Goal: Information Seeking & Learning: Learn about a topic

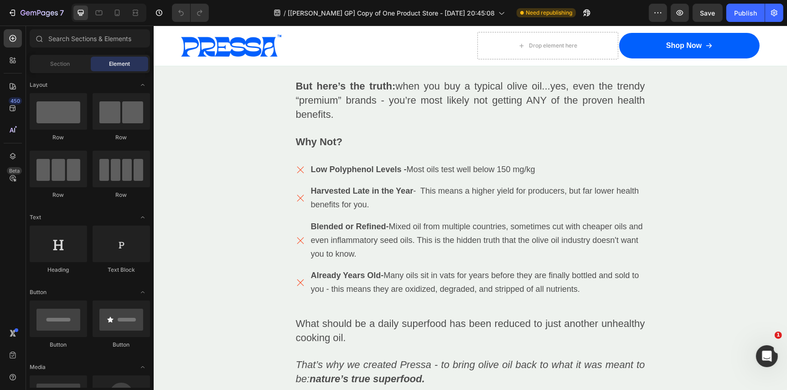
scroll to position [3094, 0]
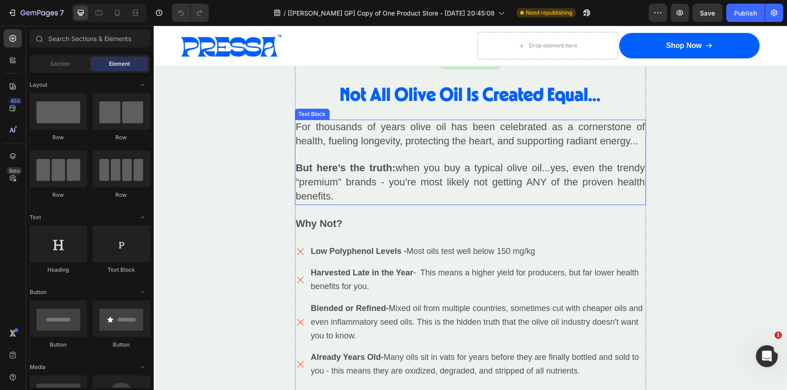
click at [326, 137] on span "For thousands of years olive oil has been celebrated as a cornerstone of health…" at bounding box center [470, 133] width 349 height 26
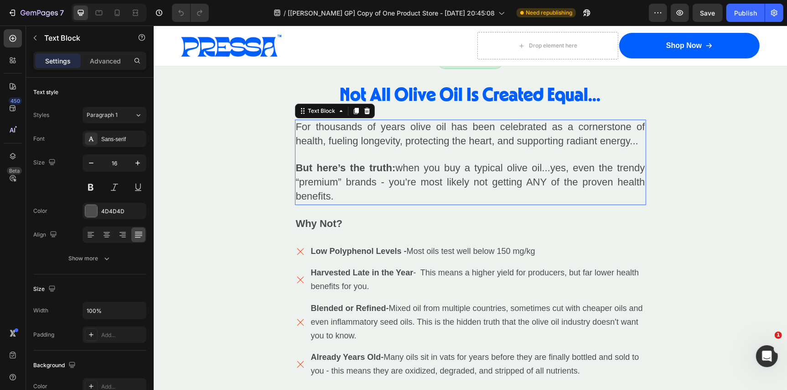
click at [326, 137] on span "For thousands of years olive oil has been celebrated as a cornerstone of health…" at bounding box center [470, 133] width 349 height 26
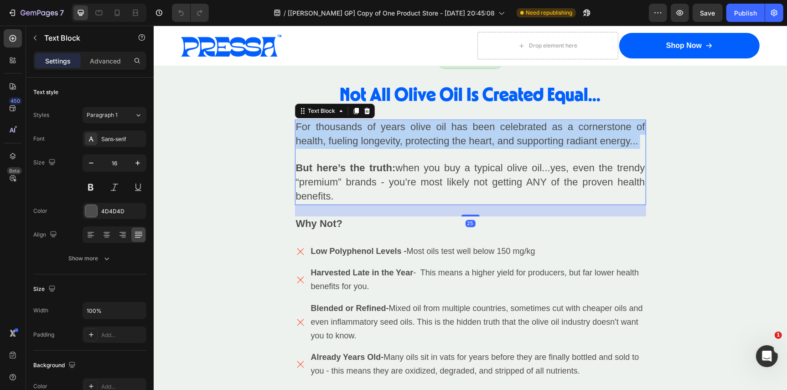
click at [326, 137] on span "For thousands of years olive oil has been celebrated as a cornerstone of health…" at bounding box center [470, 133] width 349 height 26
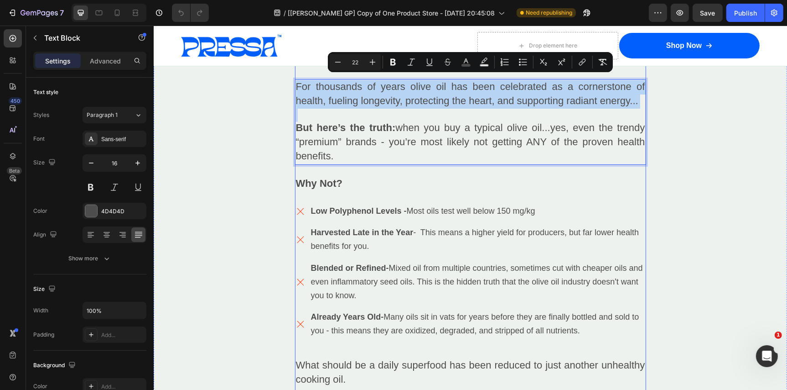
scroll to position [3139, 0]
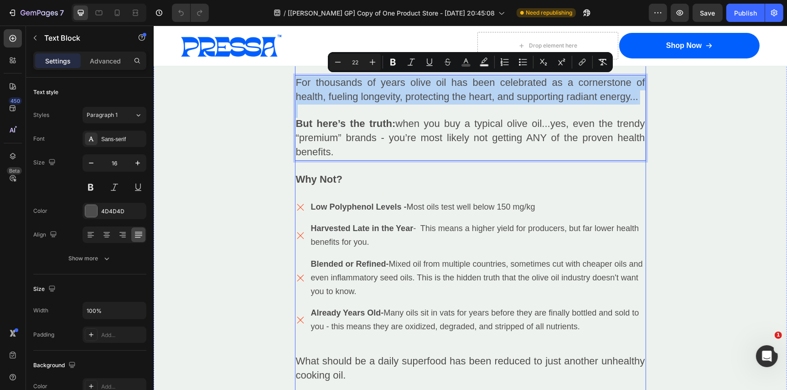
click at [359, 234] on span "Harvested Late in the Year - This means a higher yield for producers, but far l…" at bounding box center [475, 234] width 328 height 23
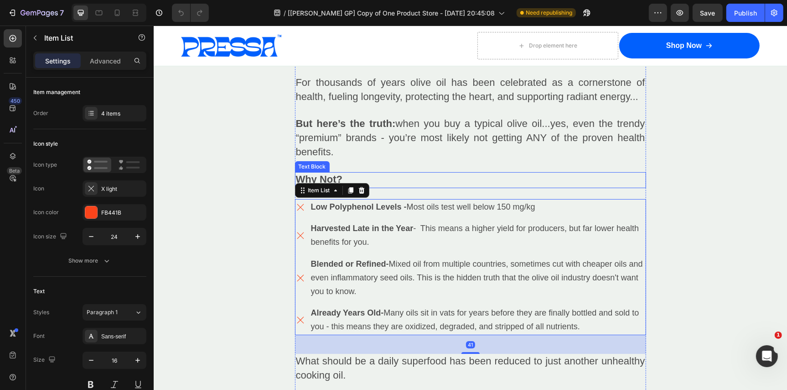
click at [315, 174] on strong "Why Not?" at bounding box center [319, 178] width 47 height 11
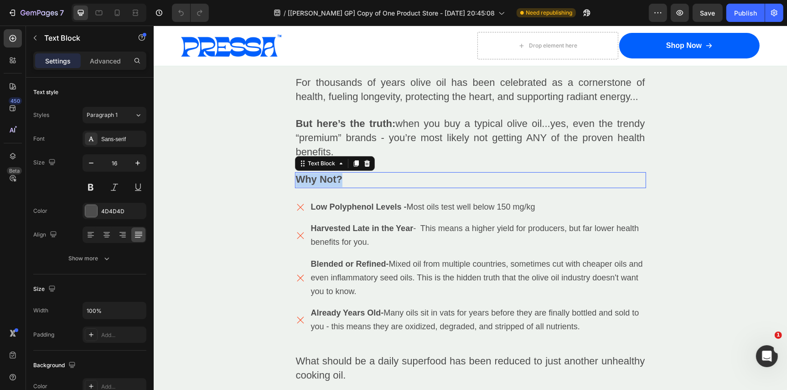
click at [315, 174] on strong "Why Not?" at bounding box center [319, 178] width 47 height 11
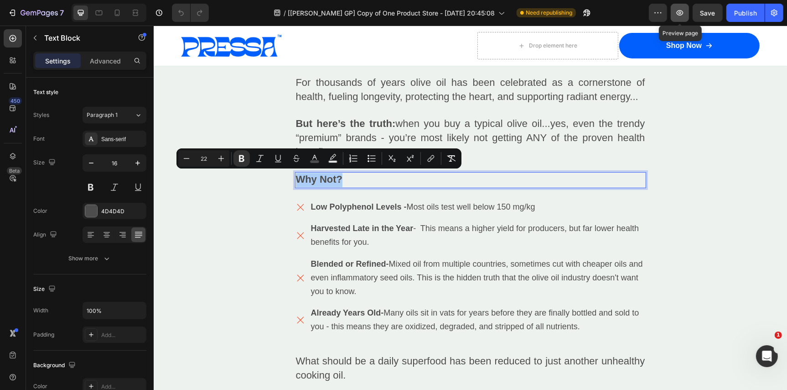
click at [681, 13] on icon "button" at bounding box center [680, 12] width 9 height 9
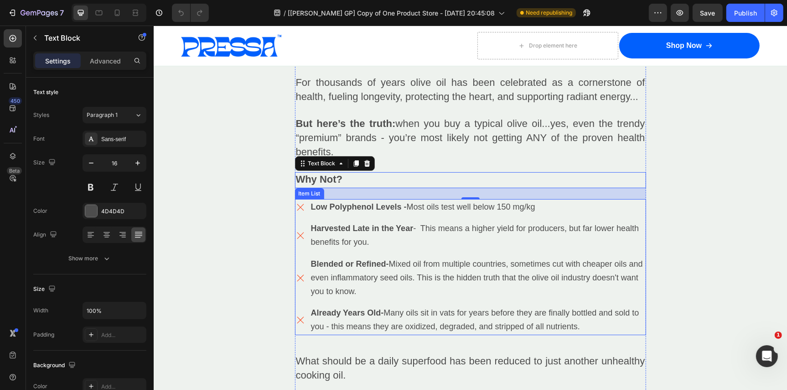
click at [364, 202] on strong "Low Polyphenol Levels" at bounding box center [356, 206] width 91 height 9
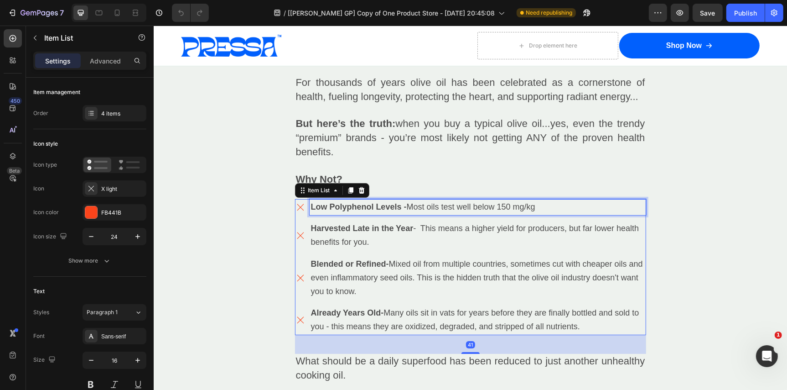
click at [364, 202] on strong "Low Polyphenol Levels" at bounding box center [356, 206] width 91 height 9
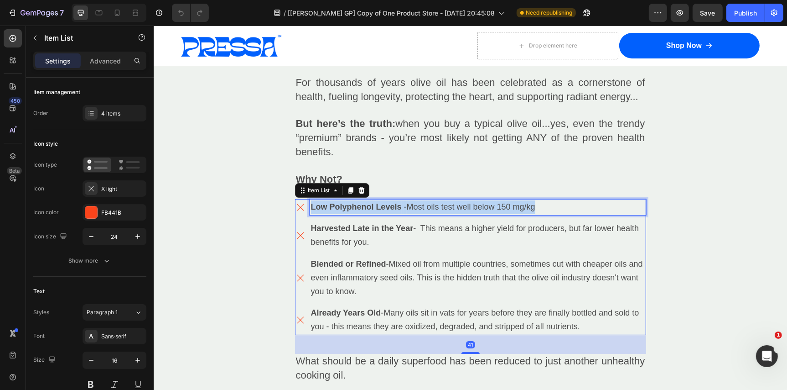
click at [364, 202] on strong "Low Polyphenol Levels" at bounding box center [356, 206] width 91 height 9
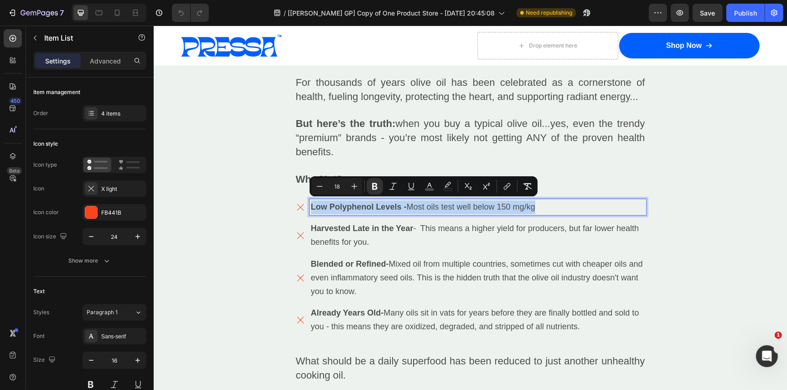
click at [432, 206] on span "Most oils test well below 150 mg/kg" at bounding box center [470, 206] width 129 height 9
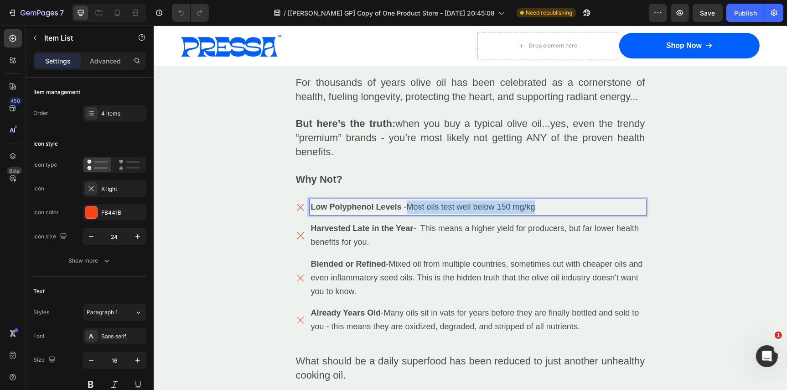
drag, startPoint x: 548, startPoint y: 209, endPoint x: 409, endPoint y: 205, distance: 139.2
click at [409, 205] on p "Low Polyphenol Levels - Most oils test well below 150 mg/kg" at bounding box center [478, 207] width 334 height 14
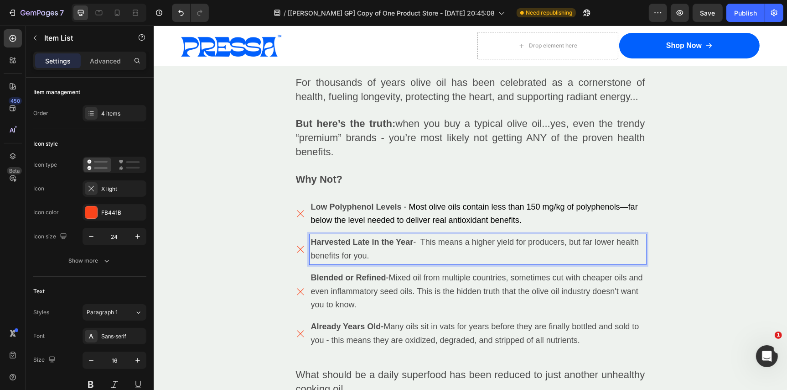
click at [422, 241] on span "Harvested Late in the Year - This means a higher yield for producers, but far l…" at bounding box center [475, 248] width 328 height 23
click at [426, 240] on span "Harvested Late in the Year - This means a higher yield for producers, but far l…" at bounding box center [475, 248] width 328 height 23
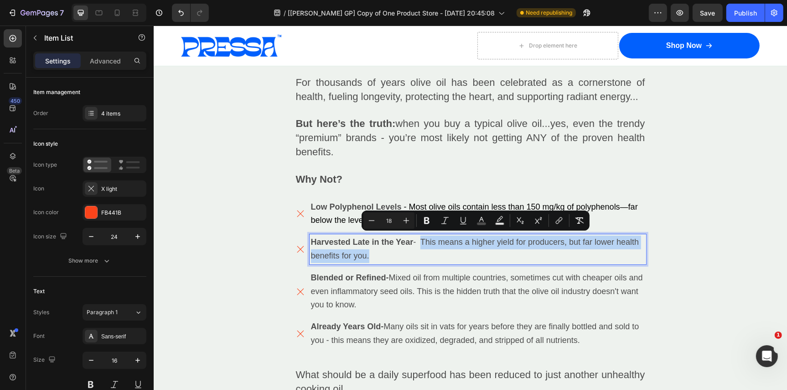
drag, startPoint x: 422, startPoint y: 241, endPoint x: 446, endPoint y: 251, distance: 25.3
click at [446, 251] on p "Harvested Late in the Year - This means a higher yield for producers, but far l…" at bounding box center [478, 248] width 334 height 27
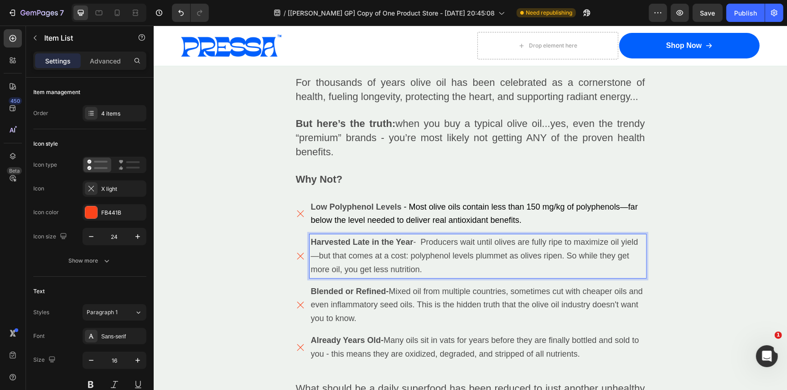
click at [317, 252] on span "Harvested Late in the Year - Producers wait until olives are fully ripe to maxi…" at bounding box center [475, 255] width 328 height 36
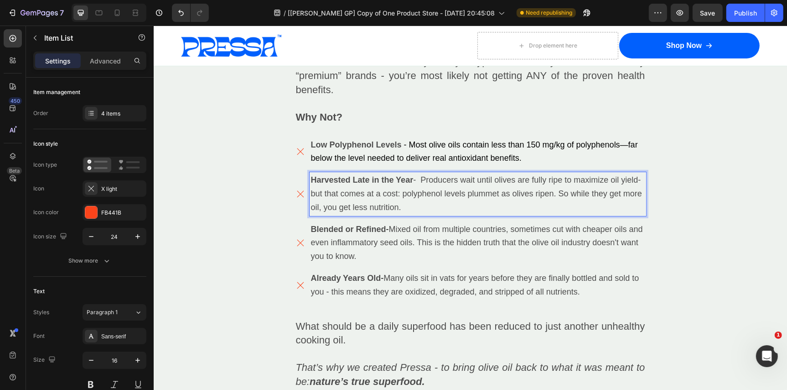
scroll to position [3201, 0]
click at [429, 239] on span "Mixed oil from multiple countries, sometimes cut with cheaper oils and even inf…" at bounding box center [477, 242] width 332 height 36
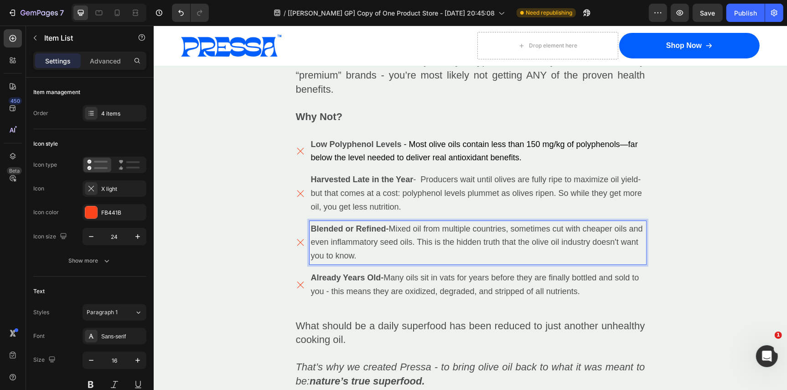
click at [429, 239] on span "Mixed oil from multiple countries, sometimes cut with cheaper oils and even inf…" at bounding box center [477, 242] width 332 height 36
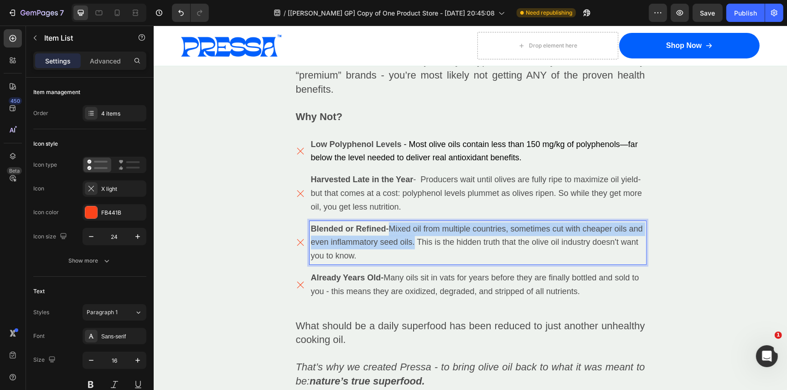
drag, startPoint x: 431, startPoint y: 238, endPoint x: 395, endPoint y: 225, distance: 38.4
click at [395, 225] on span "Mixed oil from multiple countries, sometimes cut with cheaper oils and even inf…" at bounding box center [477, 242] width 332 height 36
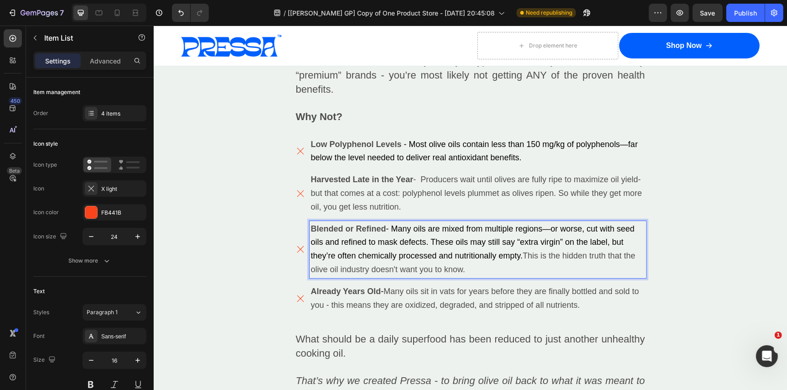
click at [551, 224] on span "- Many oils are mixed from multiple regions—or worse, cut with seed oils and re…" at bounding box center [473, 242] width 324 height 36
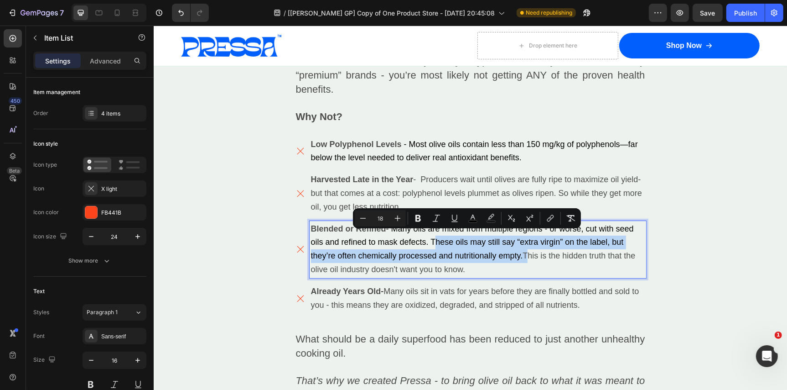
drag, startPoint x: 525, startPoint y: 250, endPoint x: 431, endPoint y: 239, distance: 94.7
click at [431, 239] on p "Blended or Refined - Many oils are mixed from multiple regions - or worse, cut …" at bounding box center [478, 249] width 334 height 54
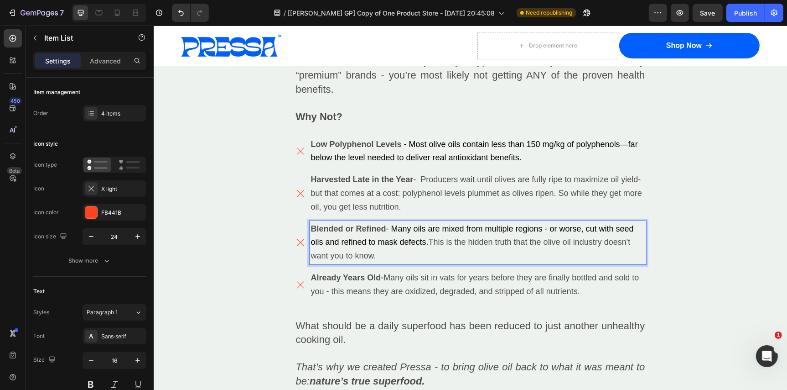
click at [617, 225] on span "- Many oils are mixed from multiple regions - or worse, cut with seed oils and …" at bounding box center [472, 235] width 323 height 23
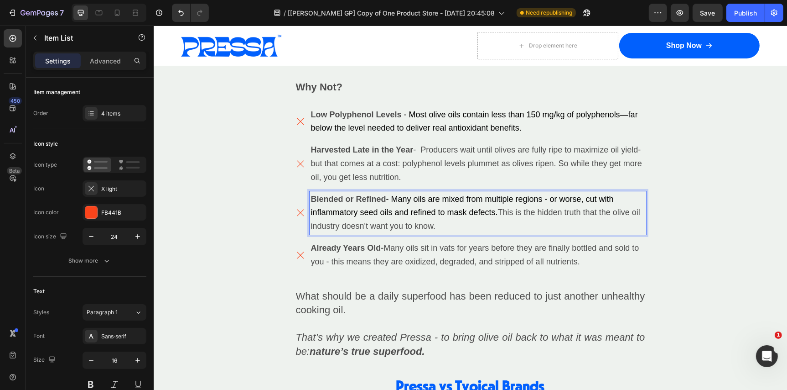
scroll to position [3233, 0]
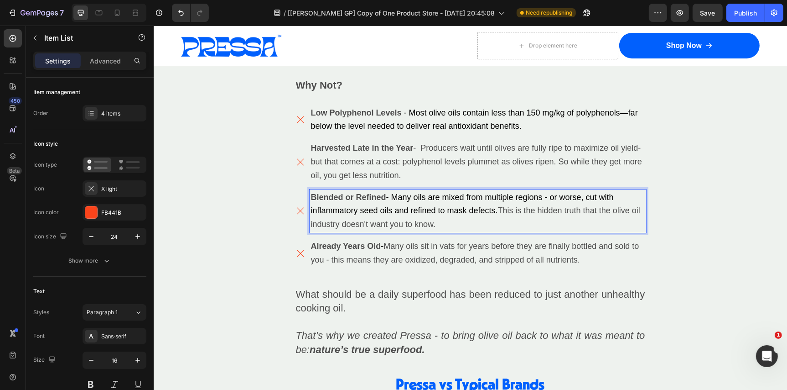
click at [438, 218] on p "Blended or Refined - Many oils are mixed from multiple regions - or worse, cut …" at bounding box center [478, 210] width 334 height 41
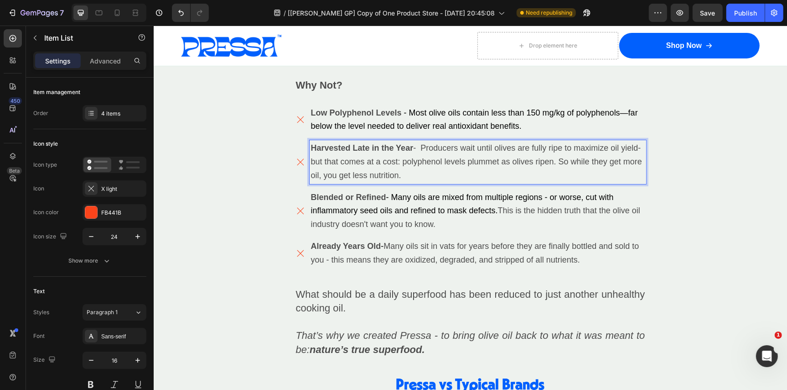
click at [438, 153] on span "Harvested Late in the Year - Producers wait until olives are fully ripe to maxi…" at bounding box center [476, 161] width 331 height 36
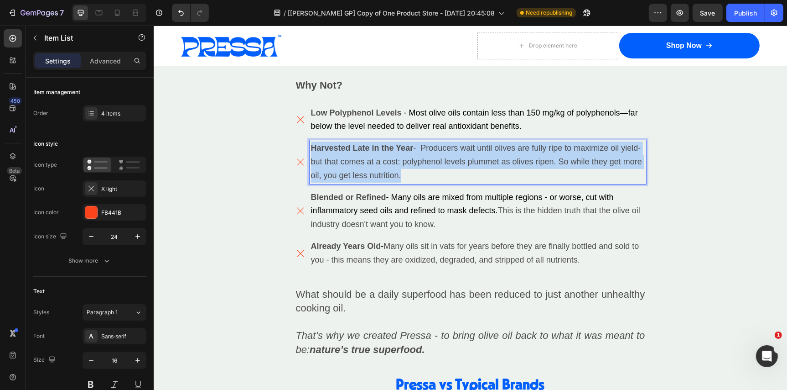
click at [438, 153] on span "Harvested Late in the Year - Producers wait until olives are fully ripe to maxi…" at bounding box center [476, 161] width 331 height 36
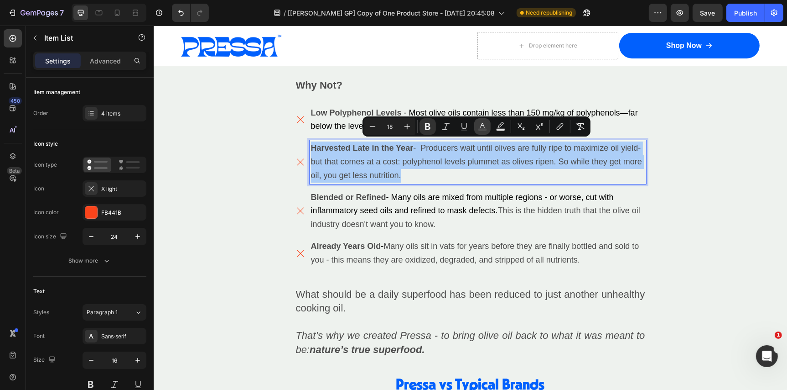
click at [484, 122] on icon "Editor contextual toolbar" at bounding box center [482, 126] width 9 height 9
type input "4D4D4D"
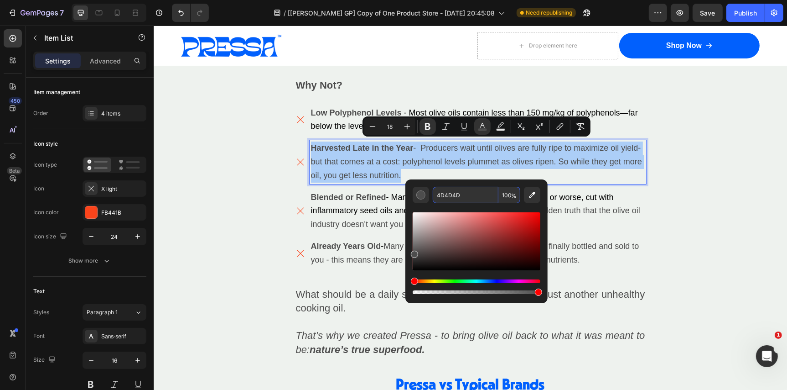
click at [465, 193] on input "4D4D4D" at bounding box center [466, 195] width 66 height 16
copy span "Harvested Late in the Year - Producers wait until olives are fully ripe to maxi…"
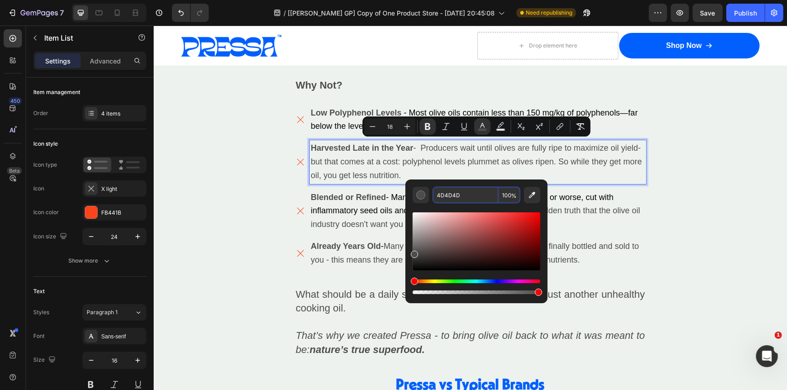
click at [357, 211] on p "Blended or Refined - Many oils are mixed from multiple regions - or worse, cut …" at bounding box center [478, 210] width 334 height 41
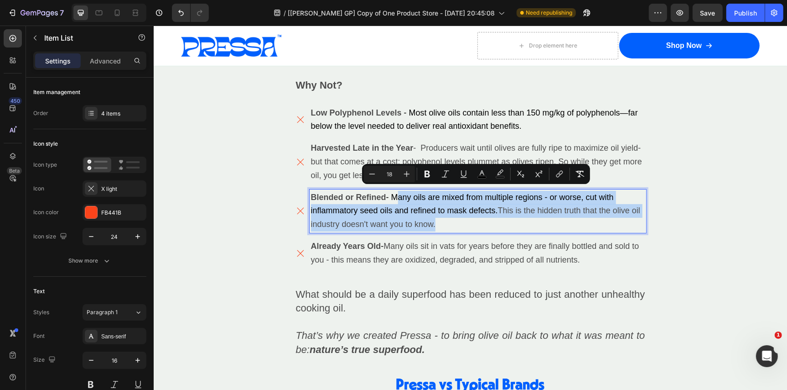
drag, startPoint x: 392, startPoint y: 191, endPoint x: 447, endPoint y: 219, distance: 61.4
click at [447, 219] on p "Blended or Refined - Many oils are mixed from multiple regions - or worse, cut …" at bounding box center [478, 210] width 334 height 41
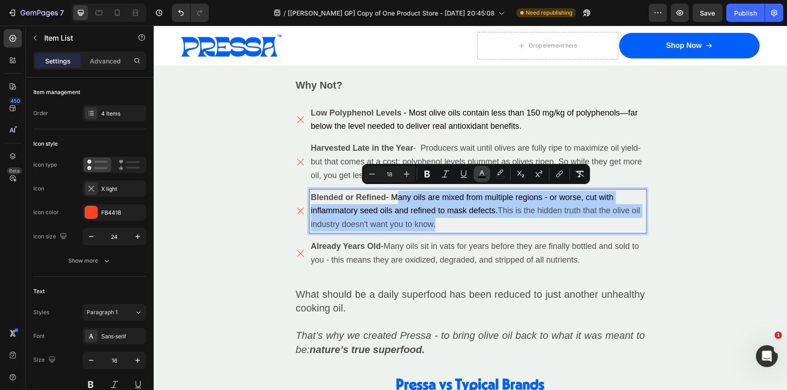
click at [482, 175] on icon "Editor contextual toolbar" at bounding box center [482, 173] width 9 height 9
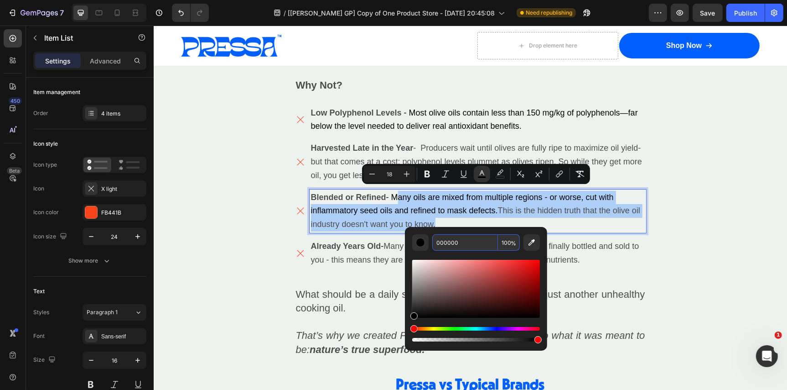
click at [464, 239] on input "000000" at bounding box center [465, 242] width 66 height 16
paste input "4D4D4D"
type input "4D4D4D"
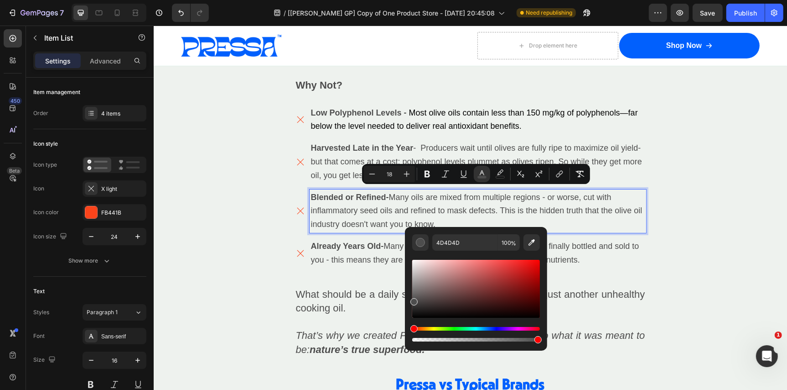
click at [421, 128] on p "Low Polyphenol Levels - Most olive oils contain less than 150 mg/kg of polyphen…" at bounding box center [478, 119] width 334 height 27
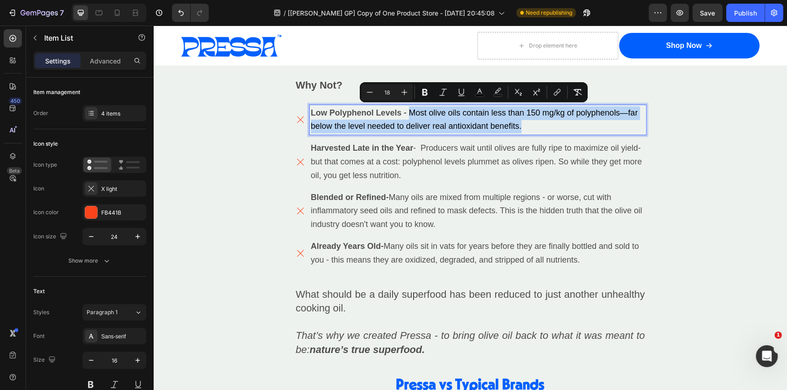
drag, startPoint x: 408, startPoint y: 111, endPoint x: 522, endPoint y: 128, distance: 114.8
click at [522, 128] on p "Low Polyphenol Levels - Most olive oils contain less than 150 mg/kg of polyphen…" at bounding box center [478, 119] width 334 height 27
click at [475, 91] on icon "Editor contextual toolbar" at bounding box center [479, 92] width 9 height 9
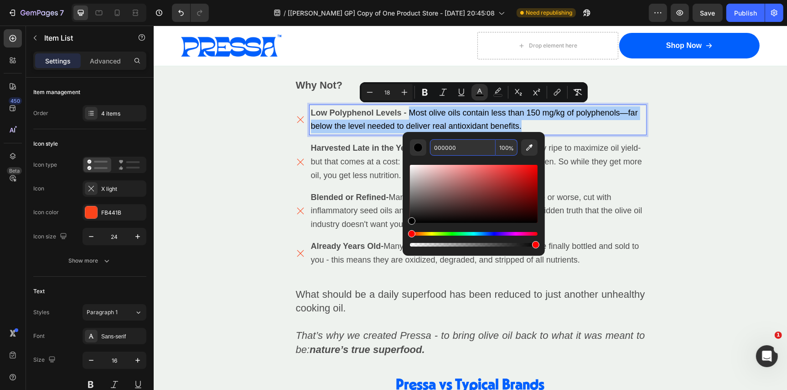
click at [459, 145] on input "000000" at bounding box center [463, 147] width 66 height 16
paste input "4D4D4D"
type input "4D4D4D"
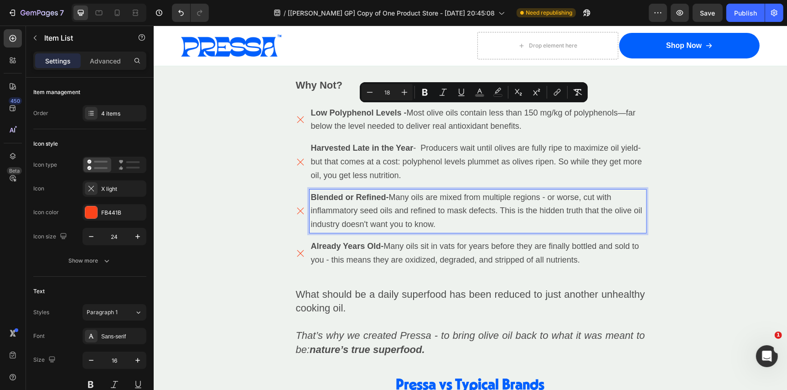
click at [584, 214] on p "Blended or Refined - Many oils are mixed from multiple regions - or worse, cut …" at bounding box center [478, 210] width 334 height 41
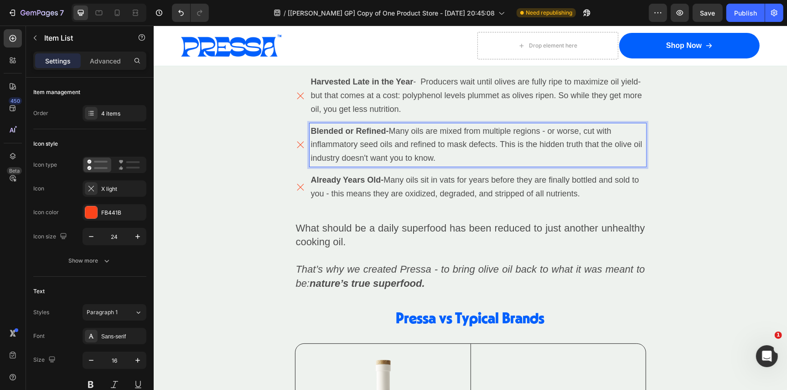
scroll to position [3308, 0]
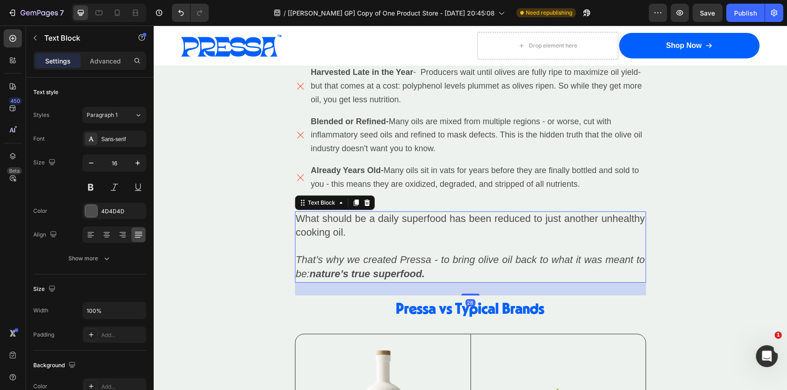
click at [434, 266] on p "What should be a daily superfood has been reduced to just another unhealthy coo…" at bounding box center [470, 246] width 349 height 69
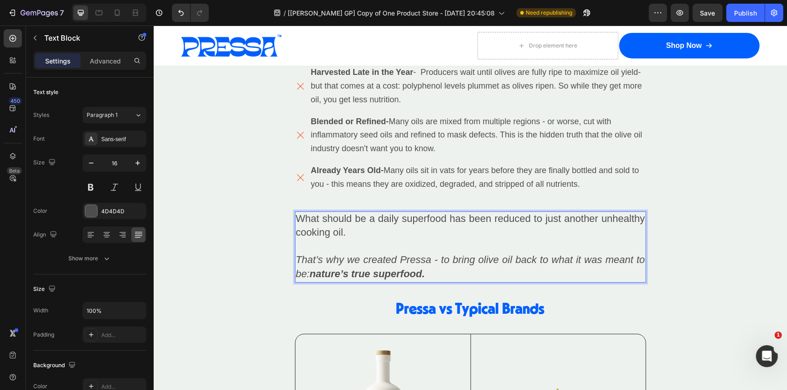
drag, startPoint x: 434, startPoint y: 266, endPoint x: 315, endPoint y: 268, distance: 119.1
click at [315, 268] on p "What should be a daily superfood has been reduced to just another unhealthy coo…" at bounding box center [470, 246] width 349 height 69
click at [505, 267] on strong "Fresh. Powerful. Nutrient-rich. Nature’s true superfood." at bounding box center [440, 272] width 263 height 11
click at [529, 269] on strong "Fresh. Powerful. Nutrient-rich. Nature’s True superfood." at bounding box center [442, 272] width 266 height 11
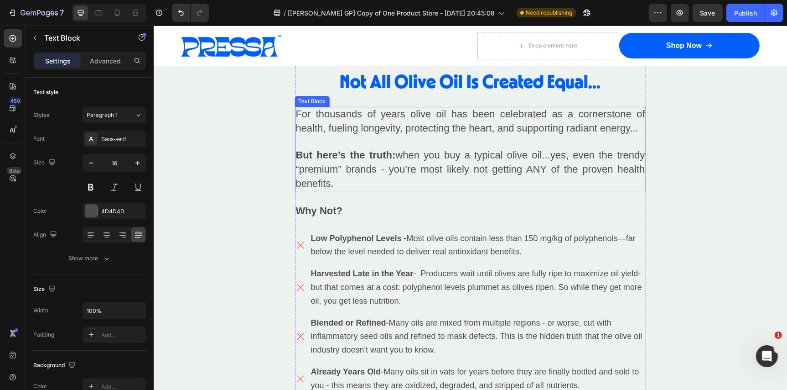
scroll to position [3127, 0]
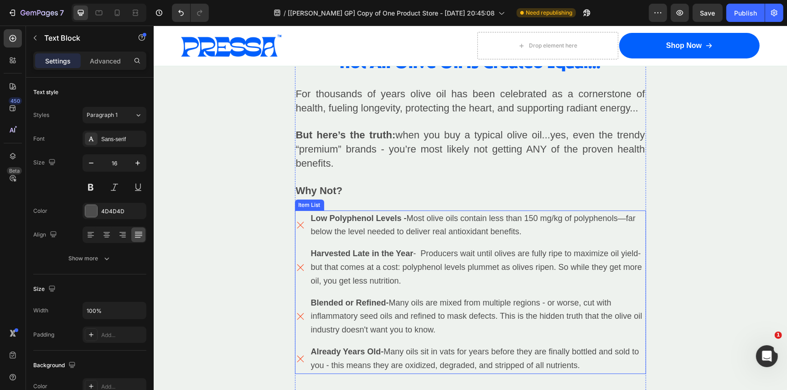
click at [625, 218] on span "Most olive oils contain less than 150 mg/kg of polyphenols—far below the level …" at bounding box center [473, 224] width 325 height 23
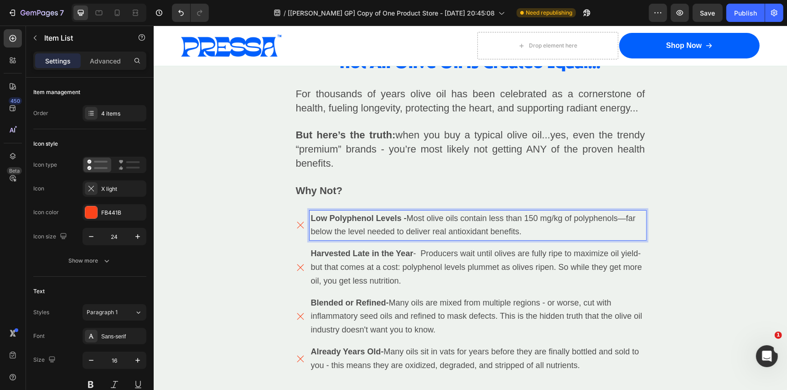
click at [627, 214] on span "Most olive oils contain less than 150 mg/kg of polyphenols—far below the level …" at bounding box center [473, 224] width 325 height 23
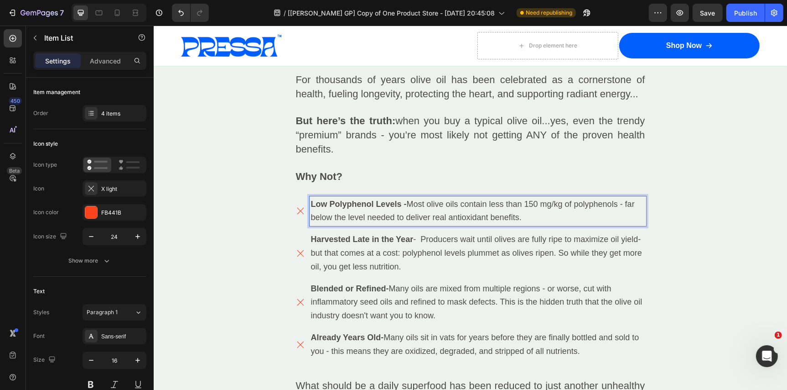
scroll to position [3142, 0]
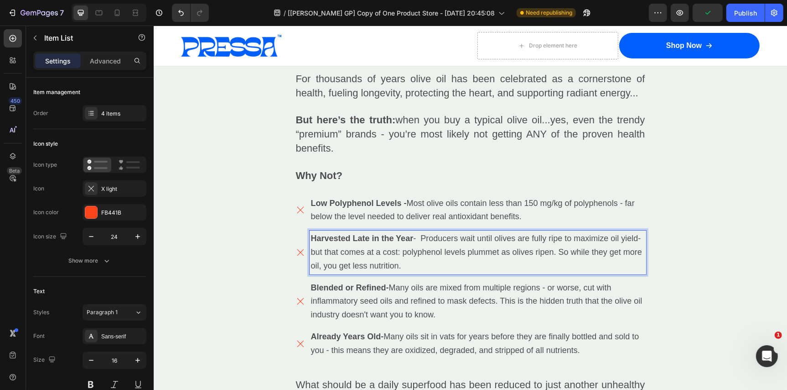
click at [402, 252] on span "Harvested Late in the Year - Producers wait until olives are fully ripe to maxi…" at bounding box center [476, 251] width 331 height 36
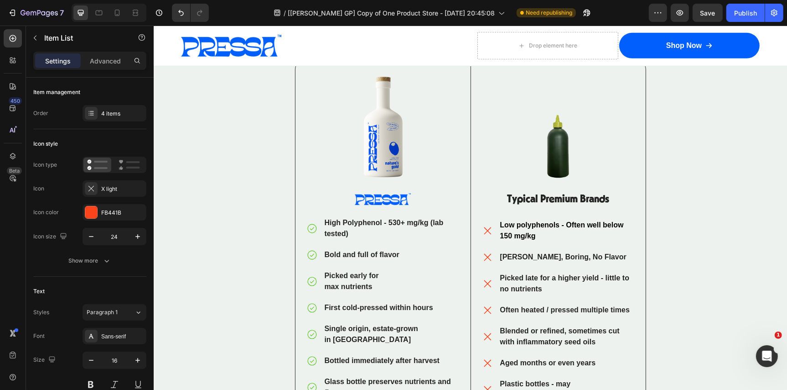
scroll to position [3583, 0]
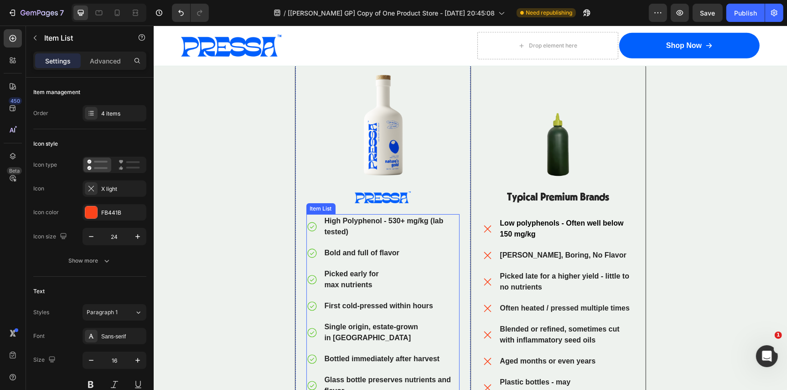
click at [375, 248] on strong "Bold and full of flavor" at bounding box center [361, 252] width 75 height 8
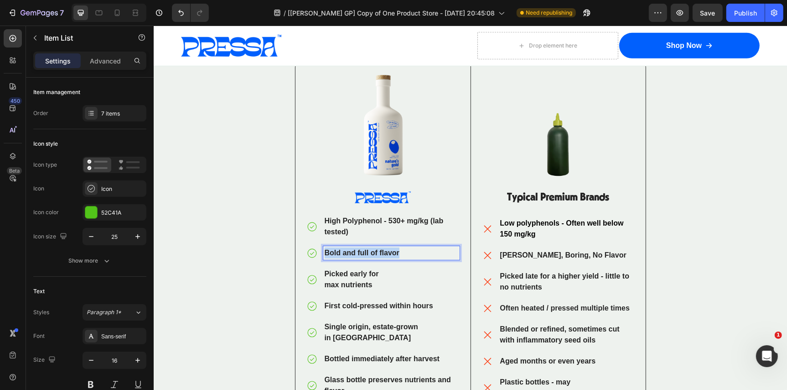
click at [375, 248] on strong "Bold and full of flavor" at bounding box center [361, 252] width 75 height 8
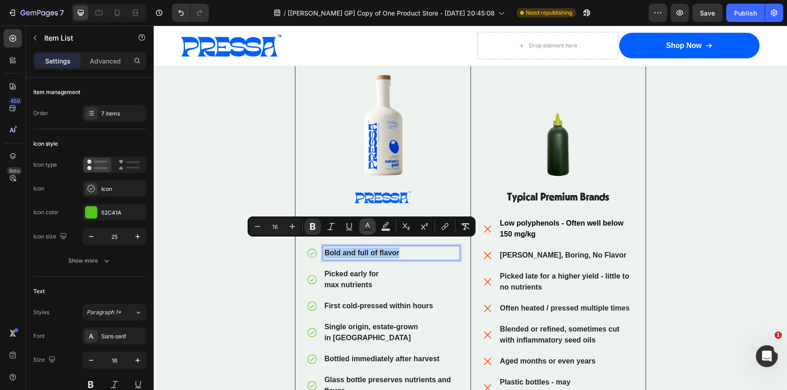
click at [369, 229] on rect "Editor contextual toolbar" at bounding box center [368, 230] width 9 height 2
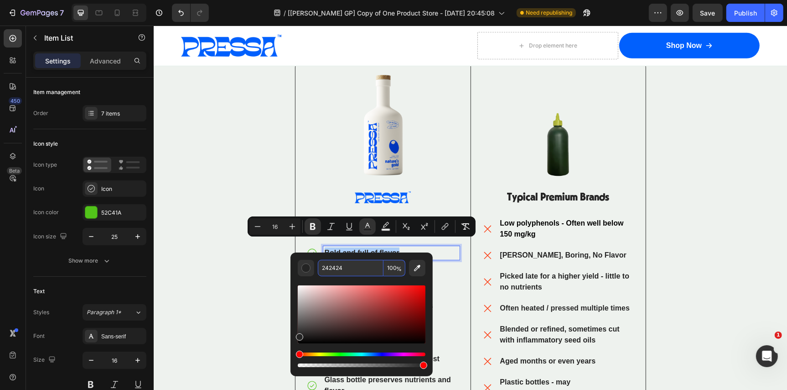
click at [349, 268] on input "242424" at bounding box center [351, 268] width 66 height 16
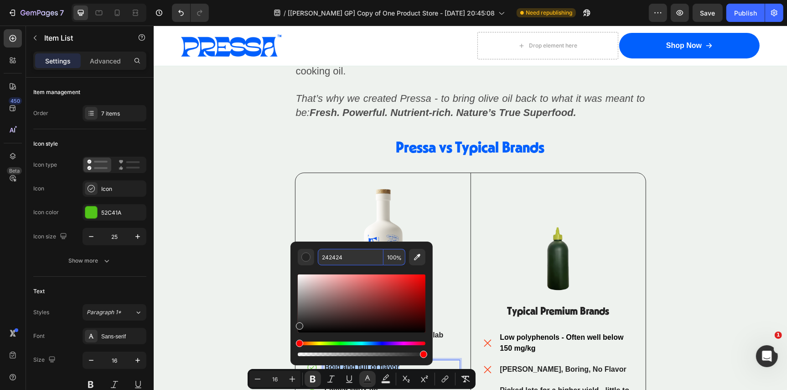
scroll to position [3359, 0]
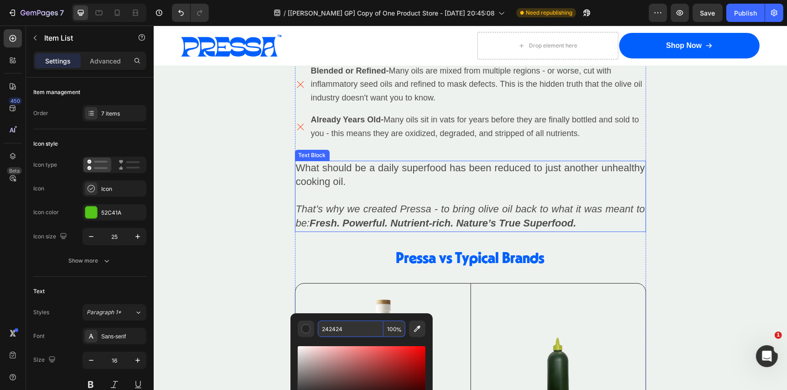
click at [422, 162] on span "What should be a daily superfood has been reduced to just another unhealthy coo…" at bounding box center [470, 174] width 349 height 26
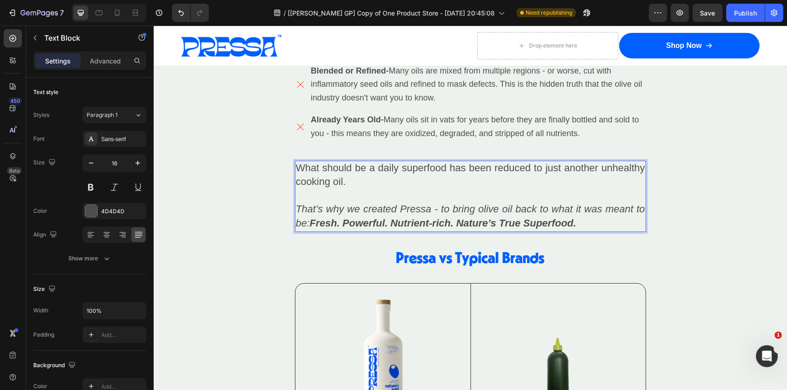
click at [422, 162] on span "What should be a daily superfood has been reduced to just another unhealthy coo…" at bounding box center [470, 174] width 349 height 26
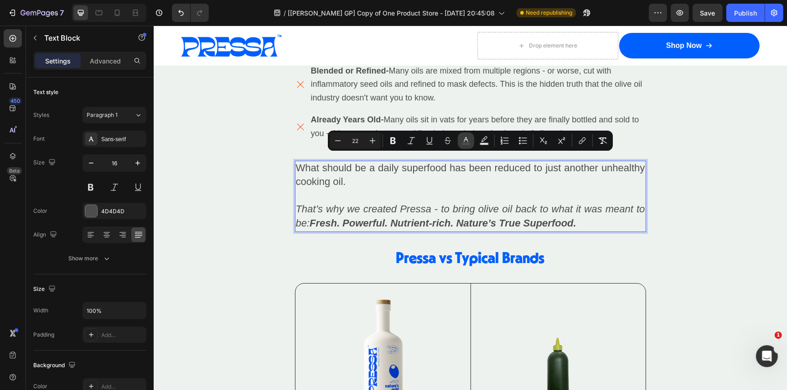
click at [467, 141] on icon "Editor contextual toolbar" at bounding box center [466, 140] width 9 height 9
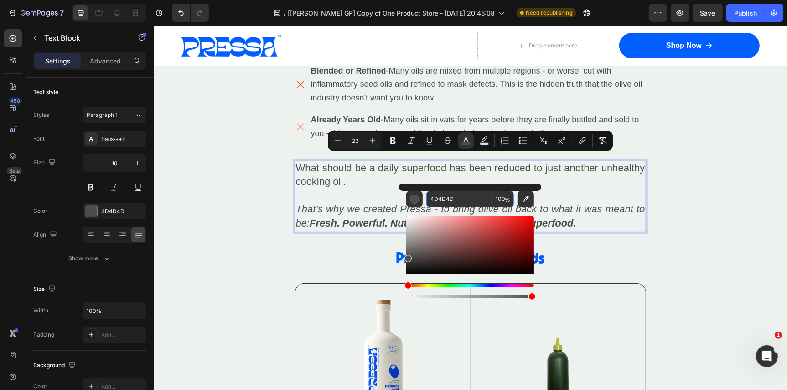
click at [457, 194] on input "4D4D4D" at bounding box center [460, 199] width 66 height 16
paste input "242424"
type input "242424"
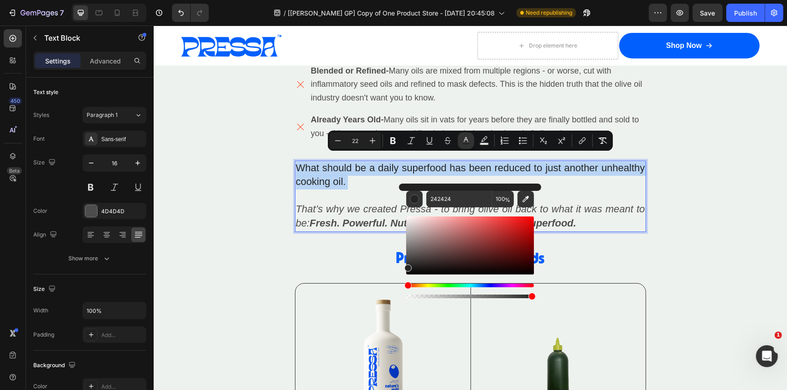
click at [385, 180] on p "What should be a daily superfood has been reduced to just another unhealthy coo…" at bounding box center [470, 195] width 349 height 69
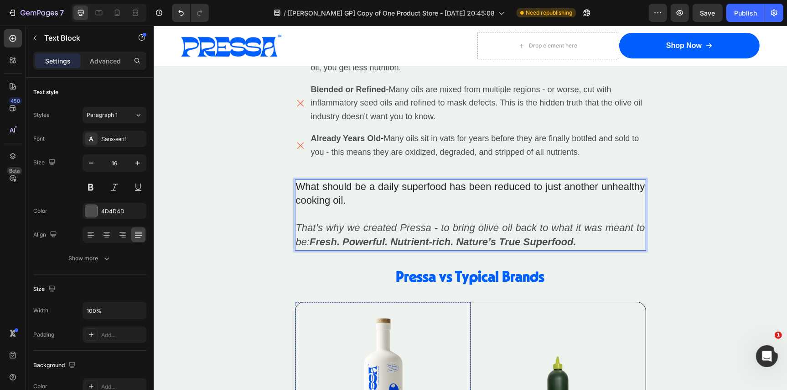
scroll to position [3341, 0]
click at [413, 140] on span "Many oils sit in vats for years before they are finally bottled and sold to you…" at bounding box center [475, 144] width 328 height 23
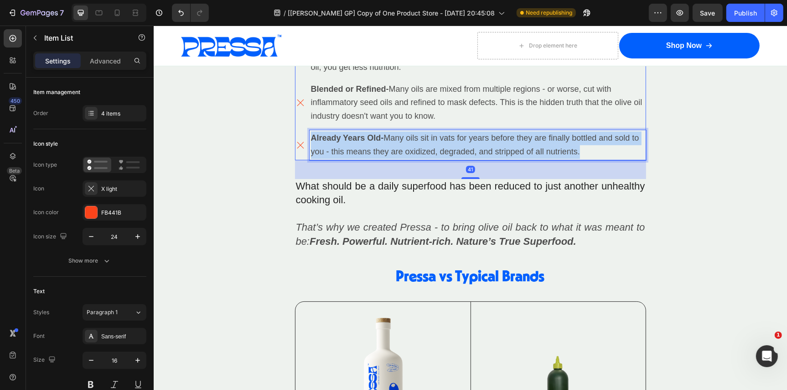
click at [413, 140] on span "Many oils sit in vats for years before they are finally bottled and sold to you…" at bounding box center [475, 144] width 328 height 23
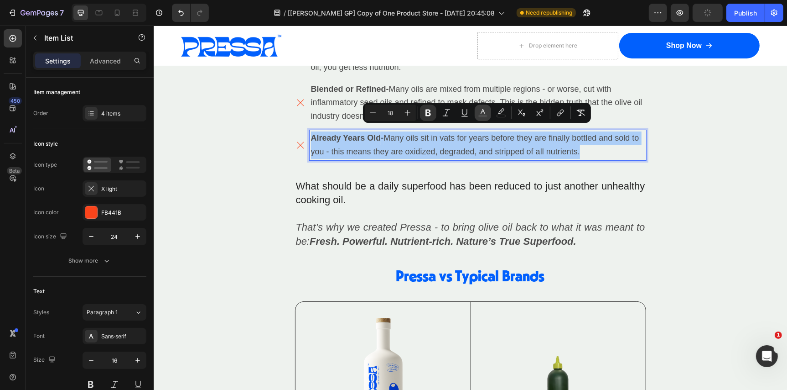
click at [485, 110] on icon "Editor contextual toolbar" at bounding box center [483, 112] width 9 height 9
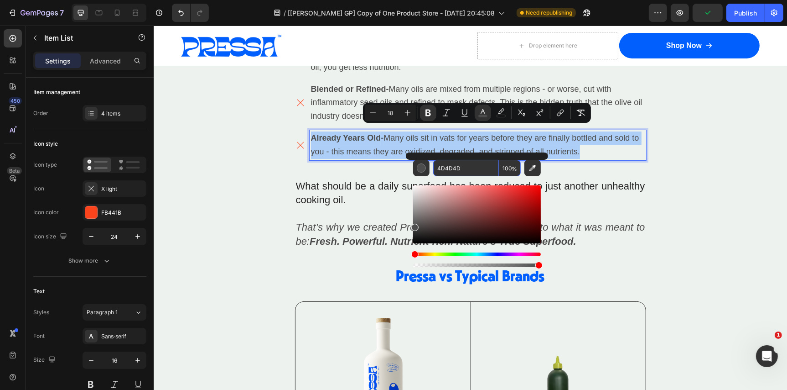
click at [460, 170] on input "4D4D4D" at bounding box center [466, 168] width 66 height 16
paste input "242424"
type input "242424"
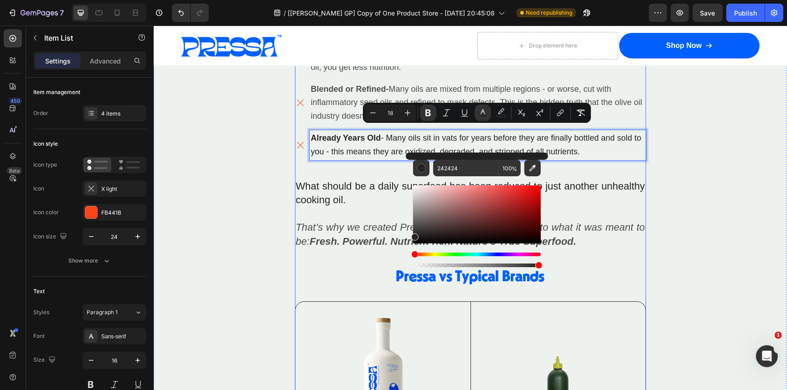
click at [584, 163] on div "Nature’s daily boost Text Block Row Not All Olive Oil Is Created Equal... Headi…" at bounding box center [470, 241] width 351 height 873
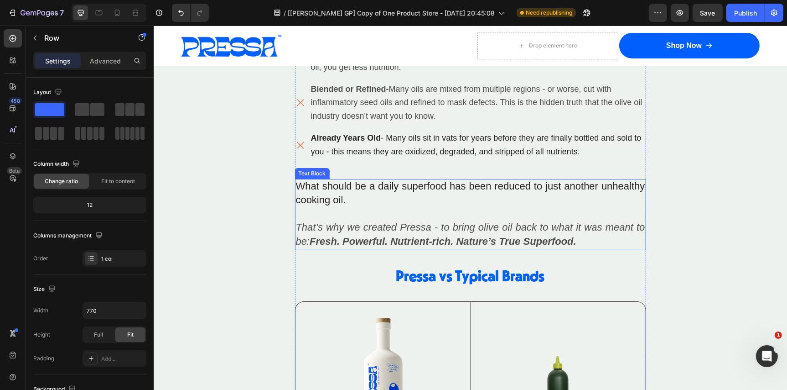
click at [445, 221] on icon "That’s why we created Pressa - to bring olive oil back to what it was meant to …" at bounding box center [470, 234] width 349 height 26
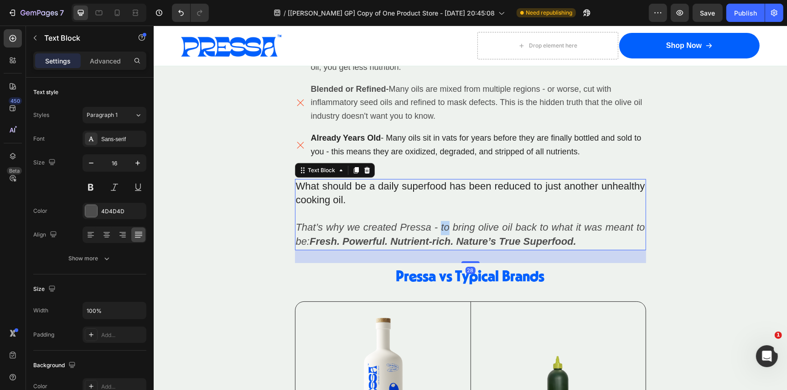
click at [445, 221] on icon "That’s why we created Pressa - to bring olive oil back to what it was meant to …" at bounding box center [470, 234] width 349 height 26
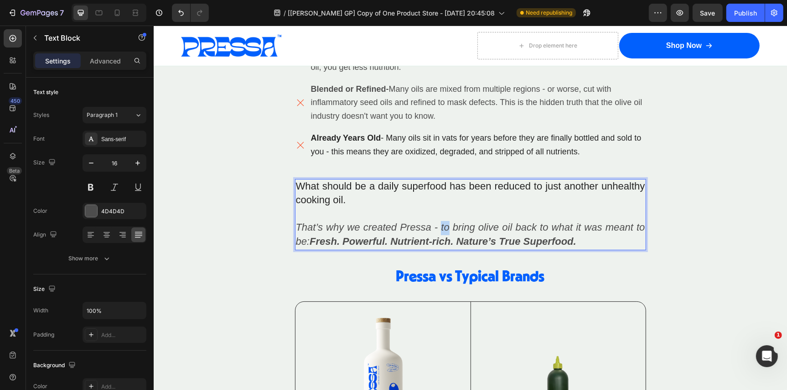
click at [445, 221] on icon "That’s why we created Pressa - to bring olive oil back to what it was meant to …" at bounding box center [470, 234] width 349 height 26
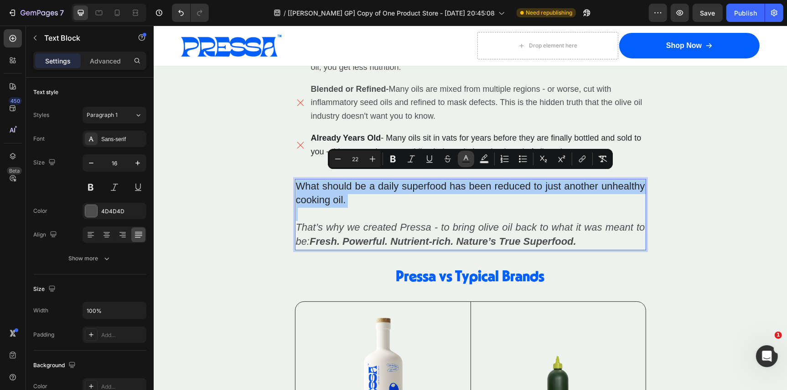
click at [463, 161] on rect "Editor contextual toolbar" at bounding box center [466, 162] width 9 height 2
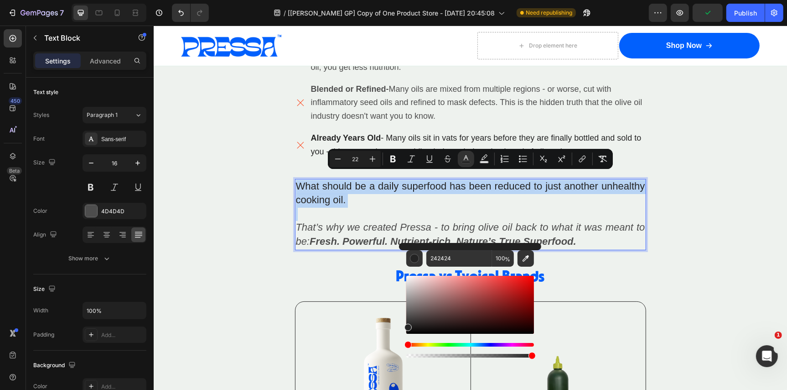
click at [477, 195] on p "What should be a daily superfood has been reduced to just another unhealthy coo…" at bounding box center [470, 213] width 349 height 69
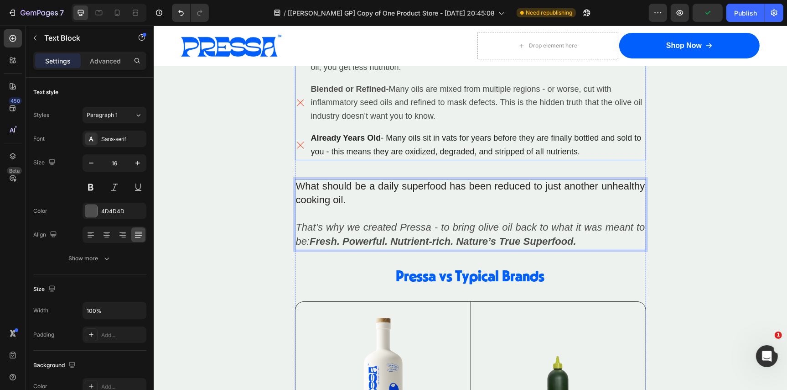
scroll to position [3316, 0]
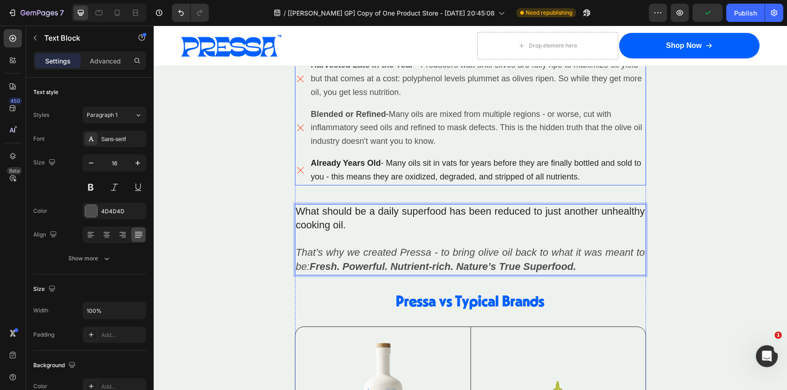
click at [456, 124] on span "Many oils are mixed from multiple regions - or worse, cut with inflammatory see…" at bounding box center [477, 127] width 332 height 36
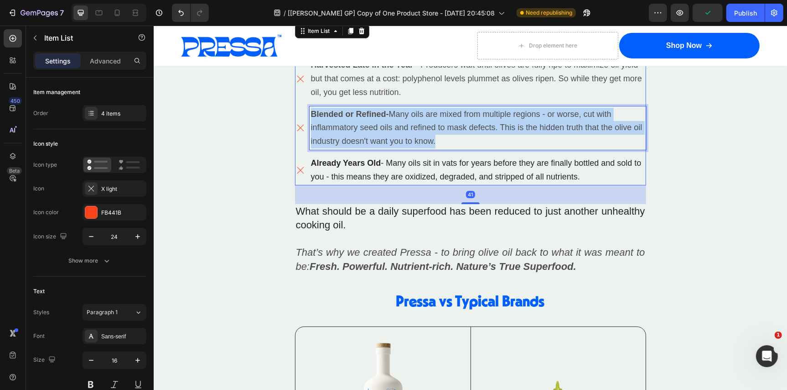
click at [456, 124] on span "Many oils are mixed from multiple regions - or worse, cut with inflammatory see…" at bounding box center [477, 127] width 332 height 36
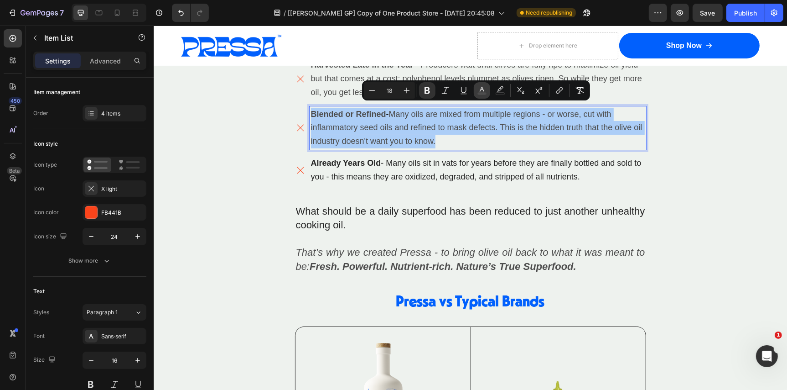
click at [484, 93] on rect "Editor contextual toolbar" at bounding box center [482, 94] width 9 height 2
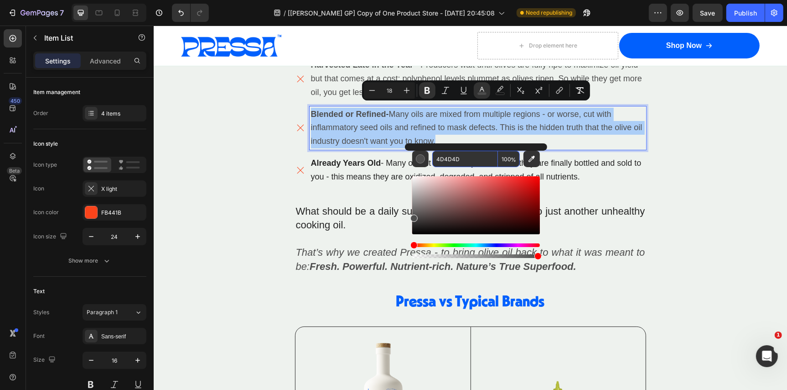
click at [463, 158] on input "4D4D4D" at bounding box center [465, 159] width 66 height 16
paste input "242424"
type input "242424"
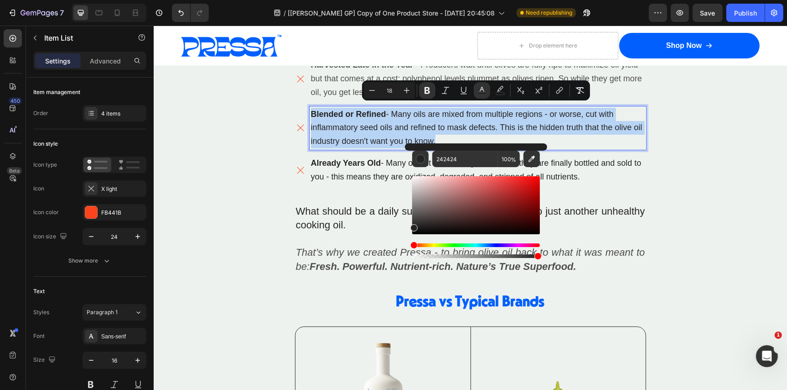
click at [370, 179] on div "Nature’s daily boost Text Block Row Not All Olive Oil Is Created Equal... Headi…" at bounding box center [470, 266] width 351 height 873
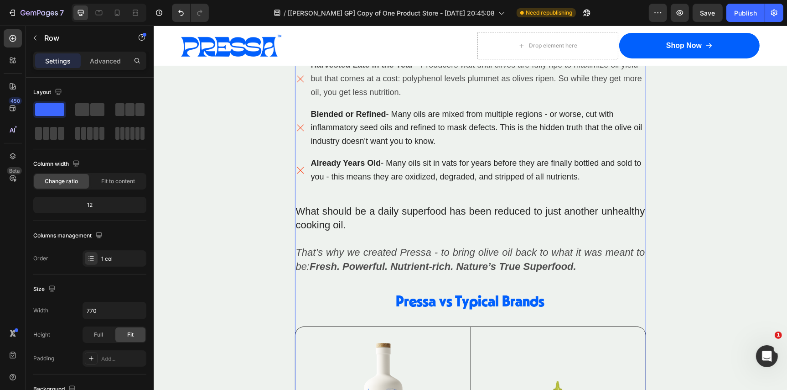
scroll to position [3248, 0]
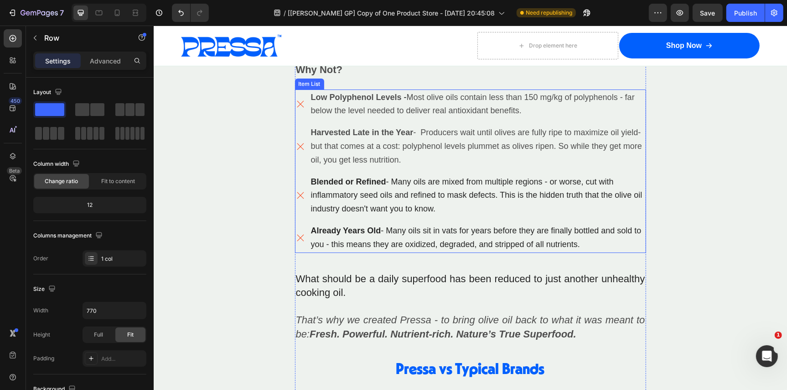
click at [378, 158] on span "Harvested Late in the Year - Producers wait until olives are fully ripe to maxi…" at bounding box center [476, 145] width 331 height 36
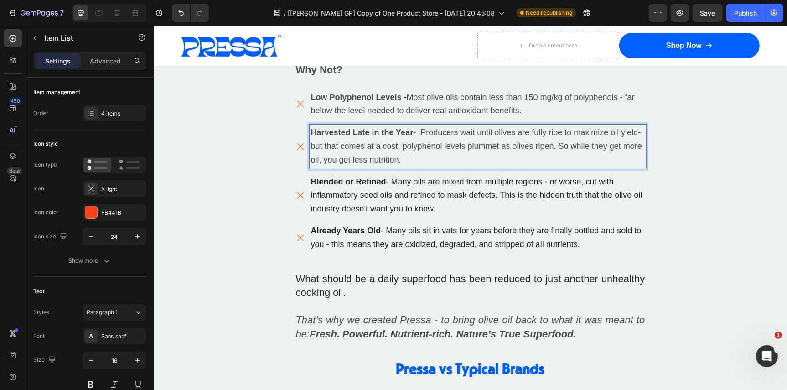
click at [378, 158] on span "Harvested Late in the Year - Producers wait until olives are fully ripe to maxi…" at bounding box center [476, 145] width 331 height 36
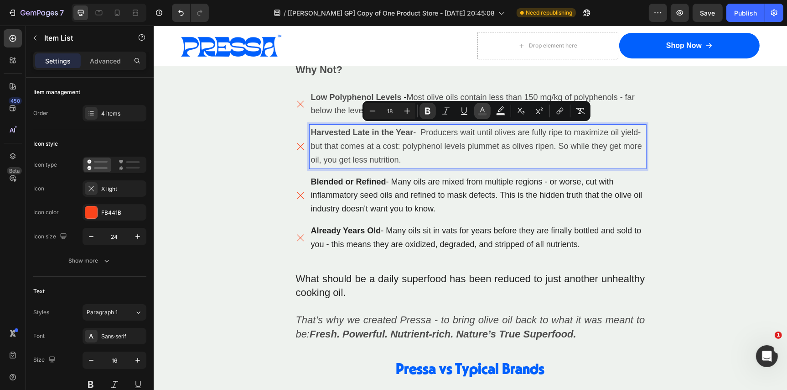
click at [482, 107] on icon "Editor contextual toolbar" at bounding box center [482, 110] width 9 height 9
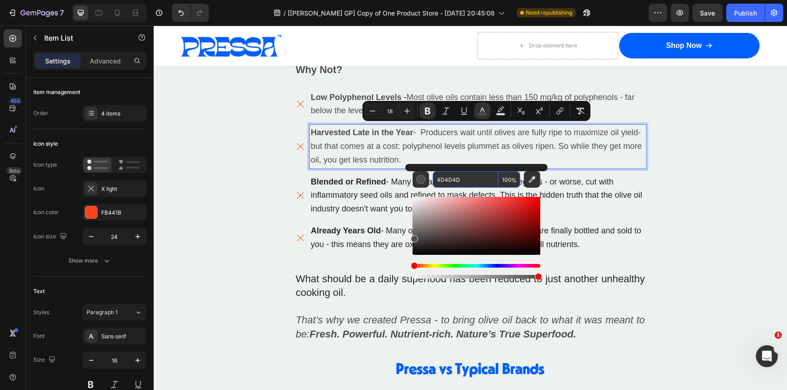
click at [463, 179] on input "4D4D4D" at bounding box center [466, 179] width 66 height 16
paste input "242424"
type input "242424"
click at [373, 190] on span "Blended or Refined - Many oils are mixed from multiple regions - or worse, cut …" at bounding box center [477, 195] width 332 height 36
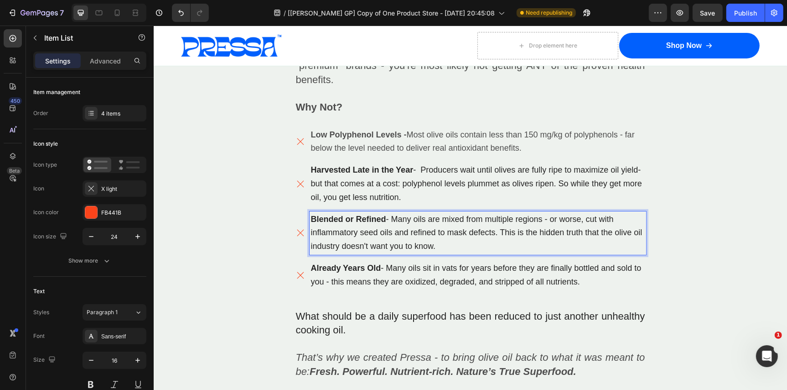
scroll to position [3197, 0]
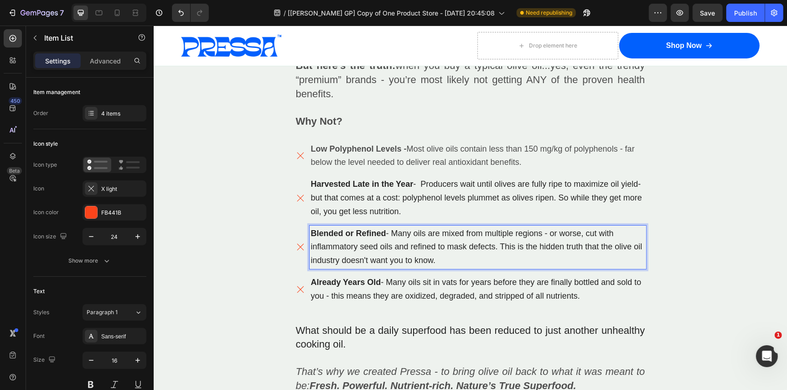
click at [373, 159] on span "Most olive oils contain less than 150 mg/kg of polyphenols - far below the leve…" at bounding box center [473, 155] width 324 height 23
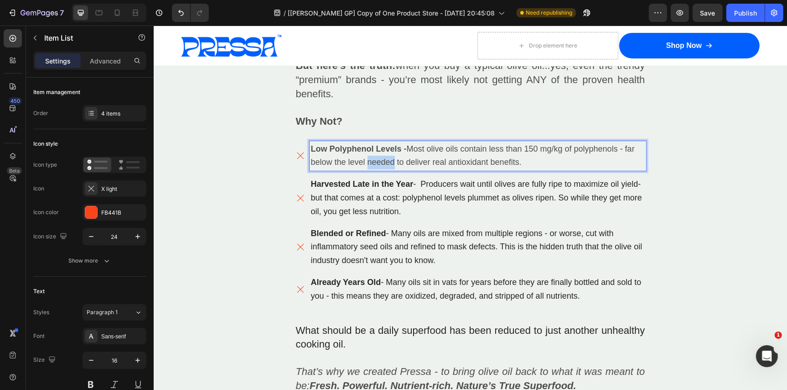
click at [373, 159] on span "Most olive oils contain less than 150 mg/kg of polyphenols - far below the leve…" at bounding box center [473, 155] width 324 height 23
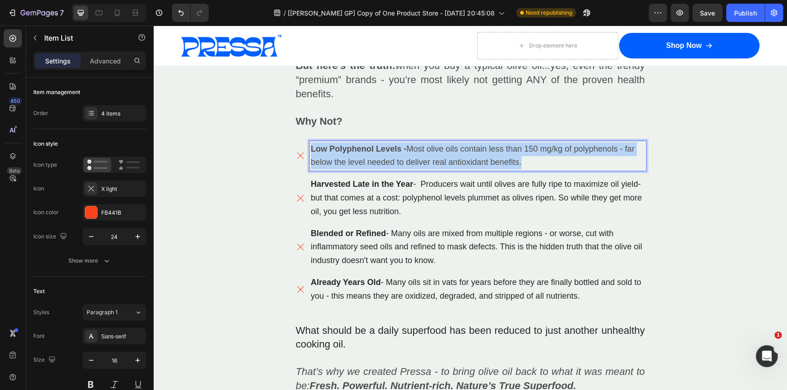
click at [373, 159] on span "Most olive oils contain less than 150 mg/kg of polyphenols - far below the leve…" at bounding box center [473, 155] width 324 height 23
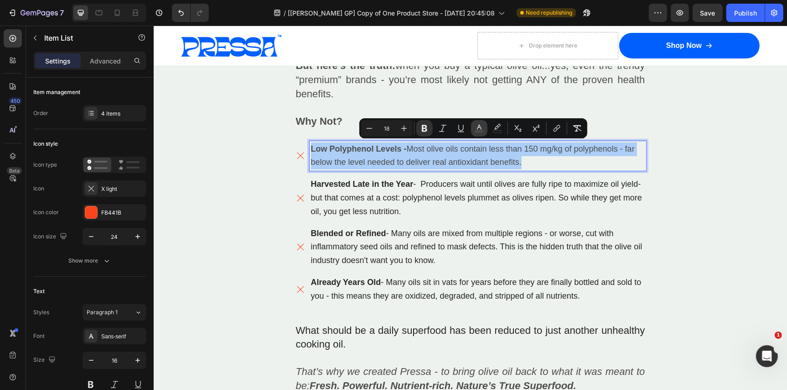
click at [480, 130] on icon "Editor contextual toolbar" at bounding box center [479, 128] width 9 height 9
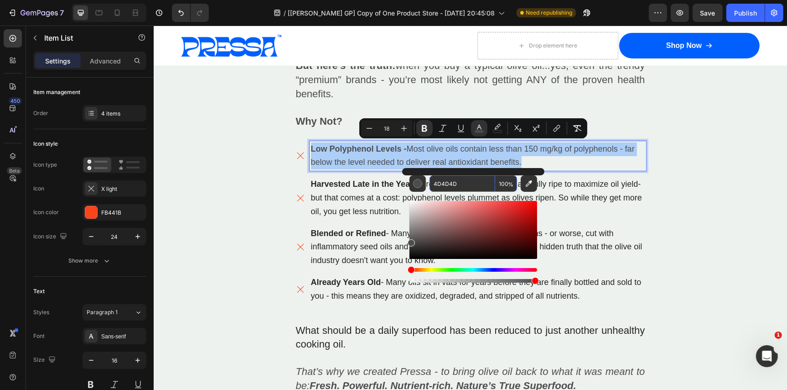
click at [458, 182] on input "4D4D4D" at bounding box center [463, 183] width 66 height 16
type input "242424"
click at [380, 183] on strong "Harvested Late in the Year" at bounding box center [362, 183] width 103 height 9
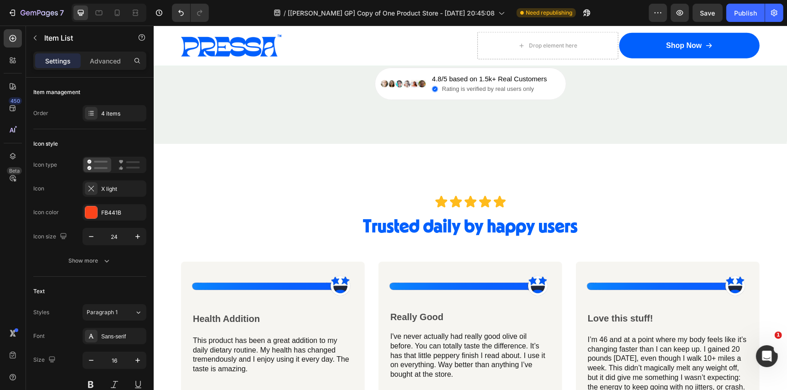
scroll to position [4086, 0]
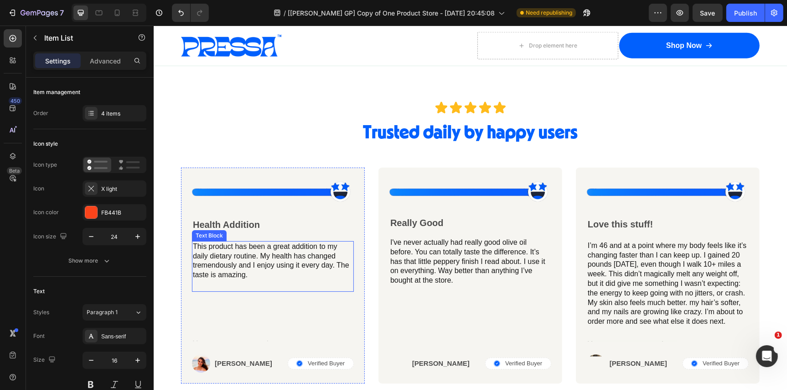
click at [245, 254] on p "This product has been a great addition to my daily dietary routine. My health h…" at bounding box center [273, 260] width 160 height 38
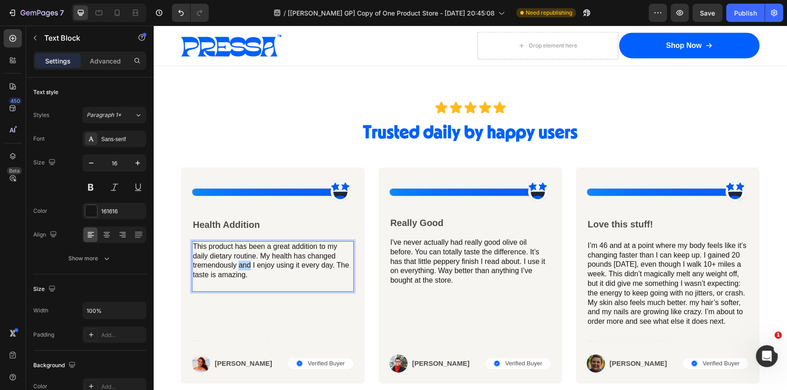
click at [245, 254] on p "This product has been a great addition to my daily dietary routine. My health h…" at bounding box center [273, 260] width 160 height 38
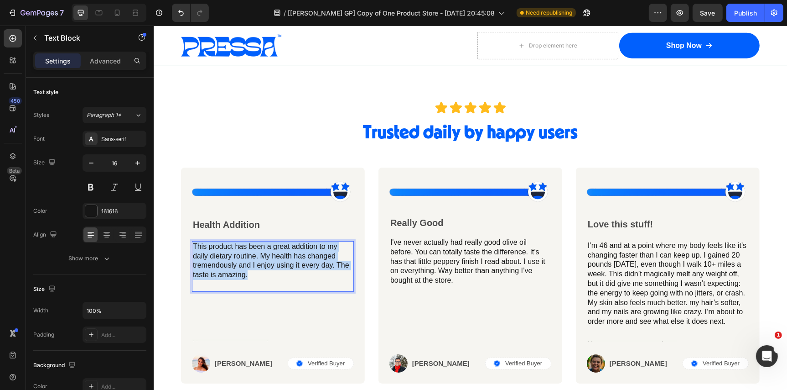
click at [245, 254] on p "This product has been a great addition to my daily dietary routine. My health h…" at bounding box center [273, 260] width 160 height 38
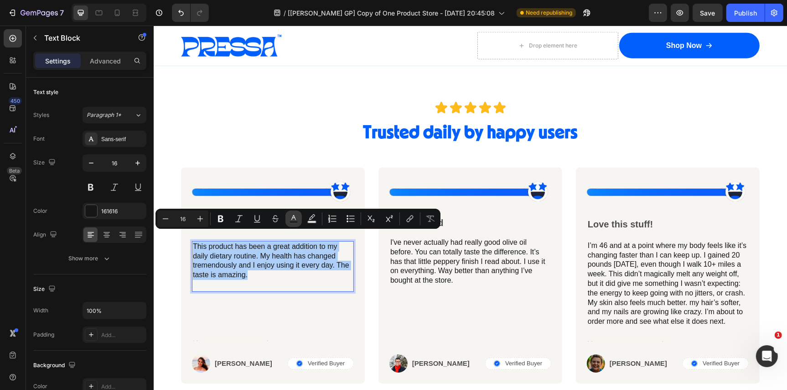
click at [293, 221] on rect "Editor contextual toolbar" at bounding box center [294, 222] width 9 height 2
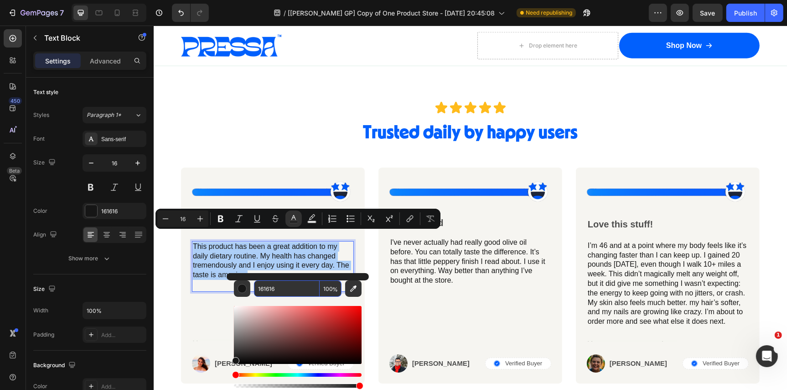
click at [289, 286] on input "161616" at bounding box center [287, 288] width 66 height 16
paste input "242424"
type input "242424"
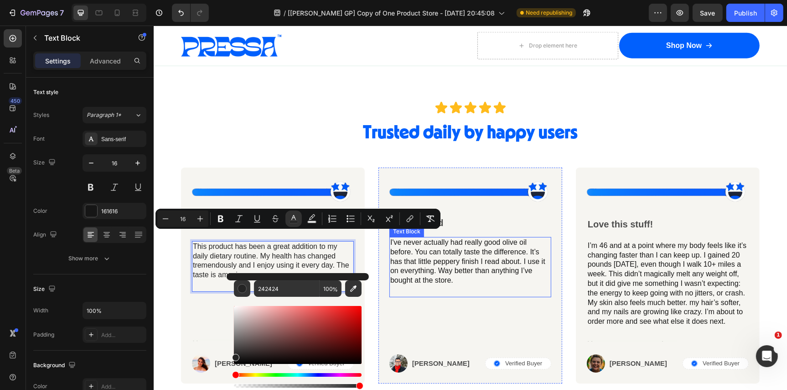
click at [418, 266] on p "I've never actually had really good olive oil before. You can totally taste the…" at bounding box center [470, 260] width 160 height 47
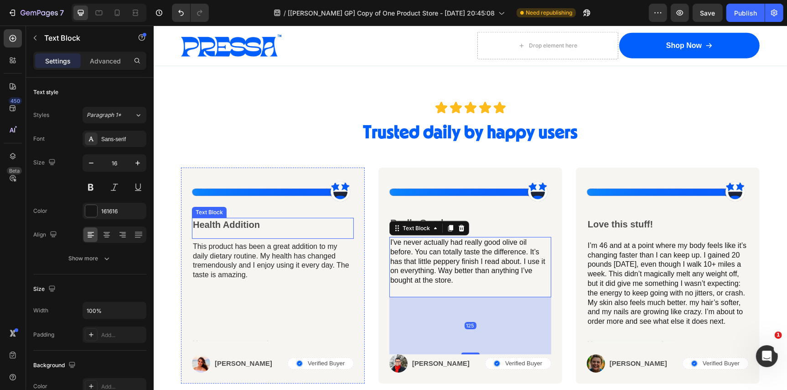
click at [246, 218] on p "Health Addition" at bounding box center [273, 224] width 160 height 12
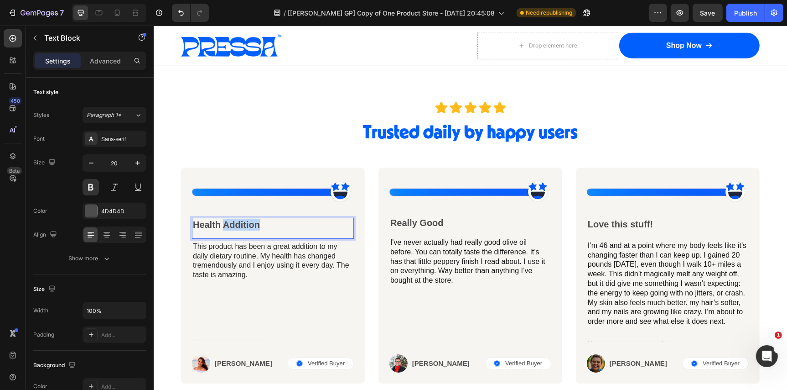
click at [246, 218] on p "Health Addition" at bounding box center [273, 224] width 160 height 12
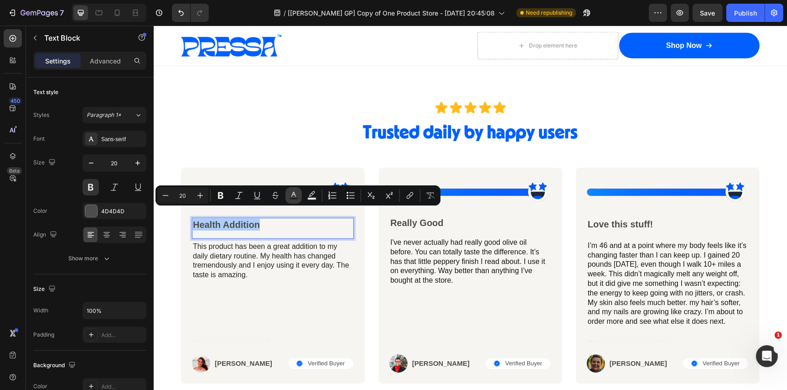
click at [293, 196] on icon "Editor contextual toolbar" at bounding box center [293, 195] width 9 height 9
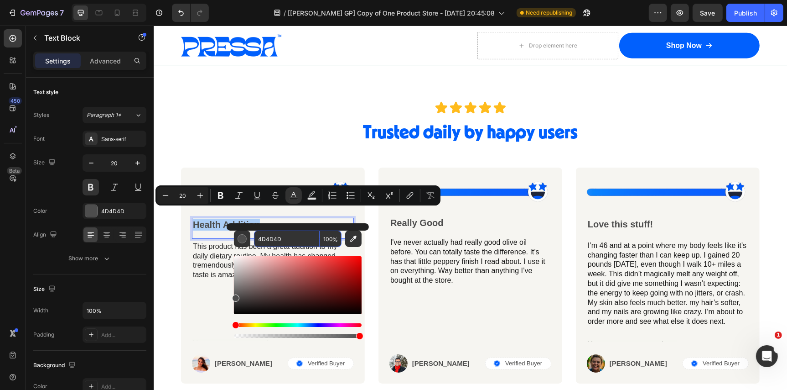
click at [286, 240] on input "4D4D4D" at bounding box center [287, 238] width 66 height 16
paste input "242424"
type input "242424"
click at [432, 216] on p "Really Good" at bounding box center [470, 222] width 160 height 12
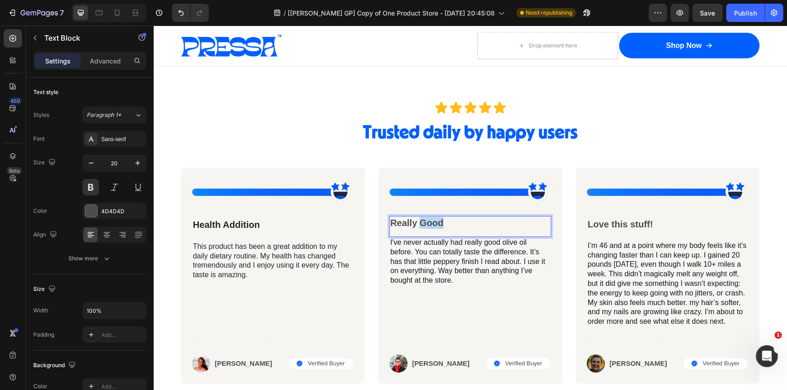
click at [432, 216] on p "Really Good" at bounding box center [470, 222] width 160 height 12
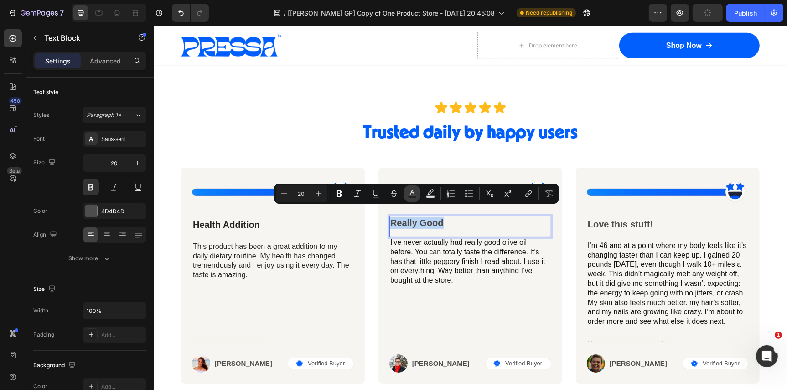
click at [413, 192] on icon "Editor contextual toolbar" at bounding box center [412, 192] width 5 height 5
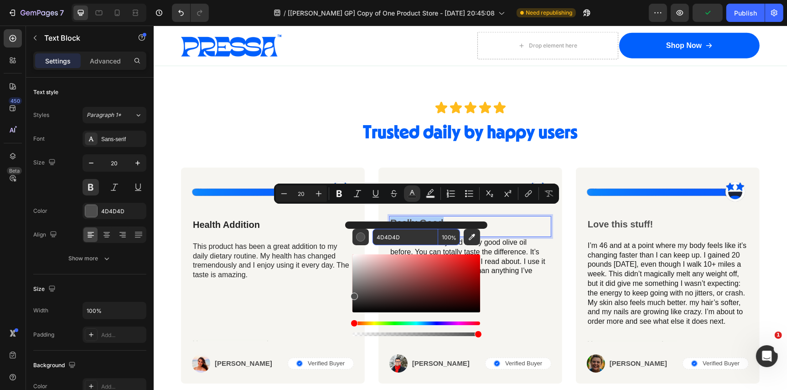
click at [404, 236] on input "4D4D4D" at bounding box center [406, 237] width 66 height 16
paste input "242424"
type input "242424"
click at [491, 261] on p "I've never actually had really good olive oil before. You can totally taste the…" at bounding box center [470, 260] width 160 height 47
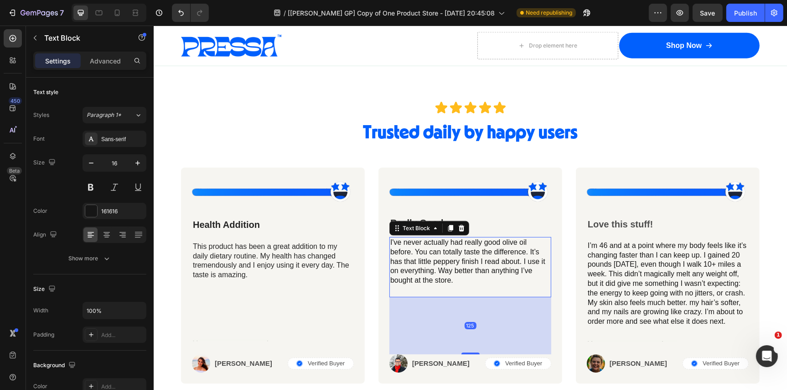
click at [491, 261] on p "I've never actually had really good olive oil before. You can totally taste the…" at bounding box center [470, 260] width 160 height 47
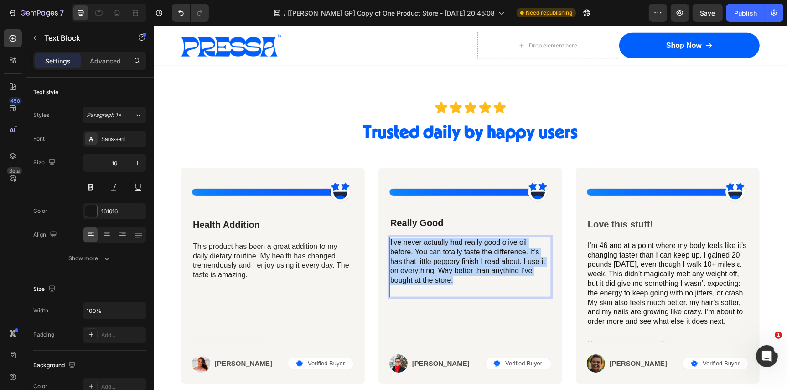
click at [491, 261] on p "I've never actually had really good olive oil before. You can totally taste the…" at bounding box center [470, 260] width 160 height 47
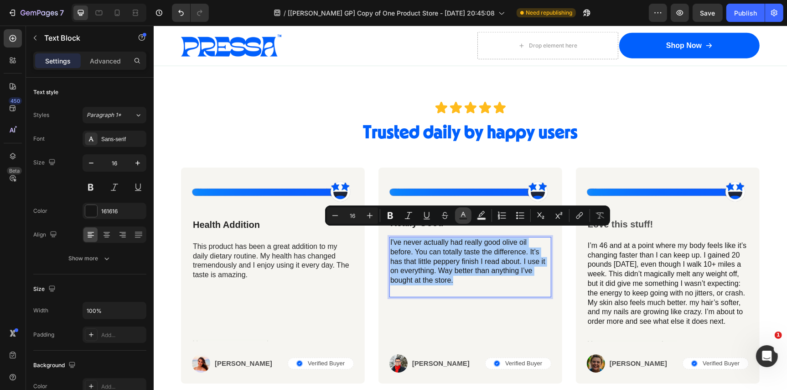
click at [462, 218] on rect "Editor contextual toolbar" at bounding box center [463, 219] width 9 height 2
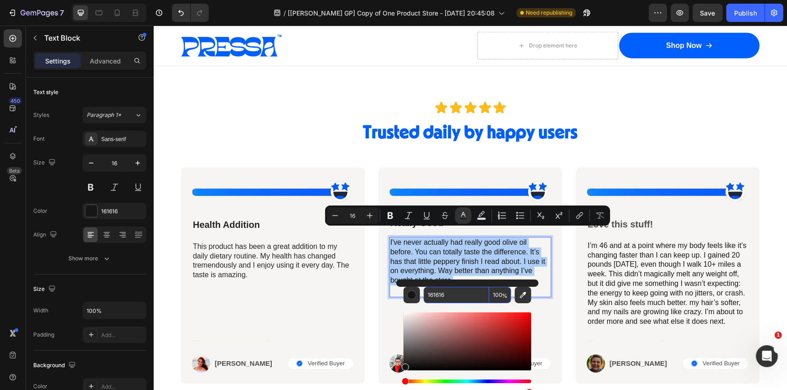
click at [452, 298] on input "161616" at bounding box center [457, 294] width 66 height 16
paste input "242424"
type input "242424"
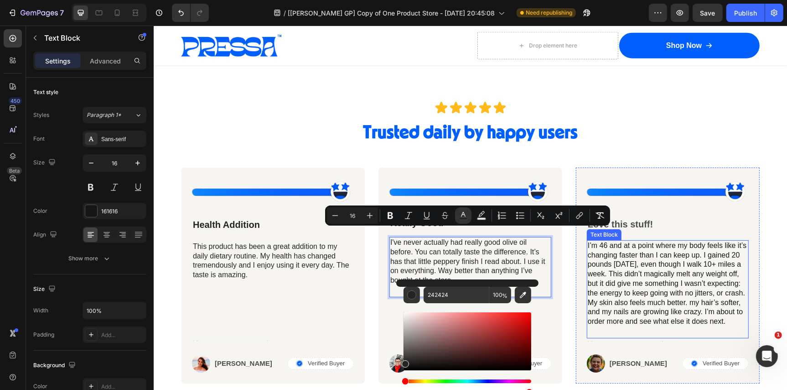
click at [619, 294] on p "I’m 46 and at a point where my body feels like it’s changing faster than I can …" at bounding box center [668, 282] width 160 height 85
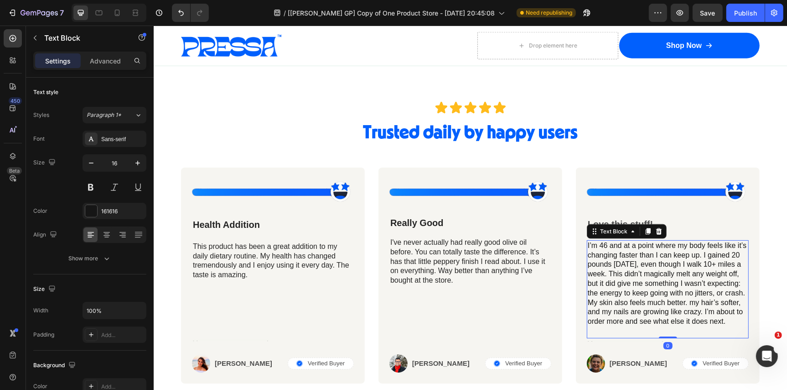
click at [619, 294] on p "I’m 46 and at a point where my body feels like it’s changing faster than I can …" at bounding box center [668, 282] width 160 height 85
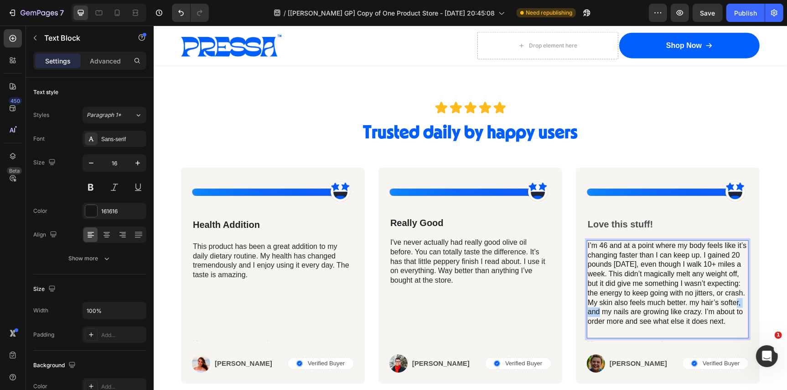
click at [619, 294] on p "I’m 46 and at a point where my body feels like it’s changing faster than I can …" at bounding box center [668, 282] width 160 height 85
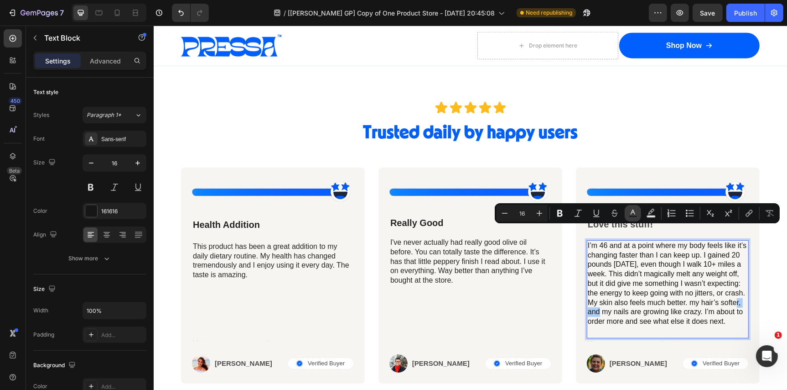
click at [633, 209] on icon "Editor contextual toolbar" at bounding box center [633, 211] width 5 height 5
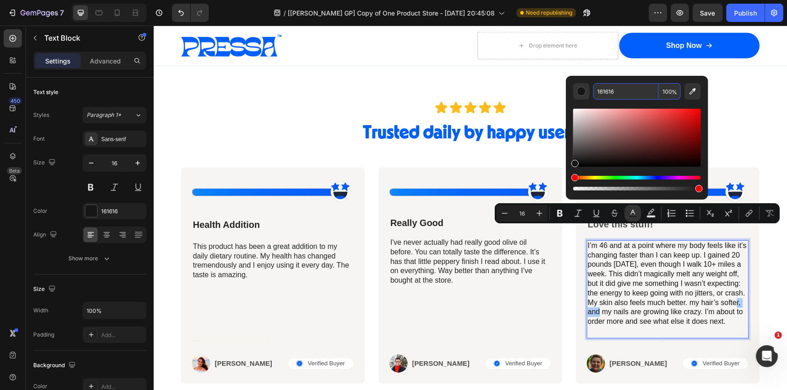
click at [619, 94] on input "161616" at bounding box center [627, 91] width 66 height 16
paste input "242424"
type input "242424"
click at [642, 258] on span "I’m 46 and at a point where my body feels like it’s changing faster than I can …" at bounding box center [667, 282] width 159 height 83
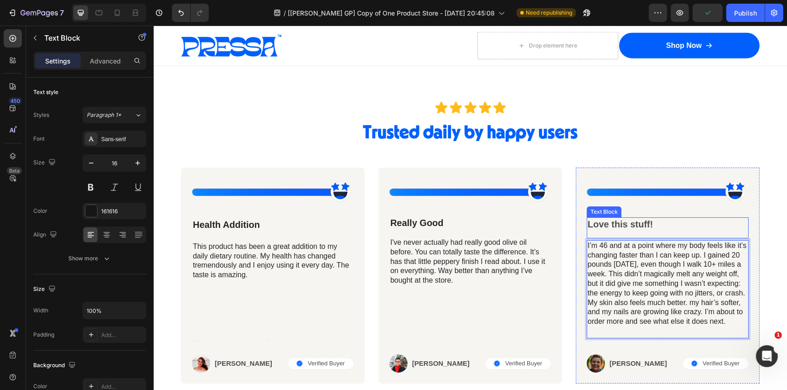
click at [633, 218] on p "Love this stuff!" at bounding box center [668, 224] width 160 height 12
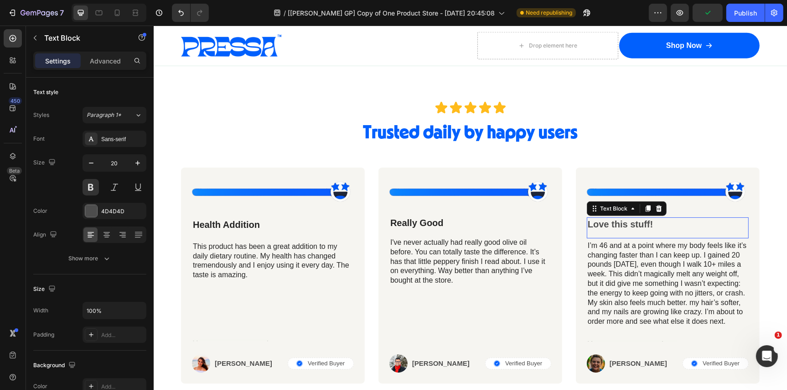
click at [633, 218] on p "Love this stuff!" at bounding box center [668, 224] width 160 height 12
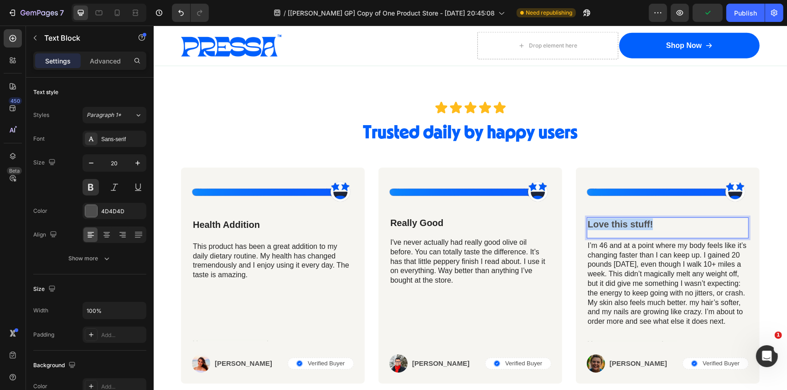
click at [633, 218] on p "Love this stuff!" at bounding box center [668, 224] width 160 height 12
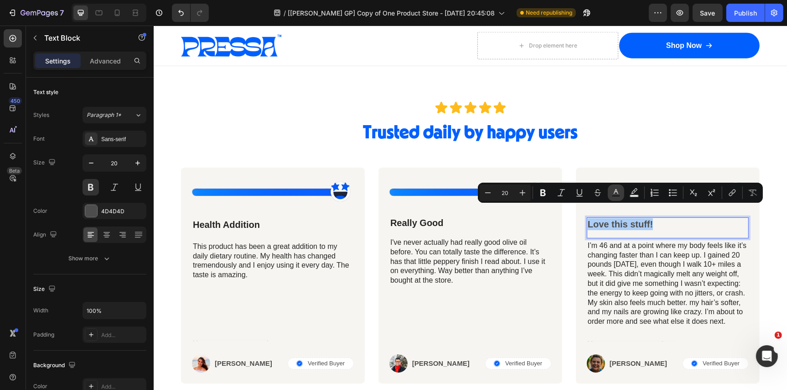
click at [616, 193] on icon "Editor contextual toolbar" at bounding box center [616, 192] width 9 height 9
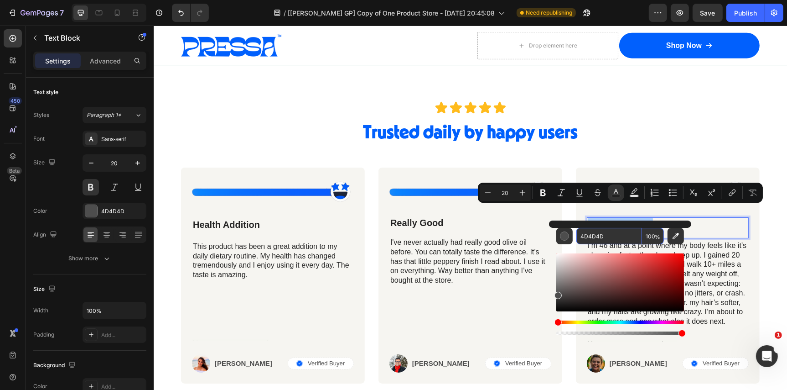
click at [608, 237] on input "4D4D4D" at bounding box center [610, 236] width 66 height 16
paste input "242424"
type input "242424"
click at [509, 323] on div "Image Really Good Text Block I've never actually had really good olive oil befo…" at bounding box center [470, 275] width 162 height 194
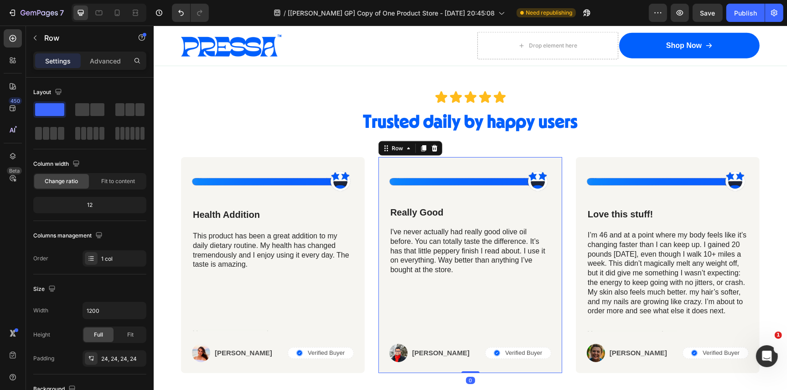
scroll to position [4226, 0]
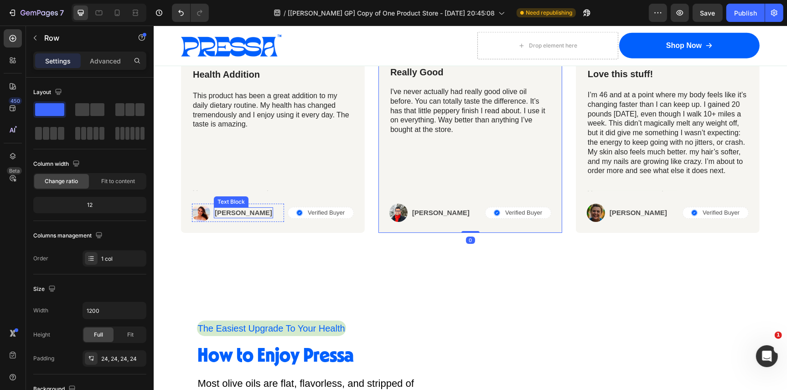
click at [232, 213] on p "[PERSON_NAME]" at bounding box center [242, 212] width 57 height 9
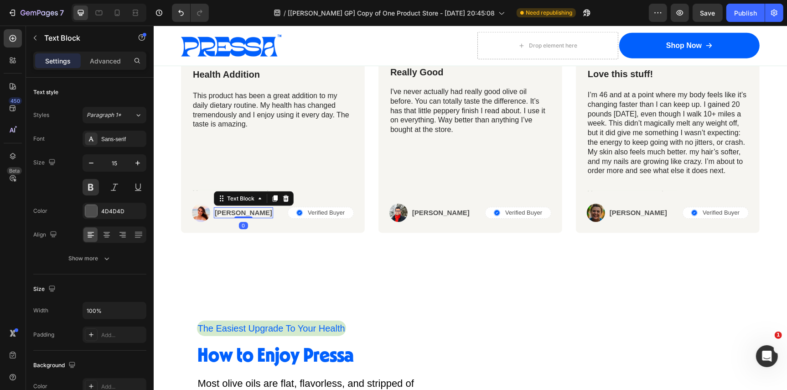
click at [232, 213] on p "[PERSON_NAME]" at bounding box center [242, 212] width 57 height 9
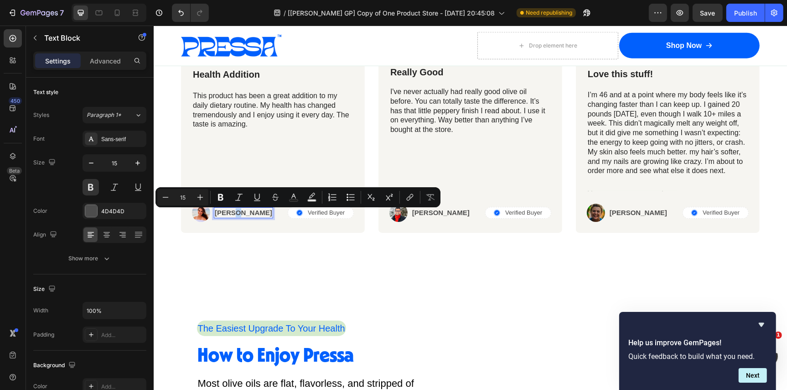
click at [232, 213] on p "[PERSON_NAME]" at bounding box center [242, 212] width 57 height 9
click at [293, 196] on icon "Editor contextual toolbar" at bounding box center [294, 195] width 5 height 5
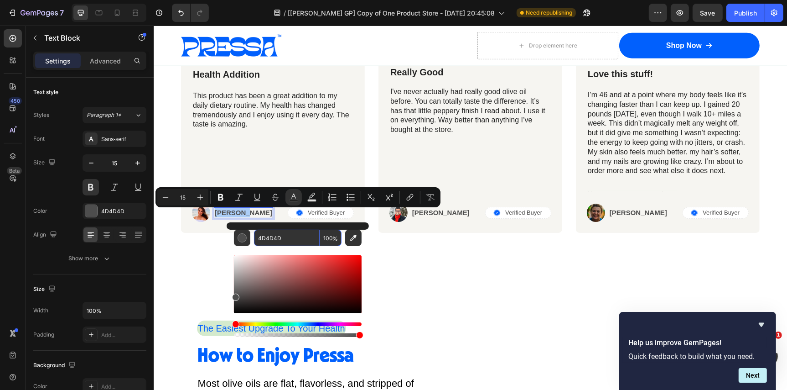
click at [291, 238] on input "4D4D4D" at bounding box center [287, 237] width 66 height 16
paste input "242424"
type input "242424"
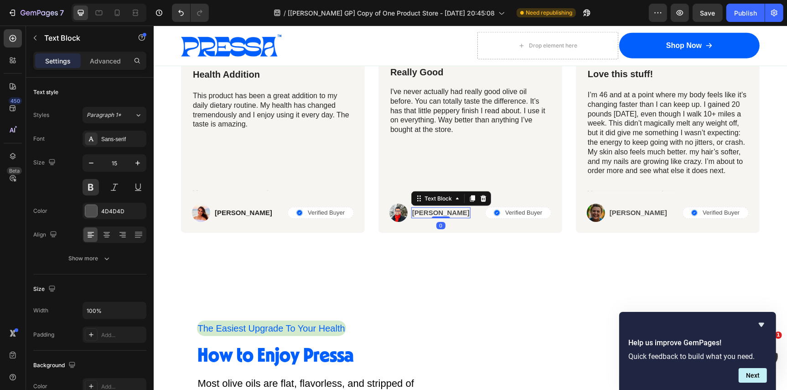
click at [427, 214] on p "[PERSON_NAME]" at bounding box center [440, 212] width 57 height 9
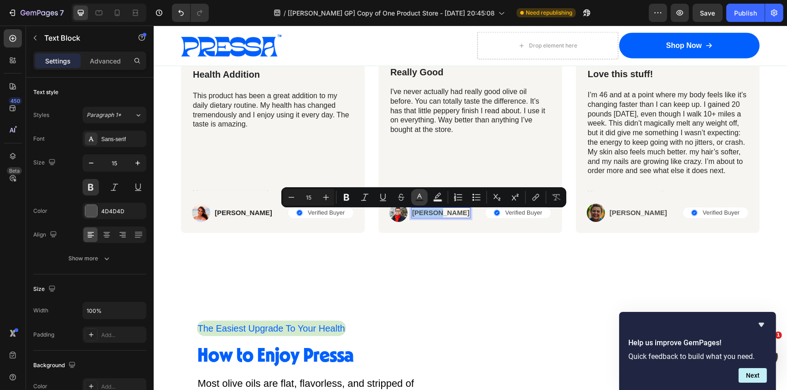
click at [420, 197] on icon "Editor contextual toolbar" at bounding box center [419, 197] width 9 height 9
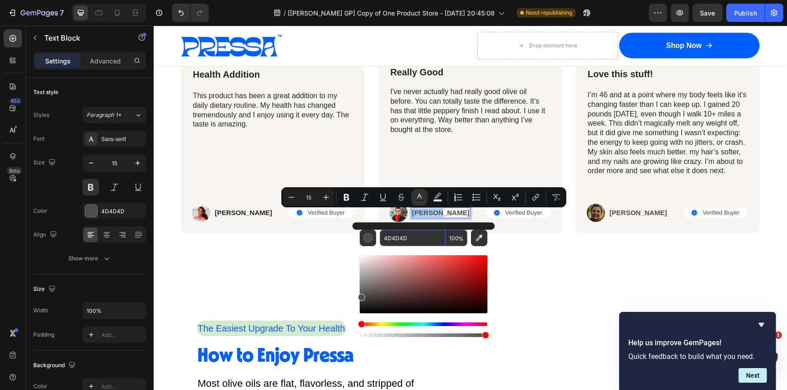
click at [412, 237] on input "4D4D4D" at bounding box center [413, 237] width 66 height 16
paste input "242424"
type input "242424"
click at [623, 213] on p "[PERSON_NAME]" at bounding box center [637, 212] width 57 height 9
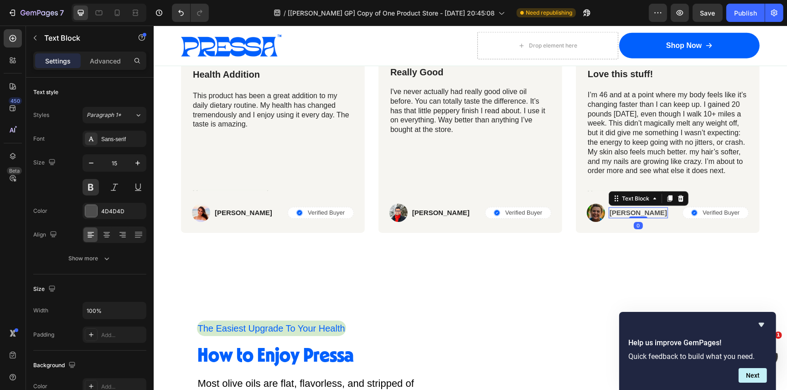
click at [623, 213] on p "[PERSON_NAME]" at bounding box center [637, 212] width 57 height 9
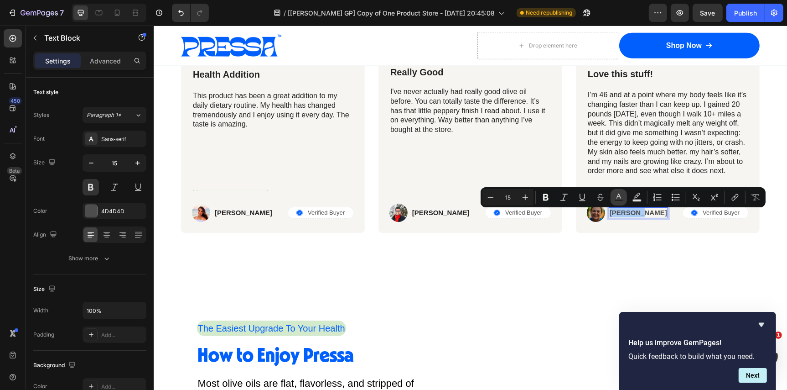
click at [617, 197] on icon "Editor contextual toolbar" at bounding box center [619, 197] width 9 height 9
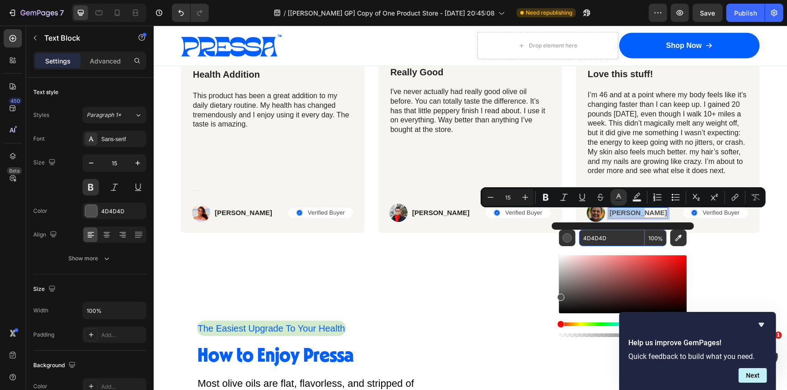
click at [609, 238] on input "4D4D4D" at bounding box center [612, 237] width 66 height 16
paste input "242424"
type input "242424"
click at [520, 256] on div "Icon Icon Icon Icon Icon Icon List Row Trusted daily by happy users Heading Ima…" at bounding box center [470, 91] width 634 height 385
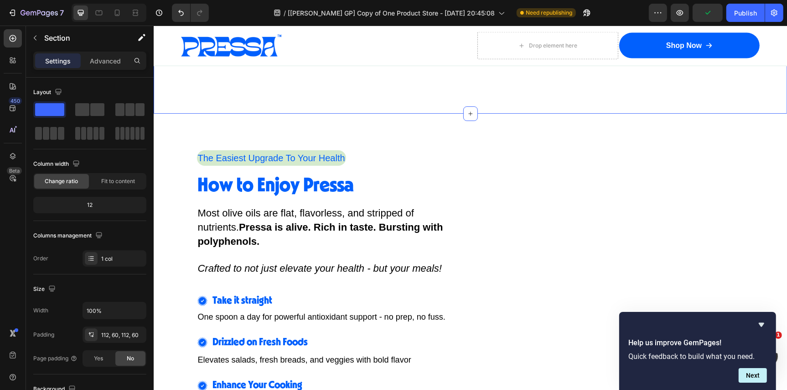
scroll to position [4446, 0]
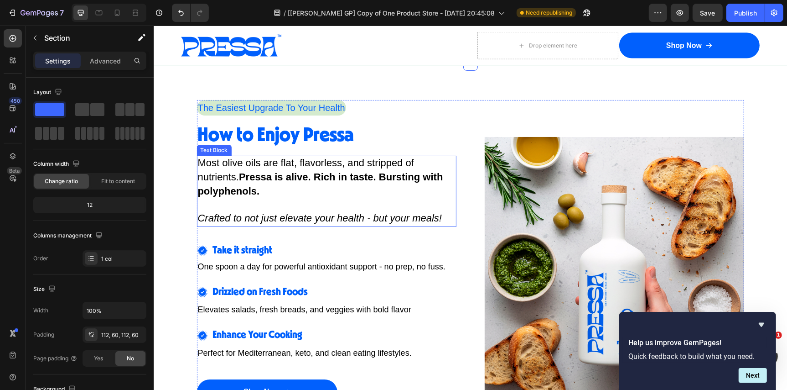
click at [387, 178] on strong "Pressa is alive. Rich in taste. Bursting with polyphenols." at bounding box center [320, 184] width 245 height 26
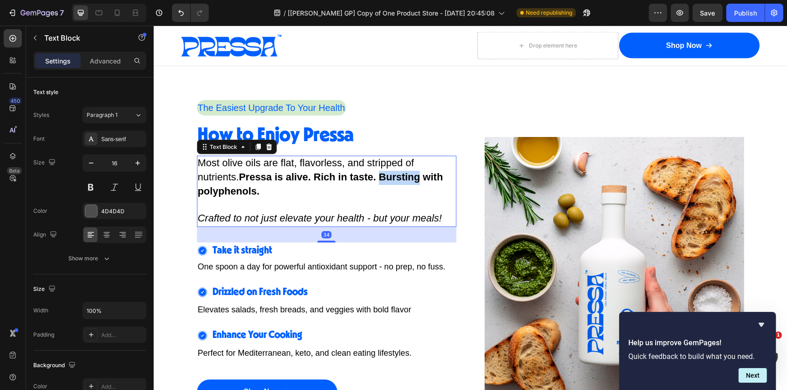
click at [387, 178] on strong "Pressa is alive. Rich in taste. Bursting with polyphenols." at bounding box center [320, 184] width 245 height 26
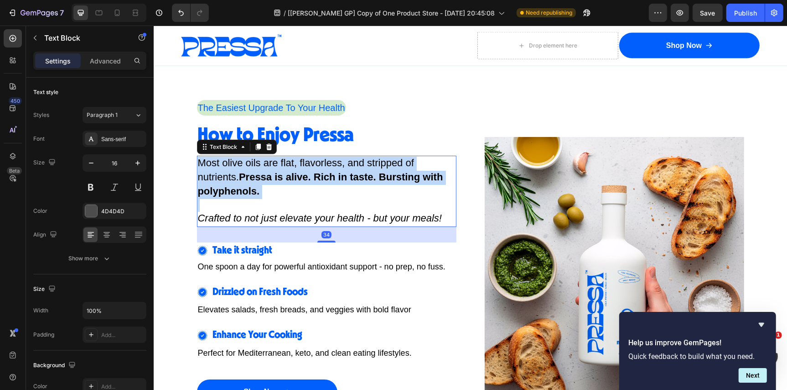
click at [387, 178] on strong "Pressa is alive. Rich in taste. Bursting with polyphenols." at bounding box center [320, 184] width 245 height 26
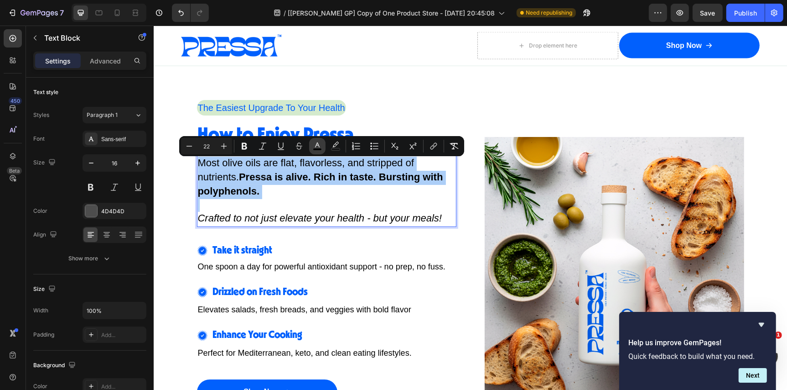
click at [319, 146] on icon "Editor contextual toolbar" at bounding box center [317, 145] width 9 height 9
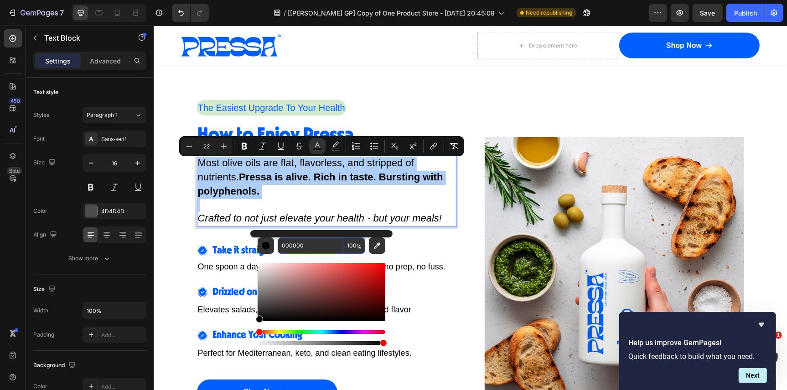
click at [313, 245] on input "000000" at bounding box center [311, 245] width 66 height 16
paste input "242424"
type input "242424"
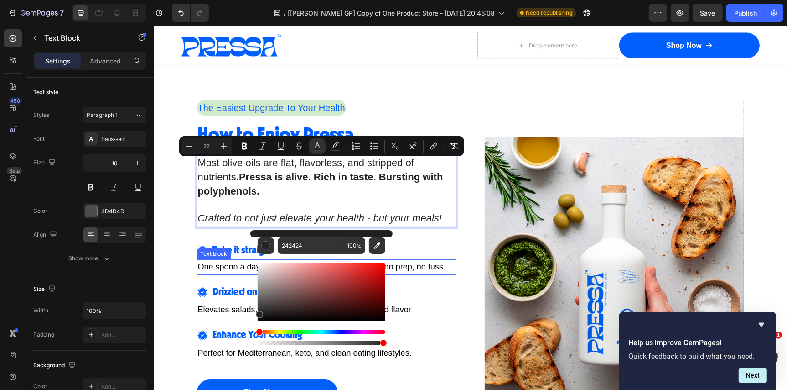
click at [237, 269] on span "One spoon a day for powerful antioxidant support - no prep, no fuss." at bounding box center [322, 265] width 248 height 9
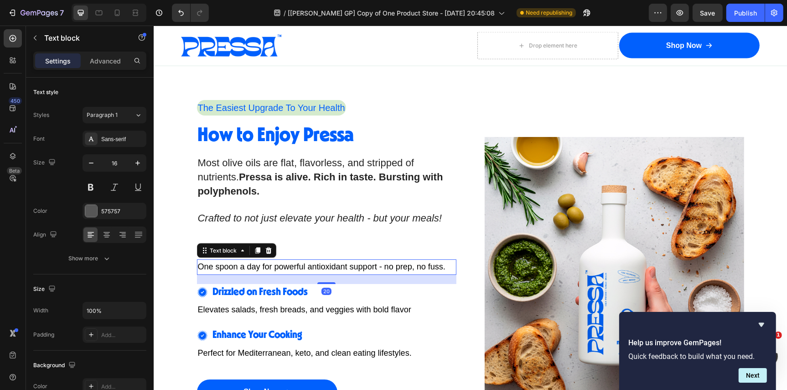
click at [237, 269] on span "One spoon a day for powerful antioxidant support - no prep, no fuss." at bounding box center [322, 265] width 248 height 9
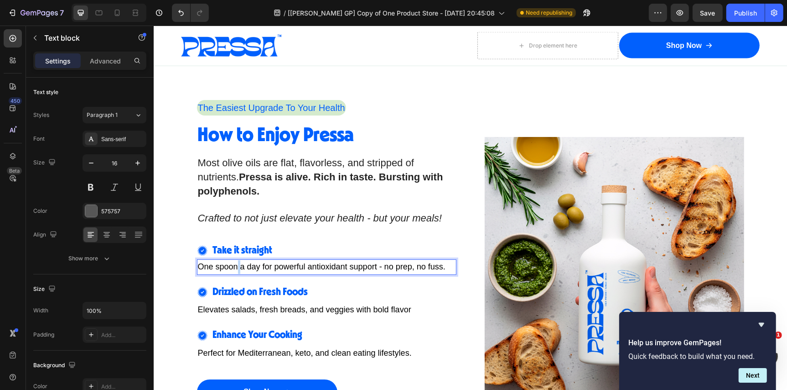
click at [237, 269] on span "One spoon a day for powerful antioxidant support - no prep, no fuss." at bounding box center [322, 265] width 248 height 9
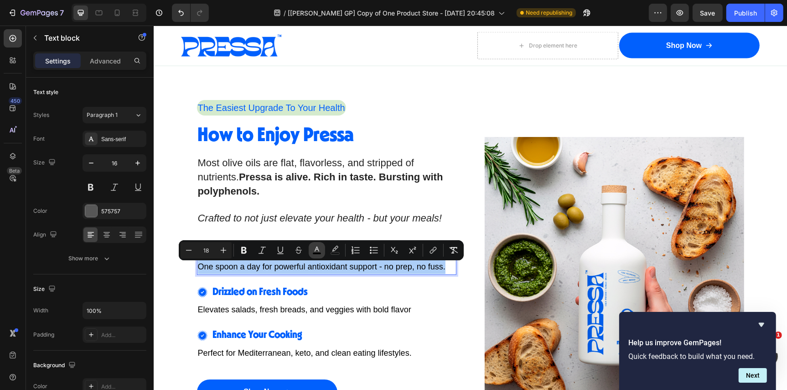
click at [317, 248] on icon "Editor contextual toolbar" at bounding box center [317, 249] width 9 height 9
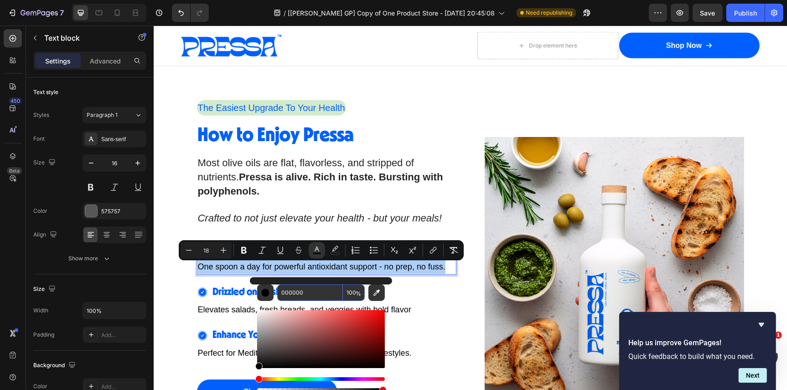
click at [307, 291] on input "000000" at bounding box center [310, 292] width 66 height 16
paste input "242424"
type input "242424"
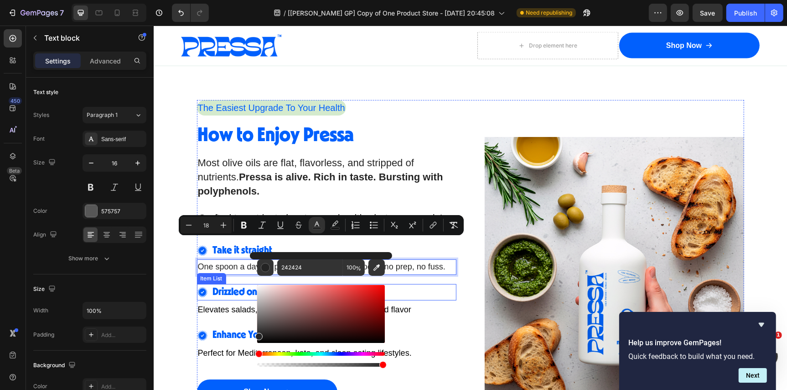
scroll to position [4471, 0]
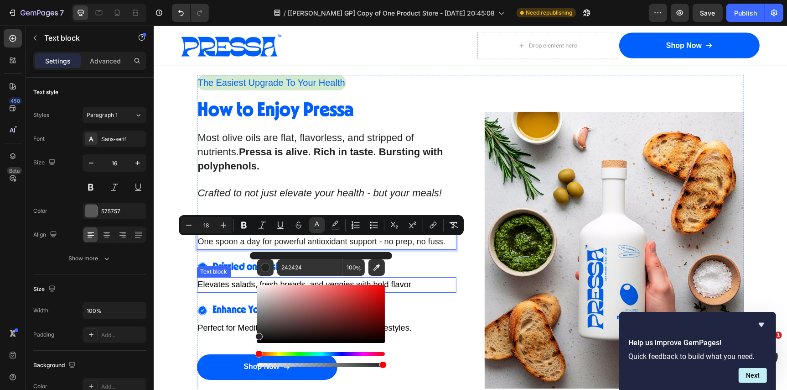
click at [242, 285] on span "Elevates salads, fresh breads, and veggies with bold flavor" at bounding box center [305, 283] width 214 height 9
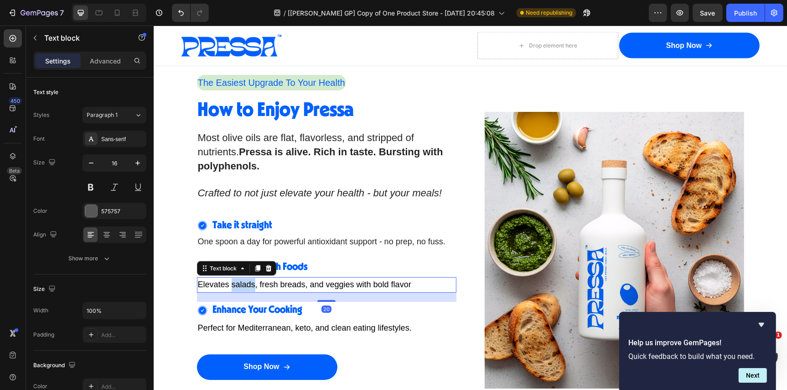
click at [242, 285] on span "Elevates salads, fresh breads, and veggies with bold flavor" at bounding box center [305, 283] width 214 height 9
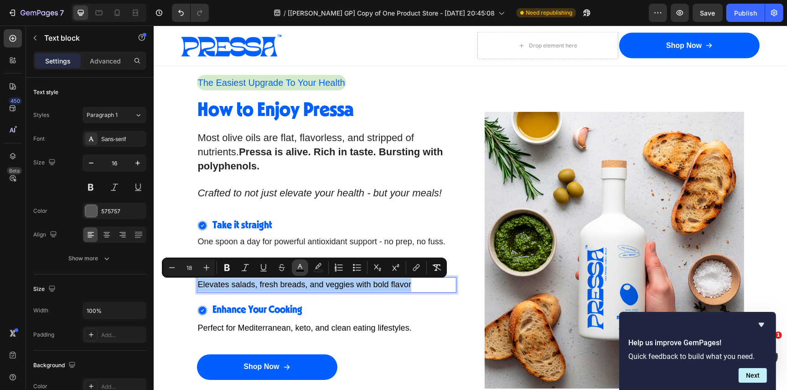
click at [297, 268] on icon "Editor contextual toolbar" at bounding box center [300, 267] width 9 height 9
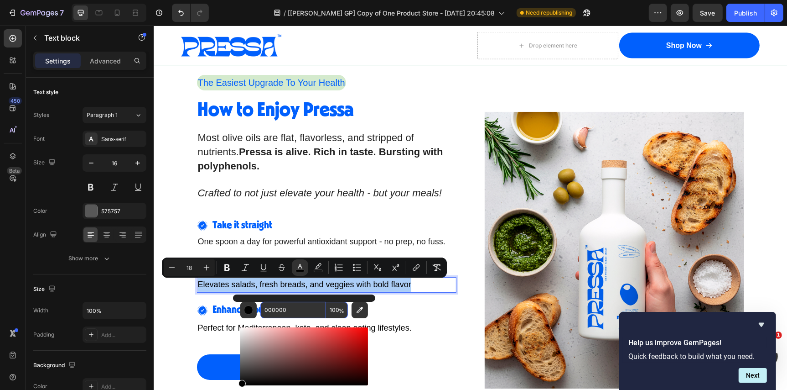
click at [295, 313] on input "000000" at bounding box center [293, 310] width 66 height 16
paste input "242424"
type input "242424"
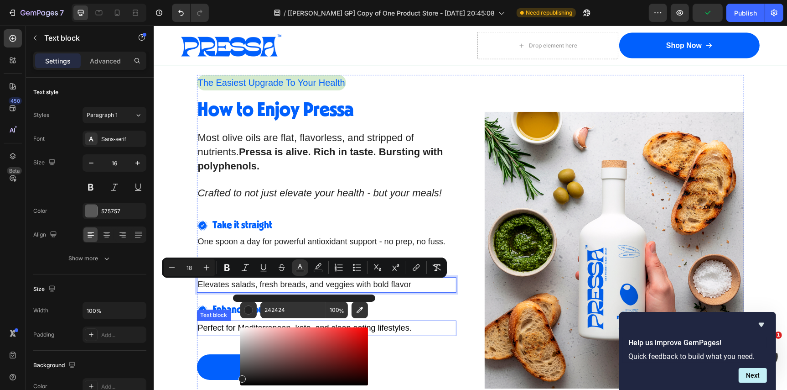
click at [230, 327] on span "Perfect for Mediterranean, keto, and clean eating lifestyles." at bounding box center [305, 327] width 214 height 9
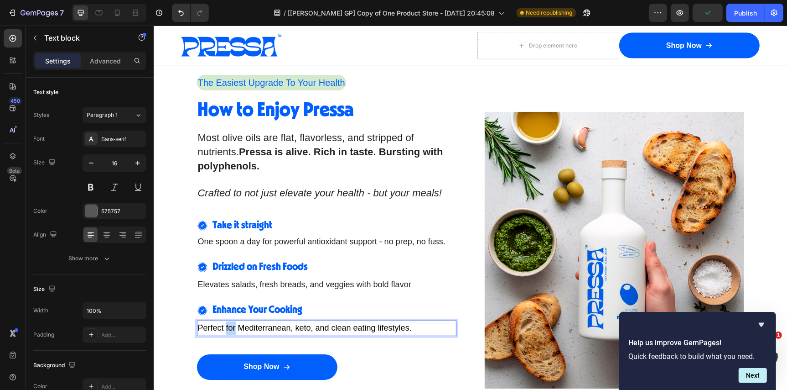
click at [230, 327] on span "Perfect for Mediterranean, keto, and clean eating lifestyles." at bounding box center [305, 327] width 214 height 9
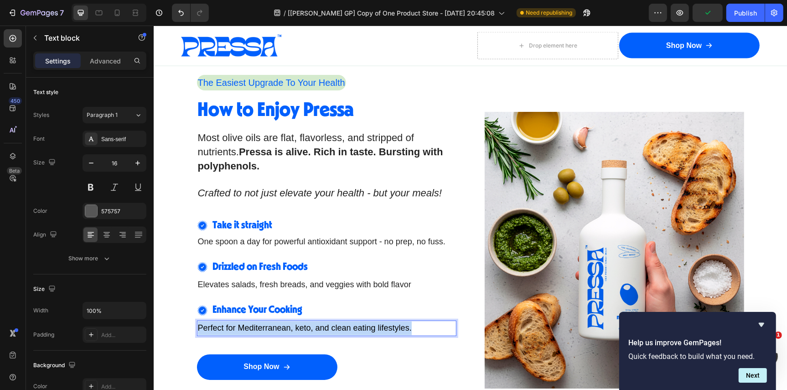
click at [230, 327] on span "Perfect for Mediterranean, keto, and clean eating lifestyles." at bounding box center [305, 327] width 214 height 9
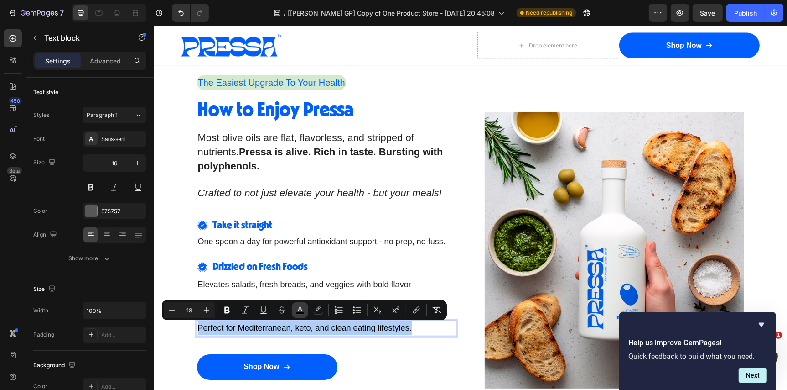
click at [301, 313] on rect "Editor contextual toolbar" at bounding box center [300, 313] width 9 height 2
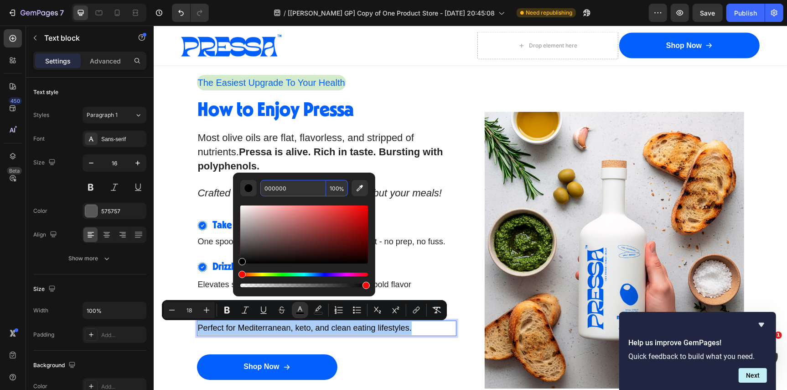
click at [302, 188] on input "000000" at bounding box center [293, 188] width 66 height 16
paste input "242424"
type input "242424"
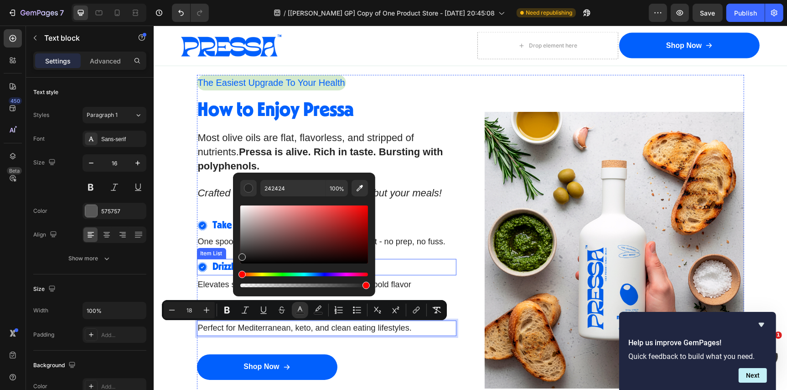
click at [410, 270] on div "Drizzled on Fresh Foods" at bounding box center [327, 266] width 260 height 17
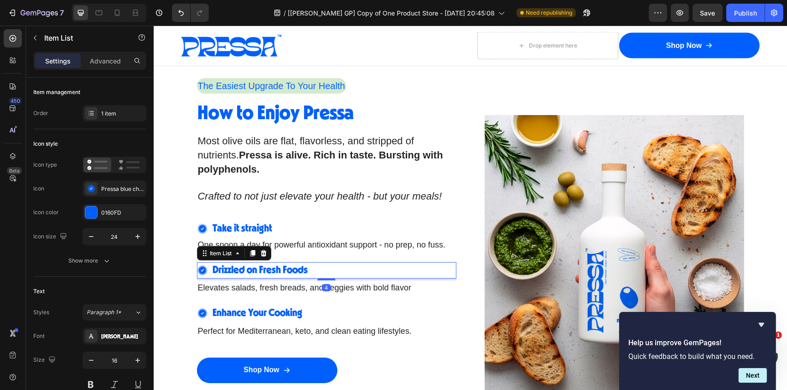
scroll to position [4562, 0]
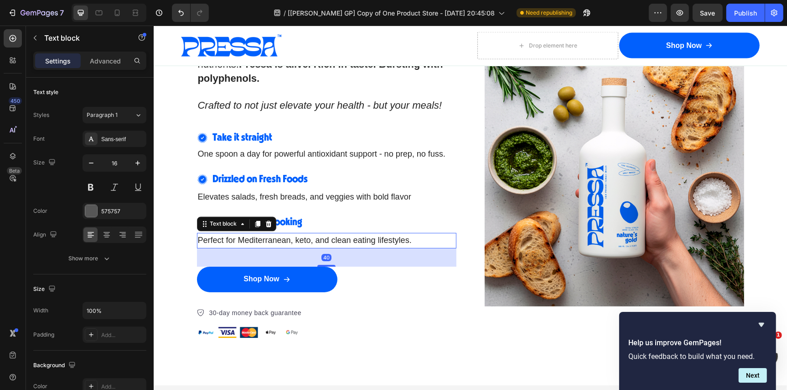
click at [351, 235] on span "Perfect for Mediterranean, keto, and clean eating lifestyles." at bounding box center [305, 239] width 214 height 9
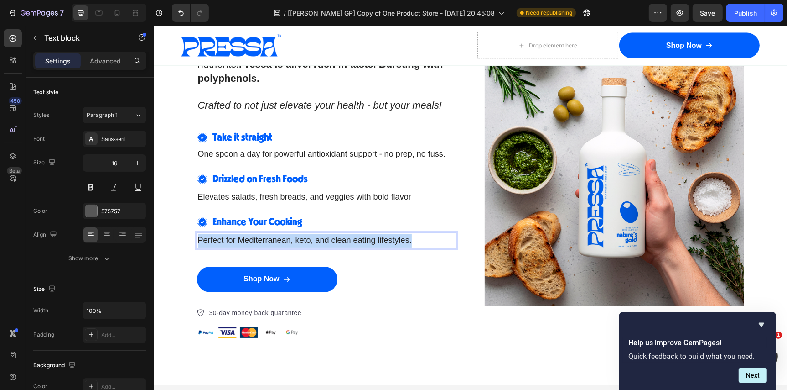
click at [351, 235] on span "Perfect for Mediterranean, keto, and clean eating lifestyles." at bounding box center [305, 239] width 214 height 9
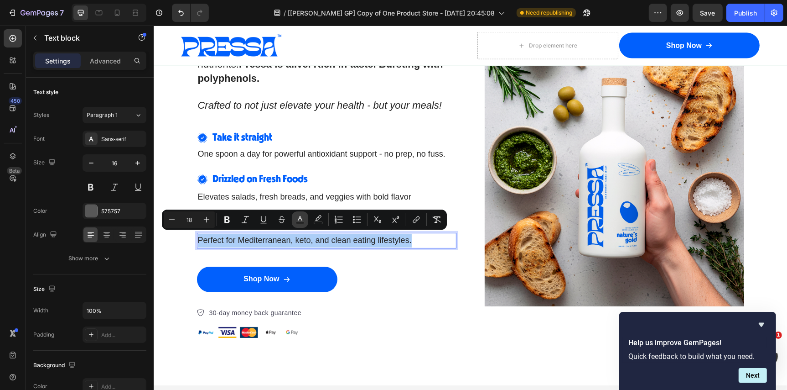
click at [302, 217] on icon "Editor contextual toolbar" at bounding box center [300, 219] width 9 height 9
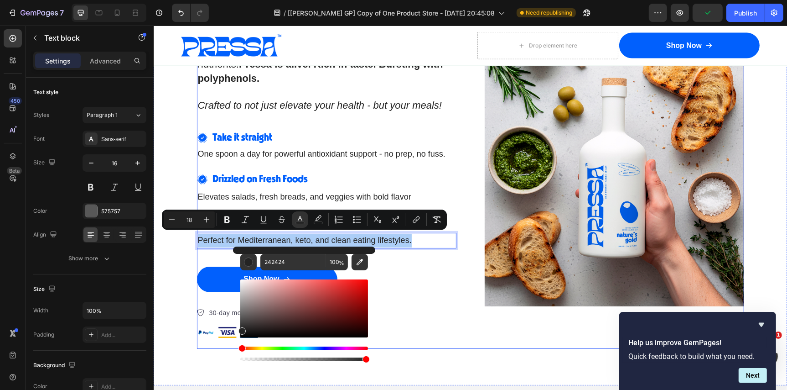
click at [392, 289] on div "Shop Now Button" at bounding box center [327, 286] width 260 height 40
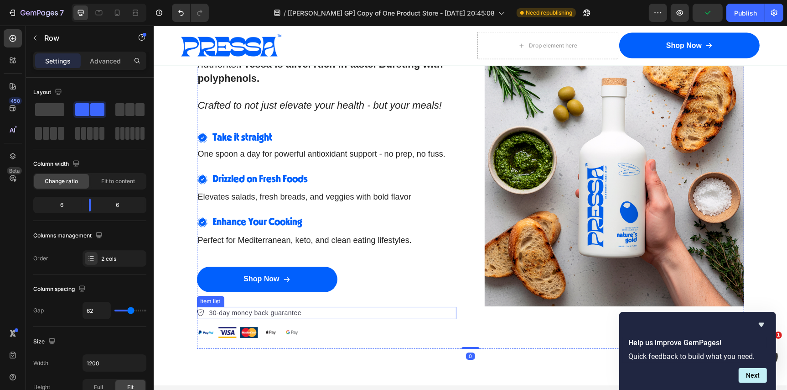
click at [284, 310] on p "30-day money back guarantee" at bounding box center [255, 312] width 93 height 10
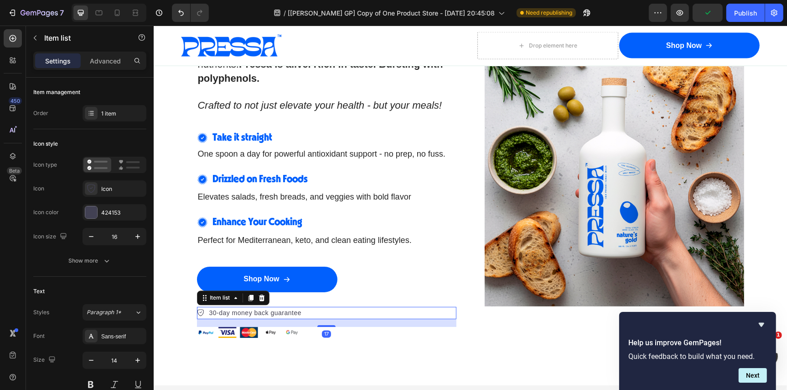
click at [284, 310] on p "30-day money back guarantee" at bounding box center [255, 312] width 93 height 10
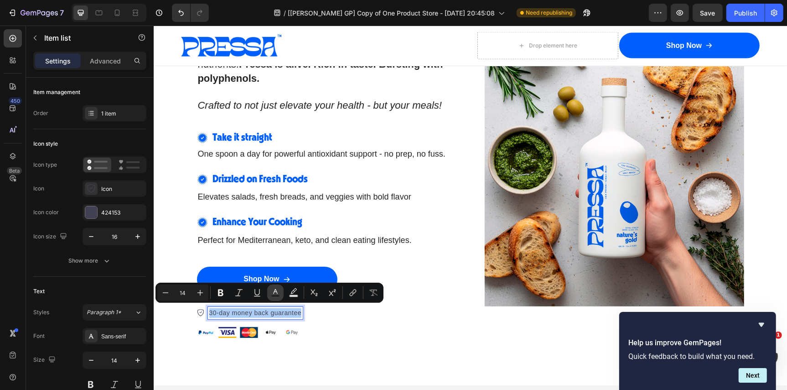
click at [276, 291] on icon "Editor contextual toolbar" at bounding box center [275, 291] width 5 height 5
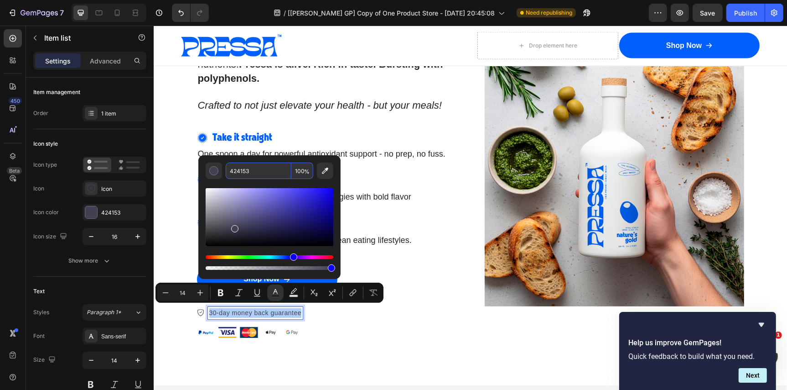
click at [264, 170] on input "424153" at bounding box center [259, 170] width 66 height 16
paste input "242424"
type input "242424"
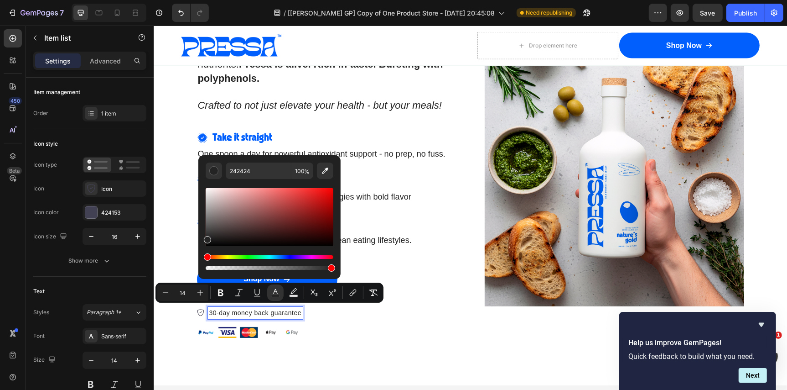
click at [365, 313] on div "30-day money back guarantee" at bounding box center [327, 312] width 260 height 12
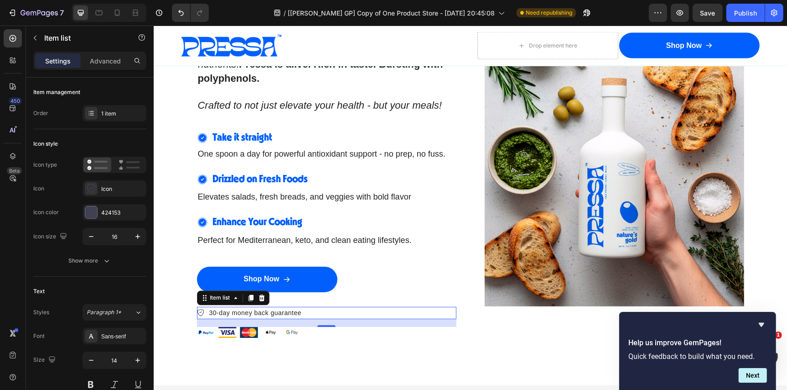
click at [365, 313] on div "30-day money back guarantee" at bounding box center [327, 312] width 260 height 12
click at [375, 345] on div "The Easiest Upgrade To Your Health Text Block How to Enjoy Pressa Heading Most …" at bounding box center [327, 167] width 260 height 361
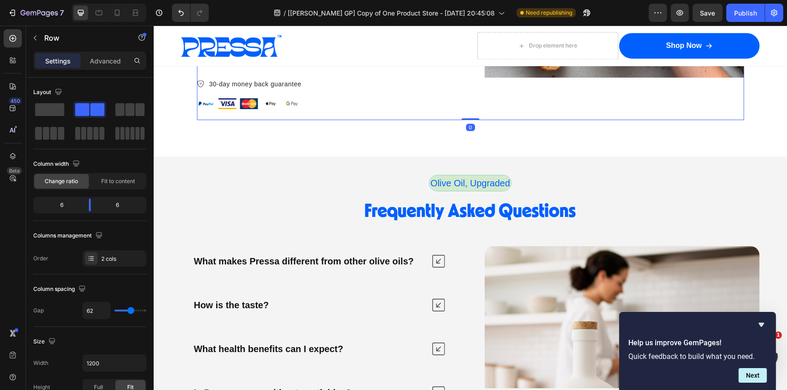
scroll to position [4804, 0]
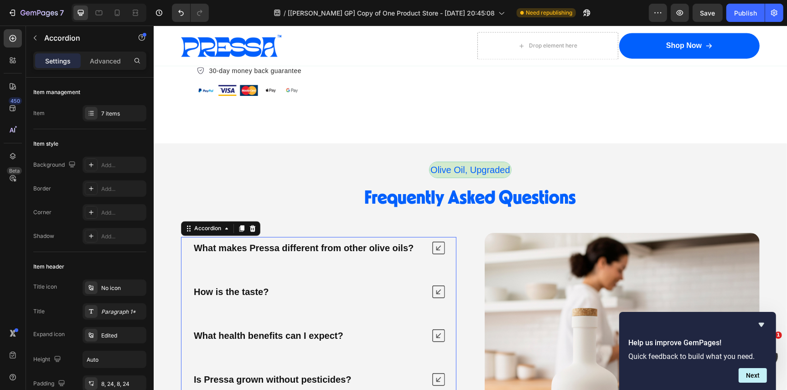
click at [344, 245] on strong "What makes Pressa different from other olive oils?" at bounding box center [303, 247] width 220 height 10
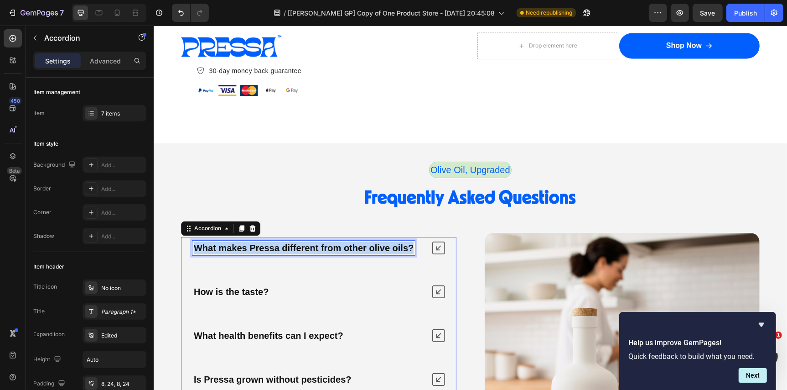
click at [344, 245] on strong "What makes Pressa different from other olive oils?" at bounding box center [303, 247] width 220 height 10
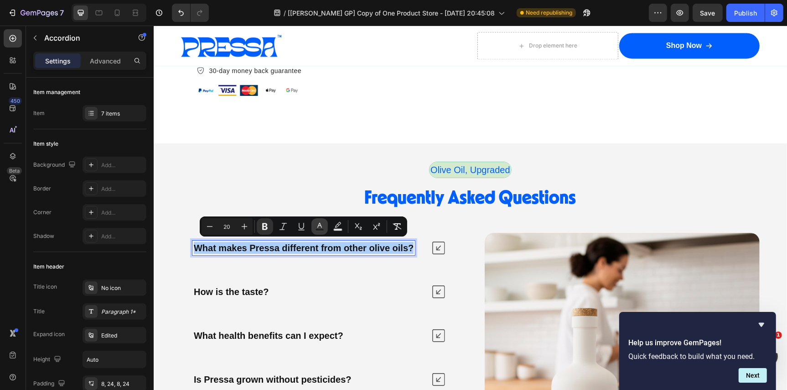
click at [315, 221] on button "Text Color" at bounding box center [320, 226] width 16 height 16
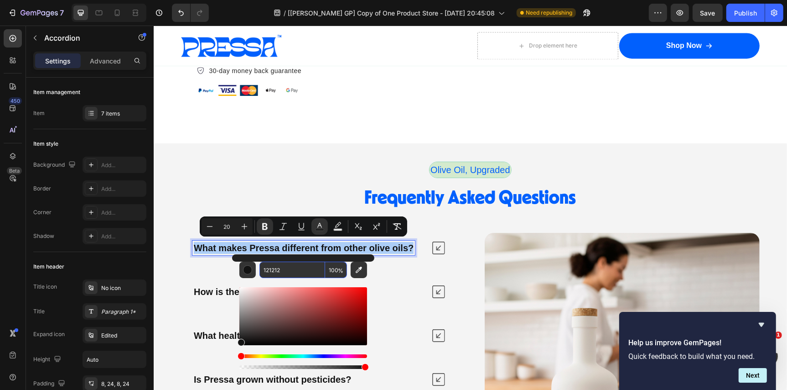
click at [295, 269] on input "121212" at bounding box center [293, 269] width 66 height 16
paste input "242424"
type input "242424"
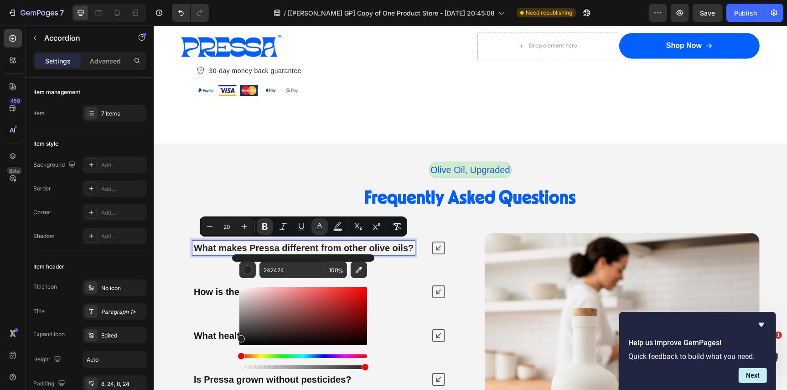
click at [439, 245] on icon at bounding box center [438, 247] width 13 height 13
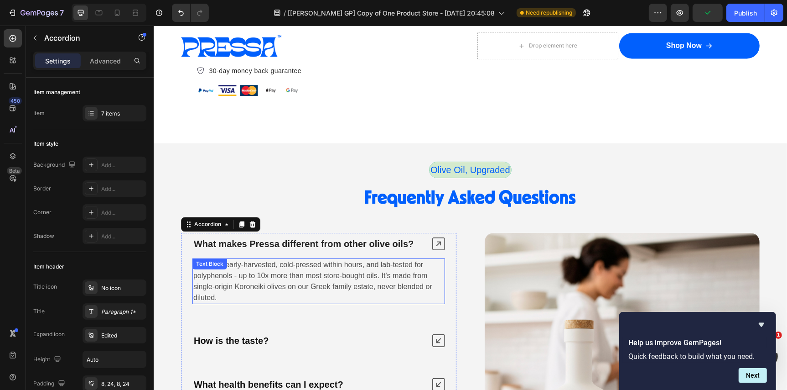
click at [313, 270] on span "Pressa is early-harvested, cold-pressed within hours, and lab-tested for polyph…" at bounding box center [312, 280] width 239 height 41
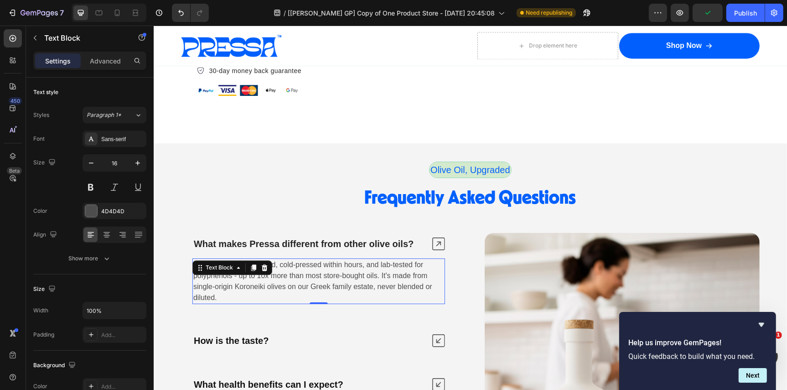
click at [313, 270] on span "Pressa is early-harvested, cold-pressed within hours, and lab-tested for polyph…" at bounding box center [312, 280] width 239 height 41
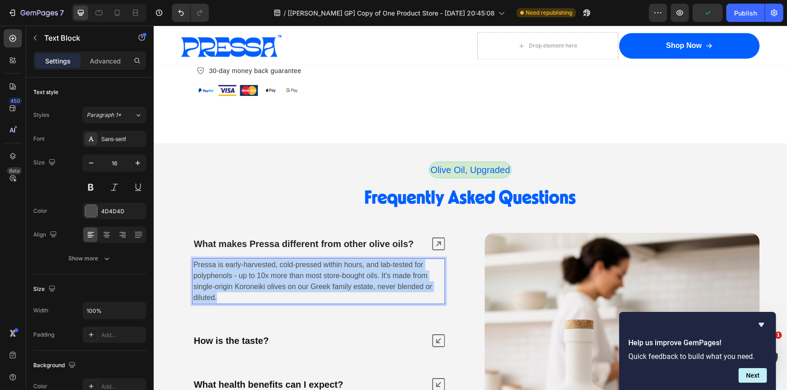
click at [313, 270] on span "Pressa is early-harvested, cold-pressed within hours, and lab-tested for polyph…" at bounding box center [312, 280] width 239 height 41
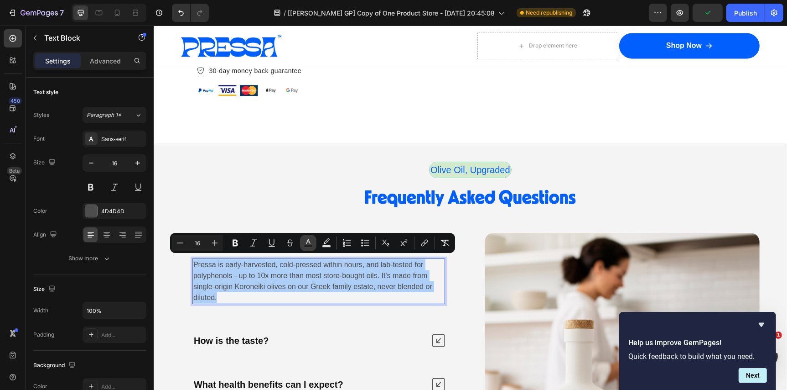
click at [308, 245] on rect "Editor contextual toolbar" at bounding box center [308, 246] width 9 height 2
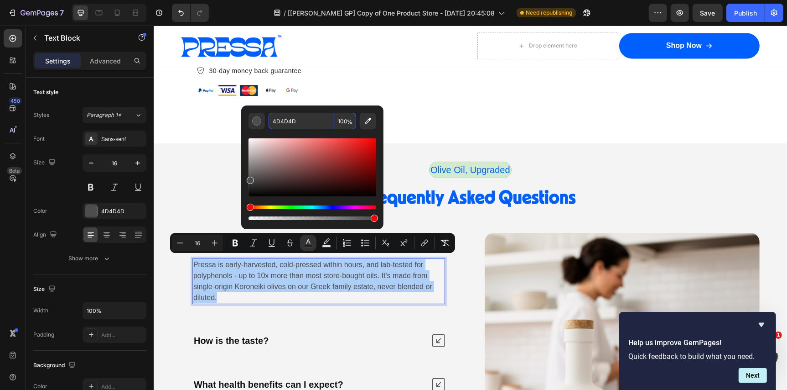
click at [304, 127] on input "4D4D4D" at bounding box center [302, 121] width 66 height 16
paste input "242424"
type input "242424"
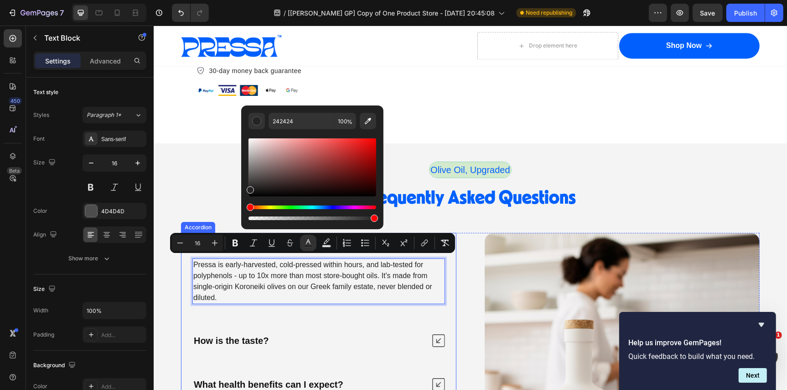
click at [237, 335] on strong "How is the taste?" at bounding box center [230, 340] width 75 height 10
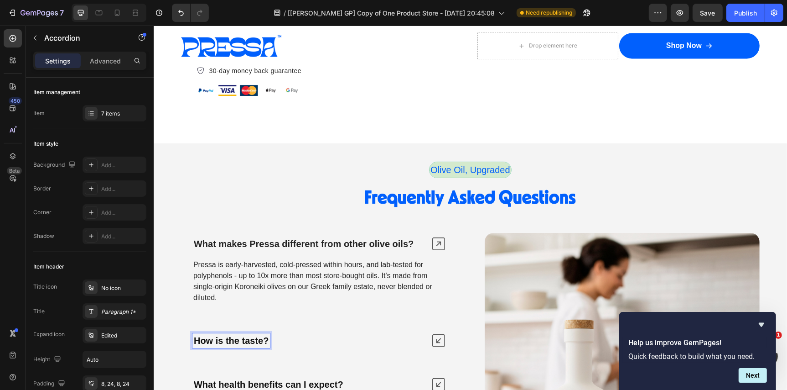
click at [237, 335] on strong "How is the taste?" at bounding box center [230, 340] width 75 height 10
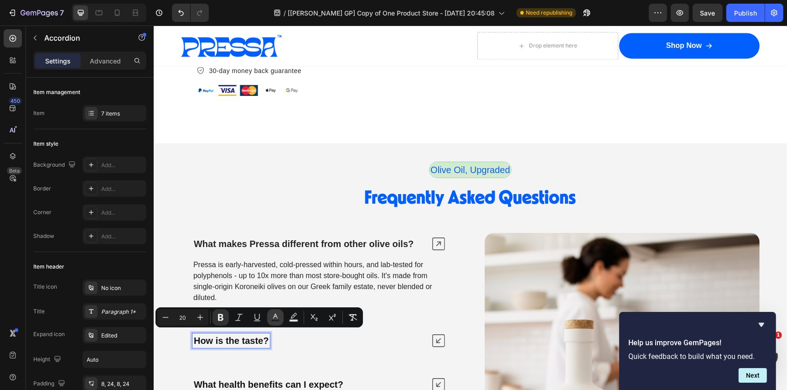
click at [272, 318] on icon "Editor contextual toolbar" at bounding box center [275, 317] width 9 height 9
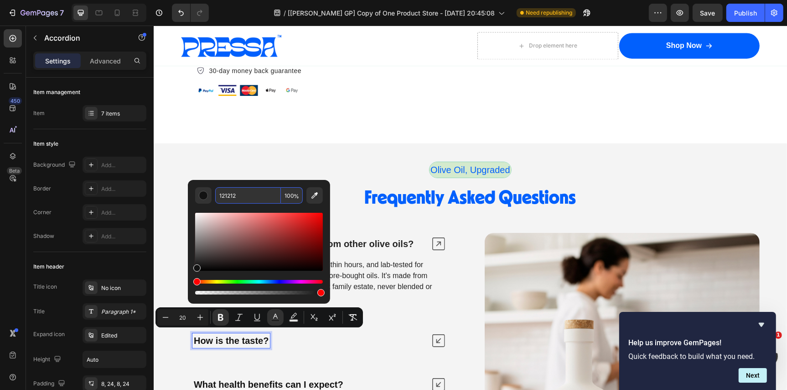
click at [252, 196] on input "121212" at bounding box center [248, 195] width 66 height 16
paste input "242424"
type input "242424"
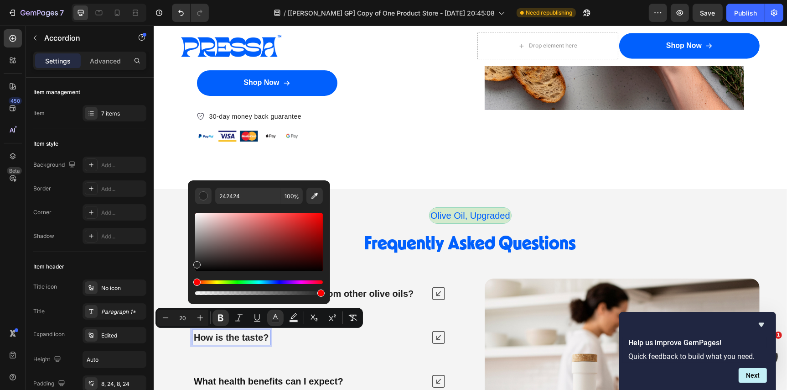
scroll to position [4756, 0]
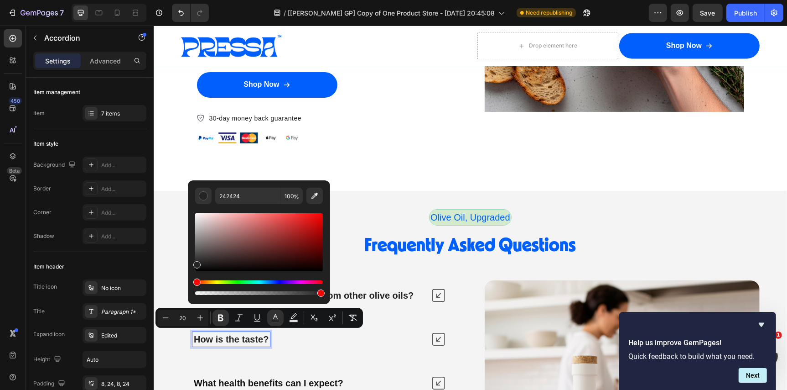
click at [435, 338] on icon at bounding box center [438, 338] width 13 height 13
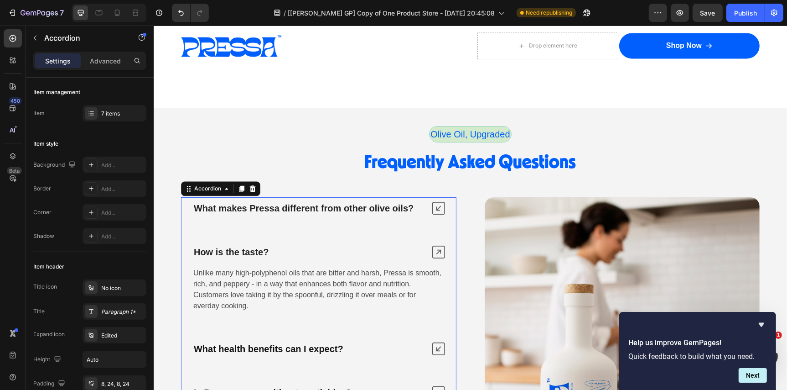
scroll to position [4846, 0]
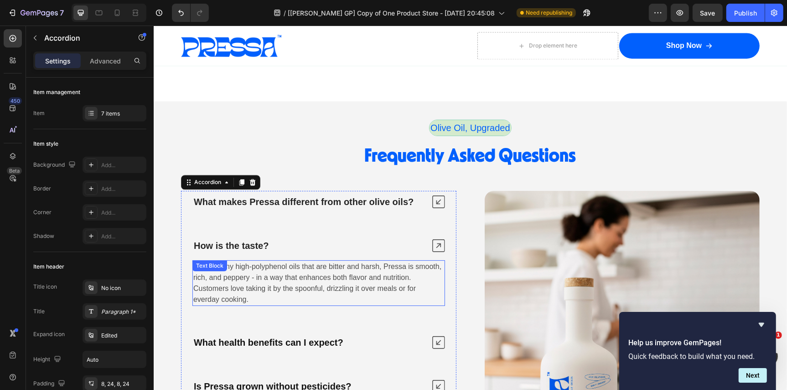
click at [283, 277] on span "Unlike many high-polyphenol oils that are bitter and harsh, Pressa is smooth, r…" at bounding box center [317, 282] width 248 height 41
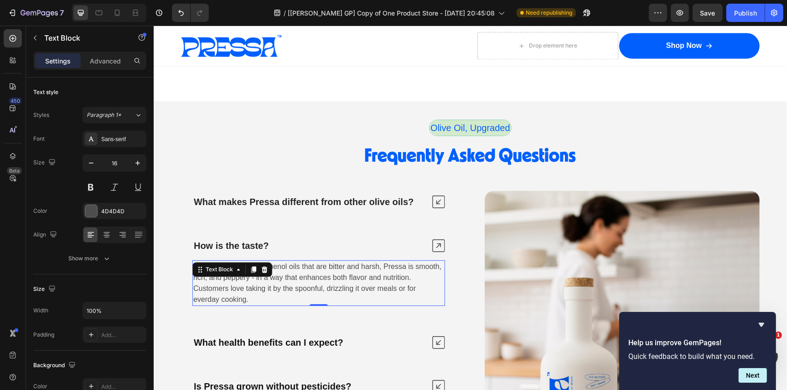
click at [283, 277] on span "Unlike many high-polyphenol oils that are bitter and harsh, Pressa is smooth, r…" at bounding box center [317, 282] width 248 height 41
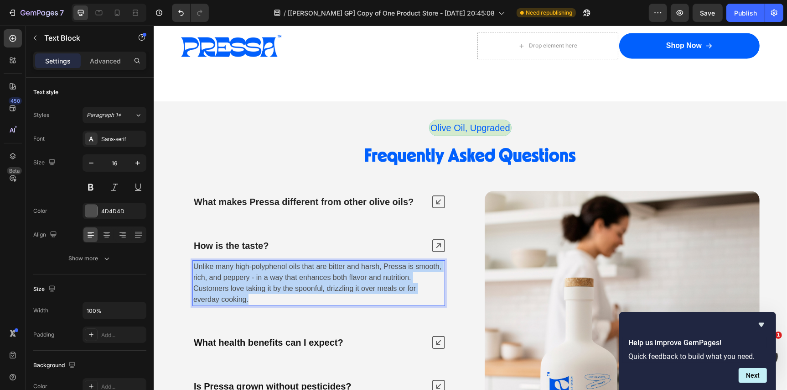
click at [283, 277] on span "Unlike many high-polyphenol oils that are bitter and harsh, Pressa is smooth, r…" at bounding box center [317, 282] width 248 height 41
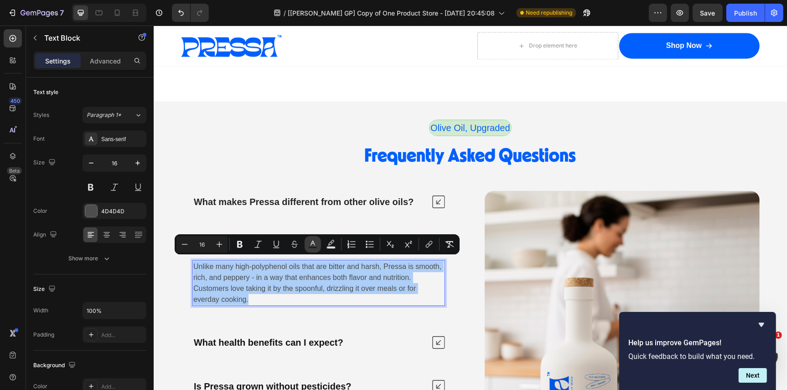
click at [316, 245] on icon "Editor contextual toolbar" at bounding box center [312, 244] width 9 height 9
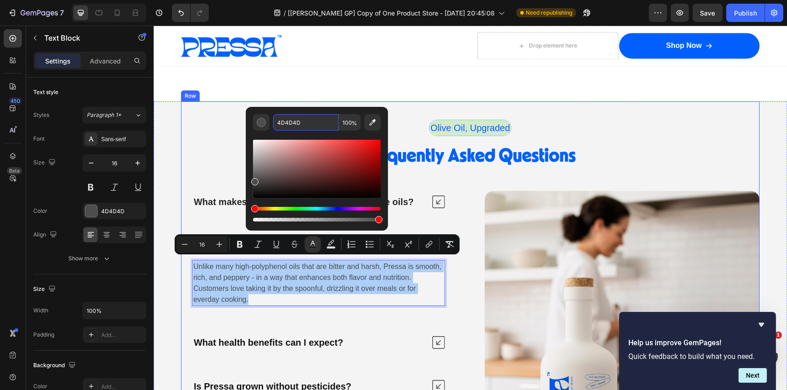
click at [306, 124] on input "4D4D4D" at bounding box center [306, 122] width 66 height 16
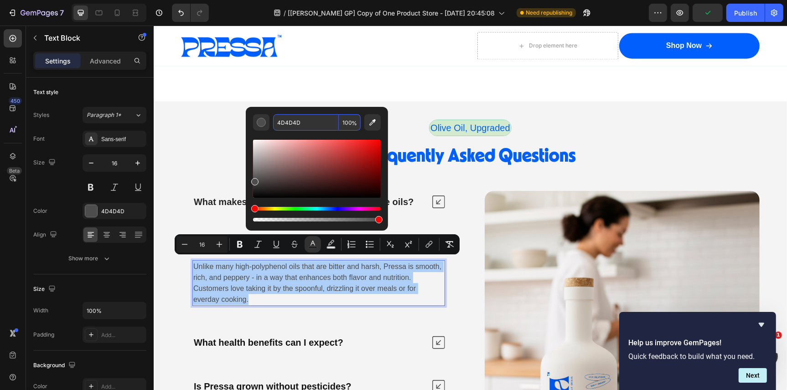
paste input "242424"
type input "242424"
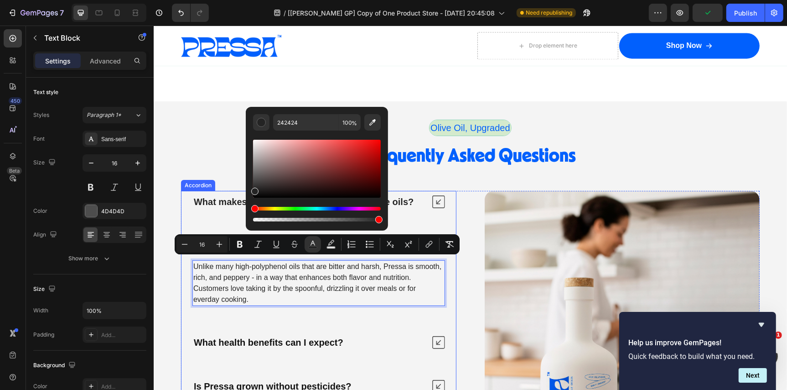
click at [275, 340] on strong "What health benefits can I expect?" at bounding box center [268, 342] width 150 height 10
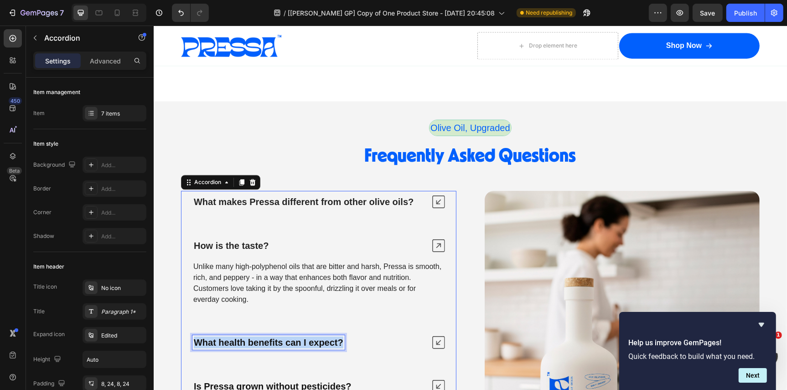
click at [275, 340] on strong "What health benefits can I expect?" at bounding box center [268, 342] width 150 height 10
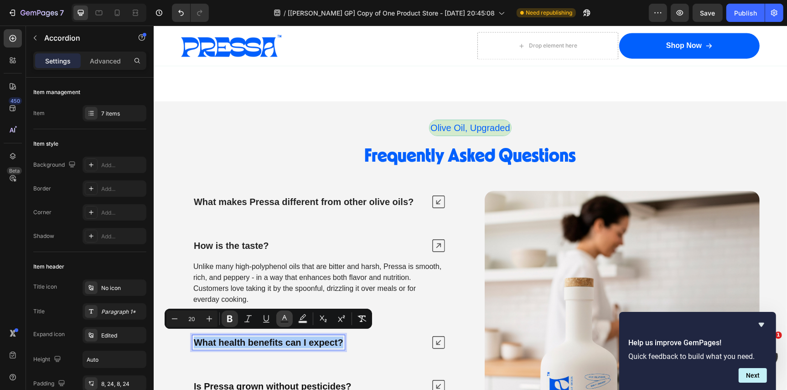
click at [283, 317] on icon "Editor contextual toolbar" at bounding box center [284, 318] width 9 height 9
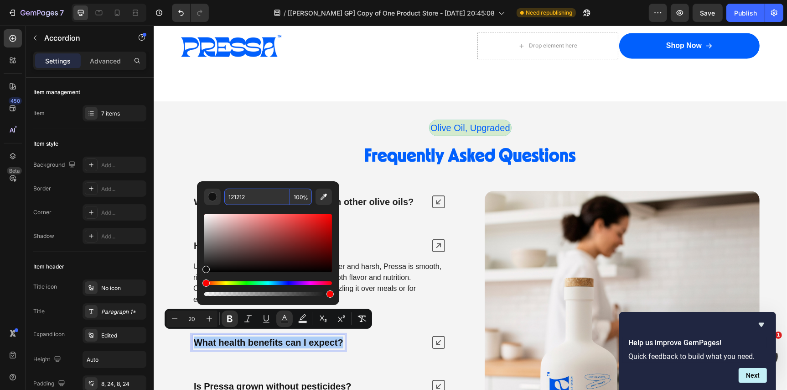
click at [254, 192] on input "121212" at bounding box center [257, 196] width 66 height 16
paste input "242424"
type input "242424"
click at [443, 339] on icon at bounding box center [438, 341] width 13 height 13
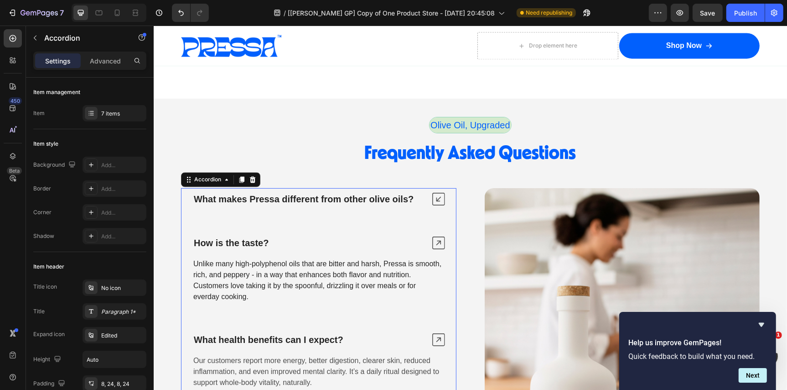
scroll to position [4960, 0]
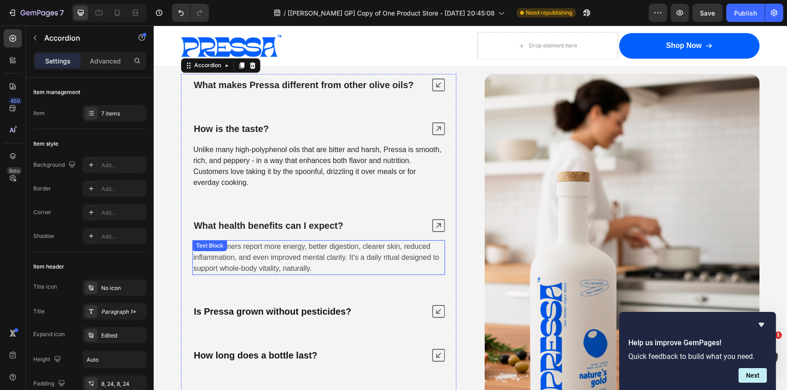
click at [281, 254] on span "Our customers report more energy, better digestion, clearer skin, reduced infla…" at bounding box center [316, 257] width 246 height 30
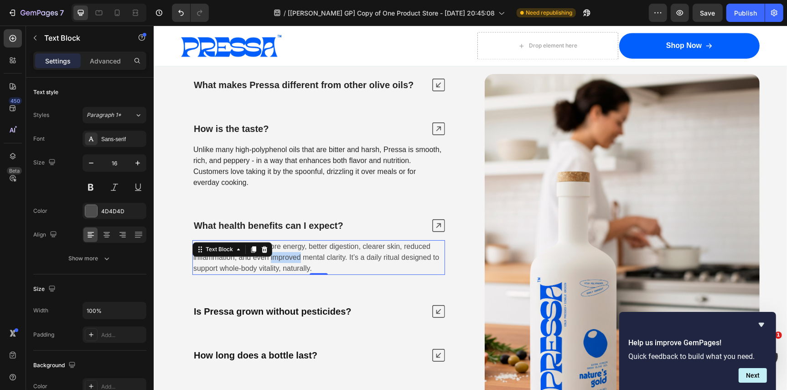
click at [281, 254] on span "Our customers report more energy, better digestion, clearer skin, reduced infla…" at bounding box center [316, 257] width 246 height 30
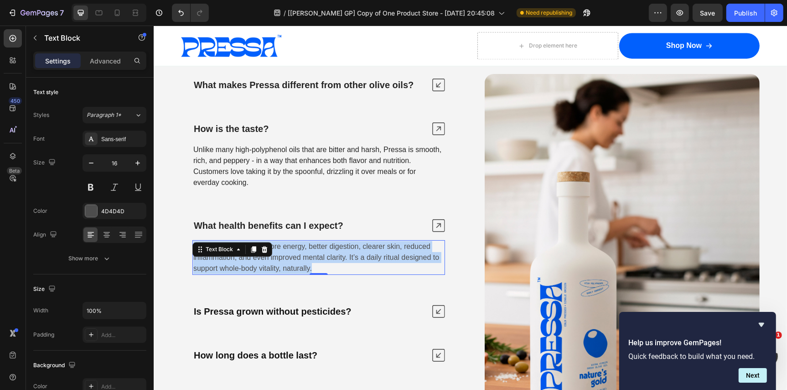
click at [281, 254] on span "Our customers report more energy, better digestion, clearer skin, reduced infla…" at bounding box center [316, 257] width 246 height 30
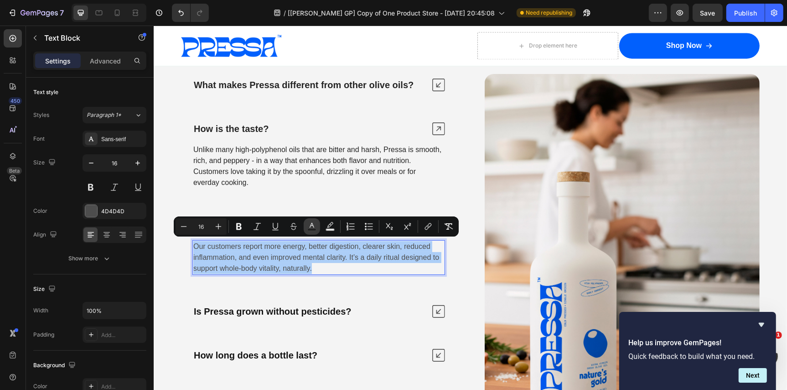
click at [311, 223] on icon "Editor contextual toolbar" at bounding box center [311, 226] width 9 height 9
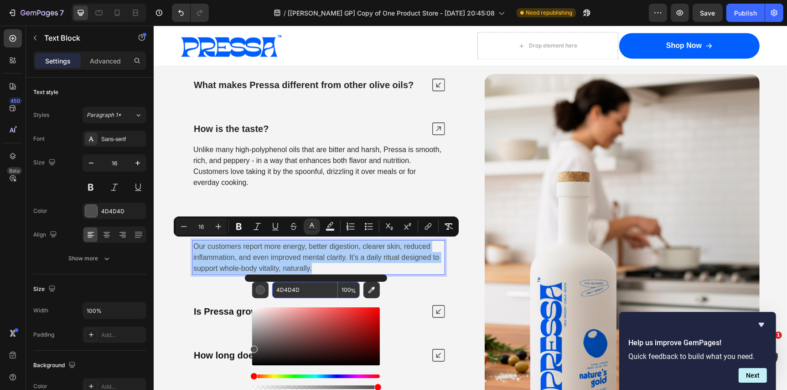
click at [310, 289] on input "4D4D4D" at bounding box center [305, 289] width 66 height 16
paste input "242424"
type input "242424"
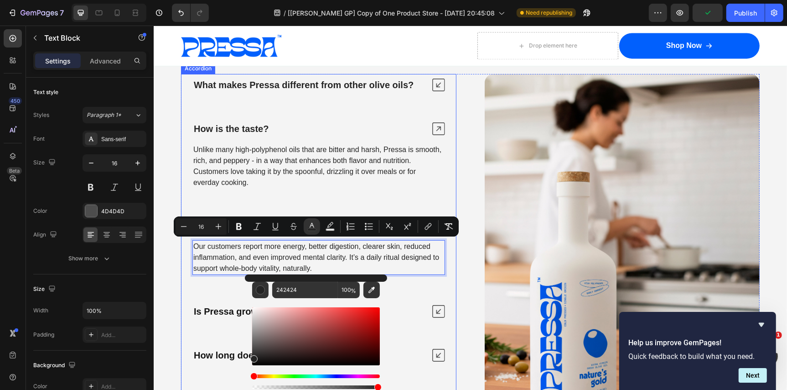
click at [229, 310] on strong "Is Pressa grown without pesticides?" at bounding box center [272, 311] width 158 height 10
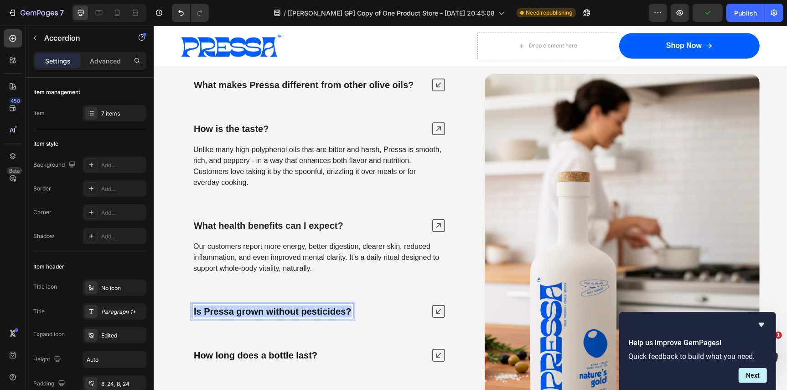
click at [229, 310] on strong "Is Pressa grown without pesticides?" at bounding box center [272, 311] width 158 height 10
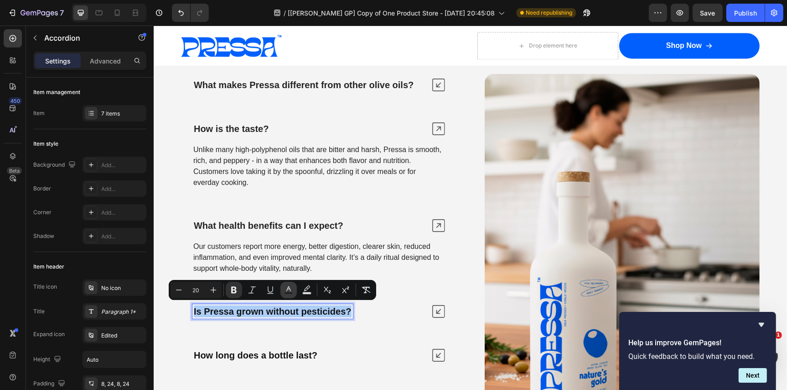
click at [286, 290] on icon "Editor contextual toolbar" at bounding box center [288, 289] width 9 height 9
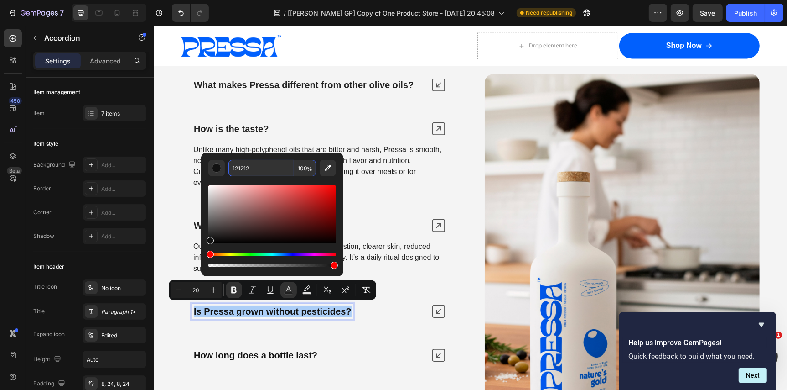
click at [263, 170] on input "121212" at bounding box center [262, 168] width 66 height 16
paste input "242424"
type input "242424"
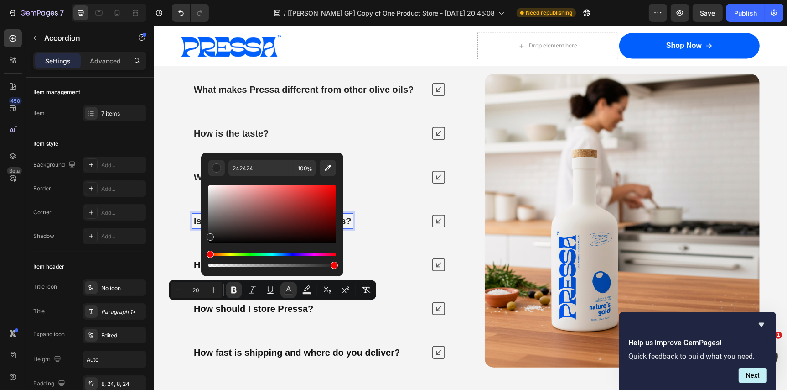
scroll to position [4922, 0]
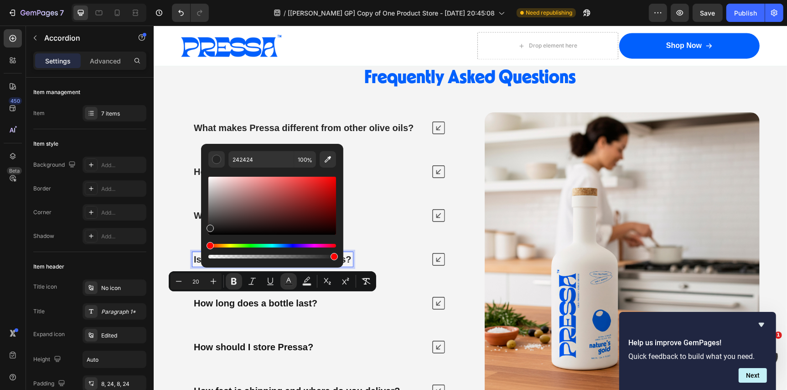
click at [438, 310] on div "What makes Pressa different from other olive oils? How is the taste? Unlike man…" at bounding box center [319, 258] width 276 height 285
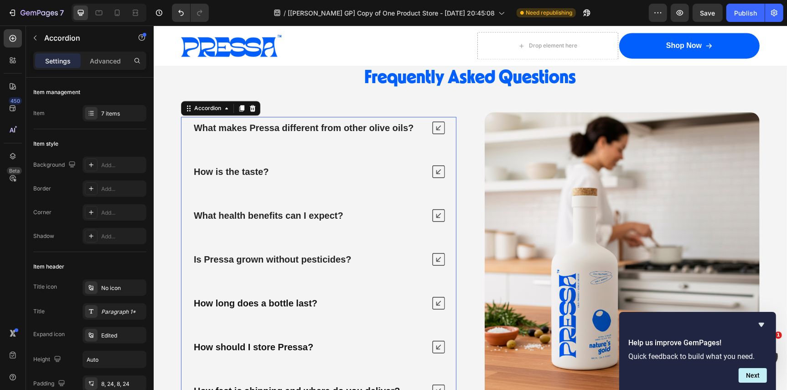
click at [438, 256] on icon at bounding box center [438, 258] width 13 height 13
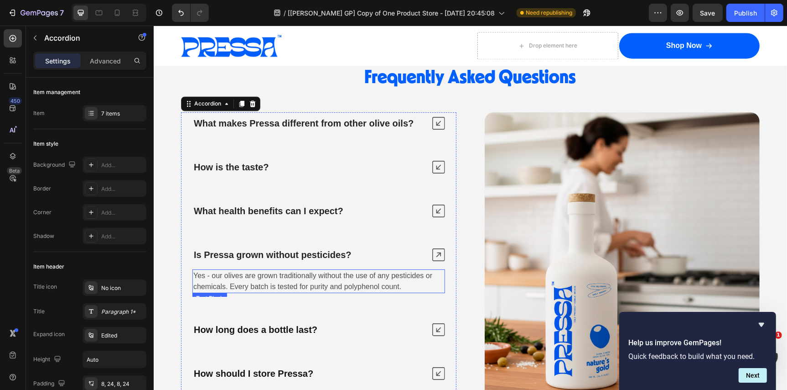
click at [293, 274] on span "Yes - our olives are grown traditionally without the use of any pesticides or c…" at bounding box center [312, 280] width 239 height 19
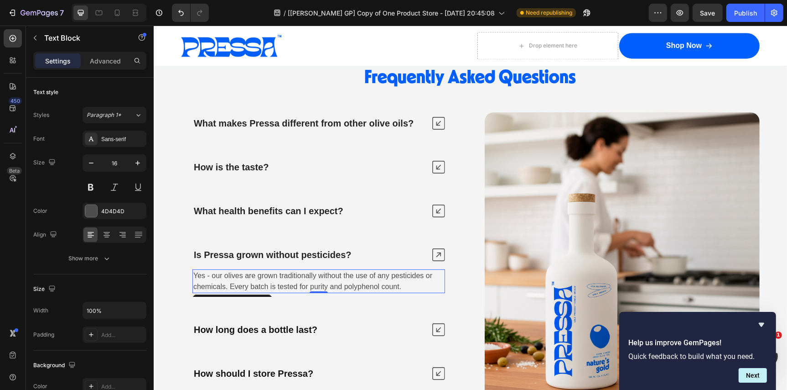
click at [293, 274] on span "Yes - our olives are grown traditionally without the use of any pesticides or c…" at bounding box center [312, 280] width 239 height 19
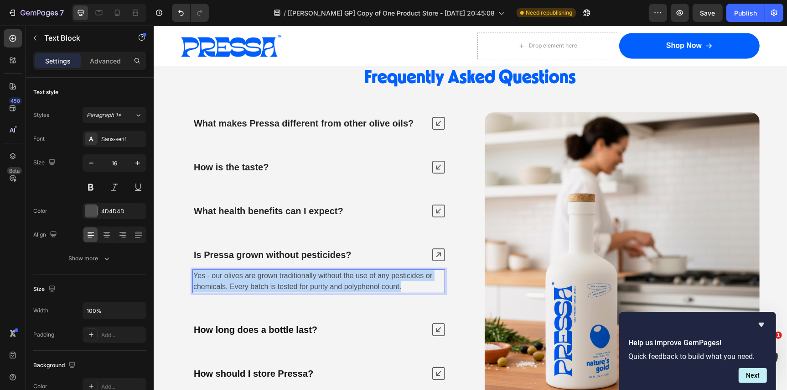
click at [293, 274] on span "Yes - our olives are grown traditionally without the use of any pesticides or c…" at bounding box center [312, 280] width 239 height 19
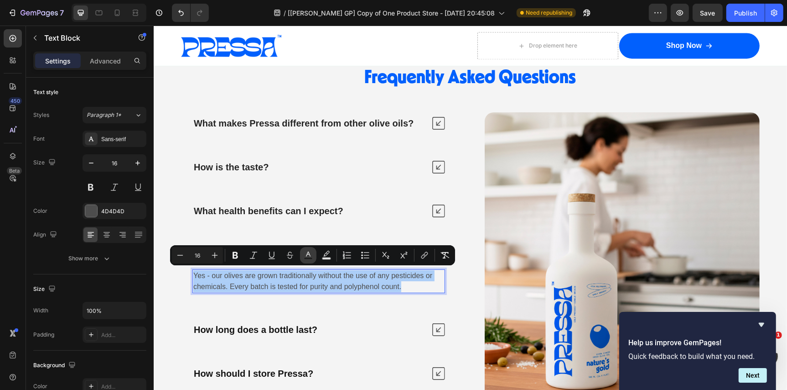
click at [309, 251] on icon "Editor contextual toolbar" at bounding box center [308, 254] width 9 height 9
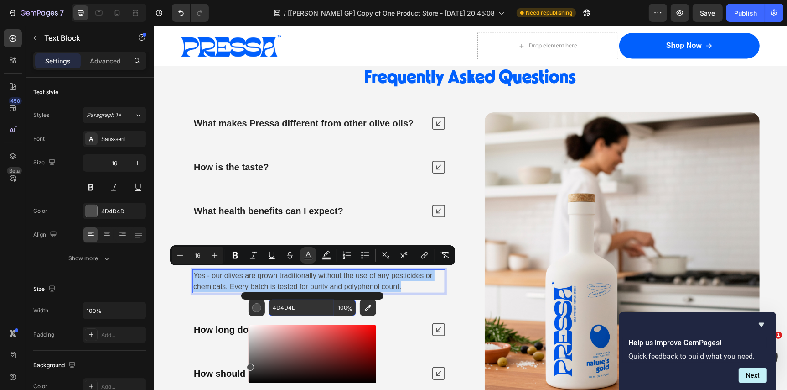
click at [303, 308] on input "4D4D4D" at bounding box center [302, 307] width 66 height 16
paste input "242424"
type input "242424"
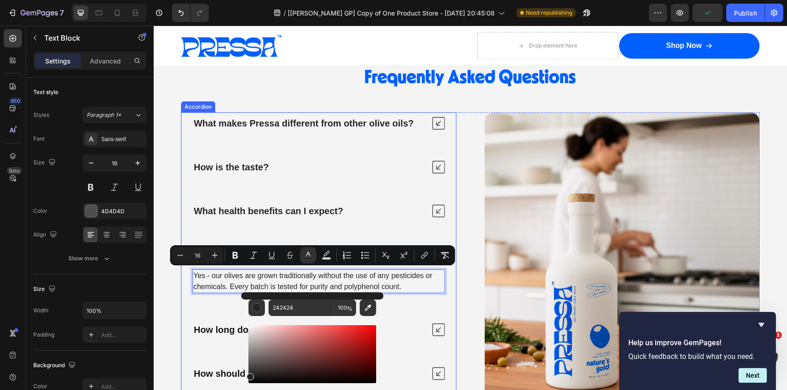
click at [225, 309] on div "What makes Pressa different from other olive oils? How is the taste? What healt…" at bounding box center [319, 270] width 276 height 316
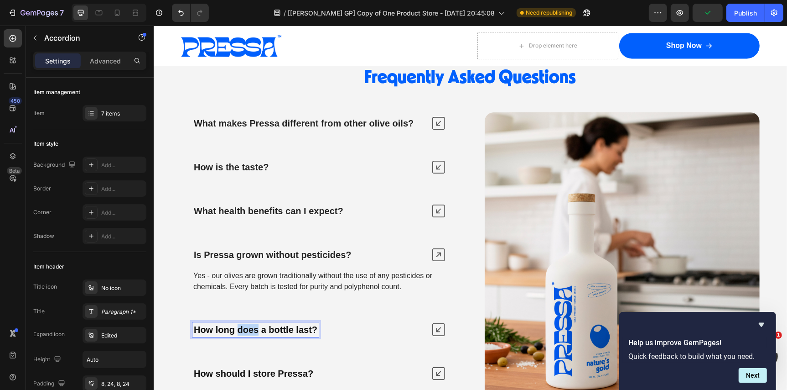
click at [240, 330] on strong "How long does a bottle last?" at bounding box center [255, 329] width 124 height 10
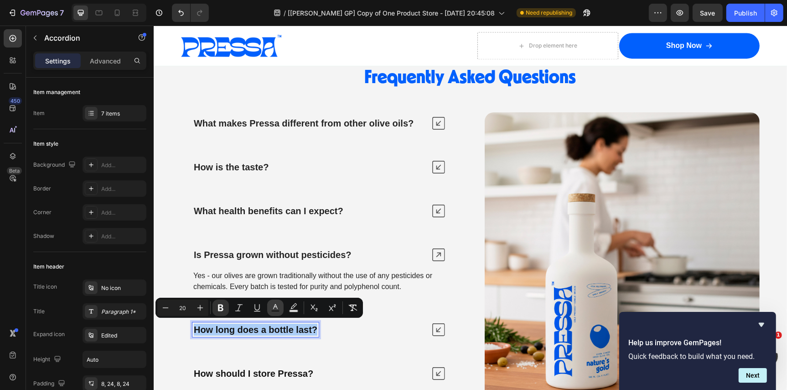
click at [274, 308] on icon "Editor contextual toolbar" at bounding box center [275, 307] width 9 height 9
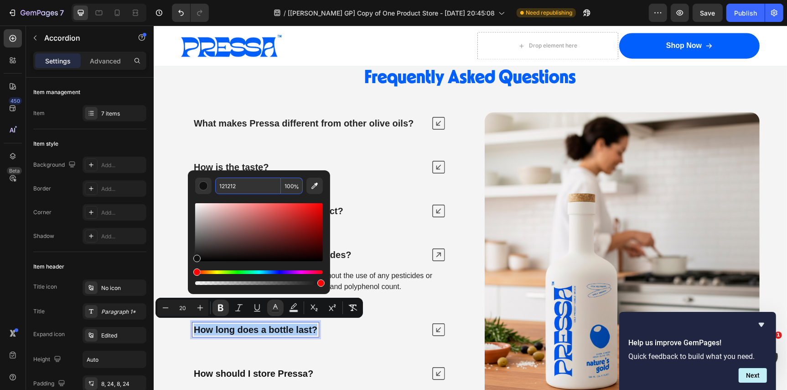
click at [250, 183] on input "121212" at bounding box center [248, 185] width 66 height 16
paste input "242424"
type input "242424"
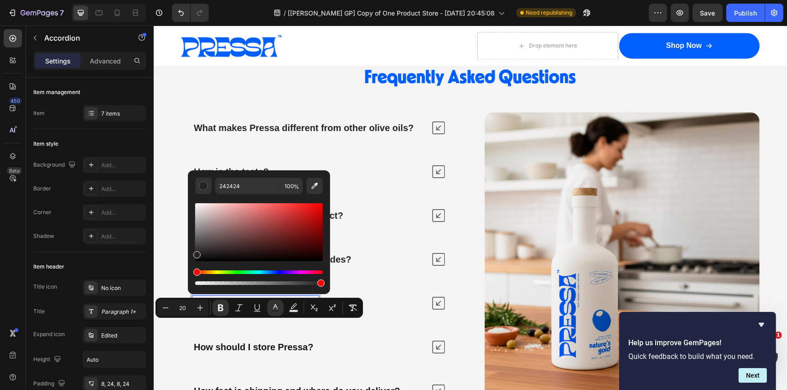
scroll to position [4917, 0]
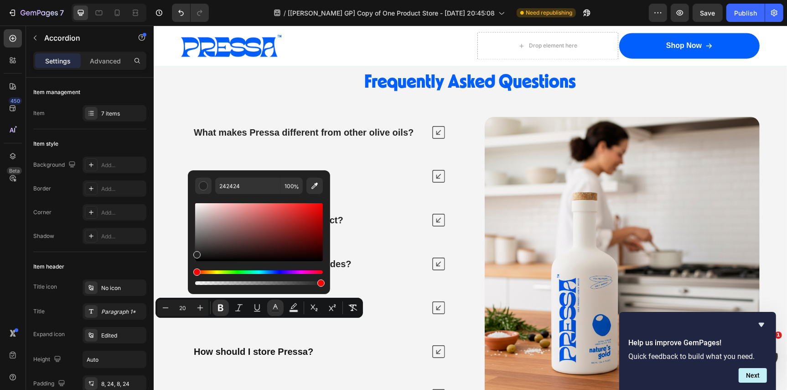
click at [439, 329] on div "What makes Pressa different from other olive oils? How is the taste? What healt…" at bounding box center [319, 263] width 276 height 285
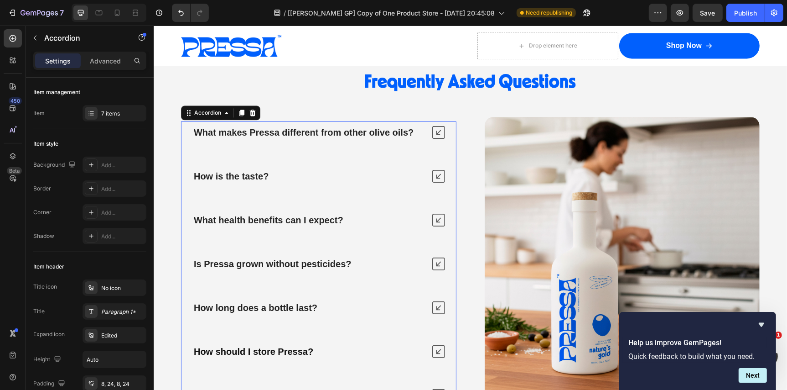
click at [437, 304] on icon at bounding box center [438, 307] width 13 height 13
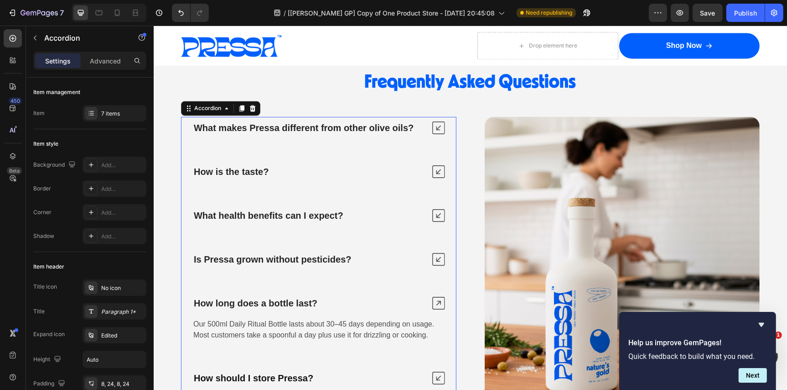
scroll to position [5004, 0]
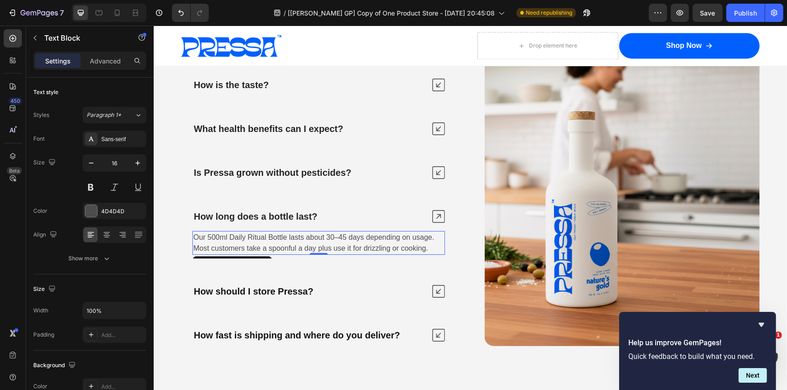
click at [302, 238] on span "Our 500ml Daily Ritual Bottle lasts about 30–45 days depending on usage. Most c…" at bounding box center [313, 242] width 241 height 19
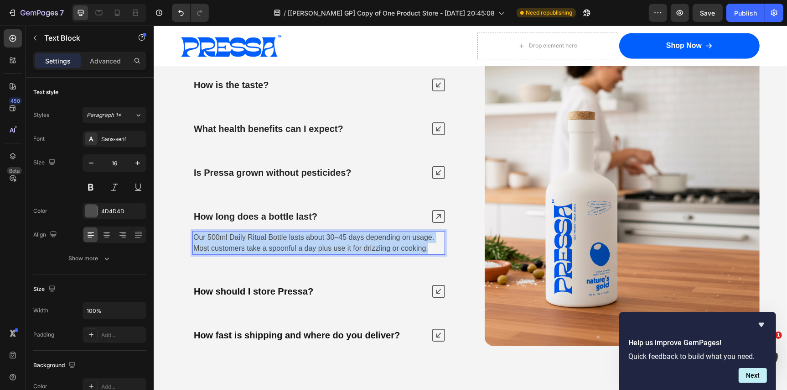
click at [302, 238] on span "Our 500ml Daily Ritual Bottle lasts about 30–45 days depending on usage. Most c…" at bounding box center [313, 242] width 241 height 19
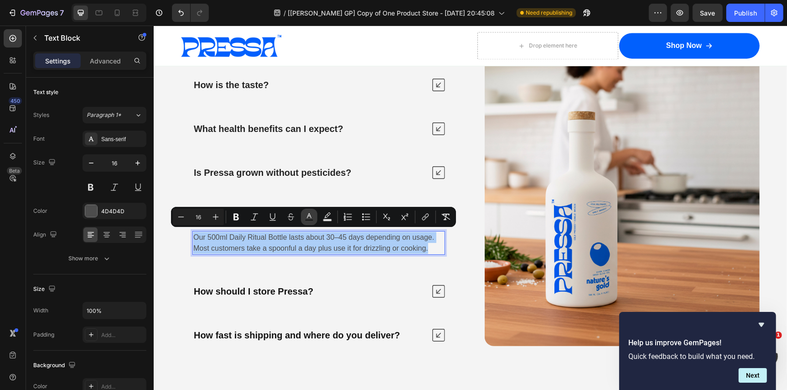
click at [312, 217] on icon "Editor contextual toolbar" at bounding box center [309, 216] width 9 height 9
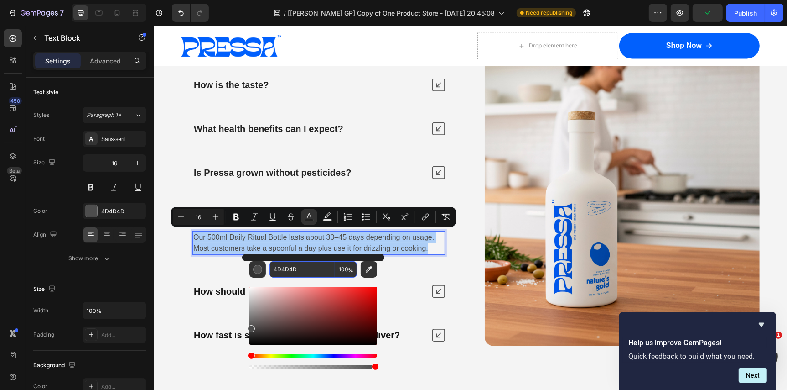
click at [301, 271] on input "4D4D4D" at bounding box center [303, 269] width 66 height 16
paste input "242424"
type input "242424"
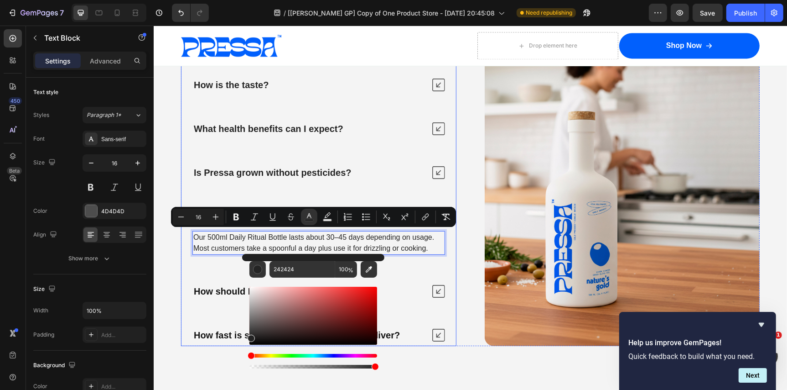
click at [221, 270] on div "What makes Pressa different from other olive oils? How is the taste? What healt…" at bounding box center [319, 188] width 276 height 316
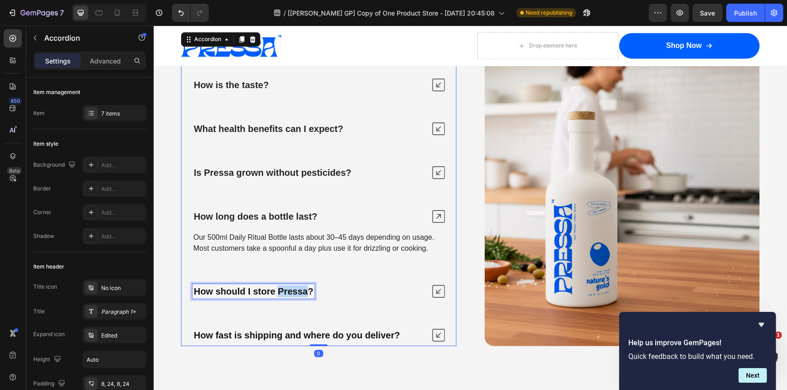
click at [290, 289] on strong "How should I store Pressa?" at bounding box center [253, 291] width 120 height 10
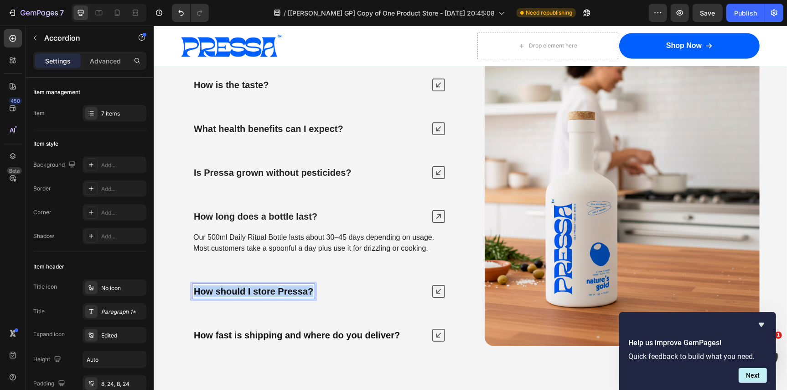
click at [290, 289] on strong "How should I store Pressa?" at bounding box center [253, 291] width 120 height 10
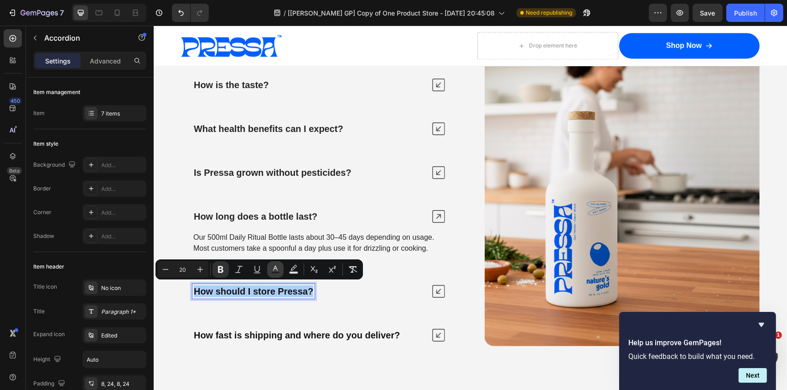
click at [276, 270] on icon "Editor contextual toolbar" at bounding box center [275, 269] width 9 height 9
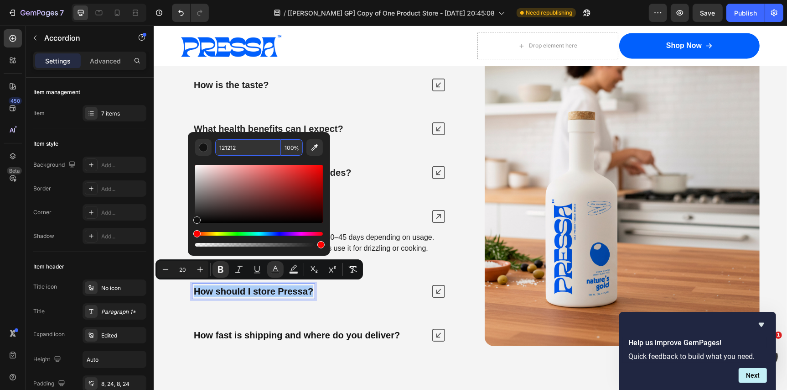
click at [248, 143] on input "121212" at bounding box center [248, 147] width 66 height 16
paste input "242424"
type input "242424"
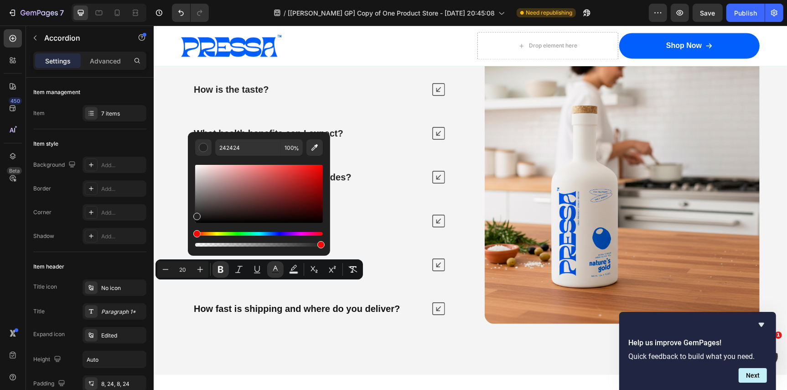
click at [438, 275] on div "How should I store Pressa?" at bounding box center [318, 264] width 275 height 22
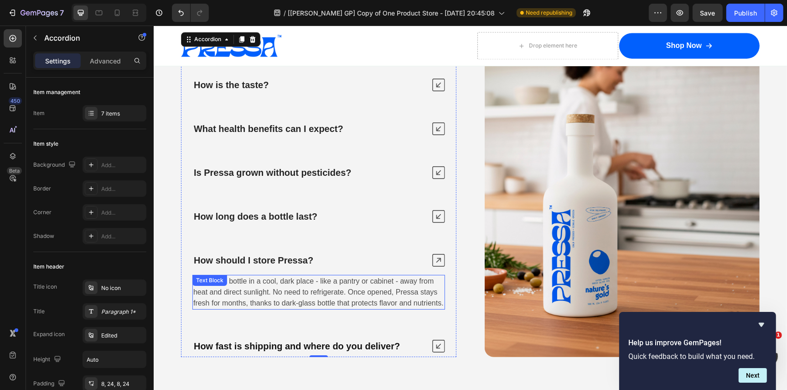
click at [282, 287] on span "Store your bottle in a cool, dark place - like a pantry or cabinet - away from …" at bounding box center [318, 291] width 250 height 30
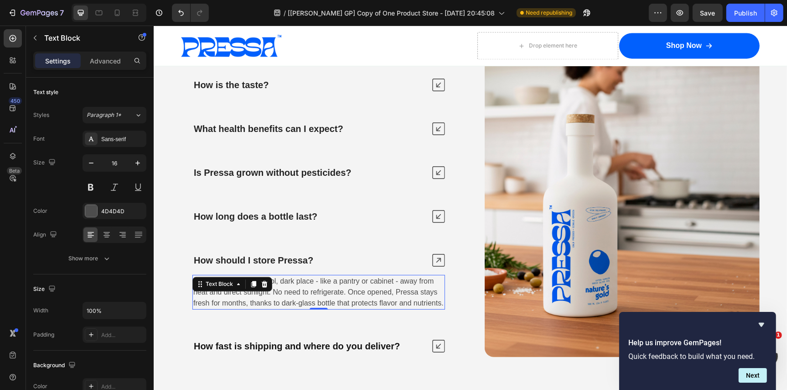
click at [282, 287] on span "Store your bottle in a cool, dark place - like a pantry or cabinet - away from …" at bounding box center [318, 291] width 250 height 30
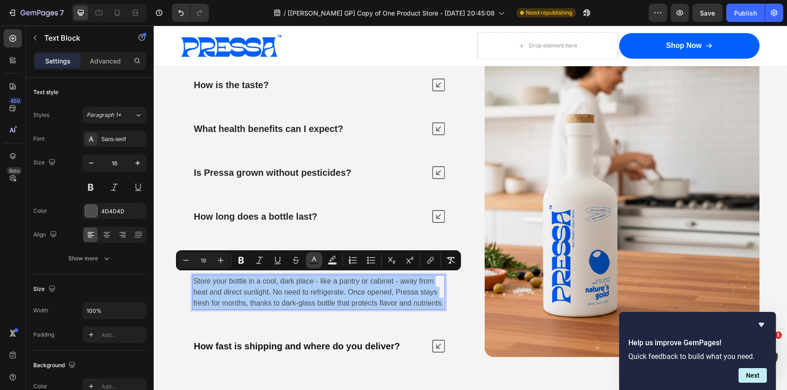
click at [314, 261] on icon "Editor contextual toolbar" at bounding box center [314, 259] width 9 height 9
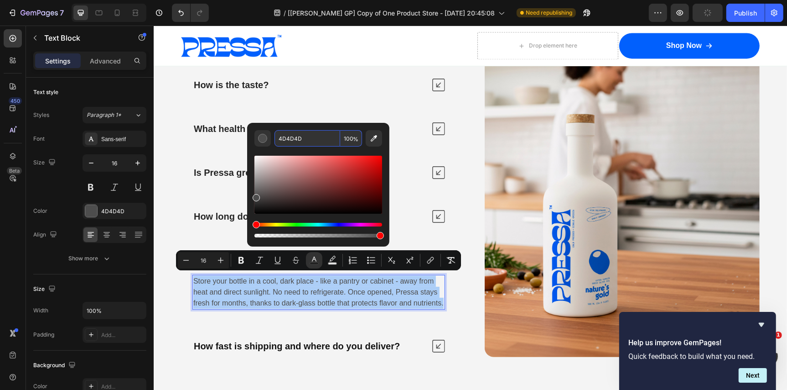
click at [313, 141] on input "4D4D4D" at bounding box center [308, 138] width 66 height 16
paste input "242424"
type input "242424"
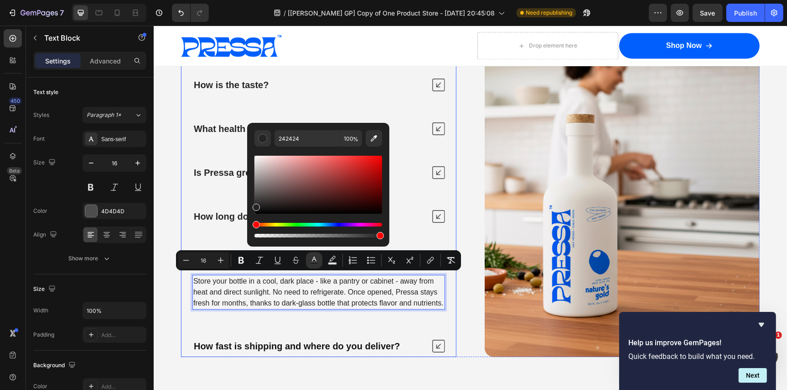
click at [357, 340] on strong "How fast is shipping and where do you deliver?" at bounding box center [296, 345] width 206 height 10
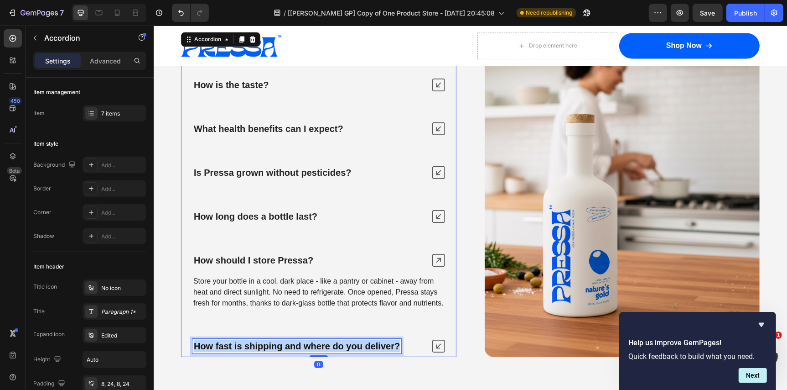
click at [357, 340] on strong "How fast is shipping and where do you deliver?" at bounding box center [296, 345] width 206 height 10
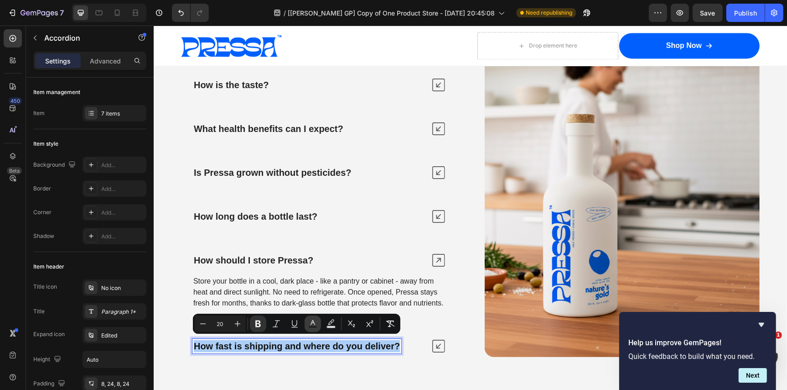
click at [312, 323] on icon "Editor contextual toolbar" at bounding box center [312, 323] width 9 height 9
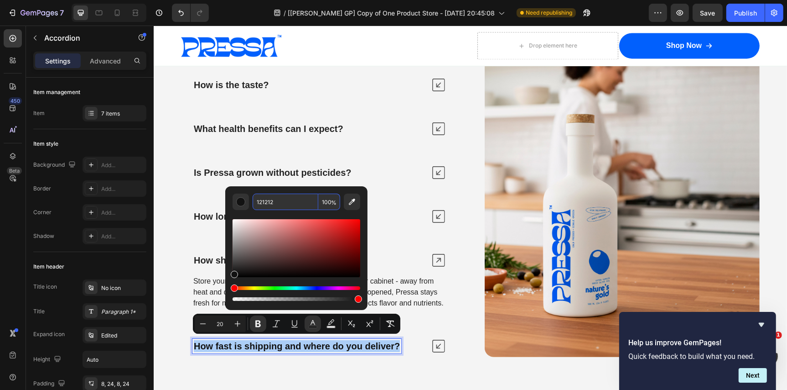
click at [288, 204] on input "121212" at bounding box center [286, 201] width 66 height 16
paste input "242424"
type input "242424"
click at [435, 342] on icon at bounding box center [438, 345] width 13 height 13
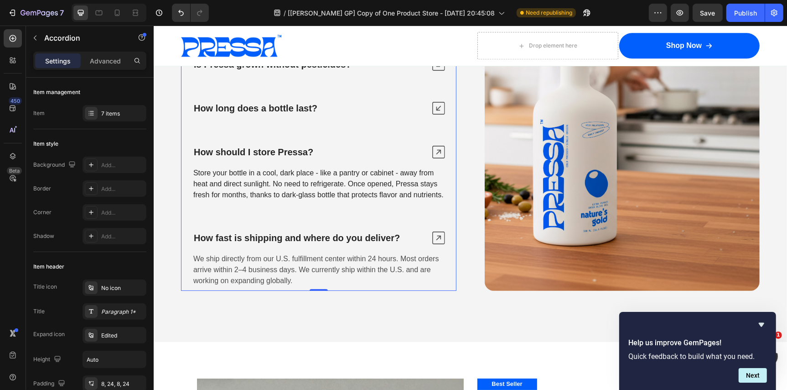
scroll to position [5116, 0]
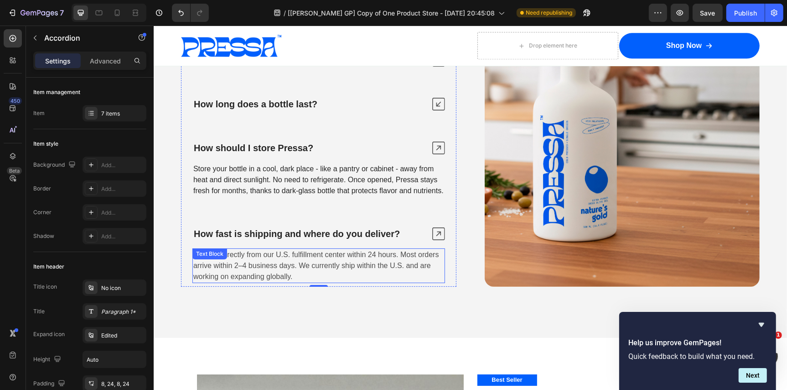
click at [300, 265] on span "We ship directly from our U.S. fulfillment center within 24 hours. Most orders …" at bounding box center [316, 265] width 246 height 30
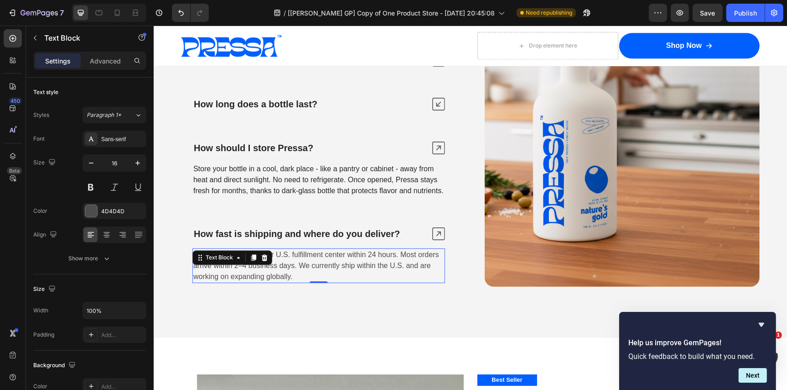
click at [300, 265] on span "We ship directly from our U.S. fulfillment center within 24 hours. Most orders …" at bounding box center [316, 265] width 246 height 30
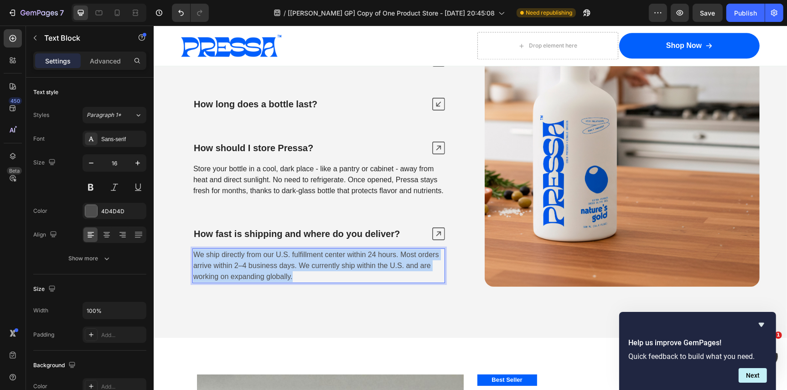
click at [300, 265] on span "We ship directly from our U.S. fulfillment center within 24 hours. Most orders …" at bounding box center [316, 265] width 246 height 30
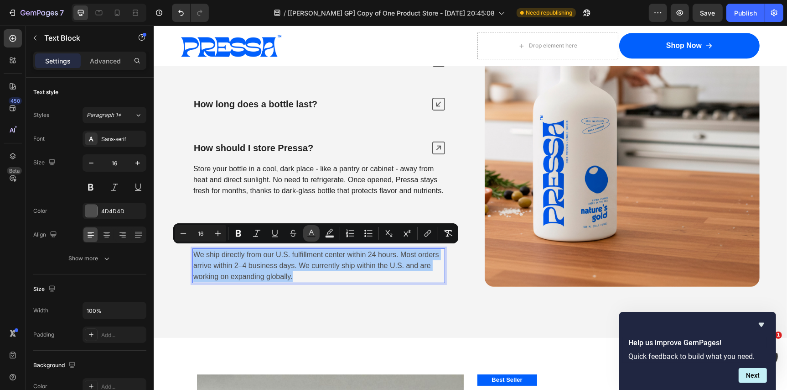
click at [309, 231] on icon "Editor contextual toolbar" at bounding box center [311, 233] width 9 height 9
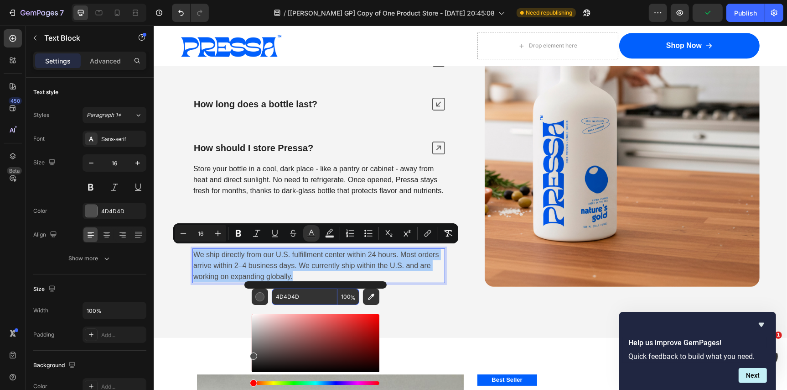
click at [305, 297] on input "4D4D4D" at bounding box center [305, 296] width 66 height 16
paste input "242424"
type input "242424"
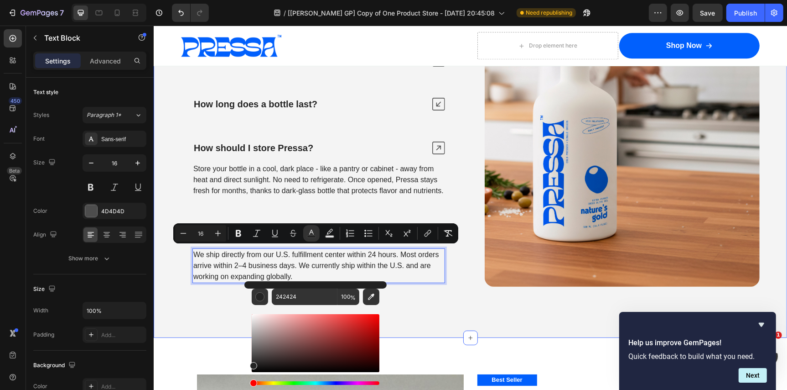
click at [432, 299] on div "Olive Oil, Upgraded Text Block Row Frequently Asked Questions Heading What make…" at bounding box center [470, 82] width 634 height 509
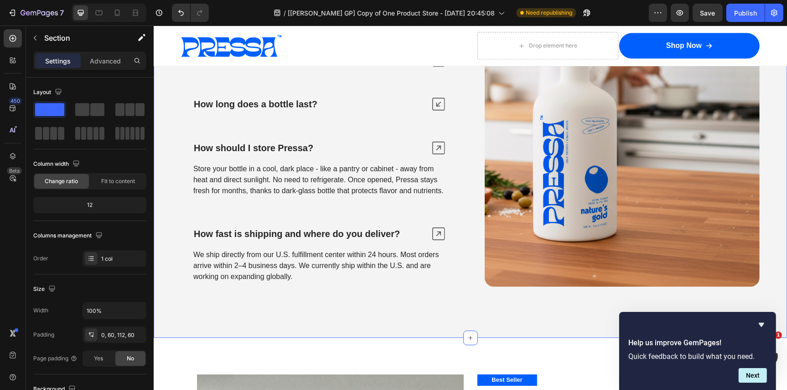
scroll to position [5406, 0]
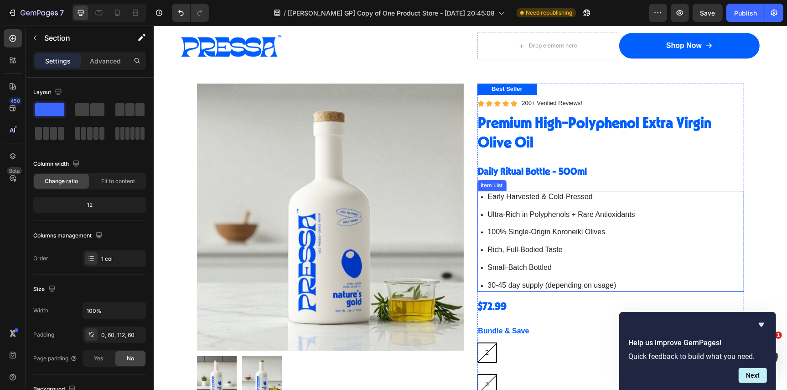
click at [525, 192] on p "Early Harvested & Cold-Pressed" at bounding box center [561, 197] width 147 height 10
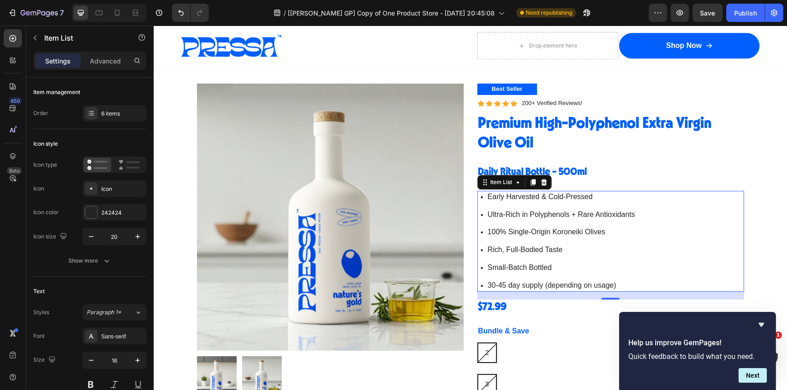
click at [525, 192] on p "Early Harvested & Cold-Pressed" at bounding box center [561, 197] width 147 height 10
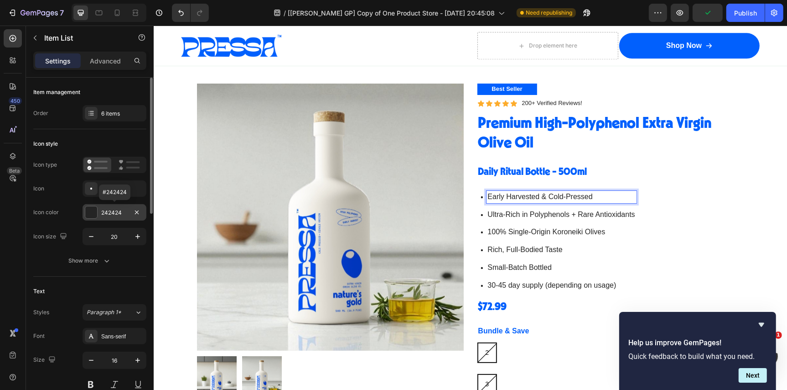
click at [89, 210] on div at bounding box center [91, 212] width 12 height 12
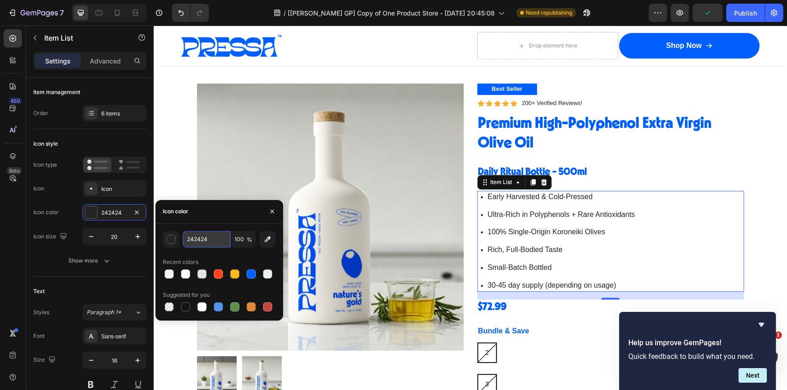
click at [214, 241] on input "242424" at bounding box center [206, 239] width 47 height 16
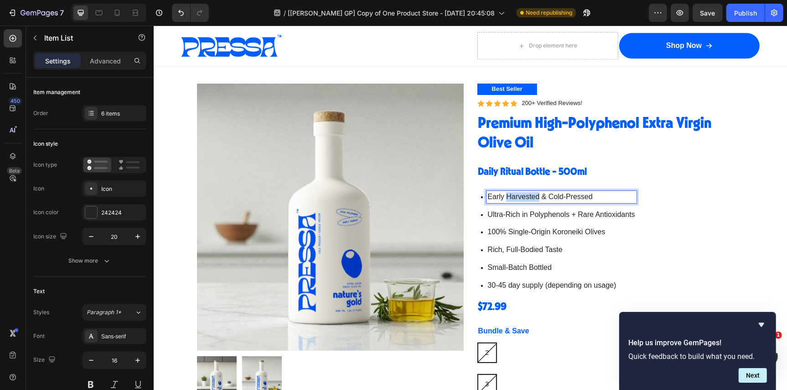
click at [518, 197] on p "Early Harvested & Cold-Pressed" at bounding box center [561, 197] width 147 height 10
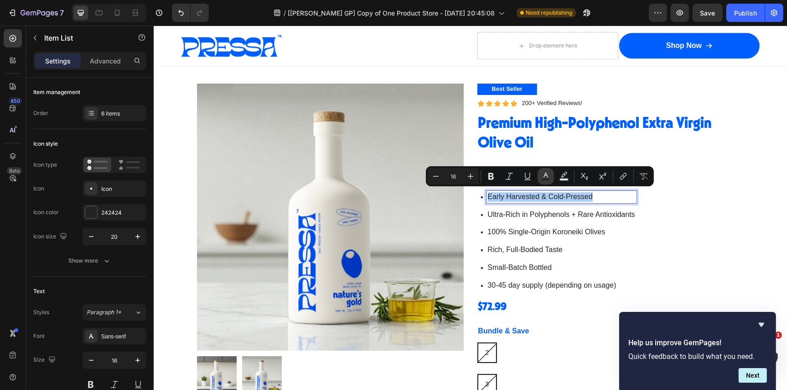
click at [548, 177] on icon "Editor contextual toolbar" at bounding box center [546, 176] width 9 height 9
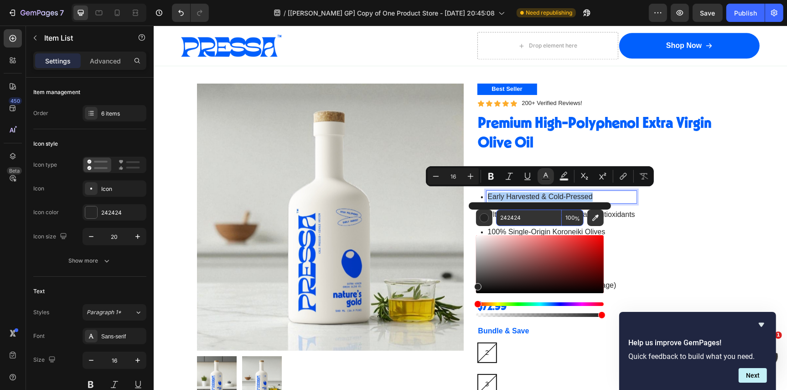
click at [533, 218] on input "242424" at bounding box center [529, 217] width 66 height 16
click at [672, 238] on div "Early Harvested & Cold-Pressed Ultra-Rich in Polyphenols + Rare Antioxidants 10…" at bounding box center [610, 240] width 267 height 101
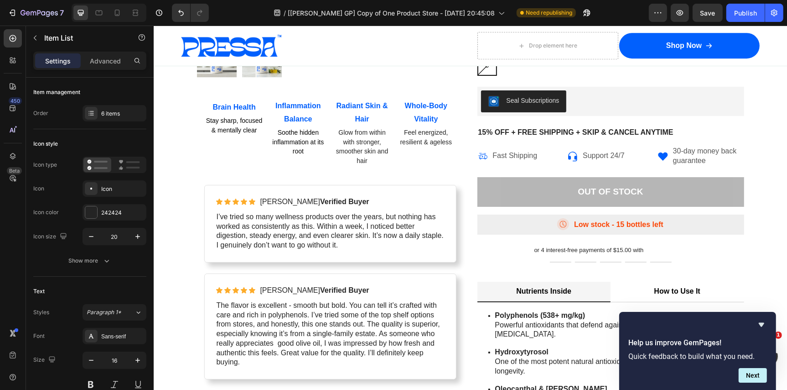
scroll to position [5803, 0]
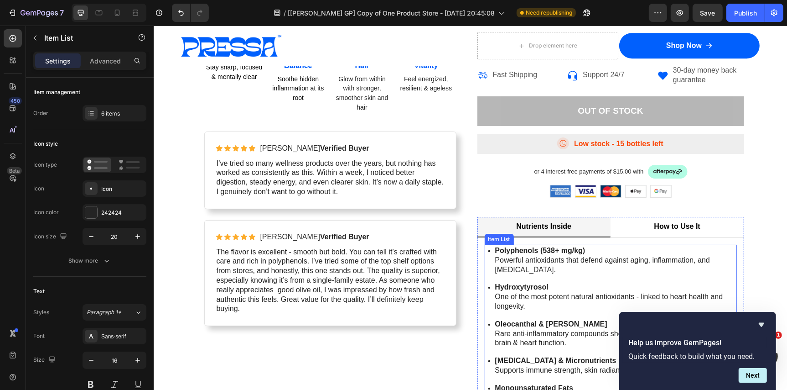
click at [579, 260] on p "Powerful antioxidants that defend against aging, inflammation, and [MEDICAL_DAT…" at bounding box center [615, 264] width 240 height 19
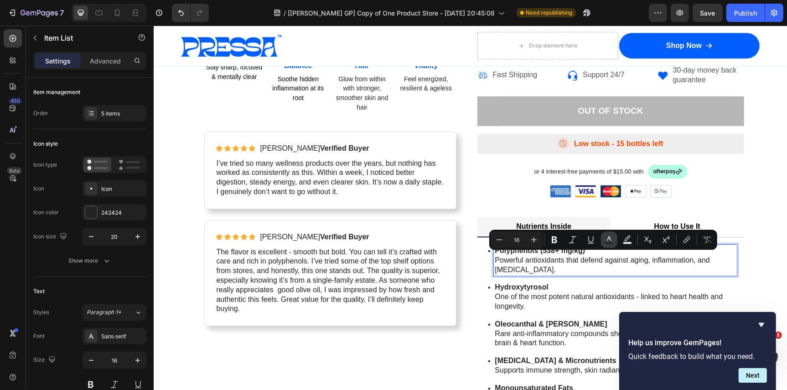
click at [611, 239] on icon "Editor contextual toolbar" at bounding box center [609, 239] width 9 height 9
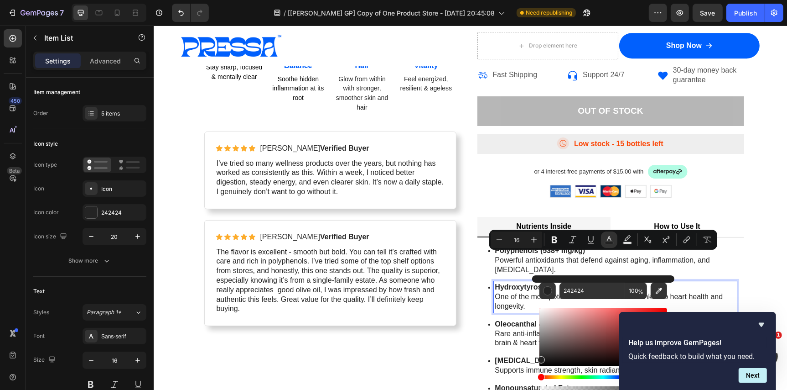
click at [504, 288] on strong "Hydroxytyrosol" at bounding box center [521, 286] width 53 height 8
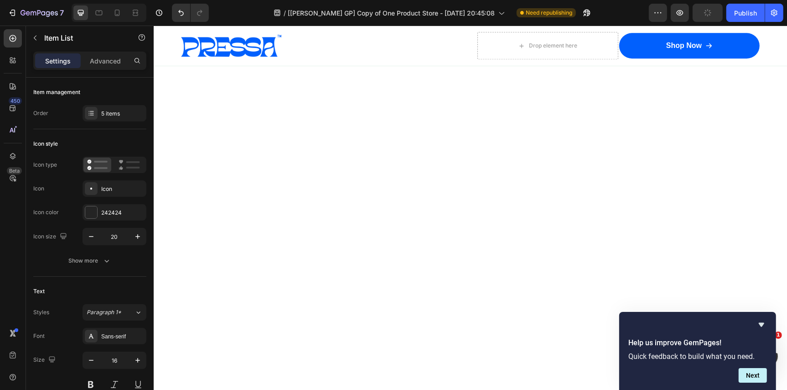
scroll to position [0, 0]
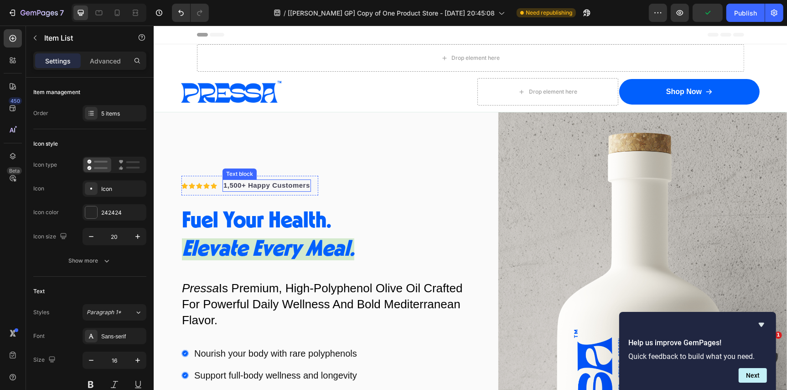
click at [282, 180] on p "1,500+ Happy Customers" at bounding box center [266, 185] width 87 height 10
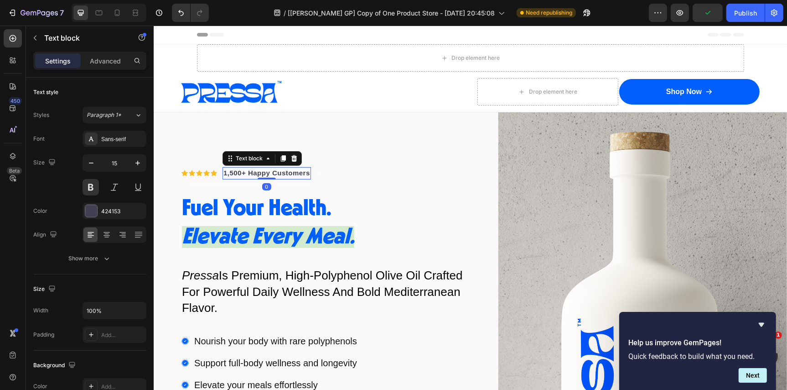
click at [283, 173] on p "1,500+ Happy Customers" at bounding box center [266, 172] width 87 height 10
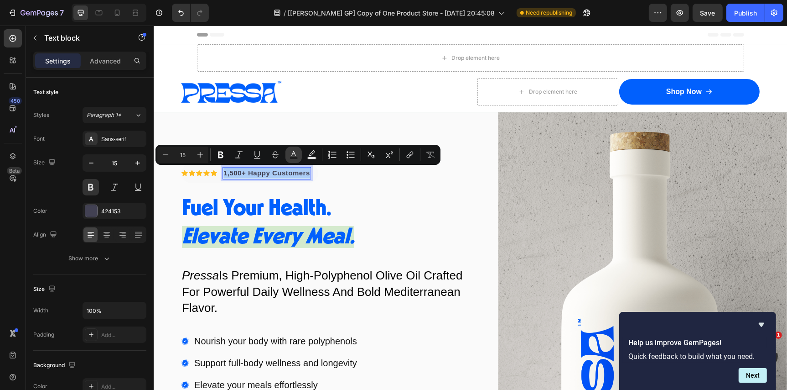
click at [297, 156] on icon "Editor contextual toolbar" at bounding box center [293, 154] width 9 height 9
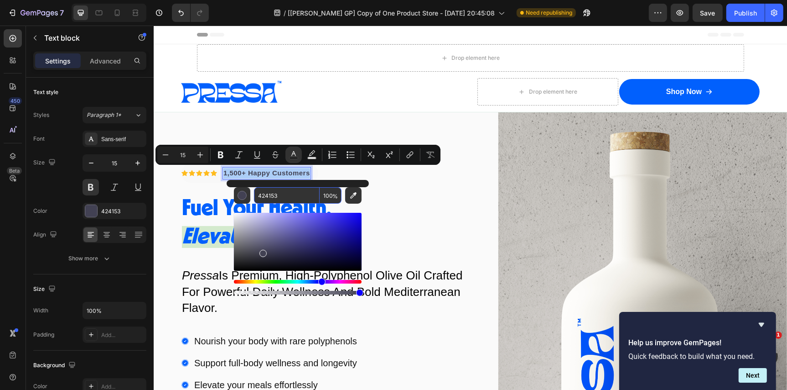
click at [283, 193] on input "424153" at bounding box center [287, 195] width 66 height 16
paste input "242424"
type input "242424"
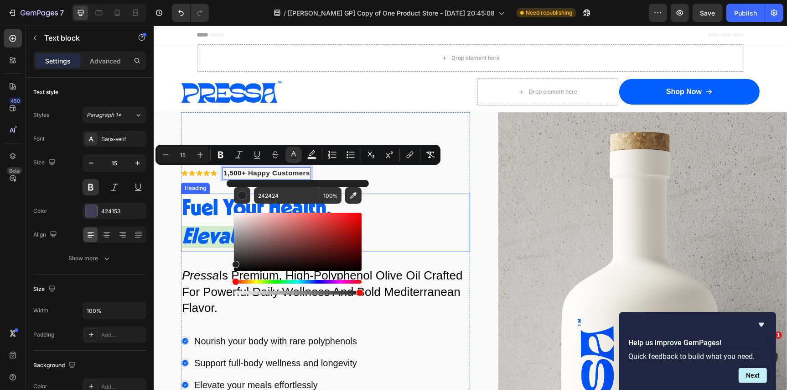
click at [395, 193] on h2 "Fuel Your Health. Elevate Every Meal." at bounding box center [325, 222] width 289 height 59
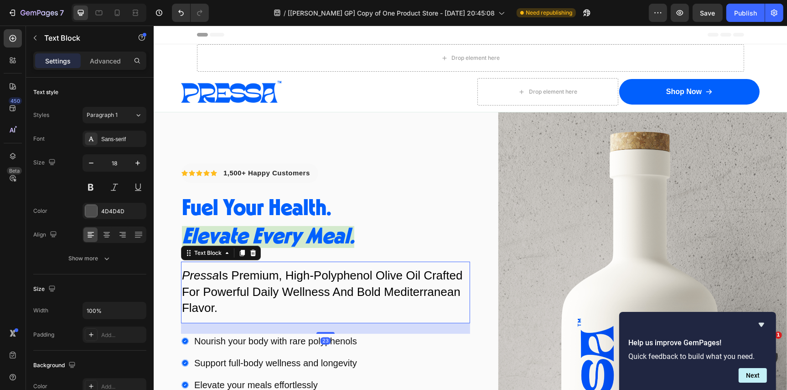
click at [313, 286] on span "Pressa Is Premium, High-Polyphenol Olive Oil Crafted For Powerful Daily Wellnes…" at bounding box center [322, 291] width 281 height 46
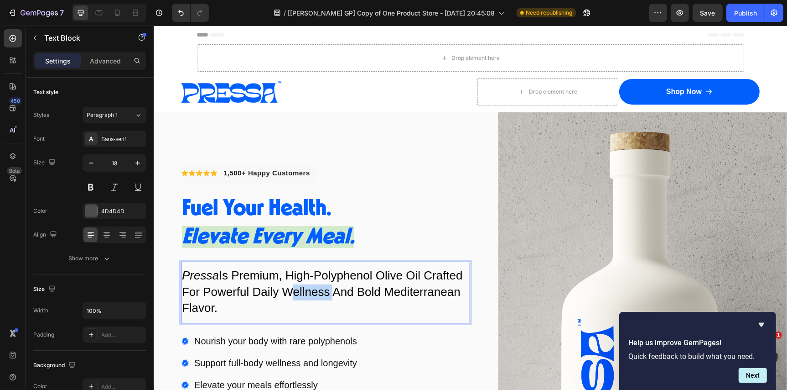
click at [313, 286] on span "Pressa Is Premium, High-Polyphenol Olive Oil Crafted For Powerful Daily Wellnes…" at bounding box center [322, 291] width 281 height 46
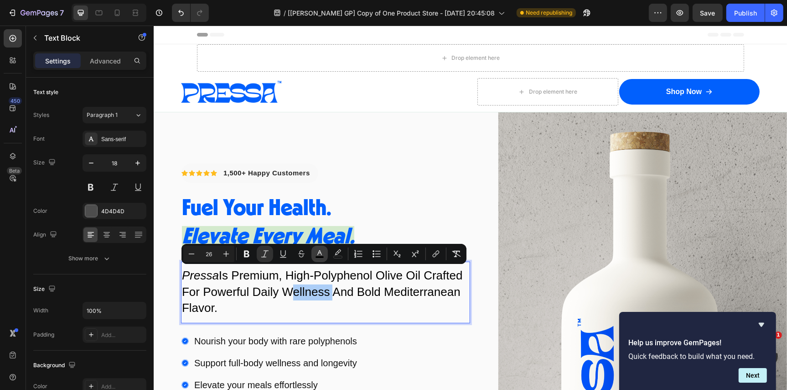
click at [320, 256] on rect "Editor contextual toolbar" at bounding box center [320, 257] width 9 height 2
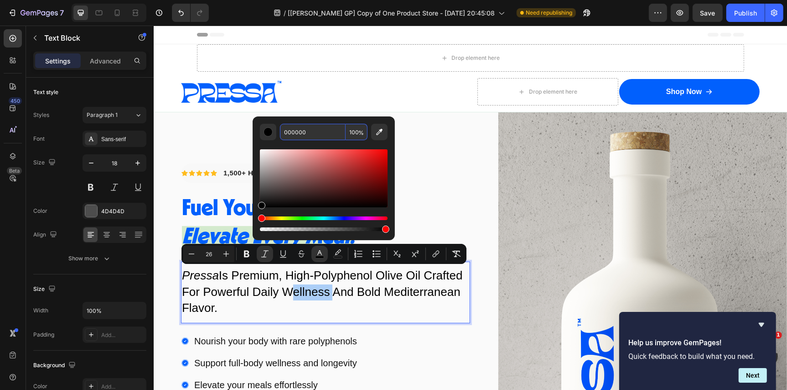
click at [308, 131] on input "000000" at bounding box center [313, 132] width 66 height 16
paste input "242424"
type input "242424"
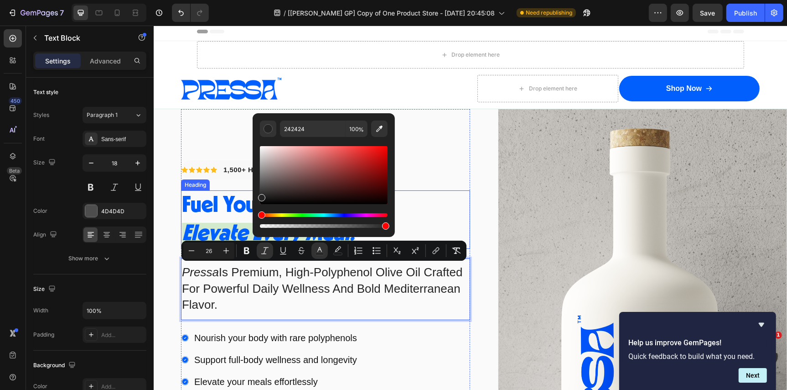
click at [425, 190] on h2 "Fuel Your Health. Elevate Every Meal." at bounding box center [325, 219] width 289 height 59
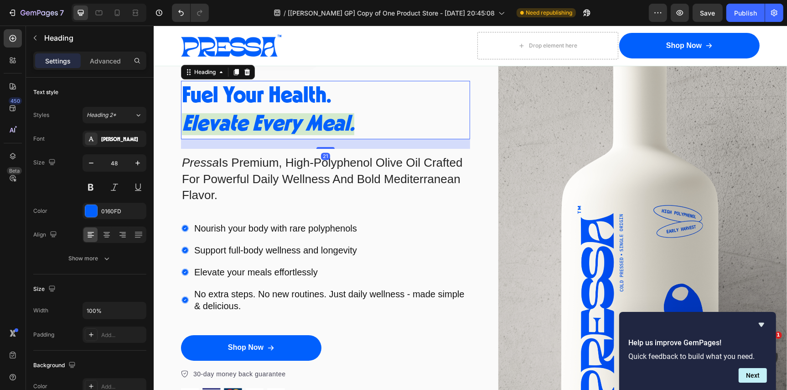
scroll to position [118, 0]
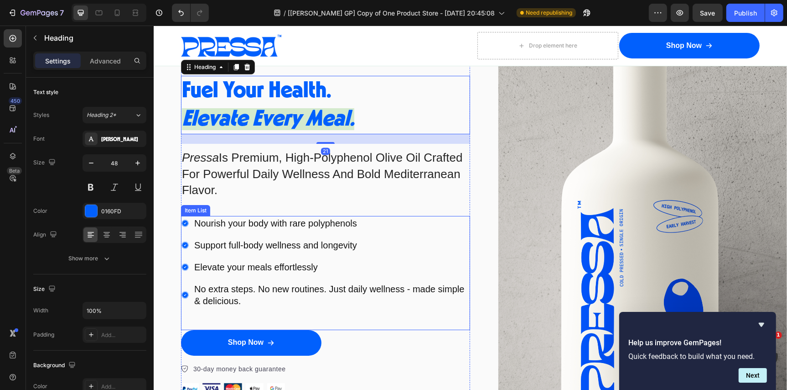
click at [325, 220] on p "Nourish your body with rare polyphenols" at bounding box center [331, 223] width 275 height 12
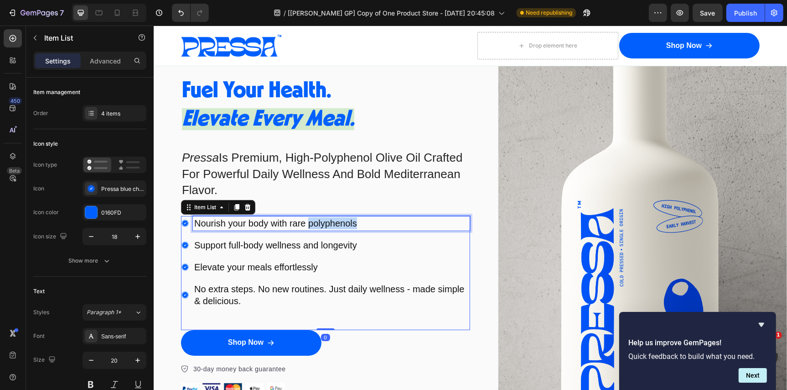
click at [325, 220] on p "Nourish your body with rare polyphenols" at bounding box center [331, 223] width 275 height 12
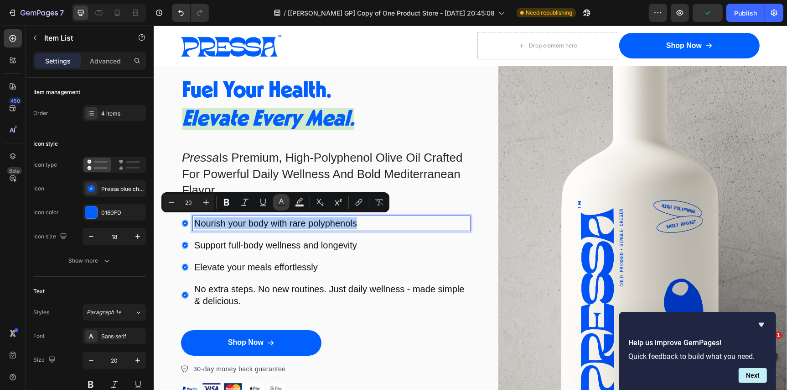
click at [280, 202] on icon "Editor contextual toolbar" at bounding box center [281, 200] width 5 height 5
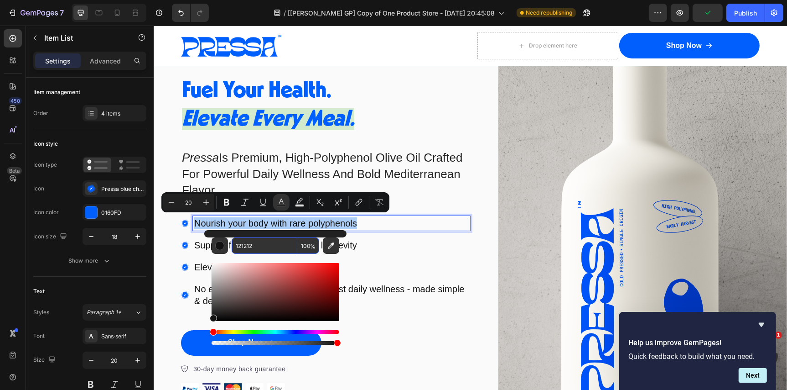
click at [259, 249] on input "121212" at bounding box center [265, 245] width 66 height 16
paste input "242424"
type input "242424"
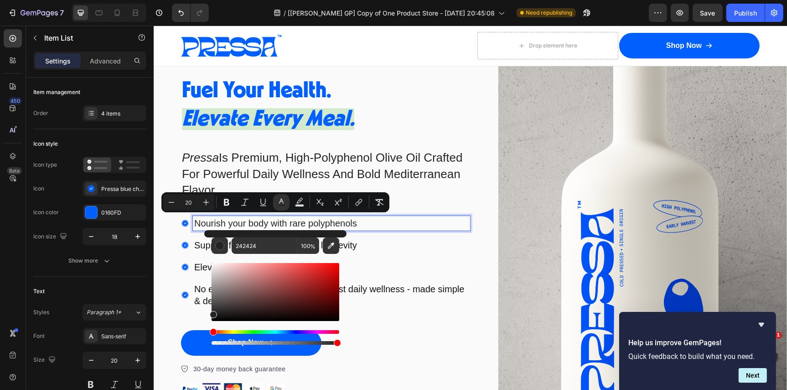
click at [402, 263] on p "Elevate your meals effortlessly" at bounding box center [331, 266] width 275 height 12
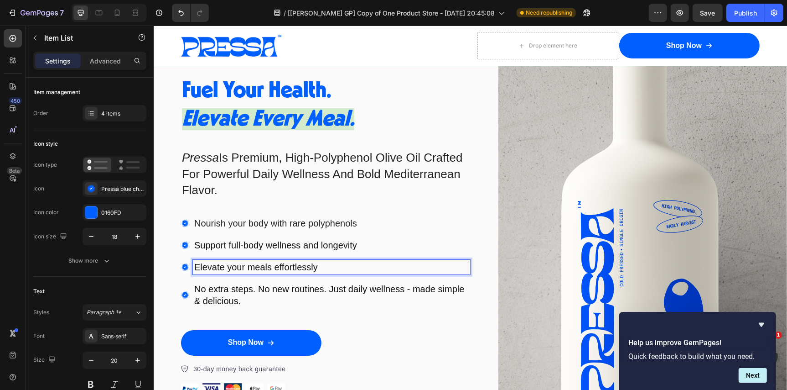
click at [354, 242] on p "Support full-body wellness and longevity" at bounding box center [331, 245] width 275 height 12
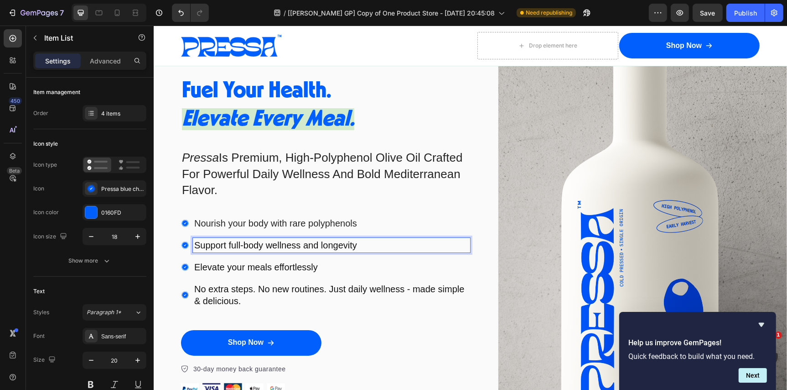
click at [354, 242] on p "Support full-body wellness and longevity" at bounding box center [331, 245] width 275 height 12
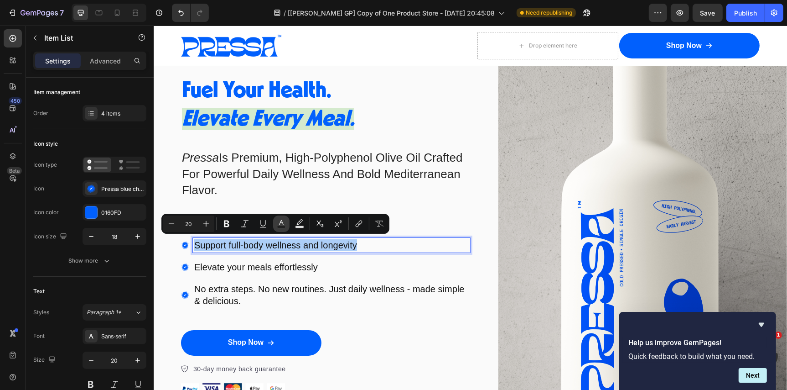
click at [278, 222] on icon "Editor contextual toolbar" at bounding box center [281, 223] width 9 height 9
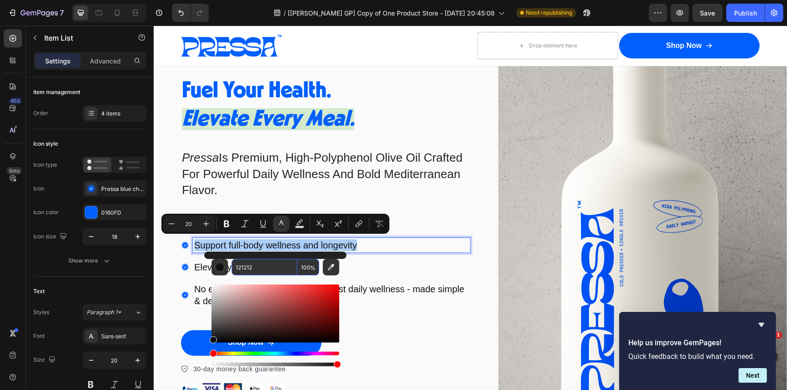
click at [266, 266] on input "121212" at bounding box center [265, 267] width 66 height 16
paste input "242424"
type input "242424"
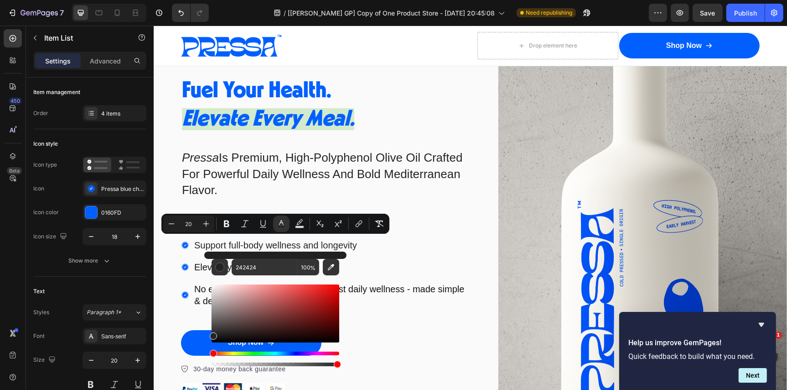
click at [364, 272] on div "Nourish your body with rare polyphenols Support full-body wellness and longevit…" at bounding box center [325, 261] width 289 height 92
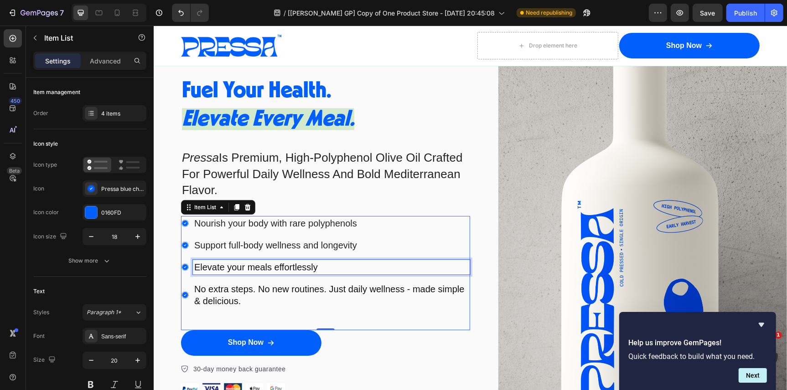
click at [278, 270] on div "Elevate your meals effortlessly" at bounding box center [331, 266] width 277 height 15
click at [280, 264] on p "Elevate your meals effortlessly" at bounding box center [331, 266] width 275 height 12
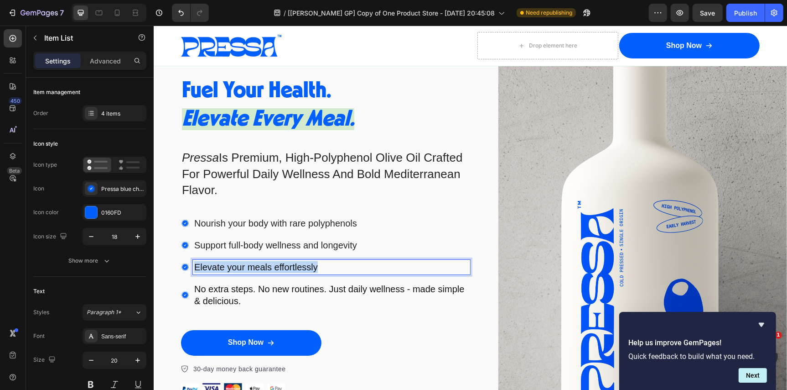
click at [280, 264] on p "Elevate your meals effortlessly" at bounding box center [331, 266] width 275 height 12
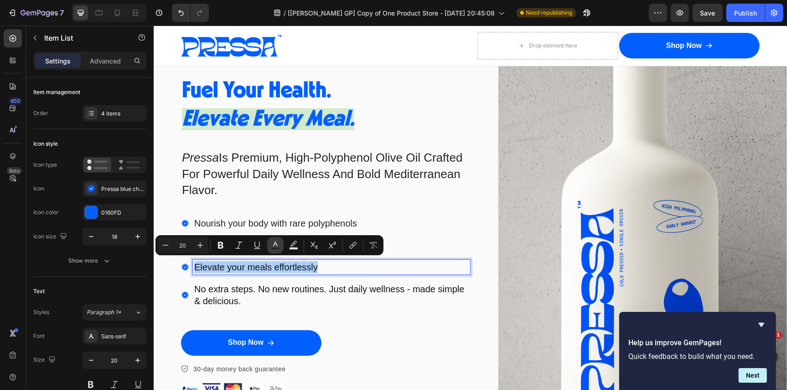
click at [276, 246] on icon "Editor contextual toolbar" at bounding box center [275, 244] width 9 height 9
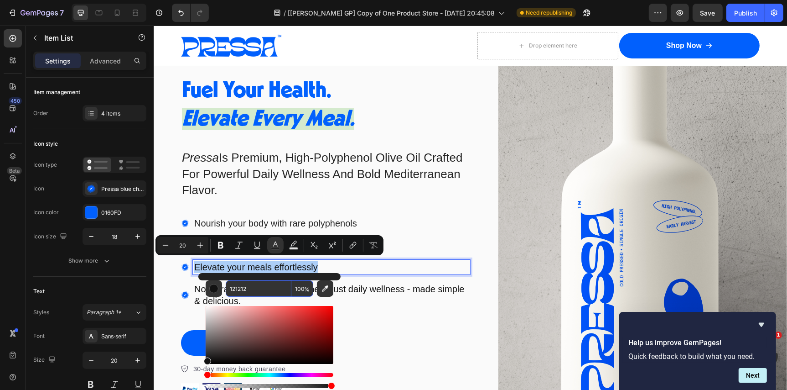
click at [265, 283] on input "121212" at bounding box center [259, 288] width 66 height 16
paste input "242424"
type input "242424"
click at [355, 286] on p "No extra steps. No new routines. Just daily wellness - made simple & delicious." at bounding box center [331, 294] width 275 height 24
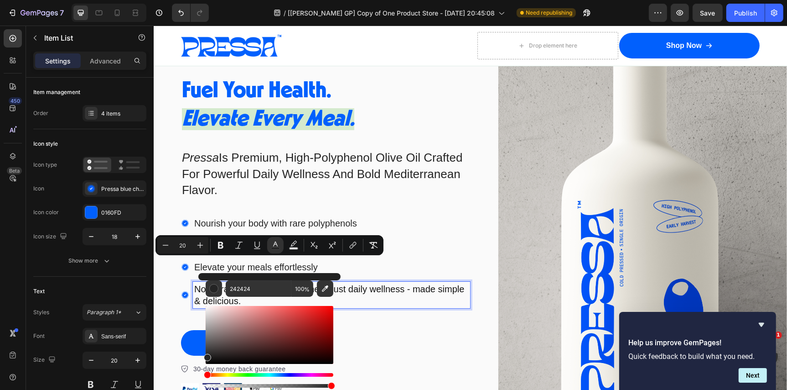
click at [355, 286] on p "No extra steps. No new routines. Just daily wellness - made simple & delicious." at bounding box center [331, 294] width 275 height 24
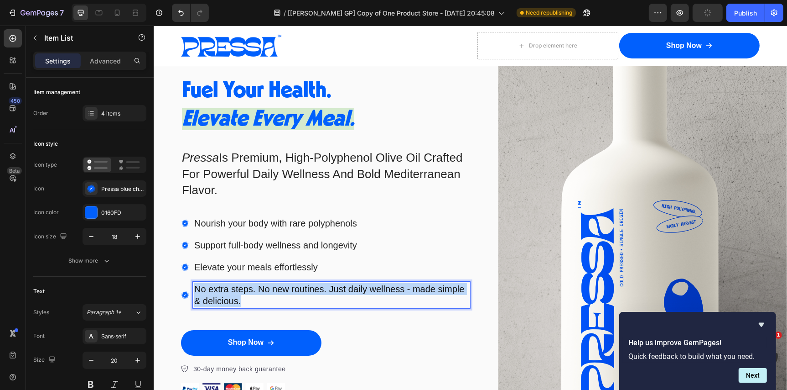
click at [355, 286] on p "No extra steps. No new routines. Just daily wellness - made simple & delicious." at bounding box center [331, 294] width 275 height 24
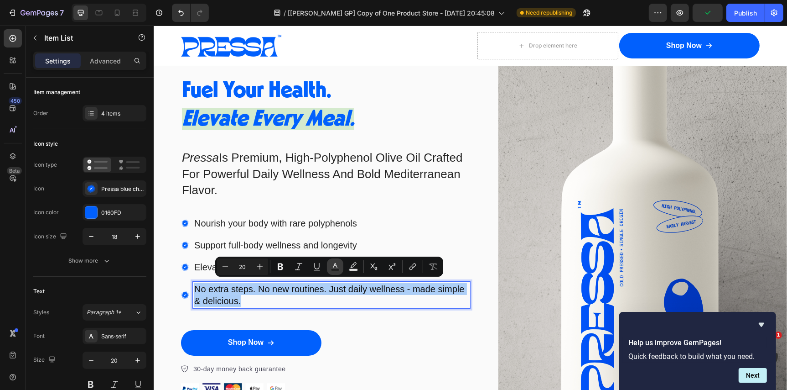
click at [339, 265] on icon "Editor contextual toolbar" at bounding box center [335, 266] width 9 height 9
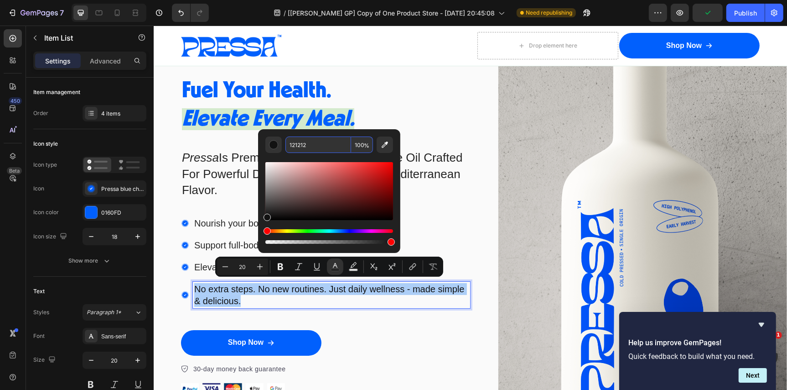
click at [315, 144] on input "121212" at bounding box center [319, 144] width 66 height 16
paste input "242424"
type input "242424"
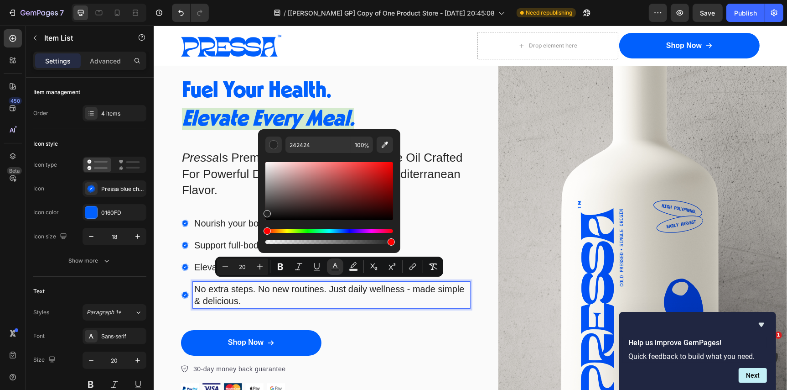
click at [431, 237] on div "Support full-body wellness and longevity" at bounding box center [331, 244] width 277 height 15
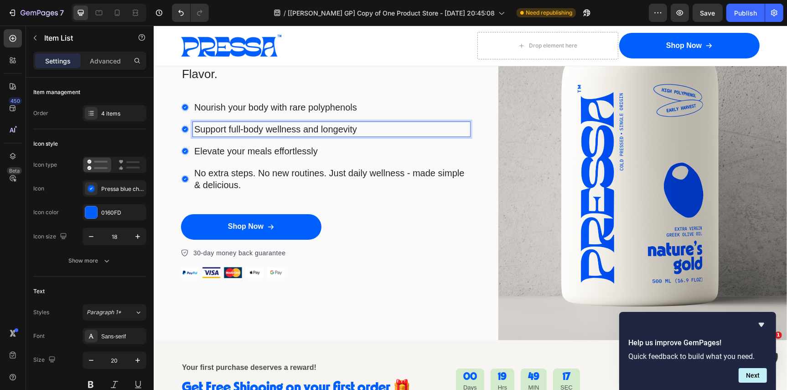
scroll to position [235, 0]
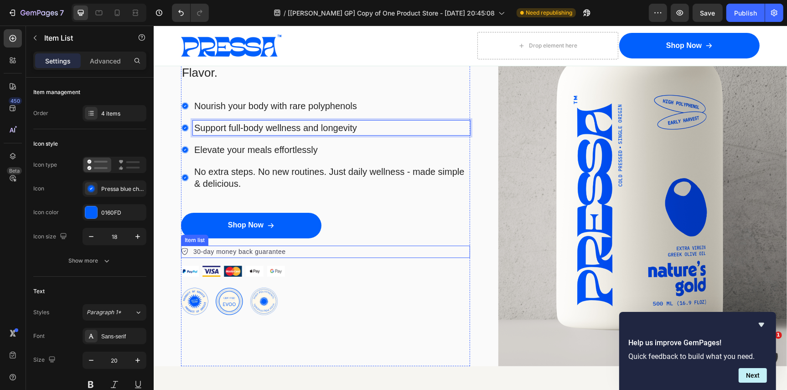
click at [261, 249] on p "30-day money back guarantee" at bounding box center [239, 251] width 93 height 10
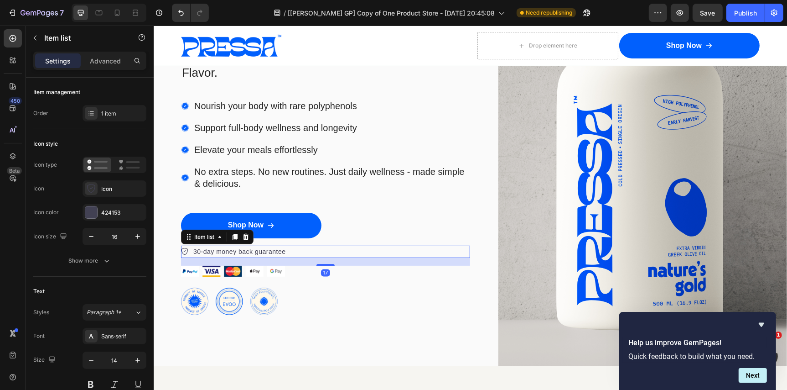
click at [261, 249] on p "30-day money back guarantee" at bounding box center [239, 251] width 93 height 10
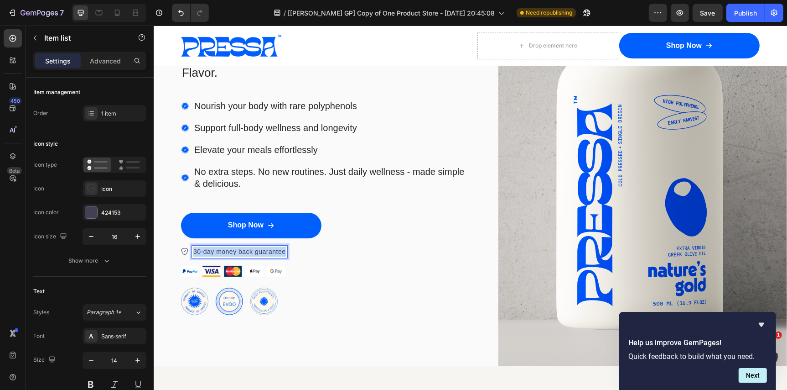
click at [261, 249] on p "30-day money back guarantee" at bounding box center [239, 251] width 93 height 10
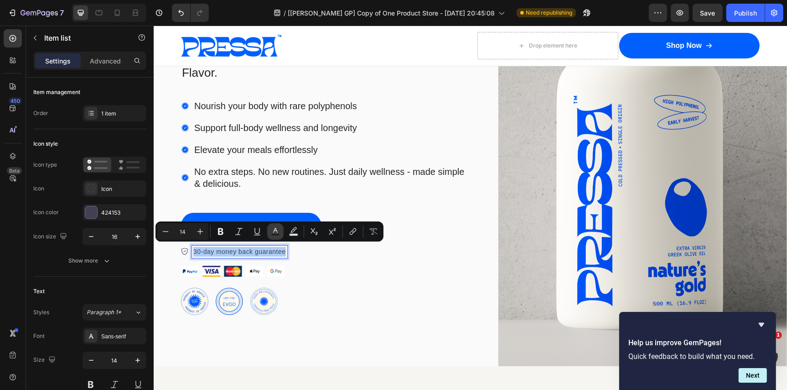
click at [277, 233] on icon "Editor contextual toolbar" at bounding box center [275, 231] width 9 height 9
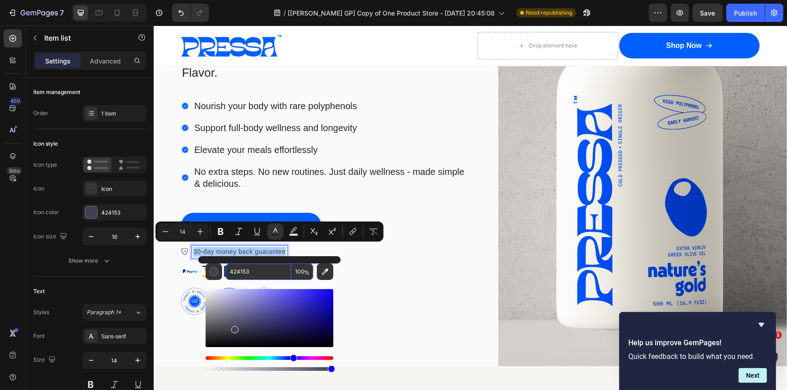
click at [266, 271] on input "424153" at bounding box center [259, 271] width 66 height 16
paste input "242424"
type input "242424"
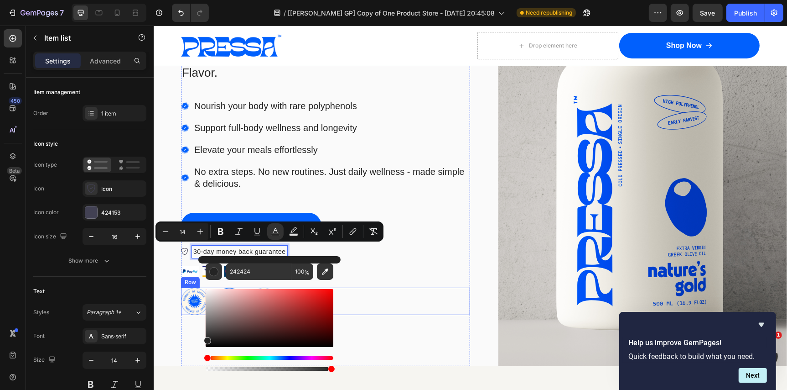
click at [375, 287] on div "Image Image Image Row" at bounding box center [325, 300] width 289 height 27
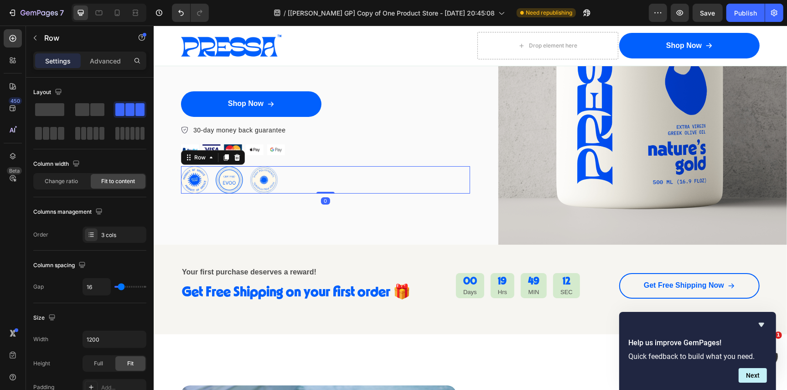
scroll to position [358, 0]
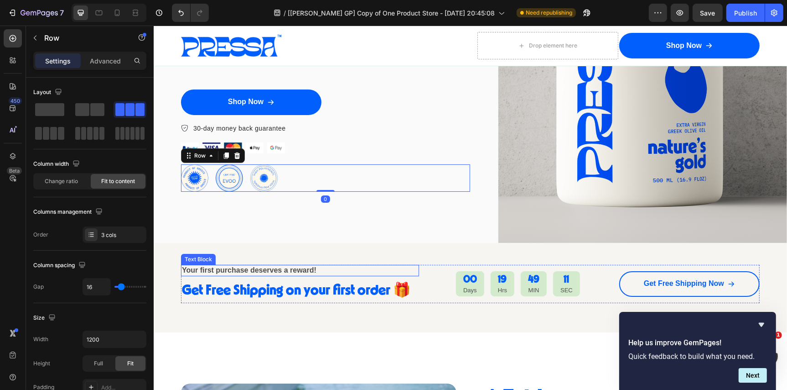
click at [273, 266] on strong "Your first purchase deserves a reward!" at bounding box center [249, 270] width 135 height 8
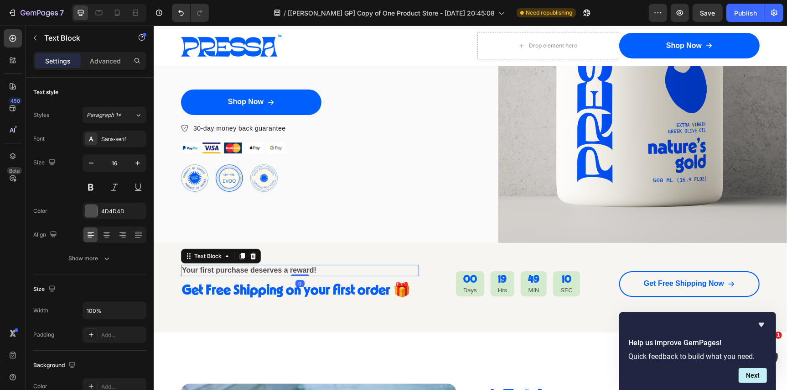
click at [273, 266] on strong "Your first purchase deserves a reward!" at bounding box center [249, 270] width 135 height 8
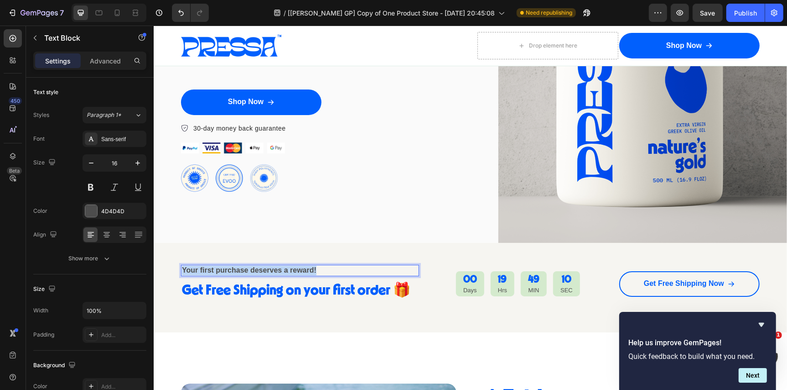
click at [273, 266] on strong "Your first purchase deserves a reward!" at bounding box center [249, 270] width 135 height 8
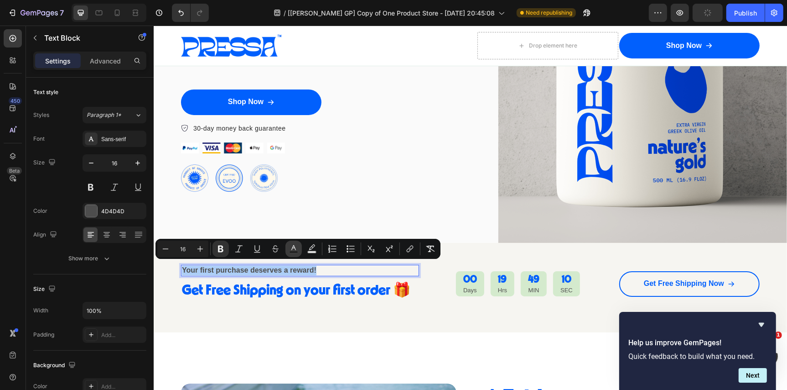
click at [297, 246] on icon "Editor contextual toolbar" at bounding box center [293, 248] width 9 height 9
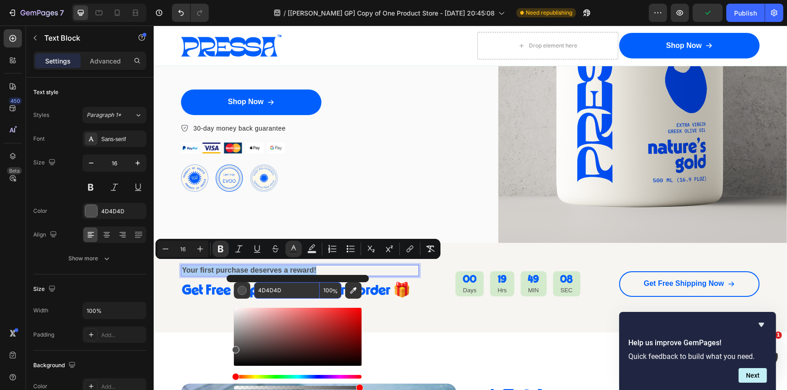
click at [282, 291] on input "4D4D4D" at bounding box center [287, 290] width 66 height 16
paste input "242424"
type input "242424"
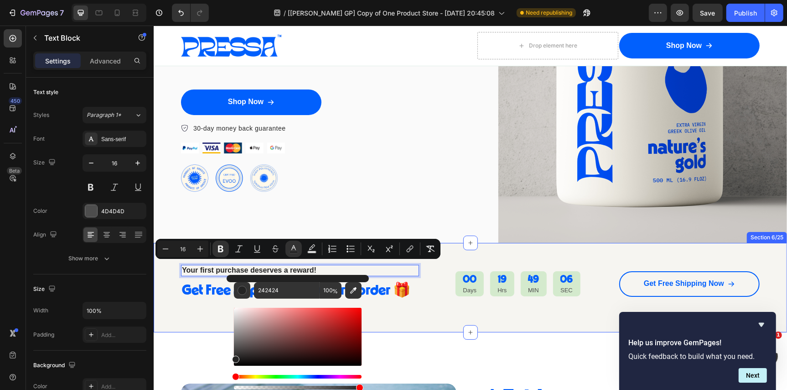
click at [402, 318] on div "Your first purchase deserves a reward! Text Block 0 Get Free Shipping on your f…" at bounding box center [470, 286] width 634 height 89
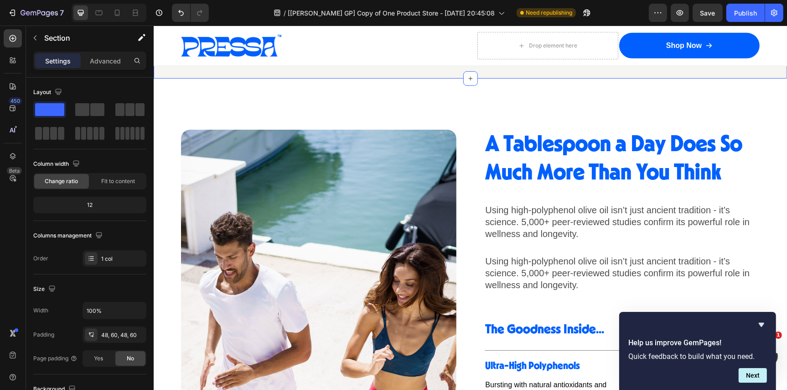
scroll to position [609, 0]
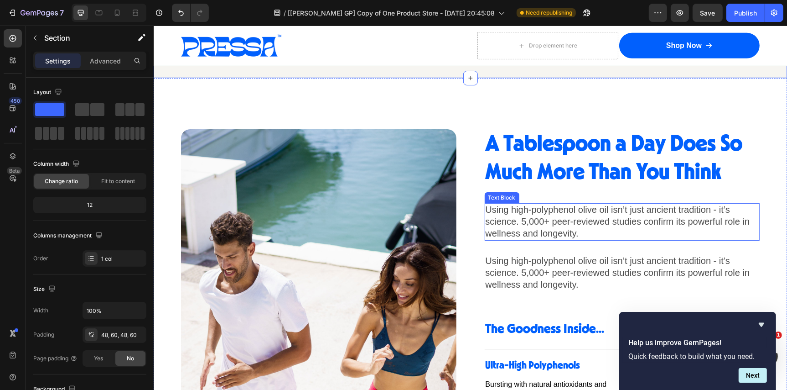
click at [555, 226] on span "Using high-polyphenol olive oil isn’t just ancient tradition - it’s science. 5,…" at bounding box center [617, 221] width 265 height 34
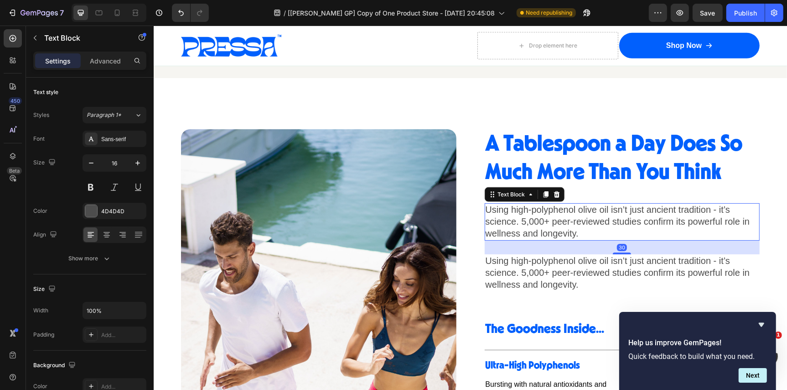
click at [555, 226] on span "Using high-polyphenol olive oil isn’t just ancient tradition - it’s science. 5,…" at bounding box center [617, 221] width 265 height 34
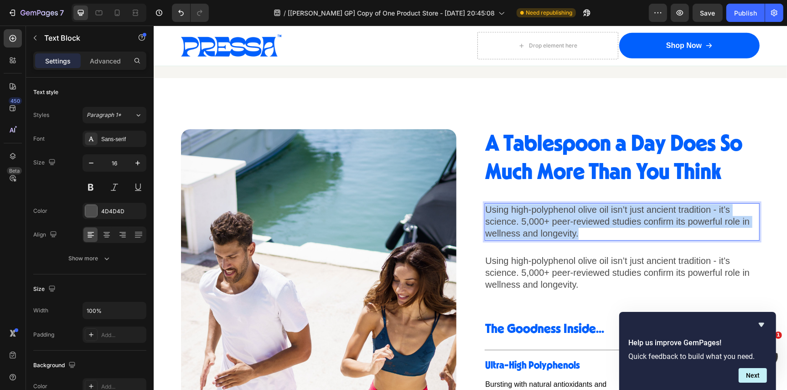
click at [555, 226] on span "Using high-polyphenol olive oil isn’t just ancient tradition - it’s science. 5,…" at bounding box center [617, 221] width 265 height 34
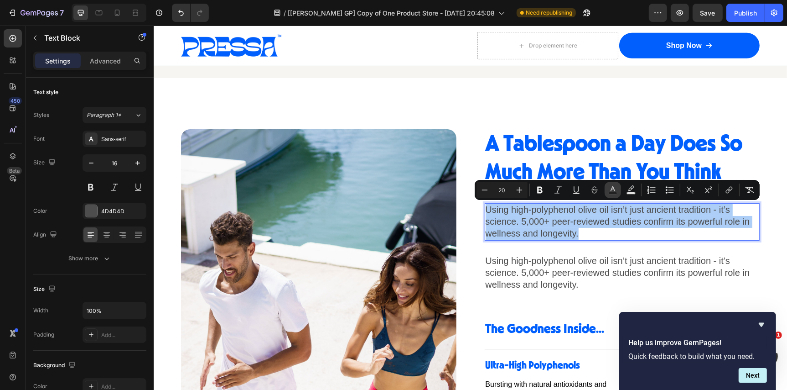
click at [609, 187] on icon "Editor contextual toolbar" at bounding box center [613, 189] width 9 height 9
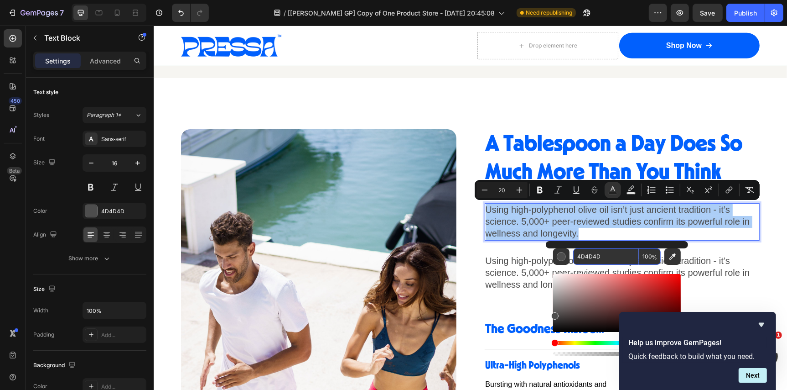
click at [603, 258] on input "4D4D4D" at bounding box center [606, 256] width 66 height 16
paste input "242424"
type input "242424"
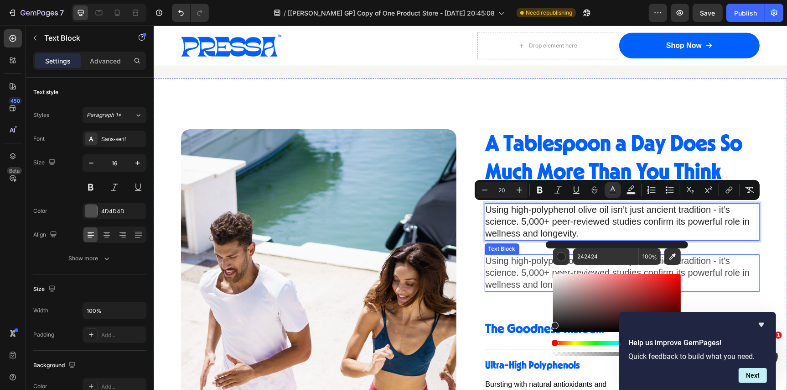
click at [532, 279] on span "Using high-polyphenol olive oil isn’t just ancient tradition - it’s science. 5,…" at bounding box center [617, 272] width 265 height 34
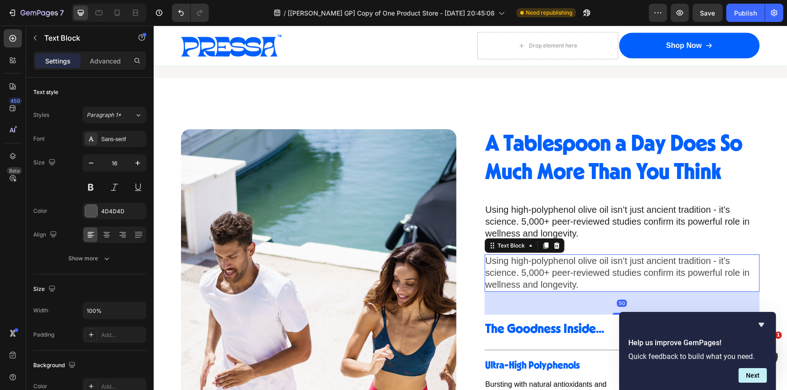
click at [532, 279] on span "Using high-polyphenol olive oil isn’t just ancient tradition - it’s science. 5,…" at bounding box center [617, 272] width 265 height 34
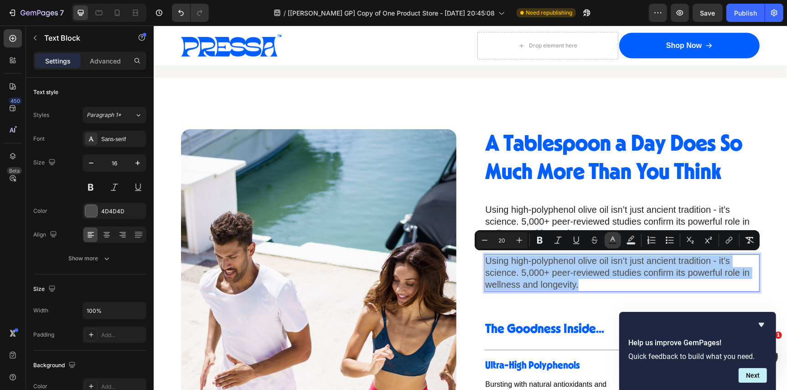
click at [617, 234] on button "Text Color" at bounding box center [613, 240] width 16 height 16
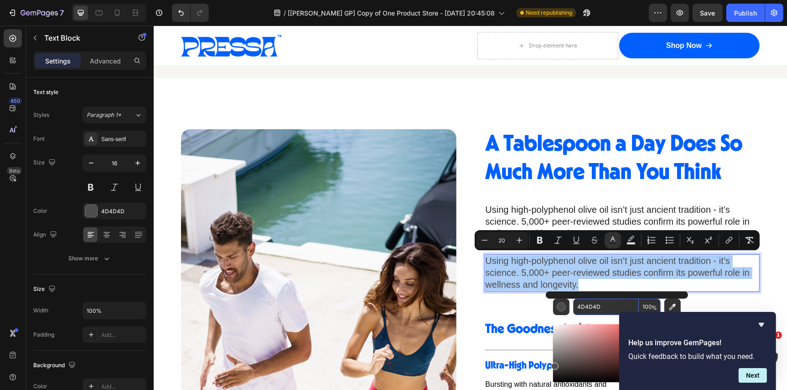
click at [601, 304] on input "4D4D4D" at bounding box center [606, 306] width 66 height 16
paste input "242424"
type input "242424"
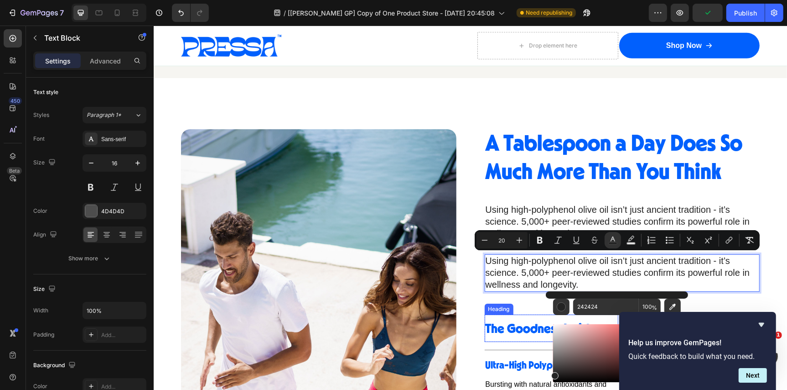
click at [505, 310] on div "Heading" at bounding box center [498, 308] width 29 height 11
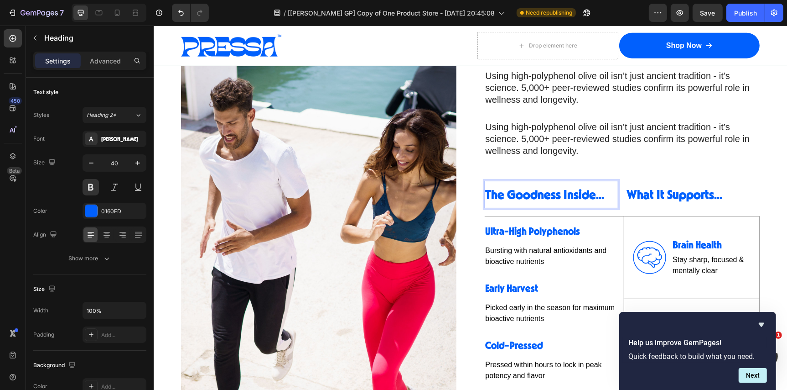
scroll to position [815, 0]
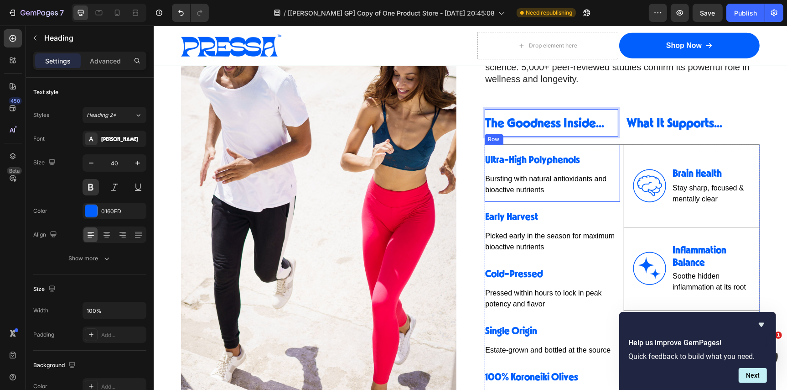
click at [521, 183] on span "Bursting with natural antioxidants and bioactive nutrients" at bounding box center [545, 183] width 121 height 19
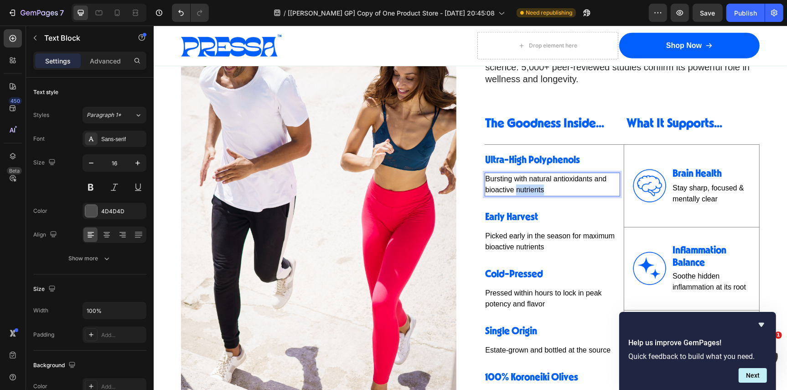
click at [521, 183] on span "Bursting with natural antioxidants and bioactive nutrients" at bounding box center [545, 183] width 121 height 19
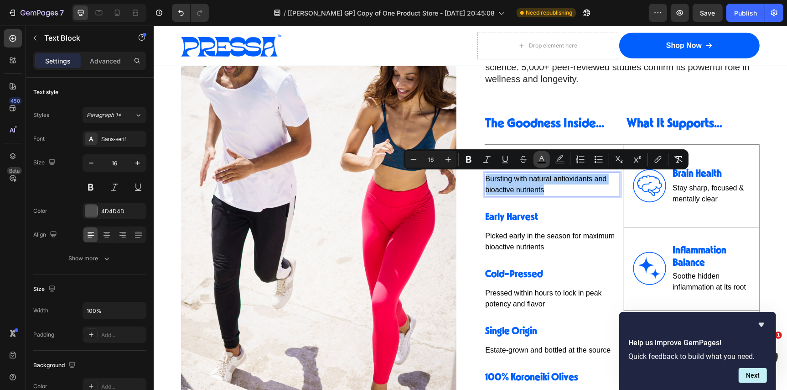
click at [547, 158] on button "color" at bounding box center [542, 159] width 16 height 16
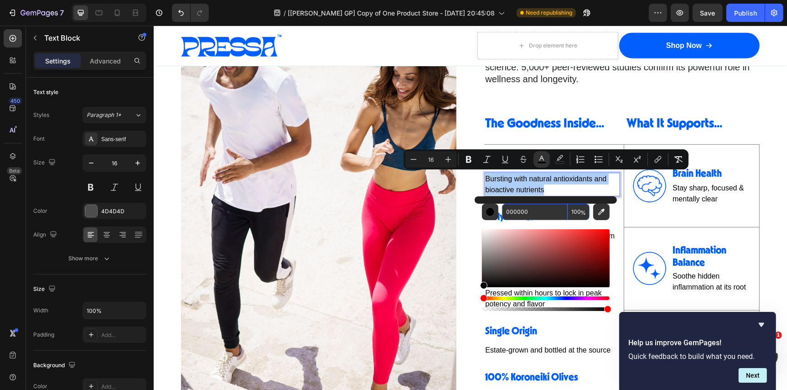
click at [531, 212] on input "000000" at bounding box center [535, 211] width 66 height 16
paste input "242424"
type input "242424"
click at [568, 183] on p "Bursting with natural antioxidants and bioactive nutrients" at bounding box center [552, 184] width 134 height 22
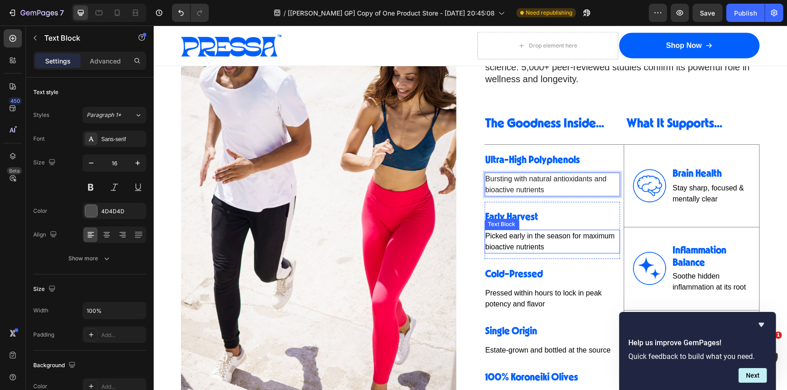
click at [545, 235] on span "Picked early in the season for maximum bioactive nutrients" at bounding box center [550, 240] width 130 height 19
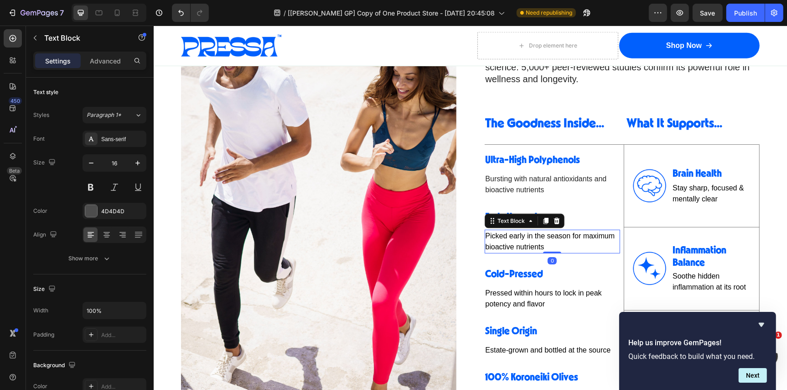
click at [545, 235] on span "Picked early in the season for maximum bioactive nutrients" at bounding box center [550, 240] width 130 height 19
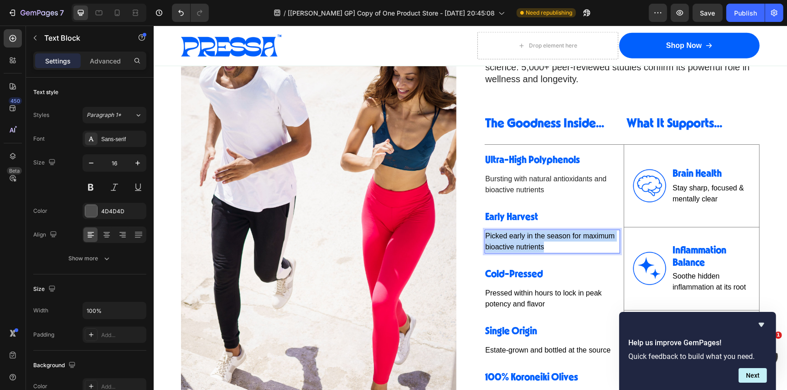
click at [545, 235] on span "Picked early in the season for maximum bioactive nutrients" at bounding box center [550, 240] width 130 height 19
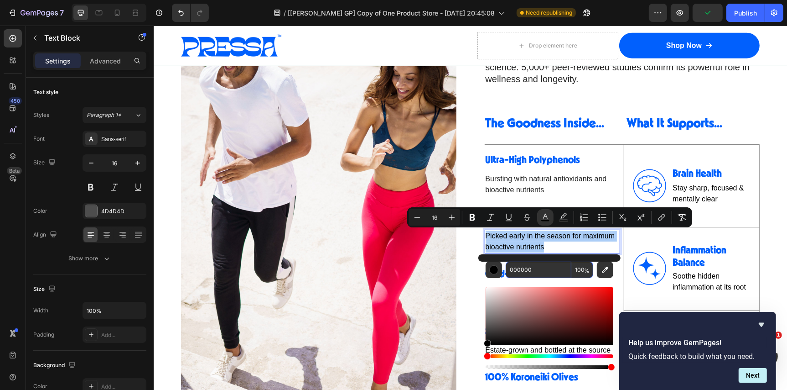
click at [541, 266] on input "000000" at bounding box center [539, 269] width 66 height 16
paste input "242424"
type input "242424"
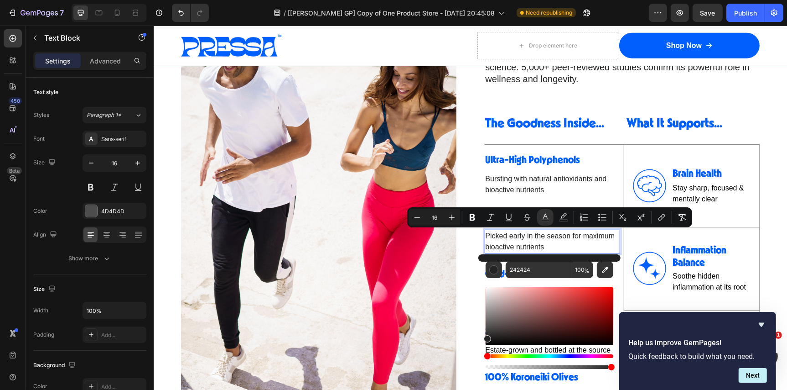
click at [556, 244] on p "Picked early in the season for maximum bioactive nutrients" at bounding box center [552, 241] width 134 height 22
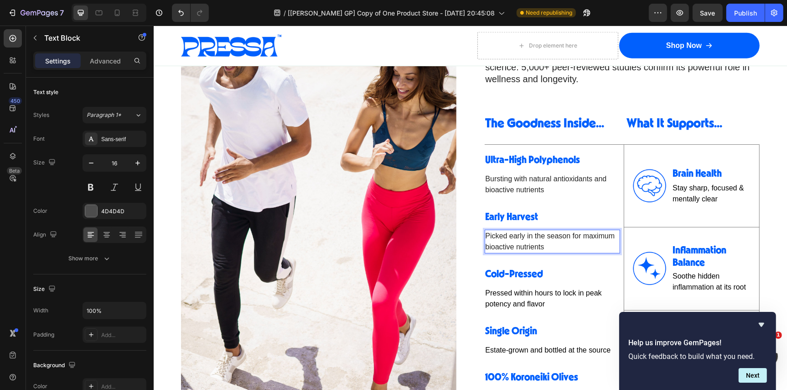
scroll to position [835, 0]
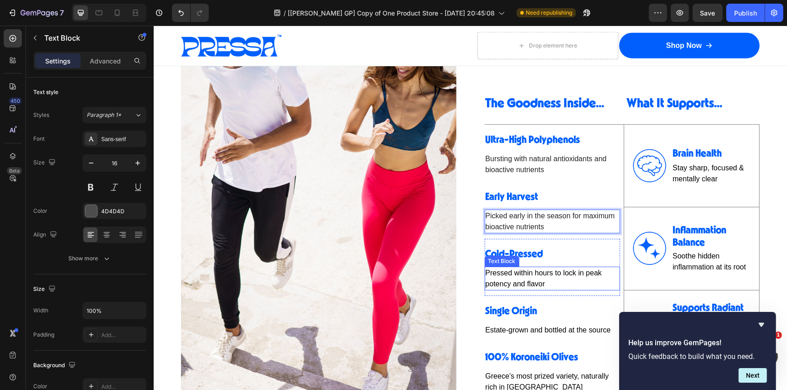
click at [536, 275] on span "Pressed within hours to lock in peak potency and flavor" at bounding box center [543, 277] width 116 height 19
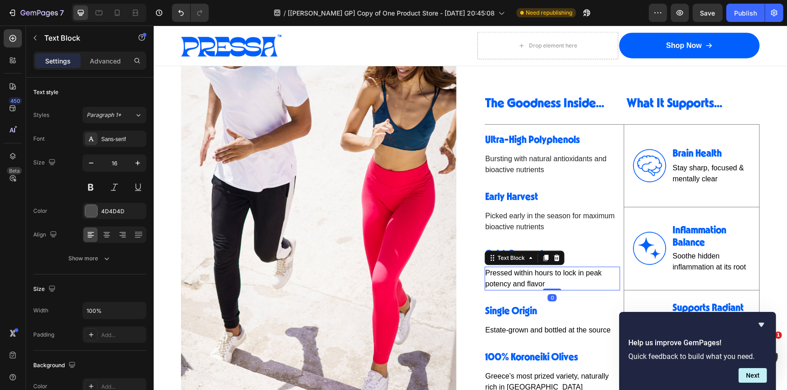
click at [536, 276] on span "Pressed within hours to lock in peak potency and flavor" at bounding box center [543, 277] width 116 height 19
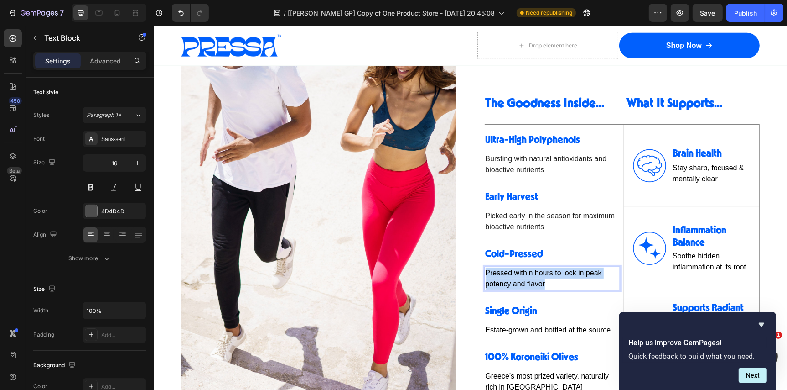
click at [536, 276] on span "Pressed within hours to lock in peak potency and flavor" at bounding box center [543, 277] width 116 height 19
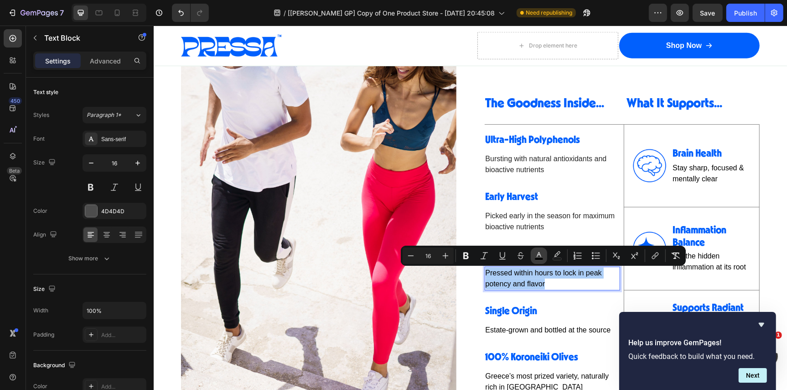
click at [545, 258] on button "color" at bounding box center [539, 255] width 16 height 16
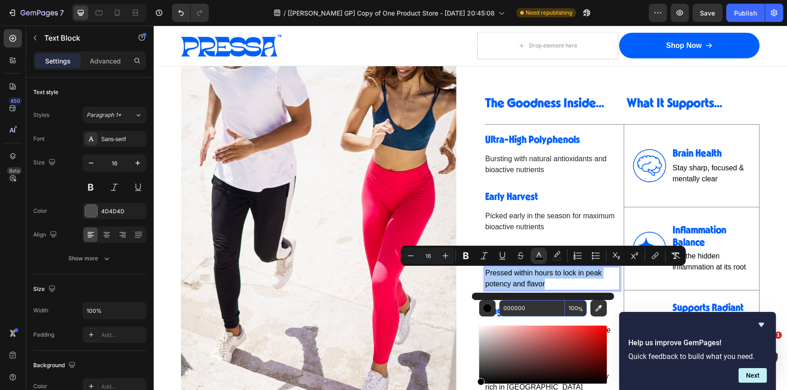
click at [527, 309] on input "000000" at bounding box center [533, 308] width 66 height 16
paste input "242424"
type input "242424"
click at [552, 282] on p "Pressed within hours to lock in peak potency and flavor" at bounding box center [552, 278] width 134 height 22
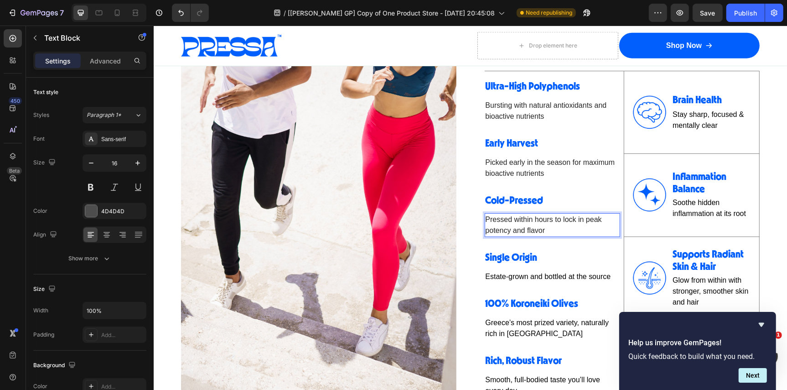
scroll to position [890, 0]
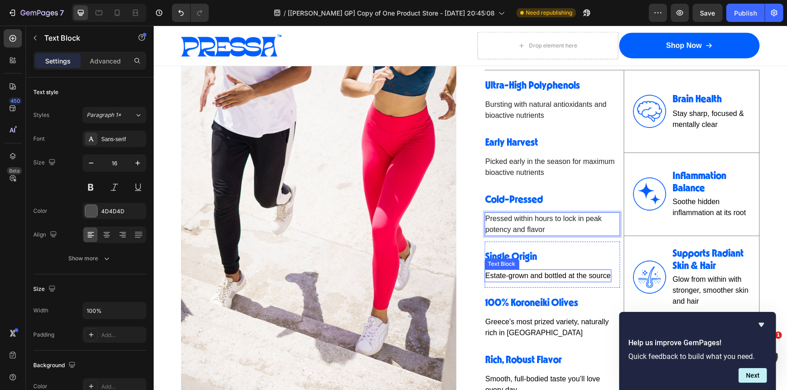
click at [552, 275] on span "Estate-grown and bottled at the source" at bounding box center [547, 275] width 125 height 8
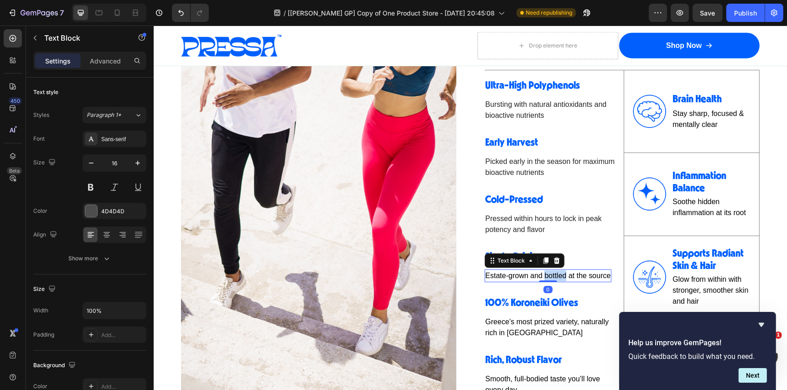
click at [552, 275] on span "Estate-grown and bottled at the source" at bounding box center [547, 275] width 125 height 8
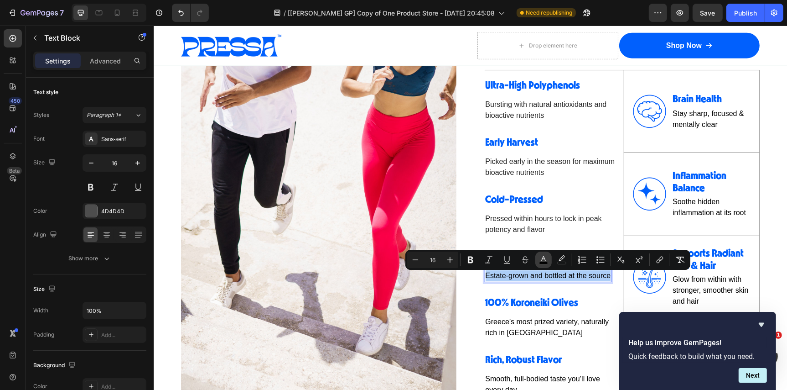
click at [544, 260] on icon "Editor contextual toolbar" at bounding box center [543, 259] width 9 height 9
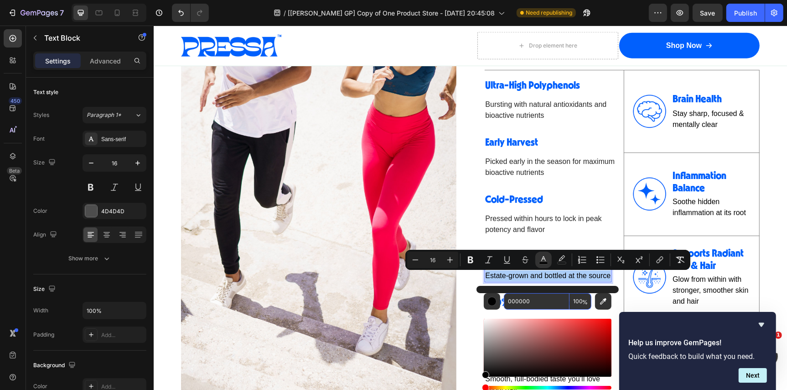
click at [539, 299] on input "000000" at bounding box center [537, 301] width 66 height 16
paste input "242424"
type input "242424"
click at [538, 276] on span "Estate-grown and bottled at the source" at bounding box center [547, 275] width 125 height 8
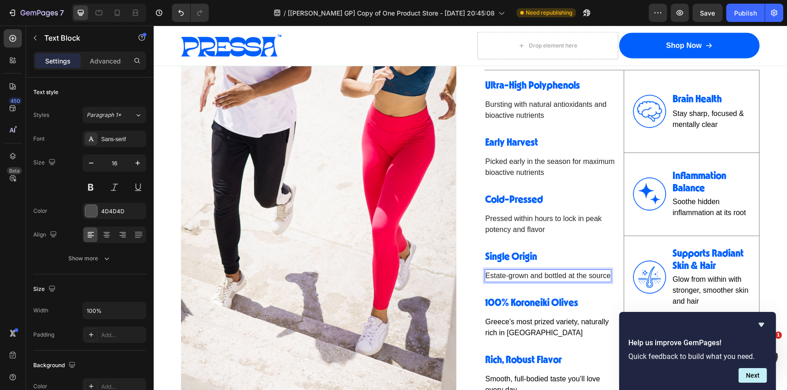
scroll to position [931, 0]
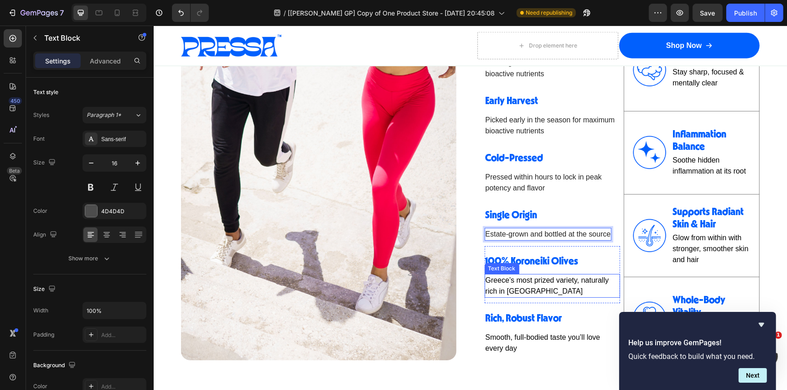
click at [536, 290] on span "Greece’s most prized variety, naturally rich in [GEOGRAPHIC_DATA]" at bounding box center [547, 285] width 124 height 19
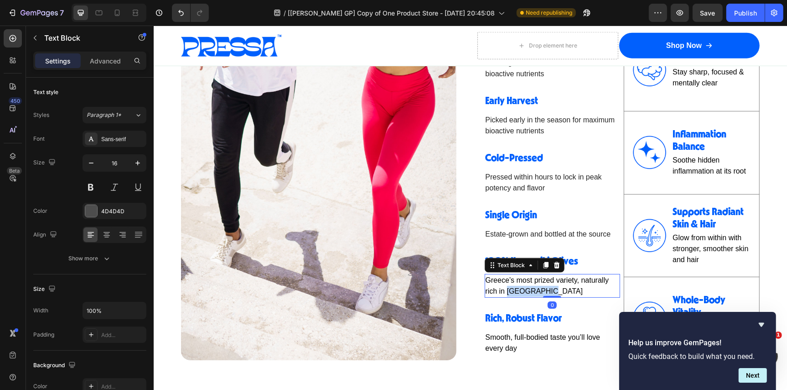
click at [536, 290] on span "Greece’s most prized variety, naturally rich in [GEOGRAPHIC_DATA]" at bounding box center [547, 285] width 124 height 19
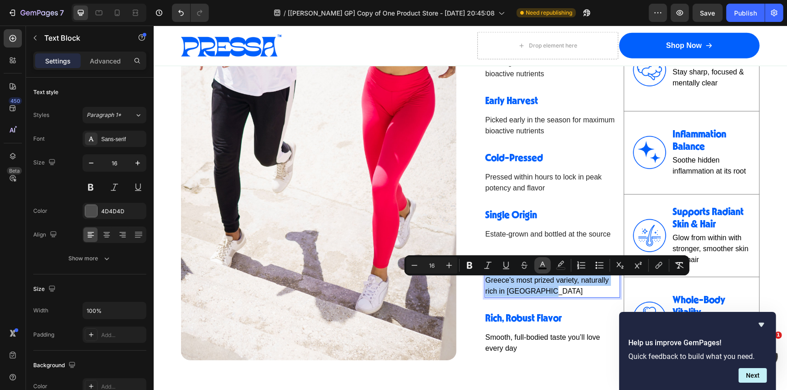
click at [545, 269] on rect "Editor contextual toolbar" at bounding box center [543, 268] width 9 height 2
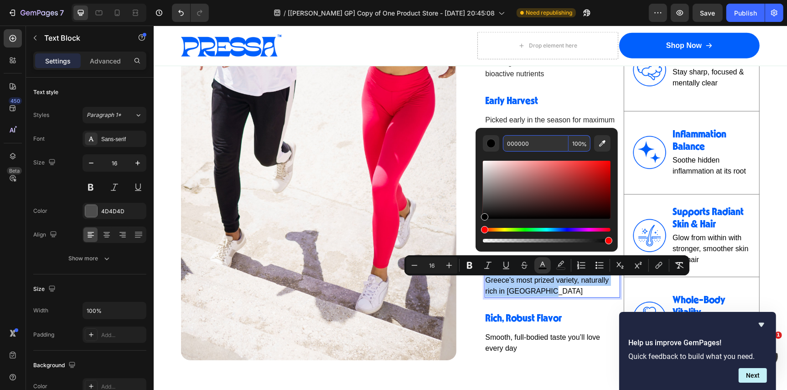
click at [531, 138] on input "000000" at bounding box center [536, 143] width 66 height 16
paste input "242424"
type input "242424"
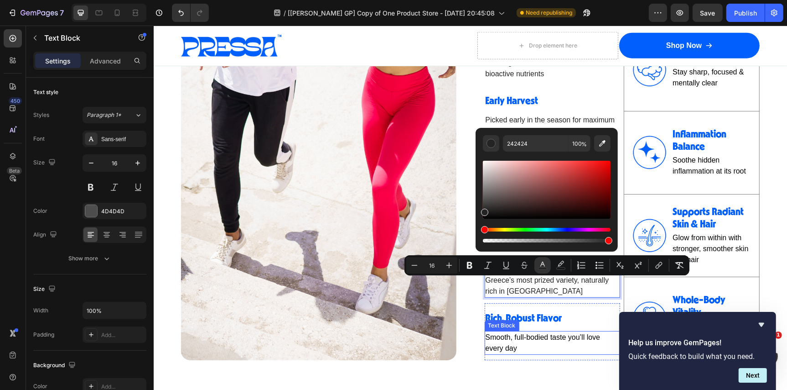
click at [514, 351] on span "Smooth, full-bodied taste you’ll love every day" at bounding box center [542, 342] width 115 height 19
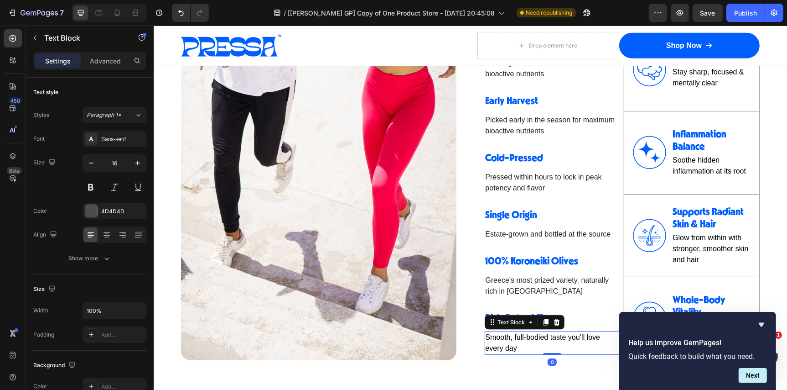
click at [514, 351] on span "Smooth, full-bodied taste you’ll love every day" at bounding box center [542, 342] width 115 height 19
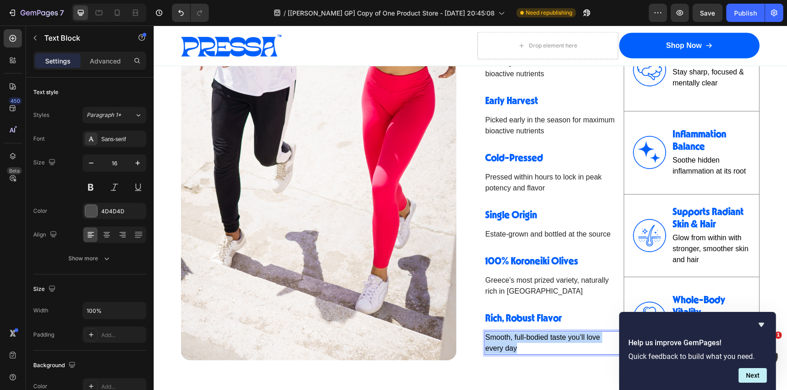
click at [514, 351] on span "Smooth, full-bodied taste you’ll love every day" at bounding box center [542, 342] width 115 height 19
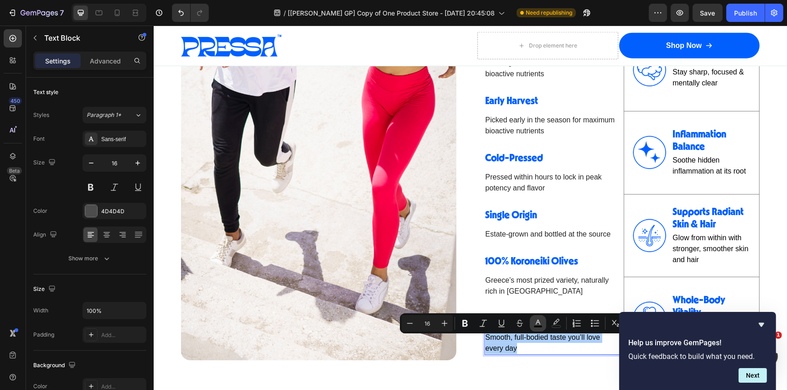
click at [542, 323] on icon "Editor contextual toolbar" at bounding box center [538, 322] width 9 height 9
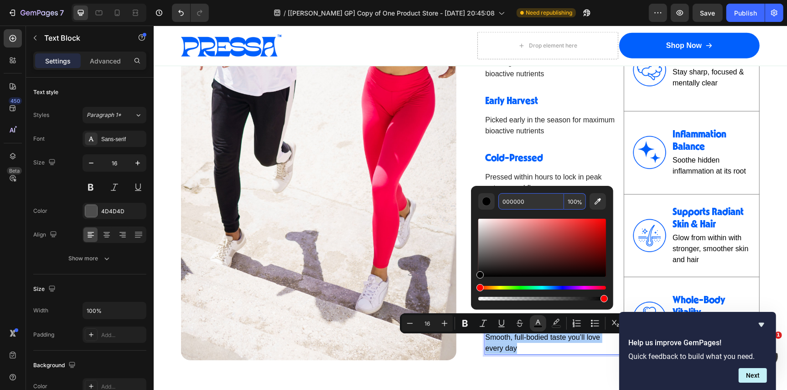
click at [527, 198] on input "000000" at bounding box center [532, 201] width 66 height 16
paste input "242424"
type input "242424"
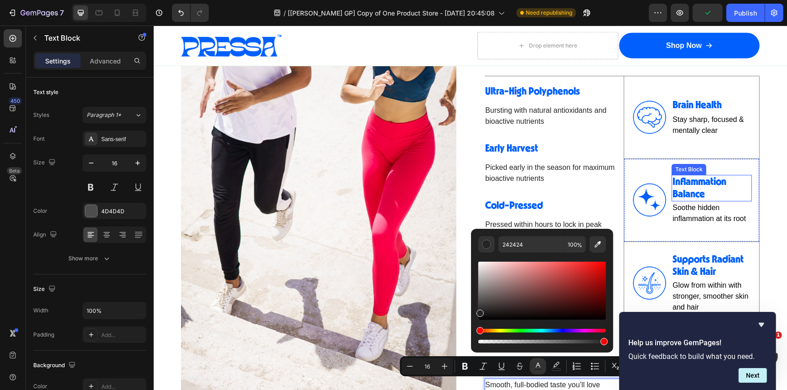
scroll to position [881, 0]
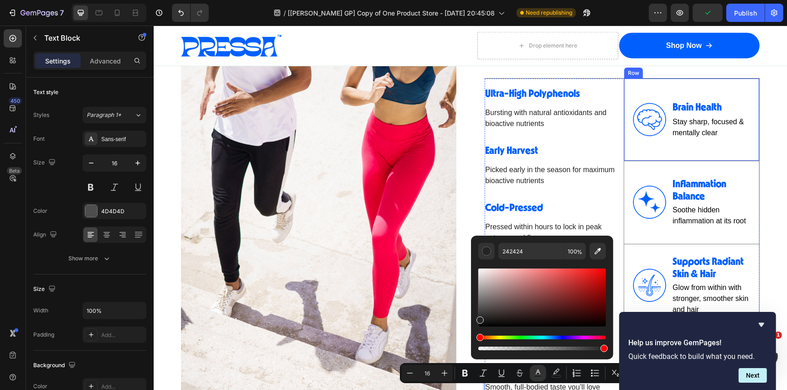
click at [696, 135] on span "Stay sharp, focused & mentally clear" at bounding box center [708, 126] width 72 height 19
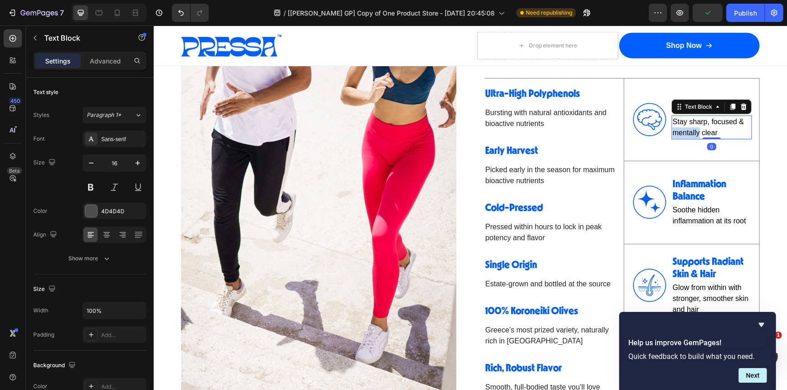
click at [696, 135] on span "Stay sharp, focused & mentally clear" at bounding box center [708, 126] width 72 height 19
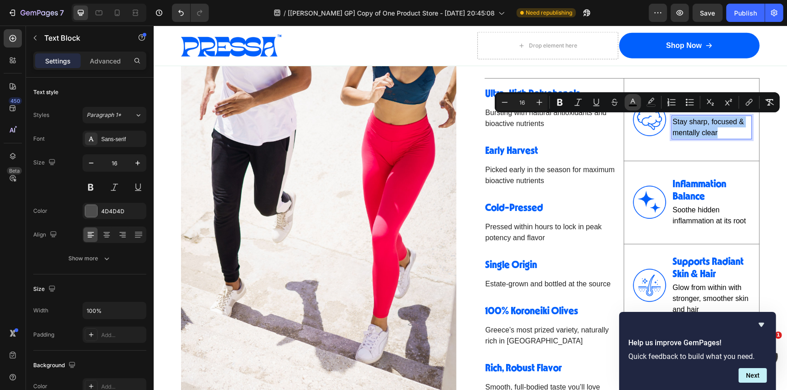
click at [635, 103] on icon "Editor contextual toolbar" at bounding box center [633, 102] width 9 height 9
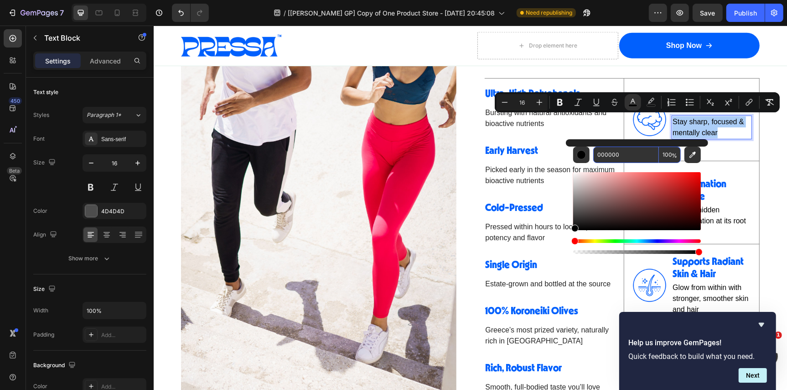
click at [624, 150] on input "000000" at bounding box center [627, 154] width 66 height 16
paste input "242424"
type input "242424"
click at [722, 220] on span "Soothe hidden inflammation at its root" at bounding box center [708, 214] width 73 height 19
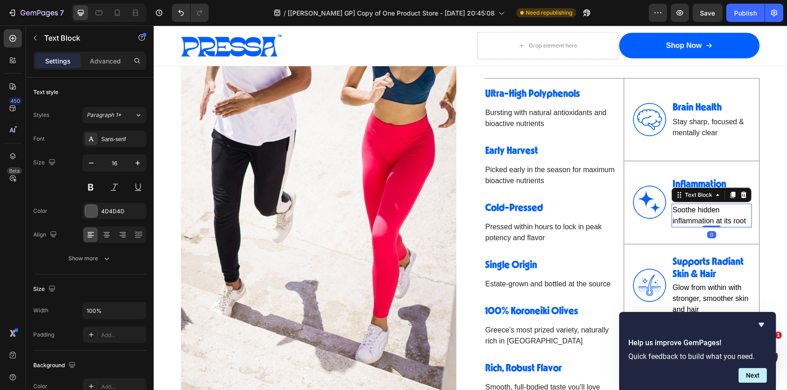
click at [722, 220] on span "Soothe hidden inflammation at its root" at bounding box center [708, 214] width 73 height 19
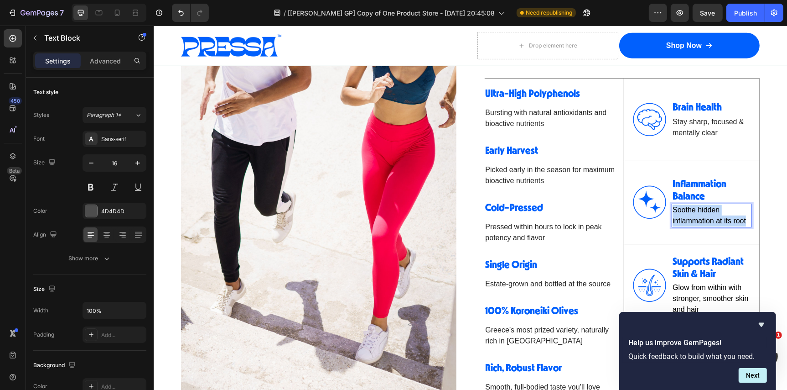
click at [722, 220] on span "Soothe hidden inflammation at its root" at bounding box center [708, 214] width 73 height 19
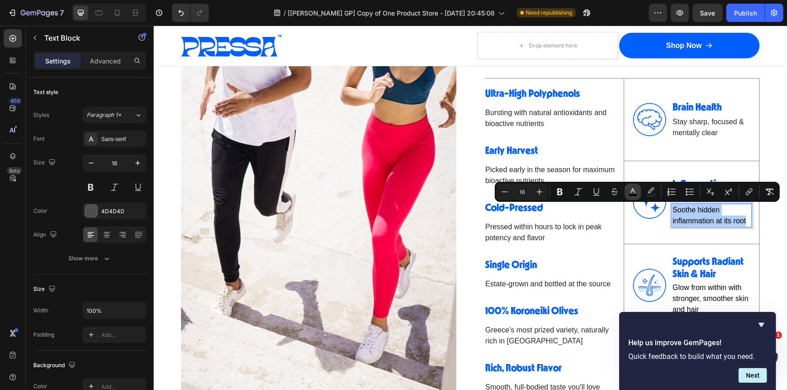
click at [635, 196] on button "color" at bounding box center [633, 191] width 16 height 16
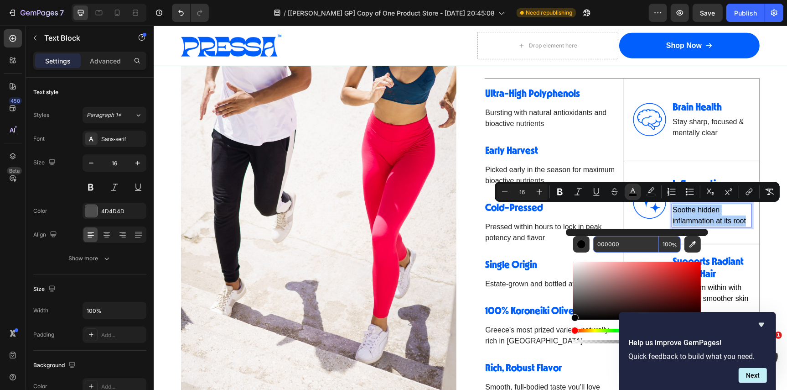
click at [618, 238] on input "000000" at bounding box center [627, 244] width 66 height 16
paste input "242424"
click at [641, 245] on input "242424000000" at bounding box center [627, 244] width 66 height 16
paste input "Editor contextual toolbar"
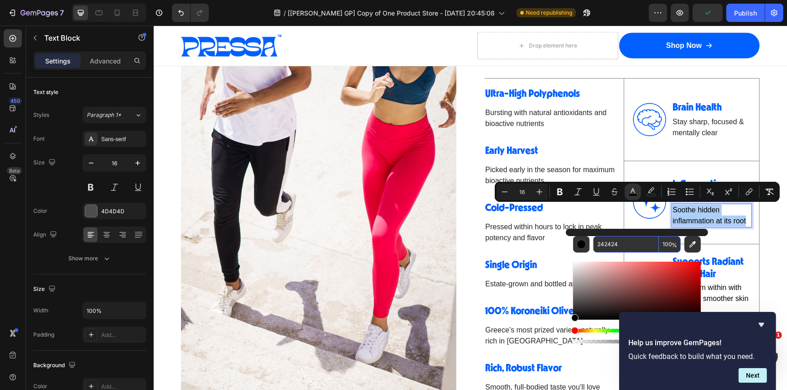
type input "242424"
click at [724, 294] on p "Glow from within with stronger, smoother skin and hair" at bounding box center [711, 297] width 78 height 33
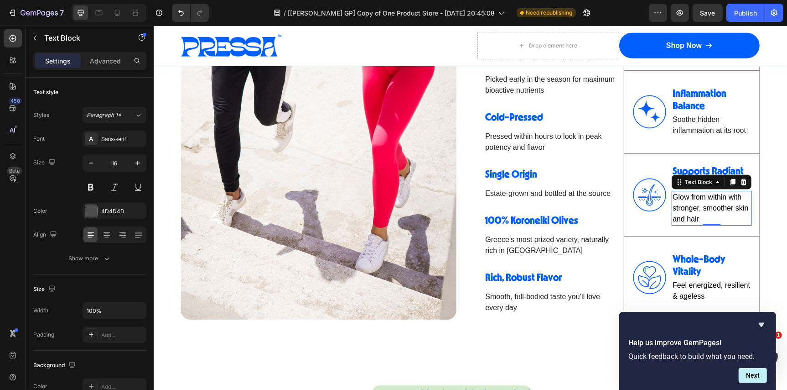
scroll to position [972, 0]
click at [697, 216] on span "Glow from within with stronger, smoother skin and hair" at bounding box center [710, 207] width 76 height 30
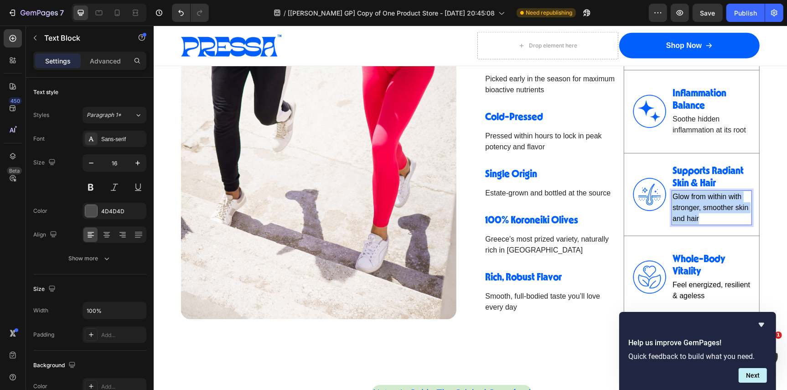
click at [697, 216] on span "Glow from within with stronger, smoother skin and hair" at bounding box center [710, 207] width 76 height 30
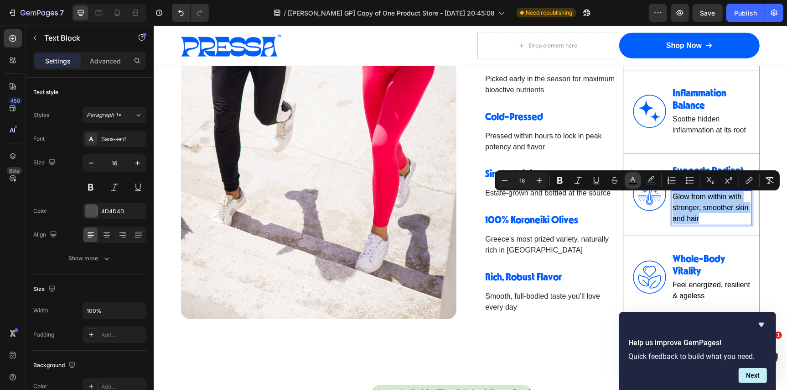
click at [637, 176] on icon "Editor contextual toolbar" at bounding box center [633, 180] width 9 height 9
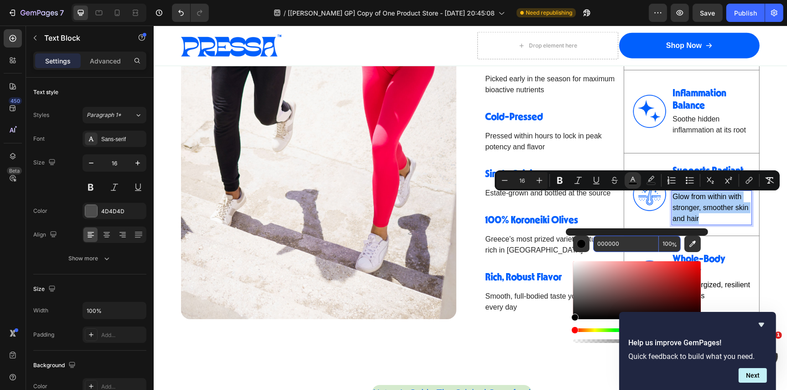
click at [626, 241] on input "000000" at bounding box center [627, 243] width 66 height 16
paste input "242424"
type input "242424"
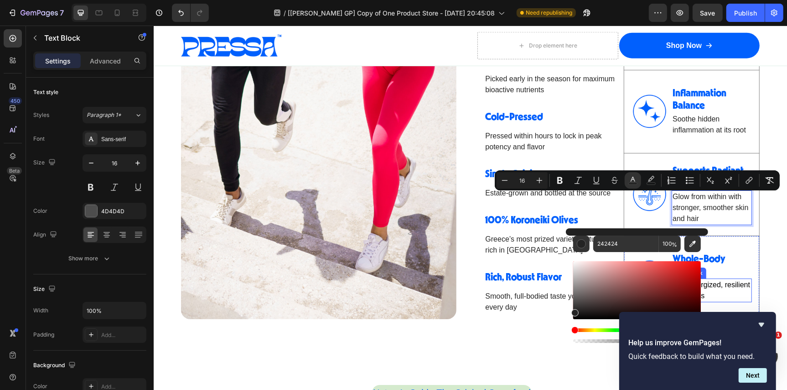
click at [716, 288] on span "Feel energized, resilient & ageless" at bounding box center [711, 289] width 78 height 19
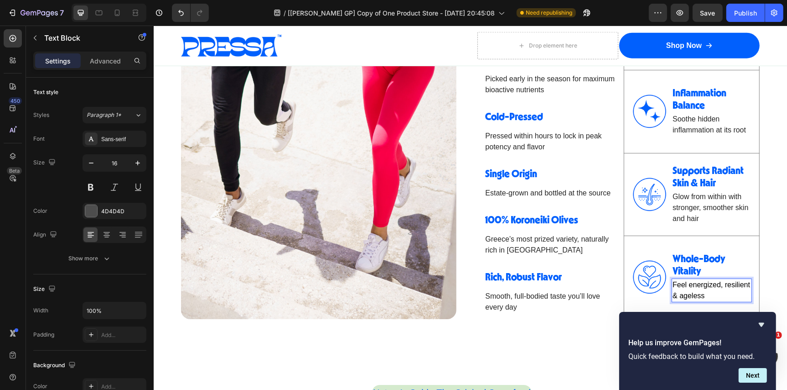
click at [708, 296] on p "Feel energized, resilient & ageless" at bounding box center [711, 290] width 78 height 22
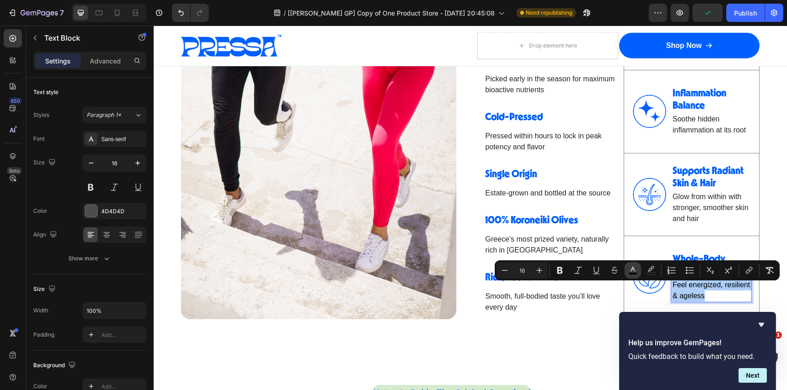
click at [635, 270] on icon "Editor contextual toolbar" at bounding box center [633, 268] width 5 height 5
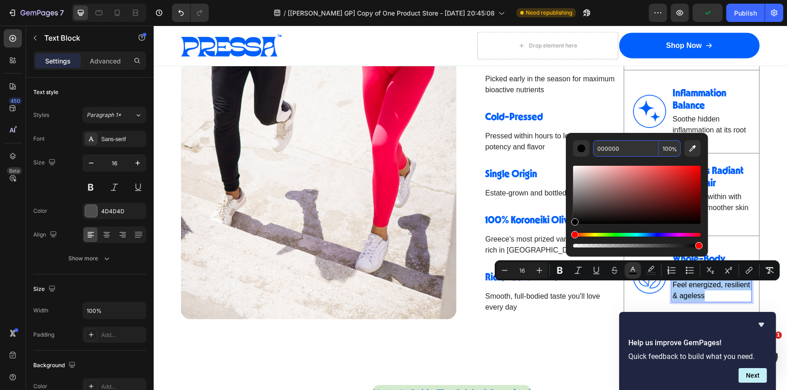
click at [613, 148] on input "000000" at bounding box center [627, 148] width 66 height 16
paste input "242424"
type input "242424"
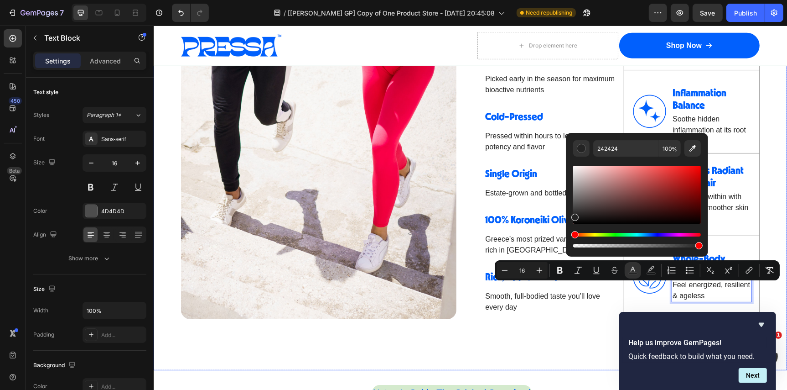
click at [573, 338] on div "Image A Tablespoon a Day Does So Much More Than You Think Heading Using high-po…" at bounding box center [470, 42] width 634 height 654
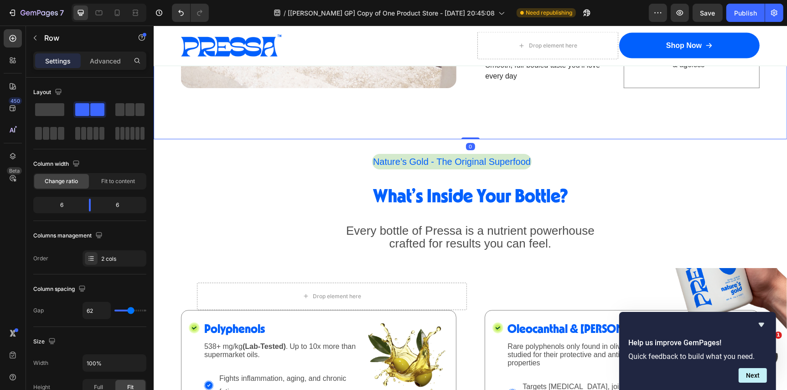
scroll to position [1210, 0]
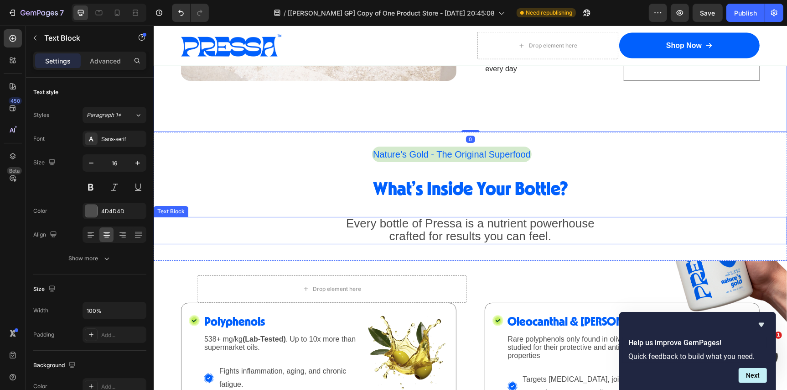
click at [469, 240] on span "crafted for results you can feel." at bounding box center [470, 236] width 162 height 14
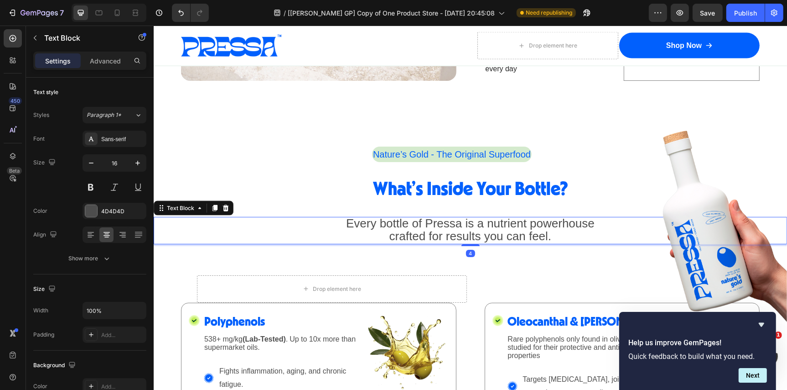
click at [469, 240] on span "crafted for results you can feel." at bounding box center [470, 236] width 162 height 14
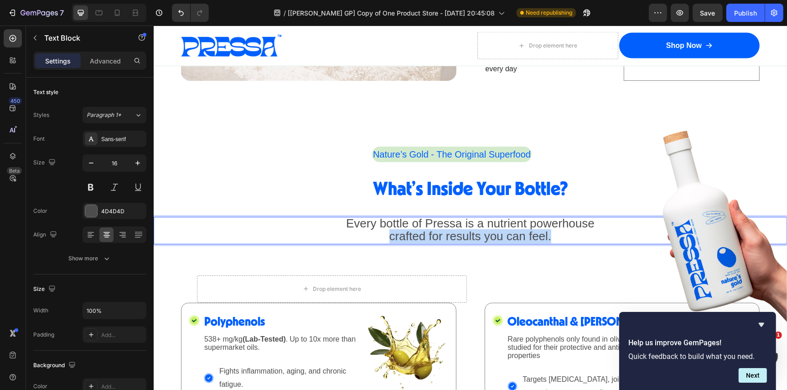
click at [469, 240] on span "crafted for results you can feel." at bounding box center [470, 236] width 162 height 14
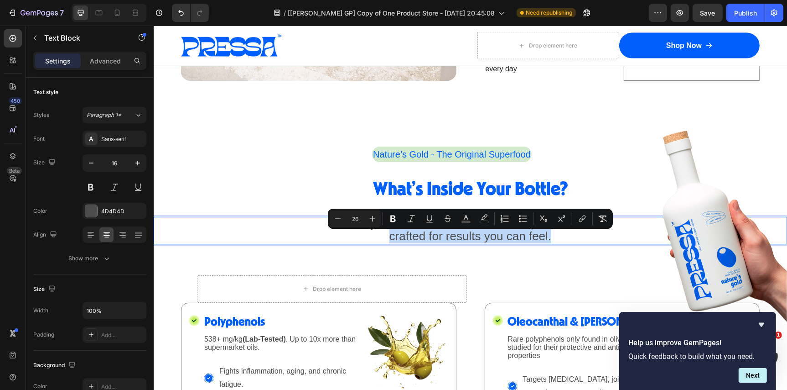
click at [469, 240] on span "crafted for results you can feel." at bounding box center [470, 236] width 162 height 14
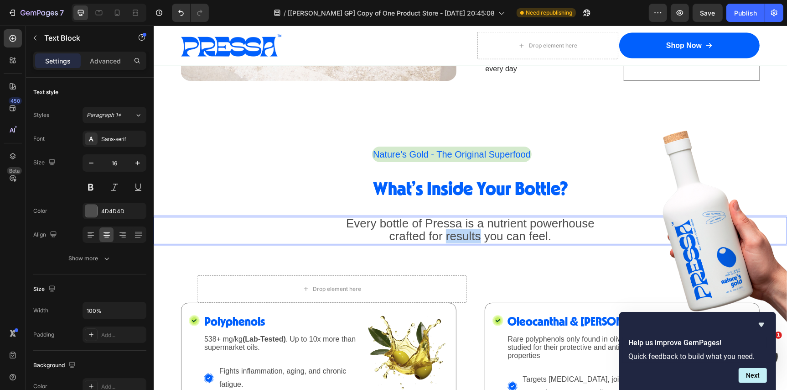
click at [469, 240] on span "crafted for results you can feel." at bounding box center [470, 236] width 162 height 14
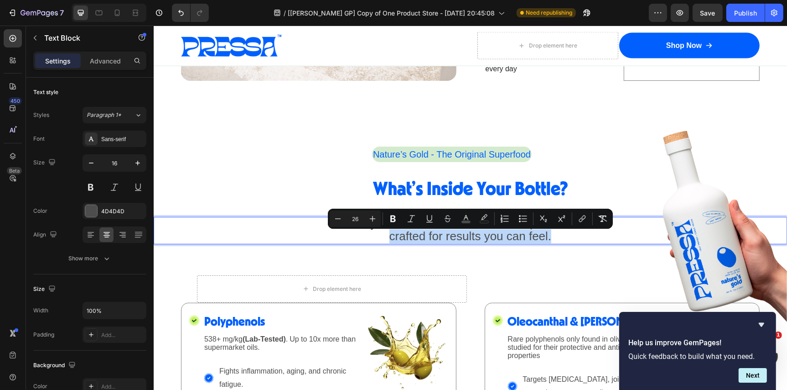
click at [469, 240] on span "crafted for results you can feel." at bounding box center [470, 236] width 162 height 14
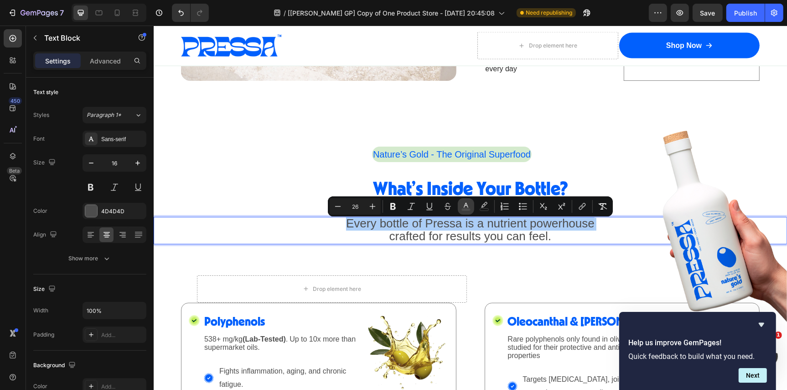
click at [467, 207] on icon "Editor contextual toolbar" at bounding box center [466, 206] width 9 height 9
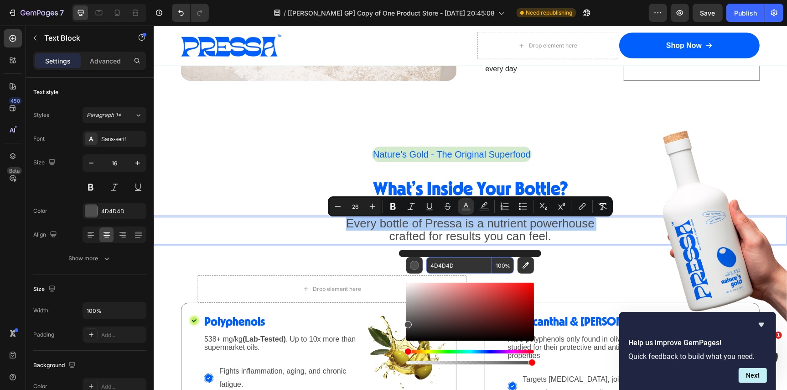
click at [453, 270] on input "4D4D4D" at bounding box center [460, 265] width 66 height 16
paste input "242424"
type input "242424"
click at [585, 240] on p "Every bottle of Pressa is a nutrient powerhouse crafted for results you can fee…" at bounding box center [470, 230] width 632 height 26
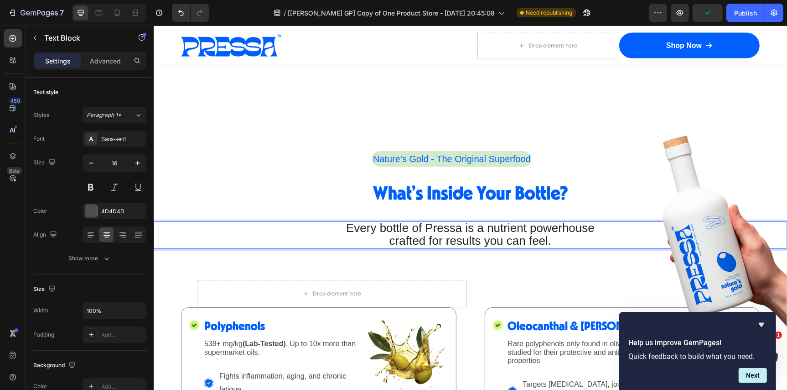
scroll to position [1342, 0]
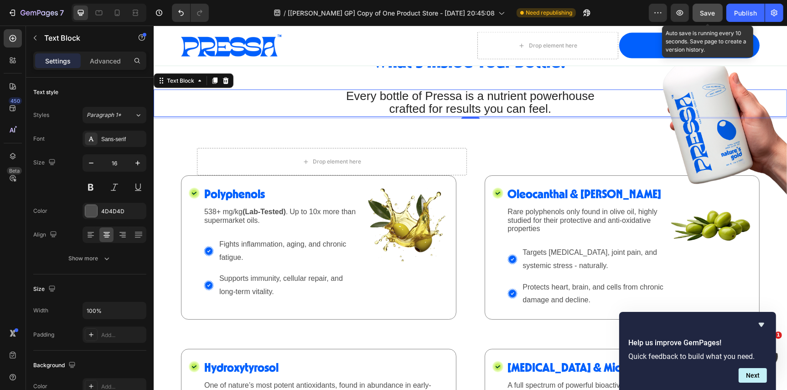
click at [703, 13] on span "Save" at bounding box center [708, 13] width 15 height 8
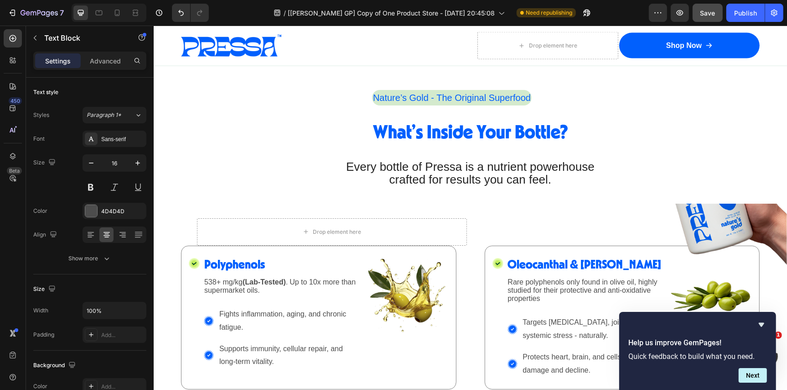
scroll to position [1273, 0]
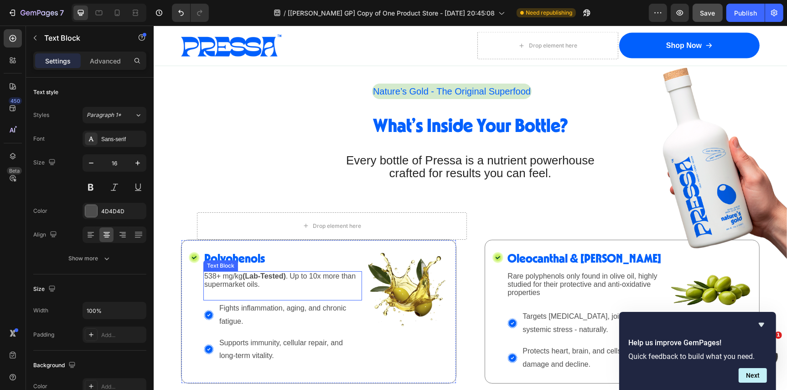
click at [261, 288] on p "538+ mg/kg (Lab-Tested) . Up to 10x more than supermarket oils." at bounding box center [282, 279] width 157 height 16
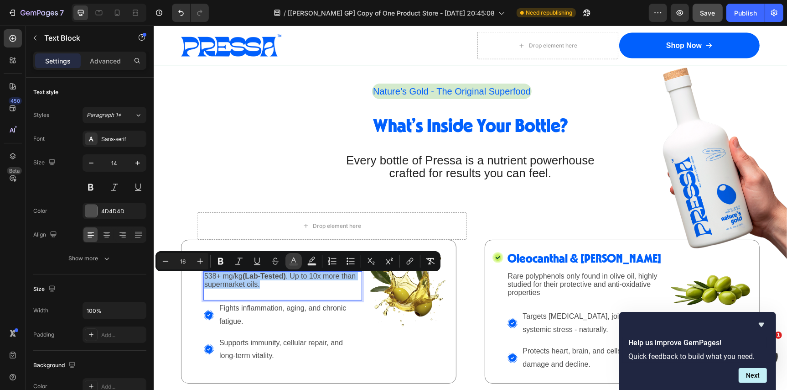
click at [295, 258] on icon "Editor contextual toolbar" at bounding box center [293, 260] width 9 height 9
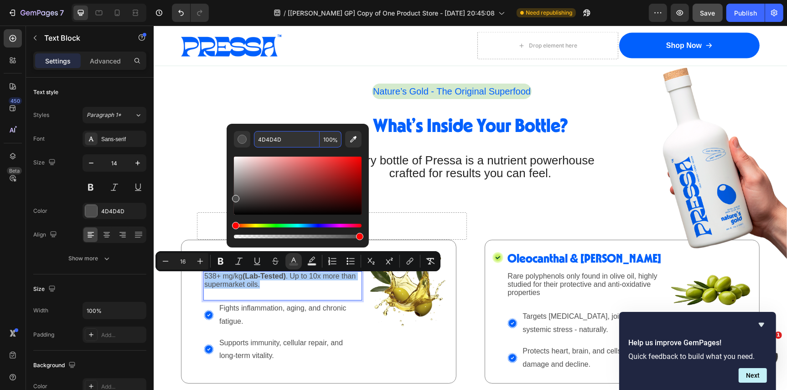
click at [293, 146] on input "4D4D4D" at bounding box center [287, 139] width 66 height 16
paste input "242424"
type input "242424"
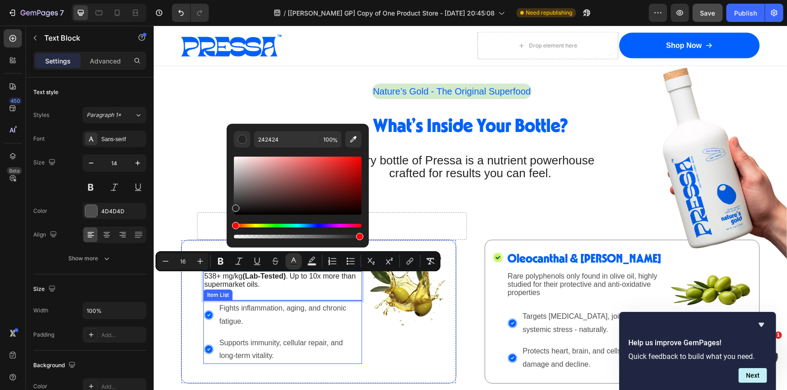
click at [266, 316] on span "Fights inflammation, aging, and chronic fatigue." at bounding box center [282, 313] width 127 height 21
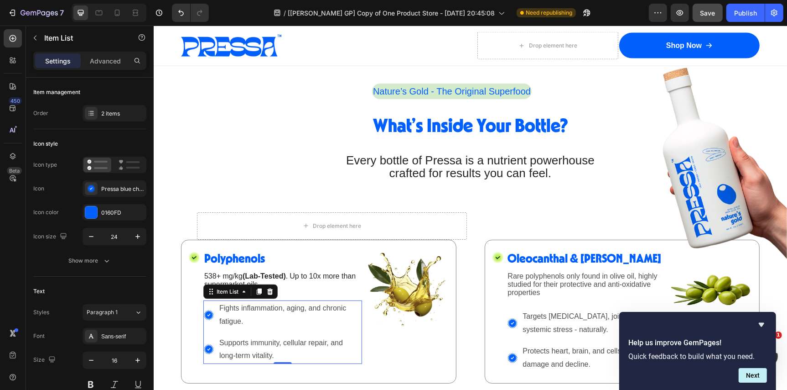
click at [266, 316] on span "Fights inflammation, aging, and chronic fatigue." at bounding box center [282, 313] width 127 height 21
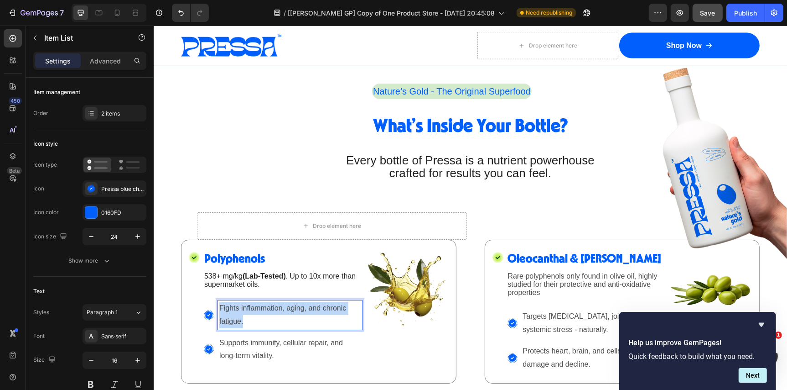
click at [266, 316] on span "Fights inflammation, aging, and chronic fatigue." at bounding box center [282, 313] width 127 height 21
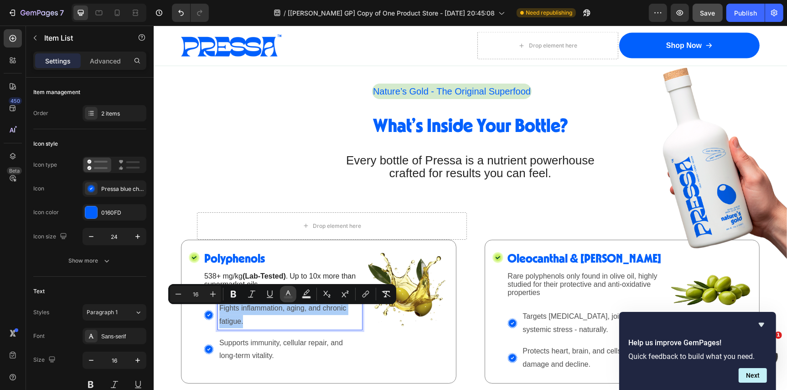
click at [286, 296] on rect "Editor contextual toolbar" at bounding box center [288, 297] width 9 height 2
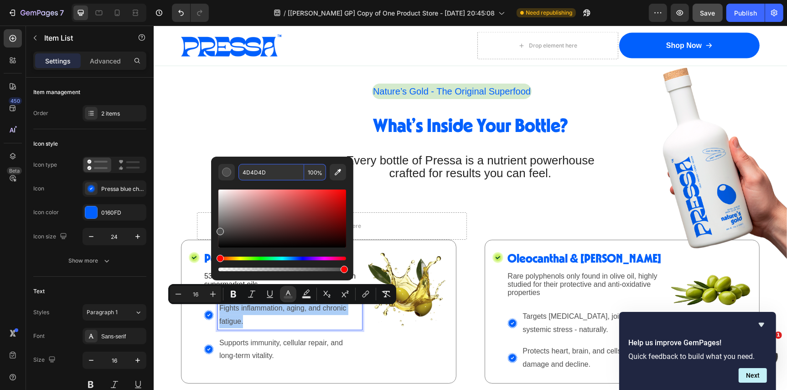
click at [278, 167] on input "4D4D4D" at bounding box center [272, 172] width 66 height 16
paste input "242424"
type input "242424"
click at [258, 360] on p "Supports immunity, cellular repair, and long-term vitality." at bounding box center [289, 349] width 141 height 26
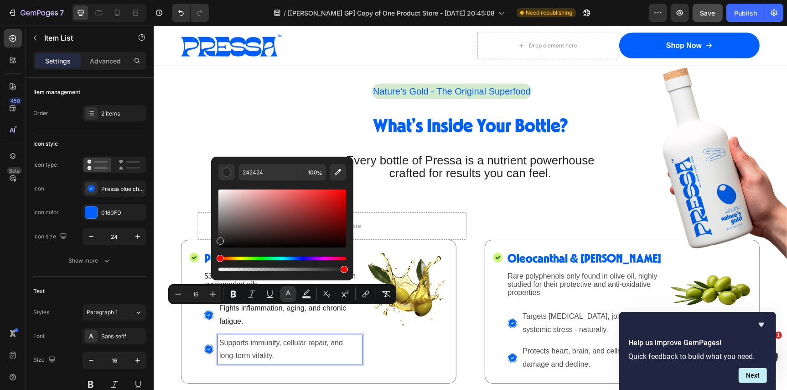
click at [258, 360] on p "Supports immunity, cellular repair, and long-term vitality." at bounding box center [289, 349] width 141 height 26
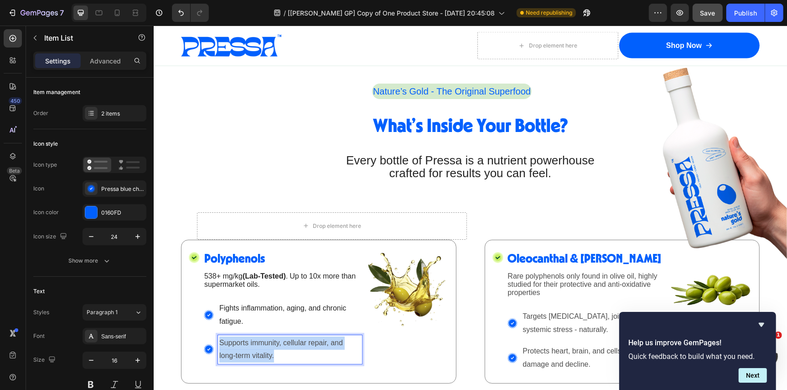
click at [258, 360] on p "Supports immunity, cellular repair, and long-term vitality." at bounding box center [289, 349] width 141 height 26
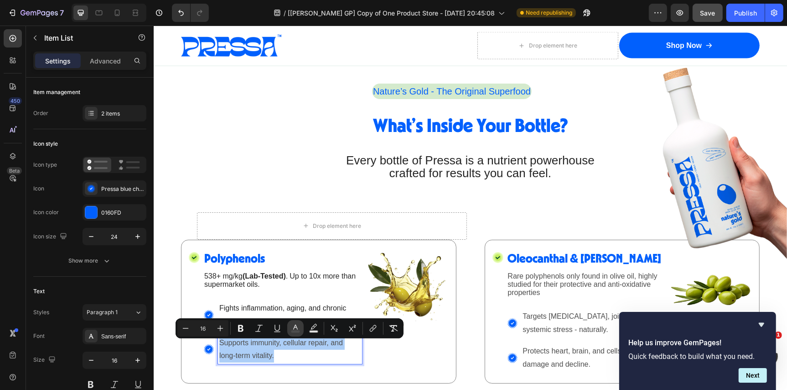
click at [295, 324] on icon "Editor contextual toolbar" at bounding box center [295, 327] width 9 height 9
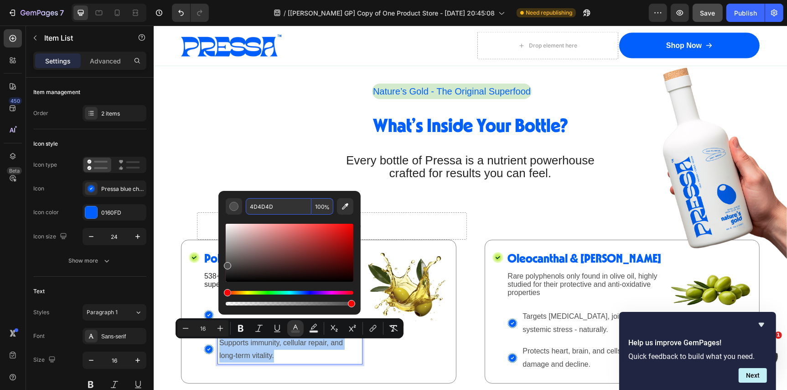
click at [287, 210] on input "4D4D4D" at bounding box center [279, 206] width 66 height 16
paste input "242424"
type input "242424"
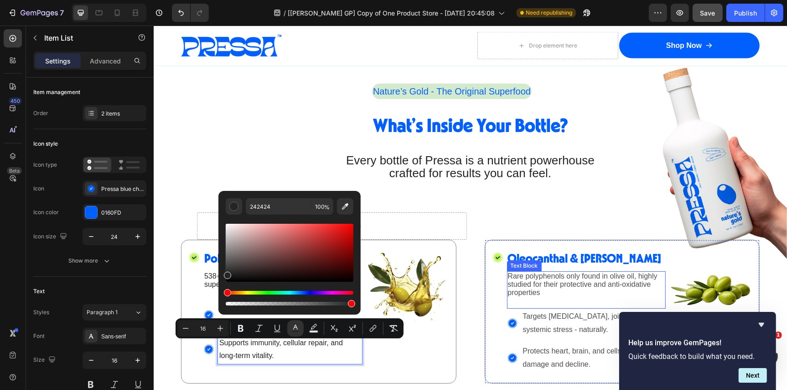
click at [566, 288] on span "Rare polyphenols only found in olive oil, highly studied for their protective a…" at bounding box center [583, 283] width 150 height 24
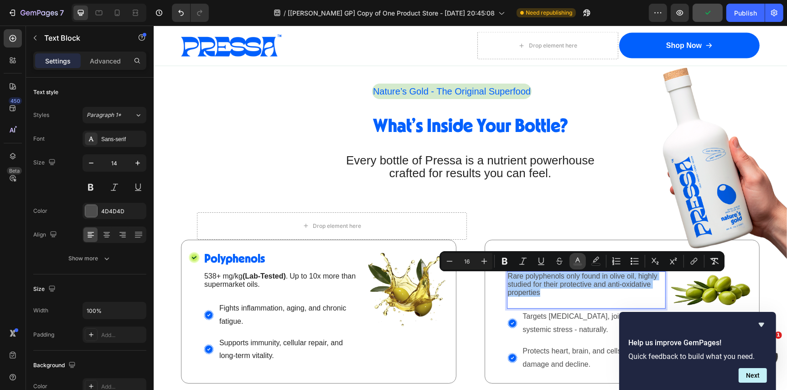
click at [576, 261] on icon "Editor contextual toolbar" at bounding box center [578, 259] width 5 height 5
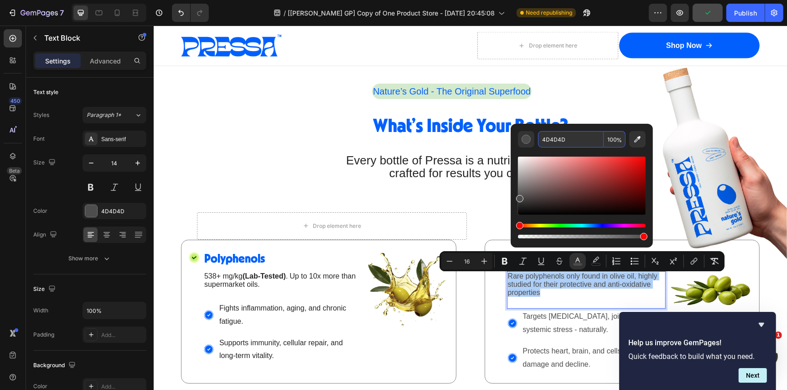
click at [569, 143] on input "4D4D4D" at bounding box center [571, 139] width 66 height 16
paste input "242424"
type input "242424"
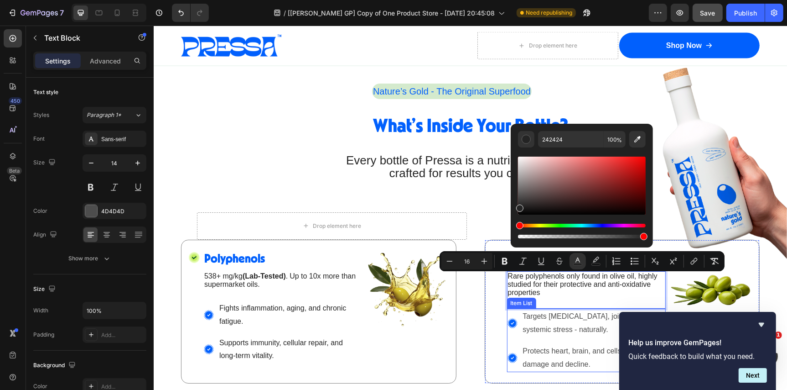
click at [561, 323] on span "Targets [MEDICAL_DATA], joint pain, and systemic stress - naturally." at bounding box center [590, 322] width 135 height 21
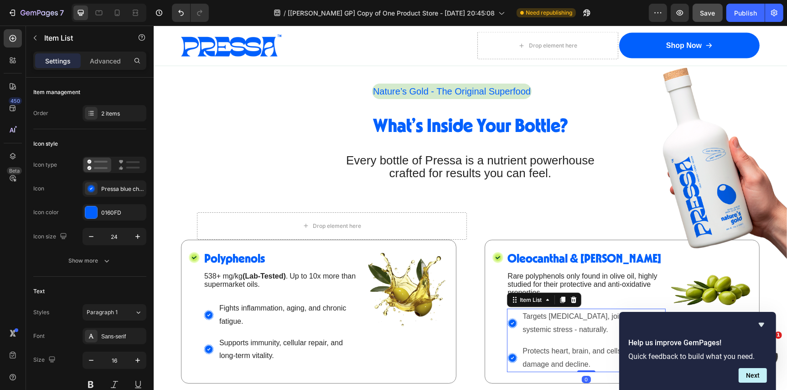
click at [561, 323] on span "Targets [MEDICAL_DATA], joint pain, and systemic stress - naturally." at bounding box center [590, 322] width 135 height 21
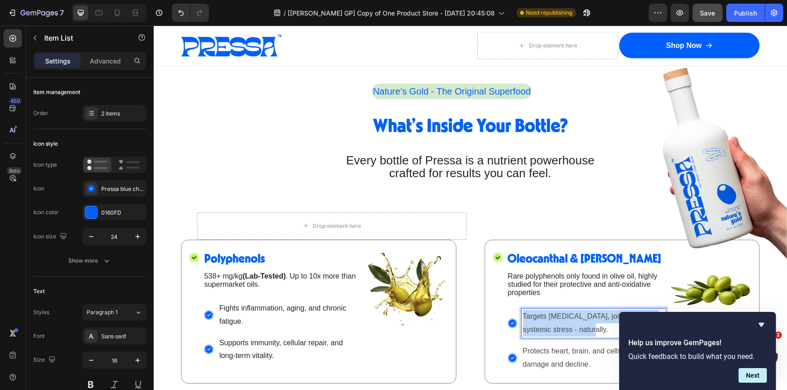
click at [561, 323] on span "Targets [MEDICAL_DATA], joint pain, and systemic stress - naturally." at bounding box center [590, 322] width 135 height 21
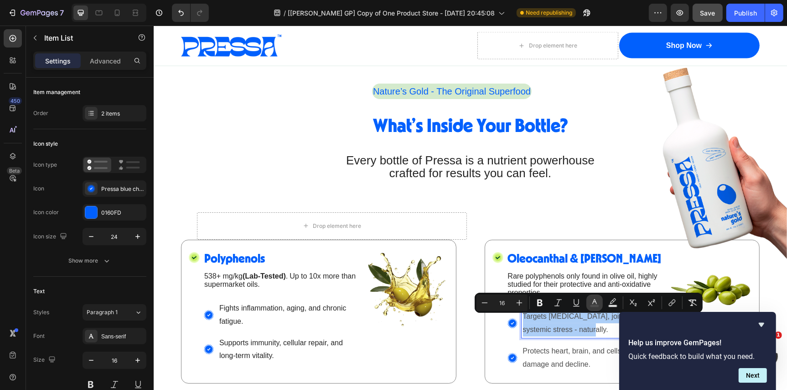
click at [593, 305] on rect "Editor contextual toolbar" at bounding box center [595, 306] width 9 height 2
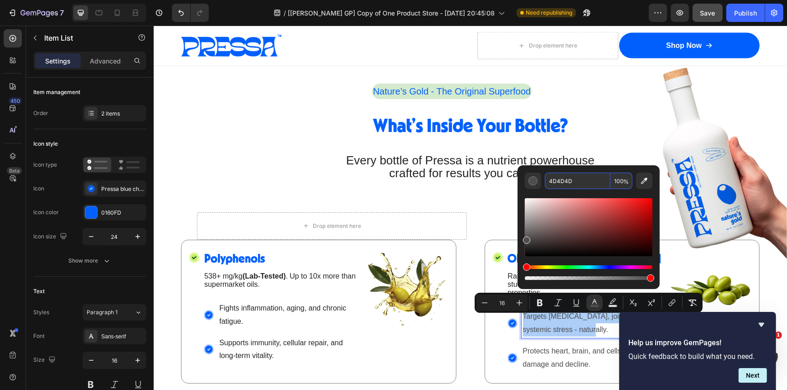
click at [574, 178] on input "4D4D4D" at bounding box center [578, 180] width 66 height 16
paste input "242424"
type input "242424"
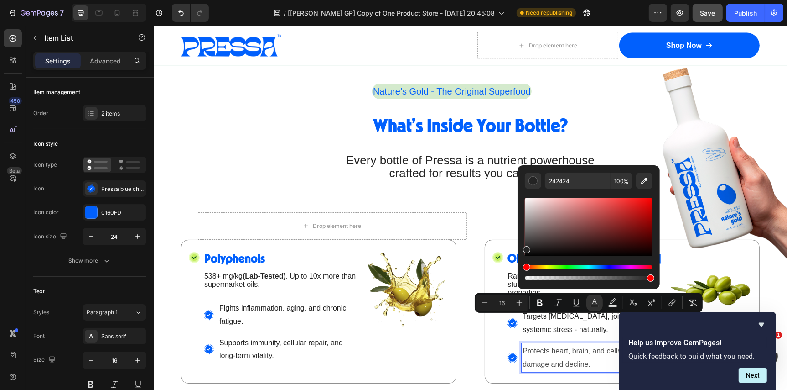
click at [592, 365] on p "Protects heart, brain, and cells from chronic damage and decline." at bounding box center [593, 357] width 141 height 26
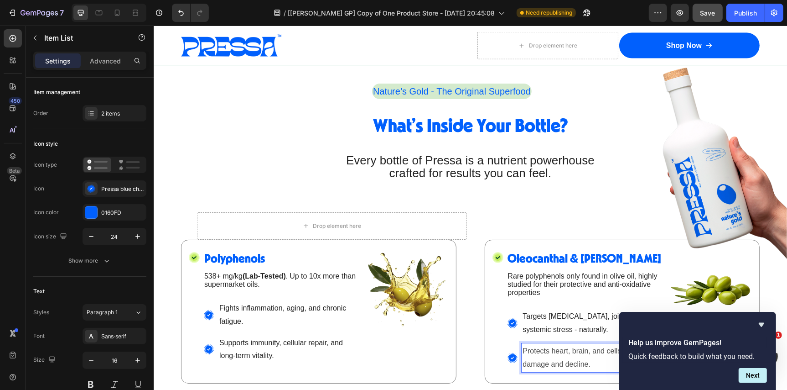
click at [592, 365] on p "Protects heart, brain, and cells from chronic damage and decline." at bounding box center [593, 357] width 141 height 26
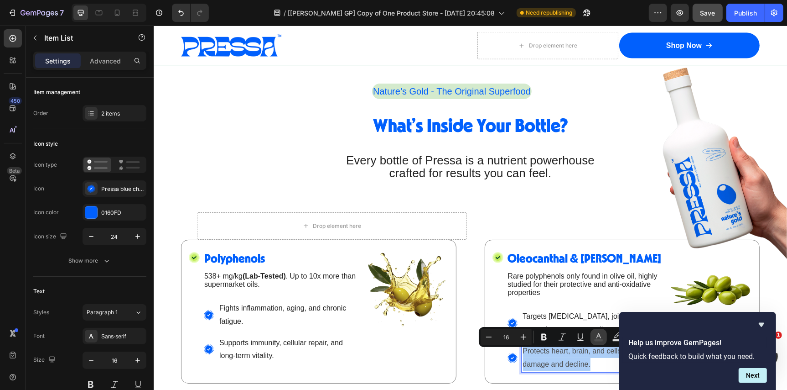
click at [598, 337] on icon "Editor contextual toolbar" at bounding box center [598, 336] width 9 height 9
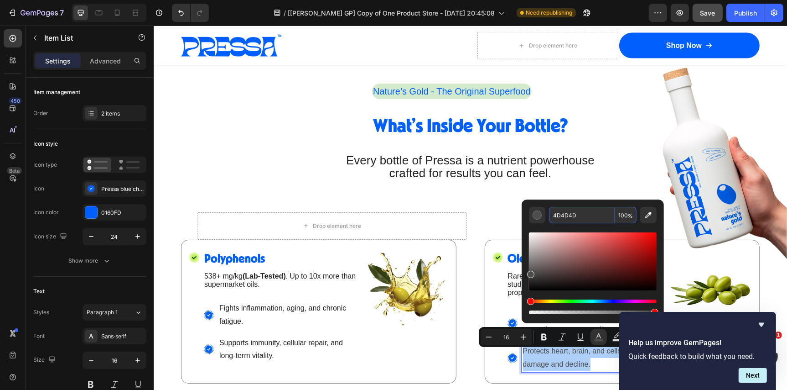
click at [578, 215] on input "4D4D4D" at bounding box center [582, 215] width 66 height 16
paste input "242424"
type input "242424"
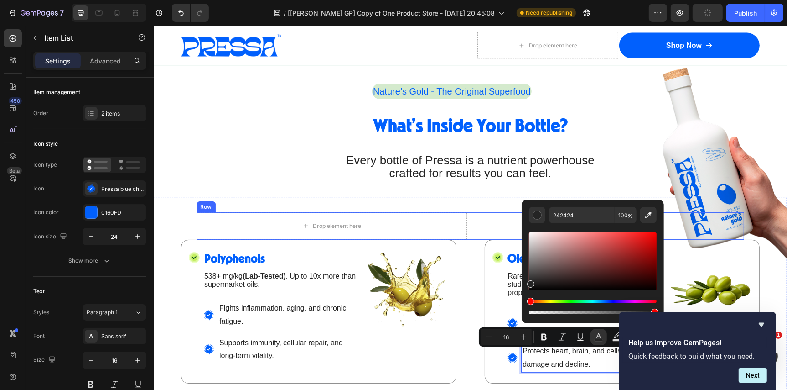
click at [480, 225] on div "Image" at bounding box center [609, 225] width 270 height 27
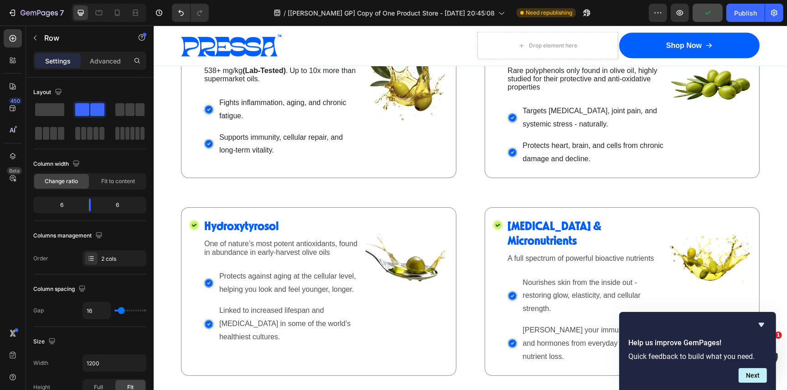
scroll to position [1483, 0]
click at [264, 246] on span "One of nature’s most potent antioxidants, found in abundance in early-harvest o…" at bounding box center [280, 247] width 153 height 16
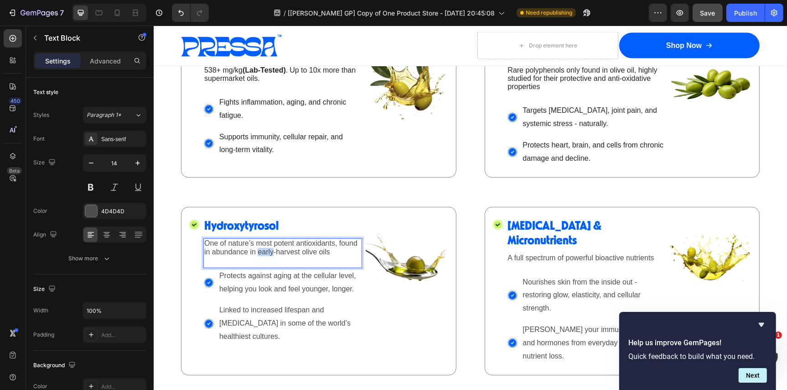
click at [264, 246] on span "One of nature’s most potent antioxidants, found in abundance in early-harvest o…" at bounding box center [280, 247] width 153 height 16
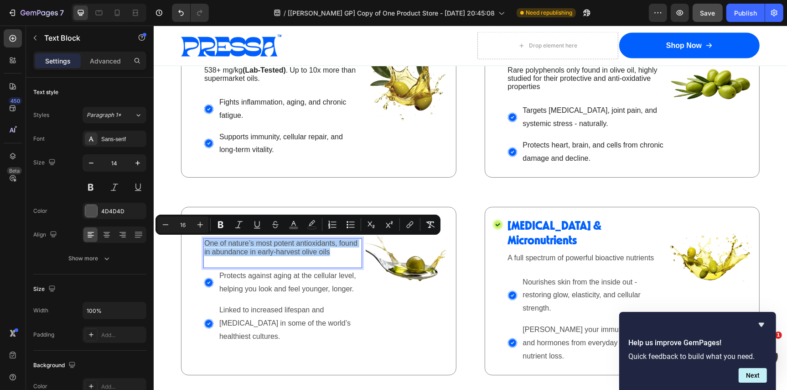
click at [302, 224] on div "Minus 16 Plus Bold Italic Underline Strikethrough color color Numbered List Bul…" at bounding box center [297, 224] width 281 height 16
click at [297, 227] on rect "Editor contextual toolbar" at bounding box center [294, 228] width 9 height 2
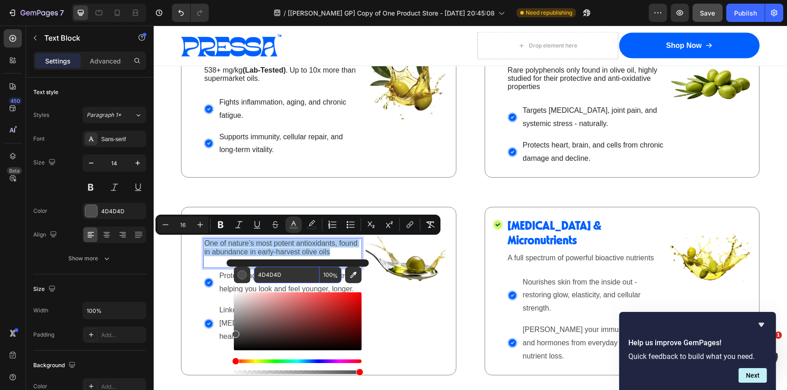
click at [294, 274] on input "4D4D4D" at bounding box center [287, 274] width 66 height 16
paste input "242424"
type input "242424"
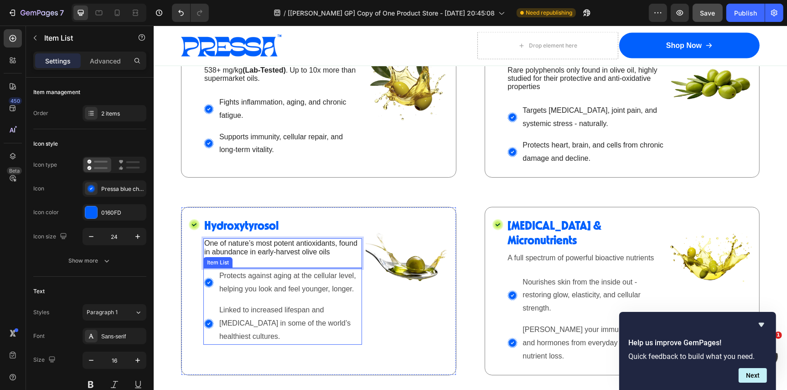
click at [224, 287] on span "Protects against aging at the cellular level, helping you look and feel younger…" at bounding box center [287, 281] width 137 height 21
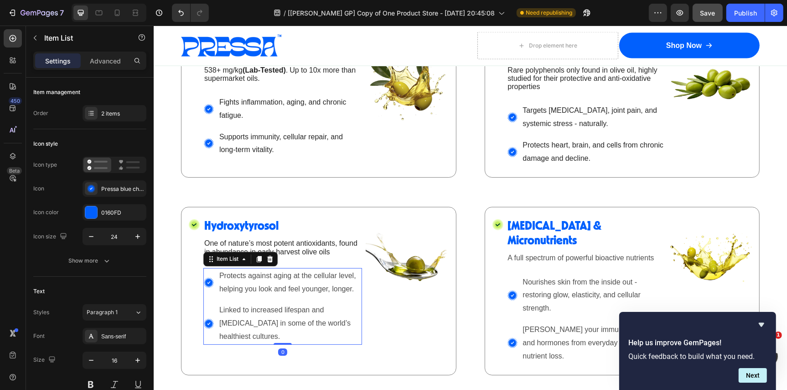
click at [224, 287] on span "Protects against aging at the cellular level, helping you look and feel younger…" at bounding box center [287, 281] width 137 height 21
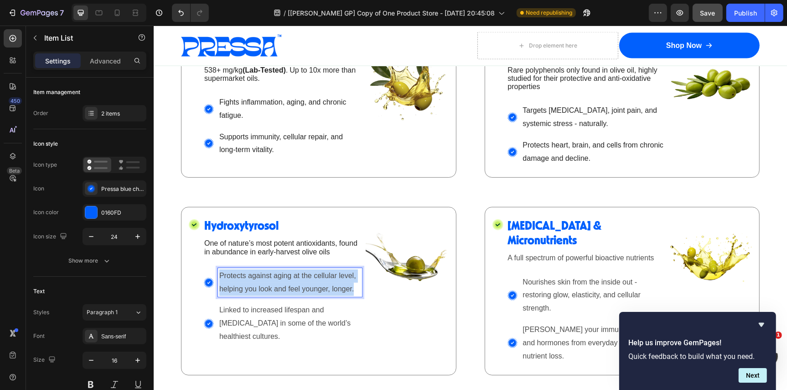
click at [224, 287] on span "Protects against aging at the cellular level, helping you look and feel younger…" at bounding box center [287, 281] width 137 height 21
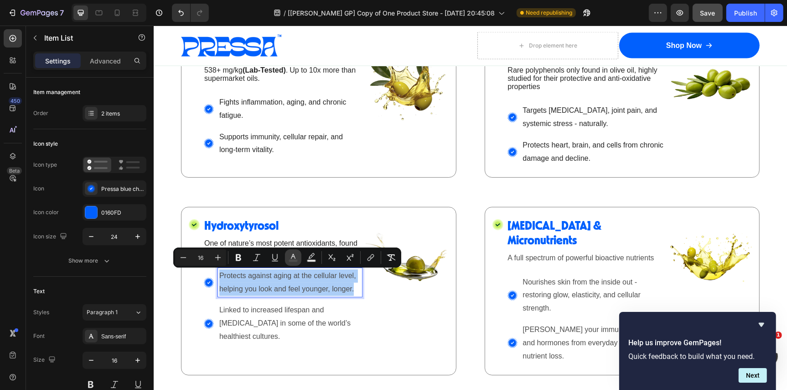
click at [291, 256] on icon "Editor contextual toolbar" at bounding box center [293, 257] width 9 height 9
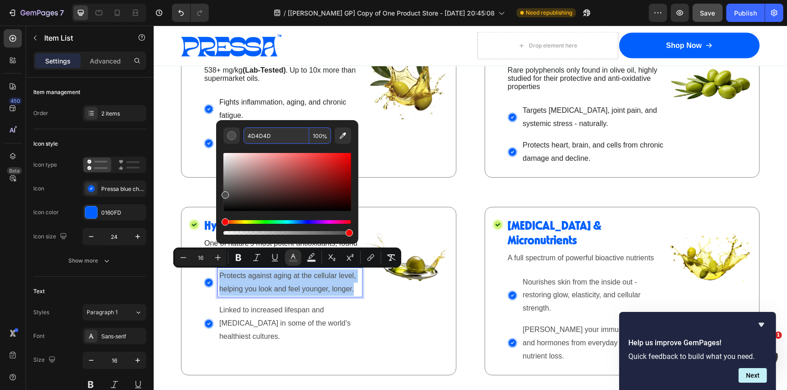
click at [290, 135] on input "4D4D4D" at bounding box center [277, 135] width 66 height 16
paste input "242424"
type input "242424"
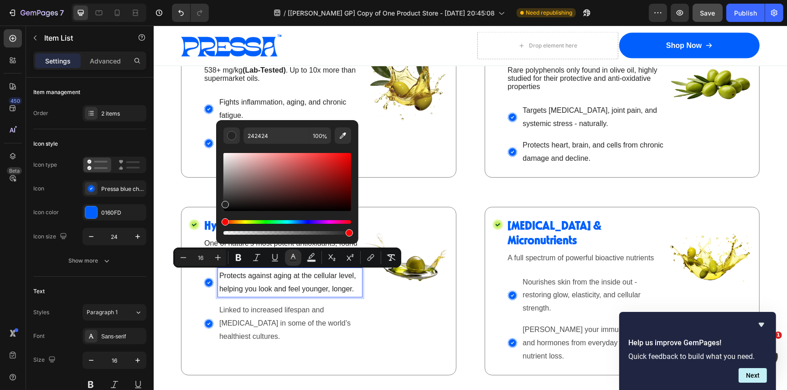
click at [268, 318] on span "Linked to increased lifespan and [MEDICAL_DATA] in some of the world’s healthie…" at bounding box center [284, 322] width 131 height 34
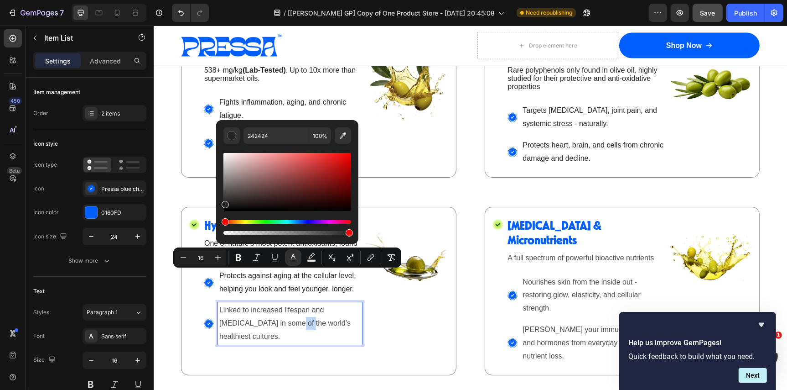
click at [268, 318] on span "Linked to increased lifespan and [MEDICAL_DATA] in some of the world’s healthie…" at bounding box center [284, 322] width 131 height 34
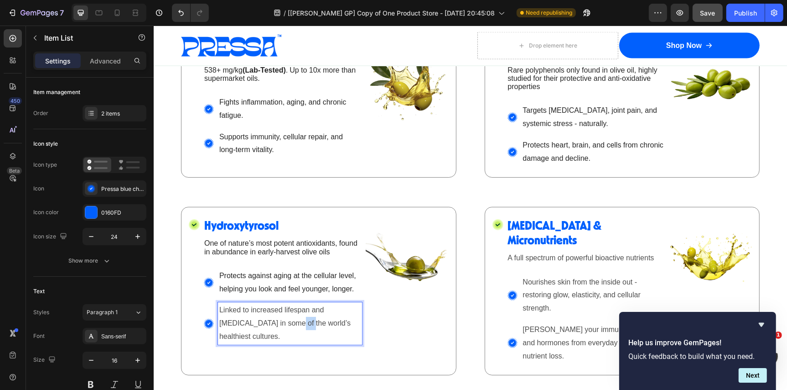
click at [268, 318] on span "Linked to increased lifespan and [MEDICAL_DATA] in some of the world’s healthie…" at bounding box center [284, 322] width 131 height 34
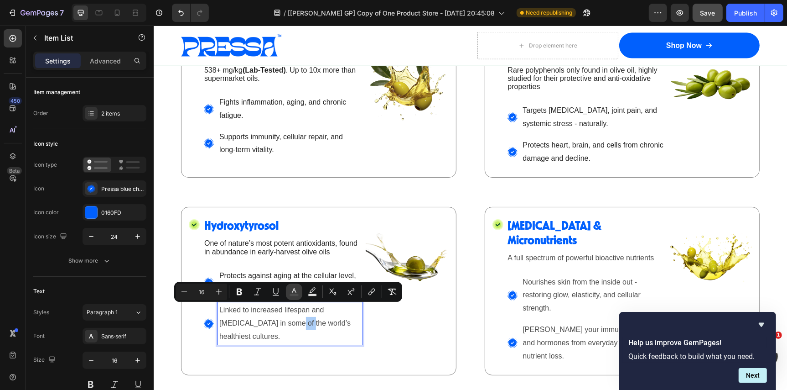
click at [294, 290] on icon "Editor contextual toolbar" at bounding box center [294, 291] width 9 height 9
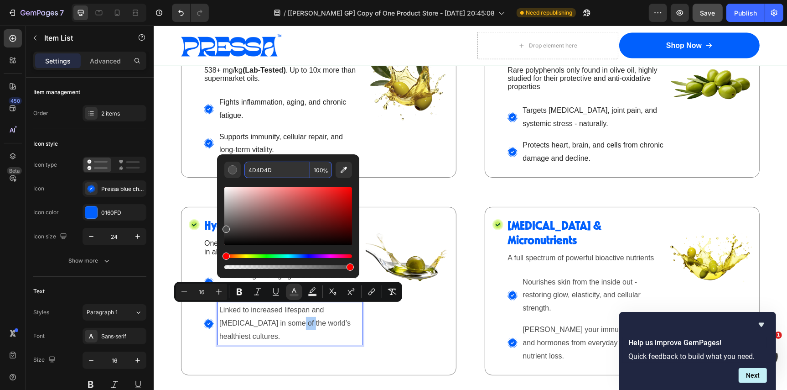
click at [281, 170] on input "4D4D4D" at bounding box center [278, 169] width 66 height 16
paste input "242424"
type input "242424"
click at [577, 253] on span "A full spectrum of powerful bioactive nutrients" at bounding box center [581, 257] width 146 height 8
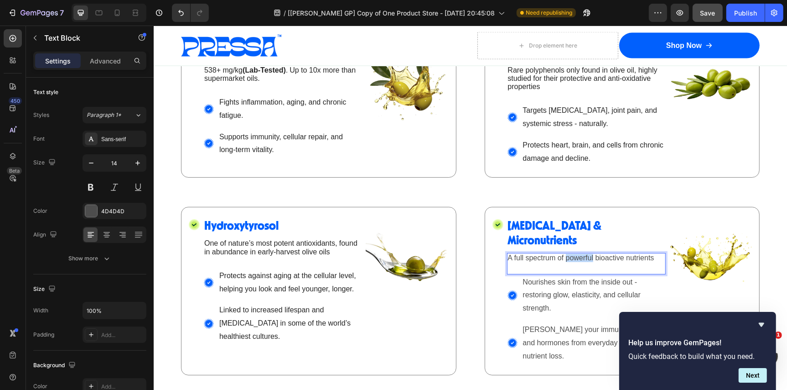
click at [577, 253] on span "A full spectrum of powerful bioactive nutrients" at bounding box center [581, 257] width 146 height 8
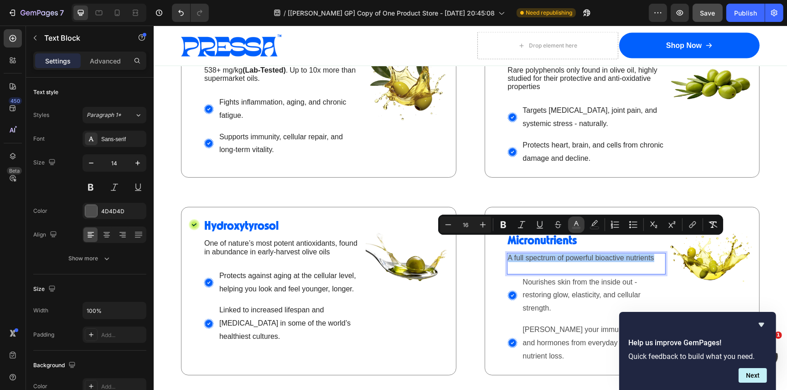
click at [579, 227] on rect "Editor contextual toolbar" at bounding box center [577, 228] width 9 height 2
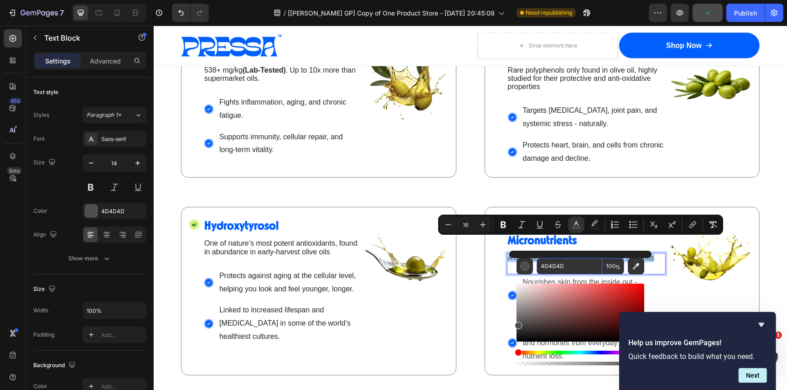
click at [569, 268] on input "4D4D4D" at bounding box center [570, 266] width 66 height 16
paste input "242424"
type input "242424"
click at [647, 281] on div "242424 100 %" at bounding box center [581, 308] width 142 height 116
click at [662, 277] on p "Nourishes skin from the inside out - restoring glow, elasticity, and cellular s…" at bounding box center [593, 294] width 141 height 39
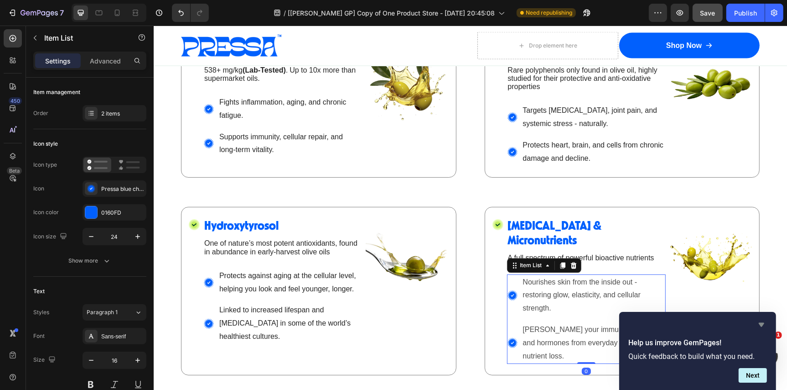
drag, startPoint x: 760, startPoint y: 322, endPoint x: 607, endPoint y: 296, distance: 155.9
click at [760, 322] on icon "Hide survey" at bounding box center [761, 324] width 11 height 11
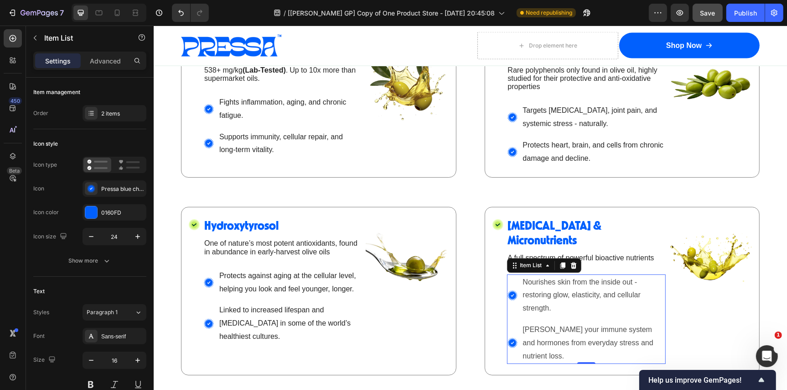
click at [568, 277] on span "Nourishes skin from the inside out - restoring glow, elasticity, and cellular s…" at bounding box center [582, 294] width 118 height 34
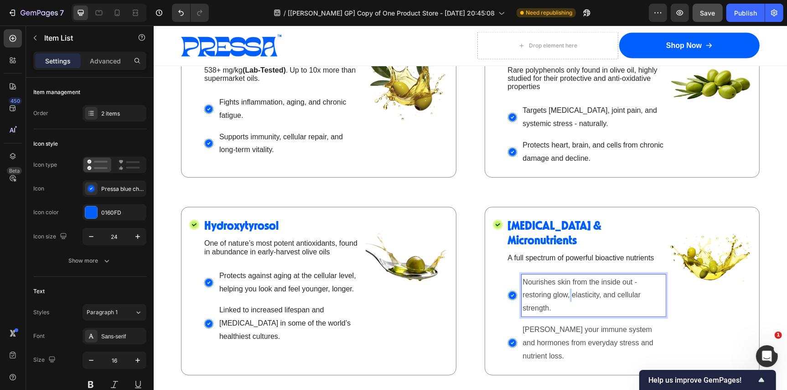
click at [568, 277] on span "Nourishes skin from the inside out - restoring glow, elasticity, and cellular s…" at bounding box center [582, 294] width 118 height 34
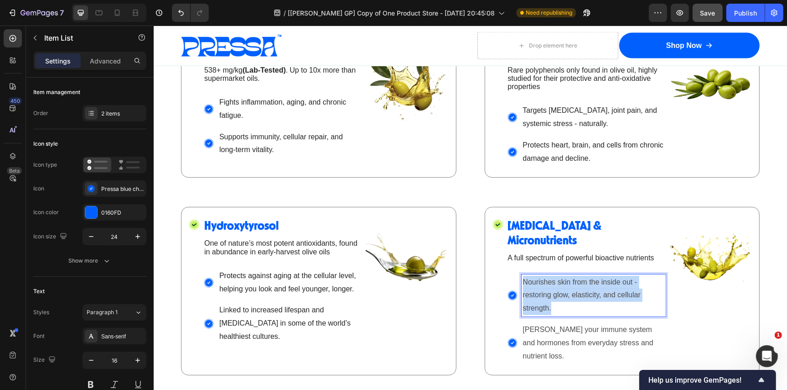
click at [568, 277] on span "Nourishes skin from the inside out - restoring glow, elasticity, and cellular s…" at bounding box center [582, 294] width 118 height 34
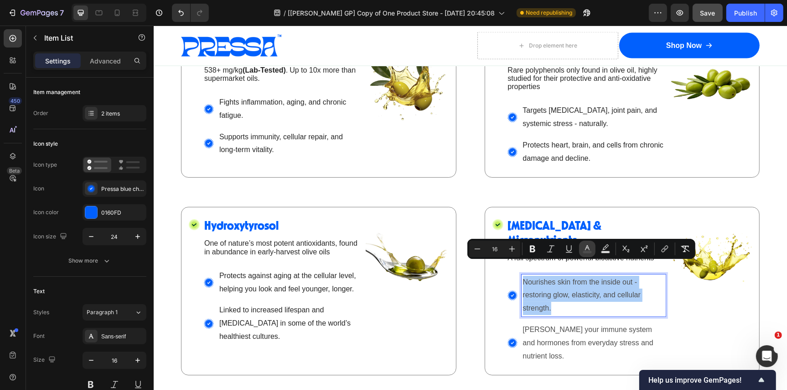
click at [589, 247] on icon "Editor contextual toolbar" at bounding box center [587, 248] width 9 height 9
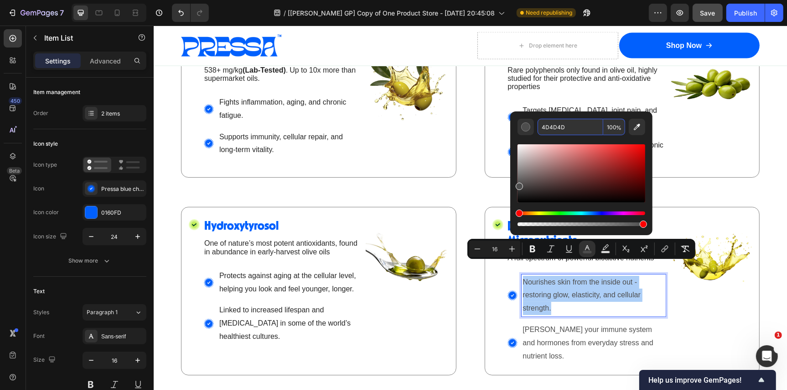
click at [571, 130] on input "4D4D4D" at bounding box center [571, 127] width 66 height 16
paste input "242424"
type input "242424"
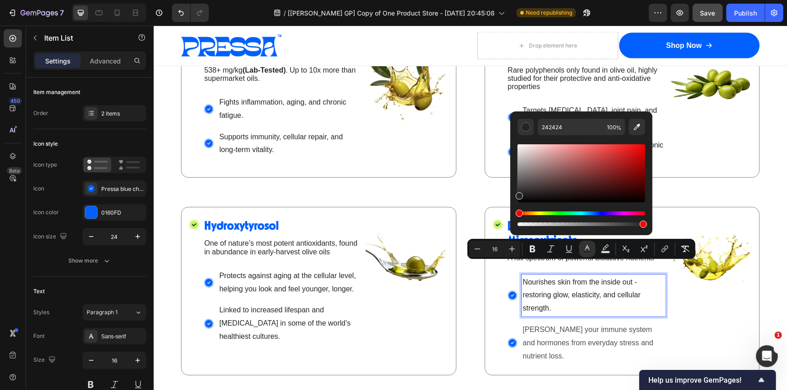
click at [574, 323] on p "[PERSON_NAME] your immune system and hormones from everyday stress and nutrient…" at bounding box center [593, 342] width 141 height 39
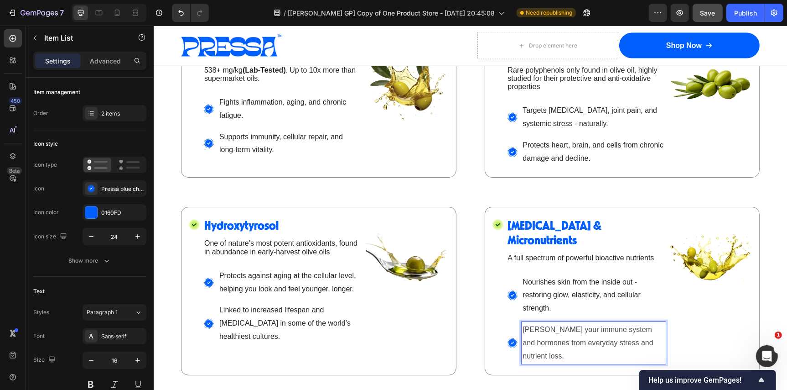
click at [574, 323] on p "[PERSON_NAME] your immune system and hormones from everyday stress and nutrient…" at bounding box center [593, 342] width 141 height 39
click at [588, 333] on p "[PERSON_NAME] your immune system and hormones from everyday stress and nutrient…" at bounding box center [593, 342] width 141 height 39
click at [588, 328] on span "[PERSON_NAME] your immune system and hormones from everyday stress and nutrient…" at bounding box center [588, 342] width 130 height 34
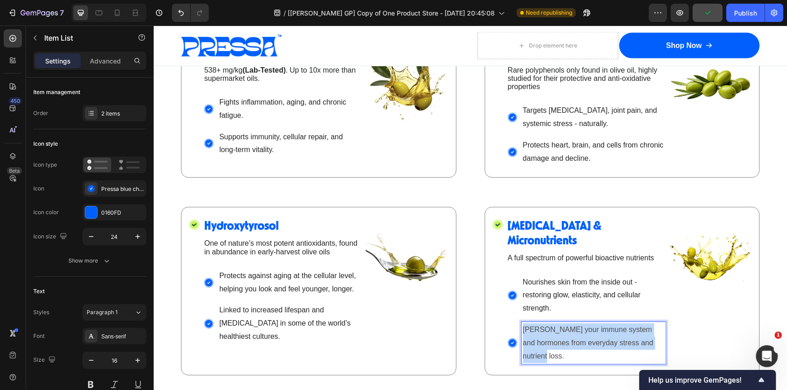
click at [588, 328] on span "[PERSON_NAME] your immune system and hormones from everyday stress and nutrient…" at bounding box center [588, 342] width 130 height 34
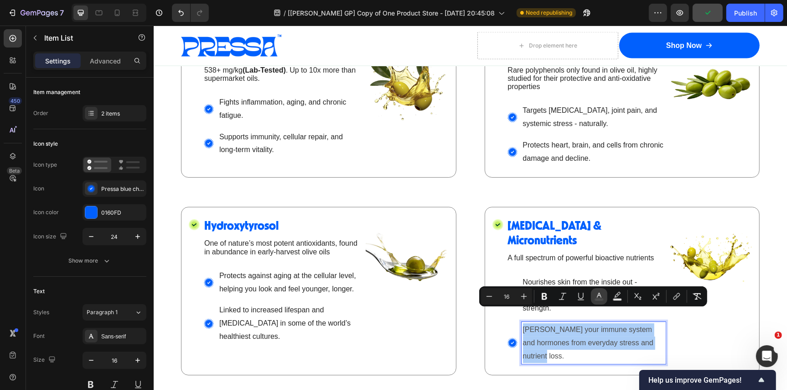
click at [596, 294] on icon "Editor contextual toolbar" at bounding box center [599, 296] width 9 height 9
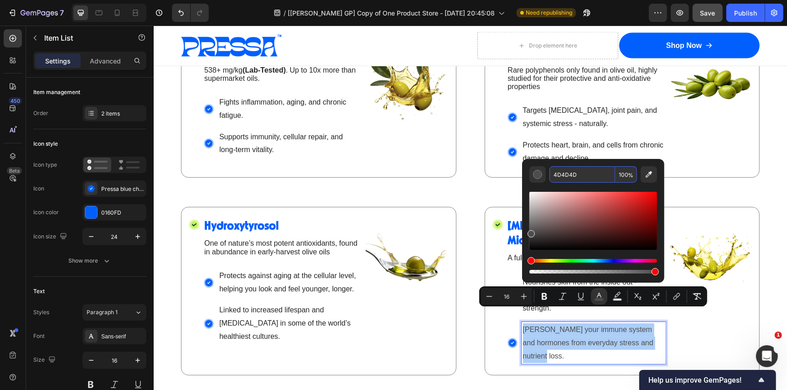
click at [582, 178] on input "4D4D4D" at bounding box center [583, 174] width 66 height 16
paste input "242424"
type input "242424"
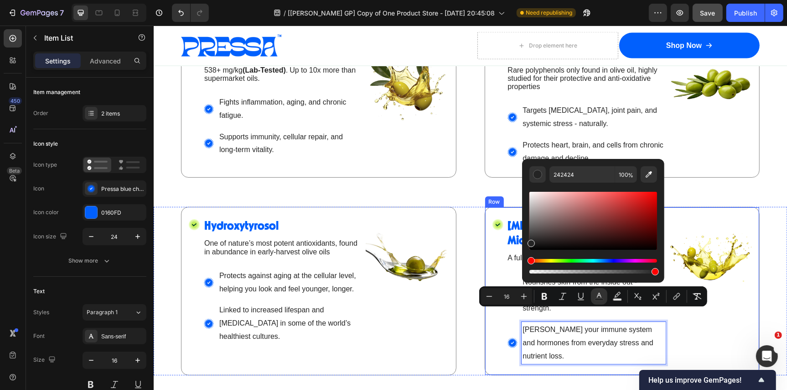
click at [694, 323] on div "Image" at bounding box center [710, 291] width 83 height 146
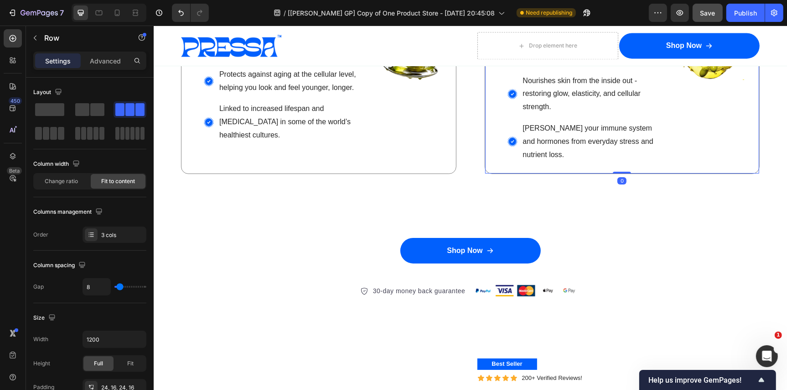
scroll to position [1721, 0]
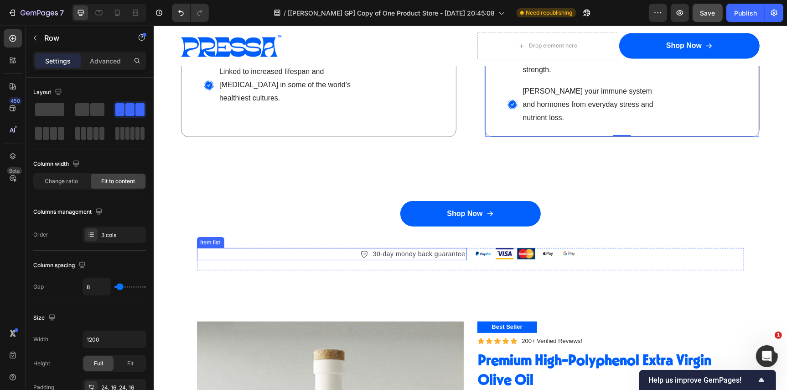
click at [425, 249] on p "30-day money back guarantee" at bounding box center [419, 254] width 93 height 10
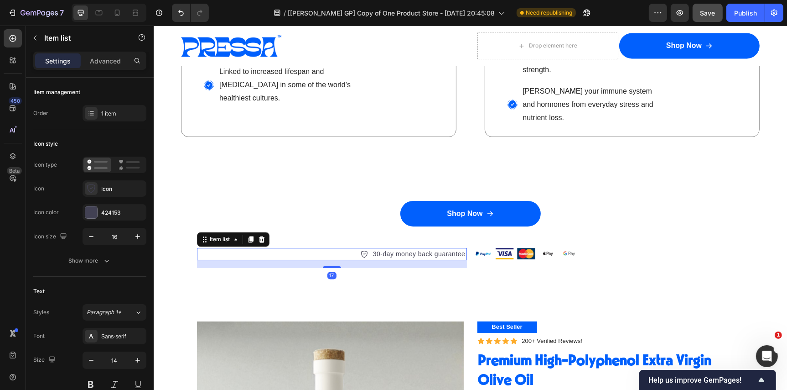
click at [425, 249] on p "30-day money back guarantee" at bounding box center [419, 254] width 93 height 10
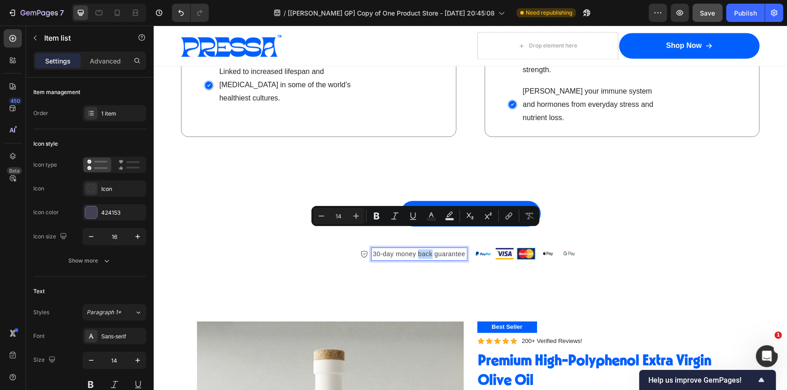
click at [425, 249] on p "30-day money back guarantee" at bounding box center [419, 254] width 93 height 10
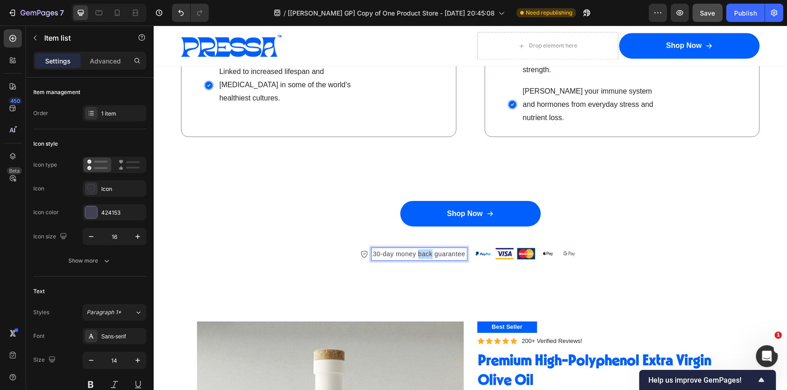
click at [425, 249] on p "30-day money back guarantee" at bounding box center [419, 254] width 93 height 10
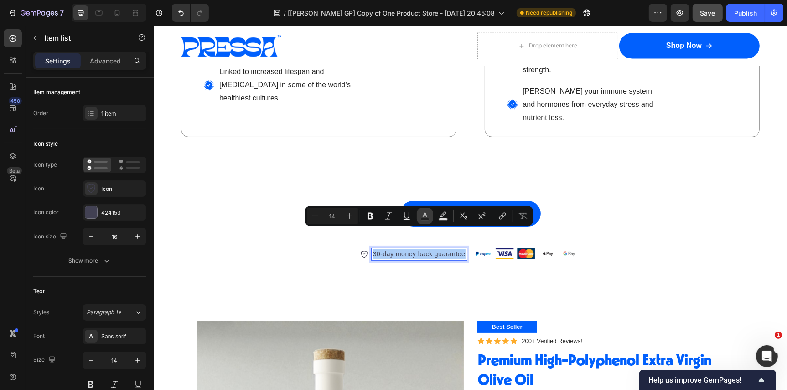
click at [418, 216] on button "Text Color" at bounding box center [425, 216] width 16 height 16
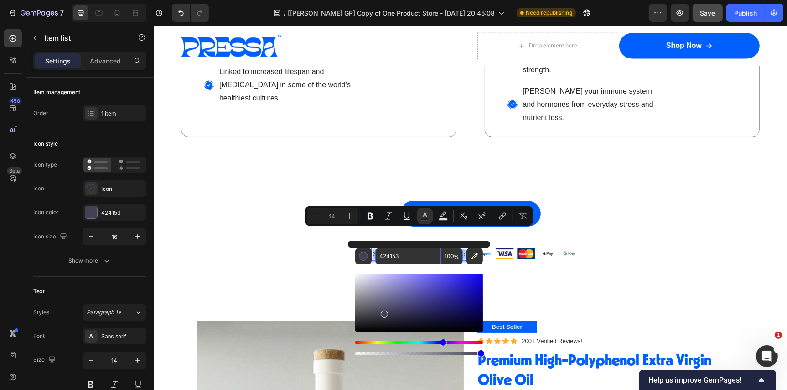
click at [402, 250] on input "424153" at bounding box center [408, 256] width 66 height 16
paste input "242424"
type input "242424"
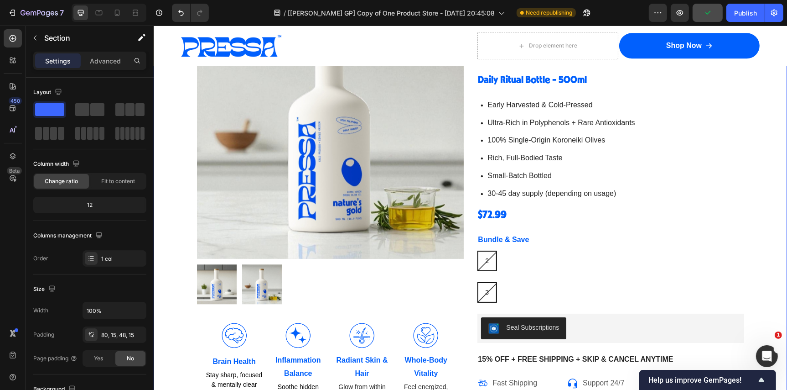
scroll to position [2139, 0]
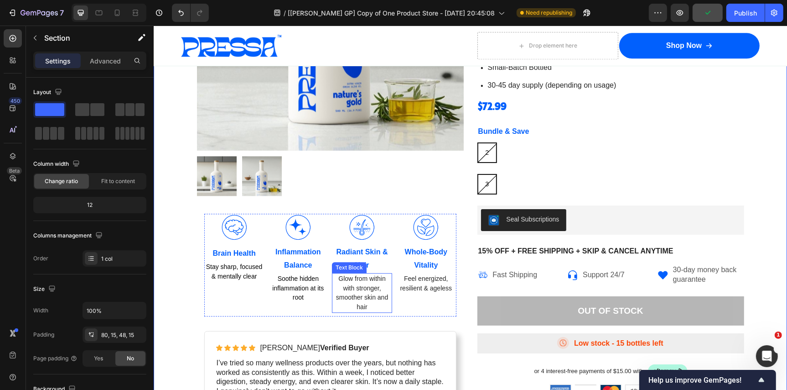
click at [353, 297] on span "Glow from within with stronger, smoother skin and hair" at bounding box center [362, 292] width 52 height 36
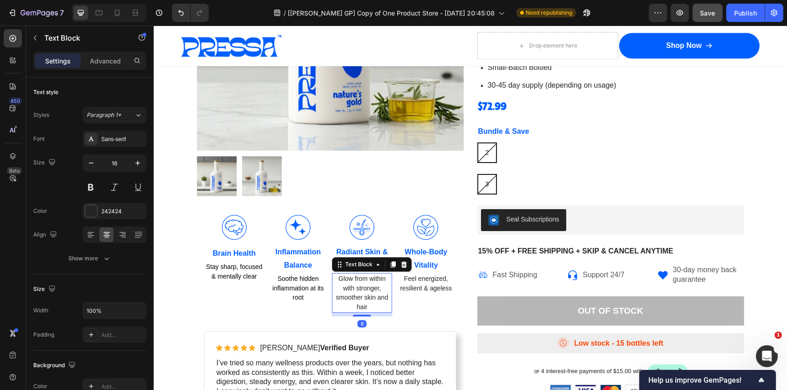
click at [353, 297] on span "Glow from within with stronger, smoother skin and hair" at bounding box center [362, 292] width 52 height 36
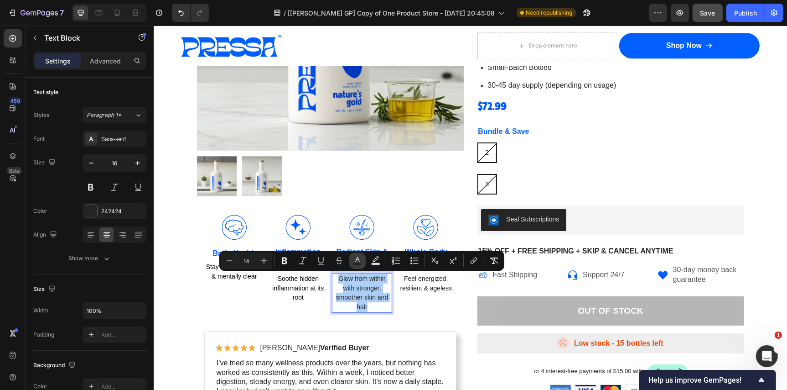
click at [359, 260] on icon "Editor contextual toolbar" at bounding box center [357, 260] width 9 height 9
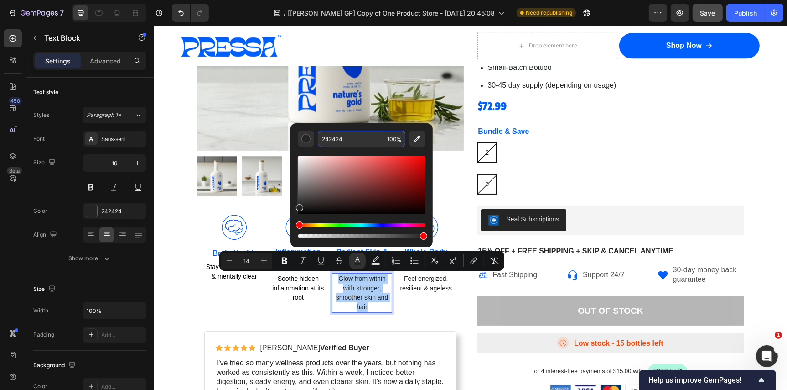
click at [349, 137] on input "242424" at bounding box center [351, 138] width 66 height 16
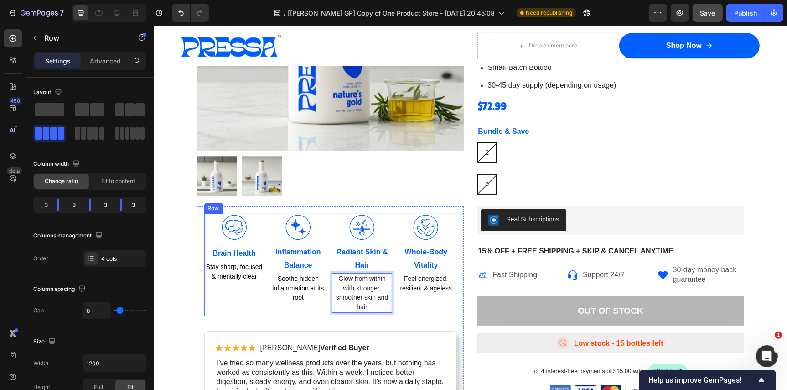
click at [420, 301] on div "Image Whole-Body Vitality Text Block Feel energized, resilient & ageless Text B…" at bounding box center [426, 264] width 60 height 103
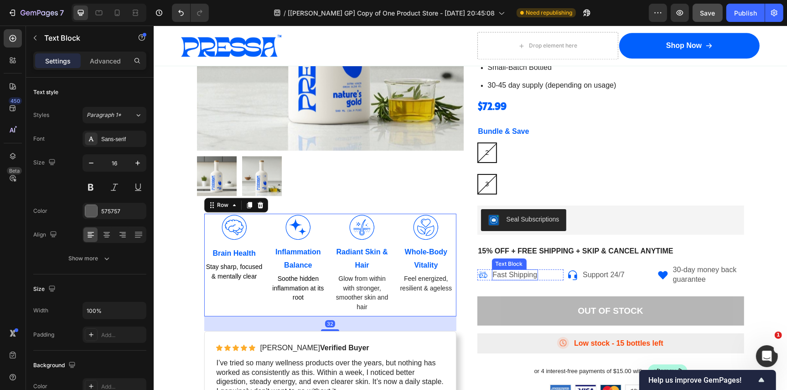
click at [508, 273] on p "Fast Shipping" at bounding box center [515, 275] width 45 height 10
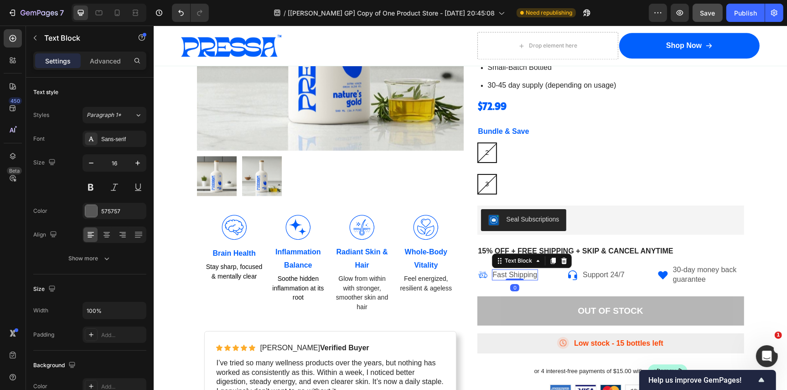
click at [508, 273] on p "Fast Shipping" at bounding box center [515, 275] width 45 height 10
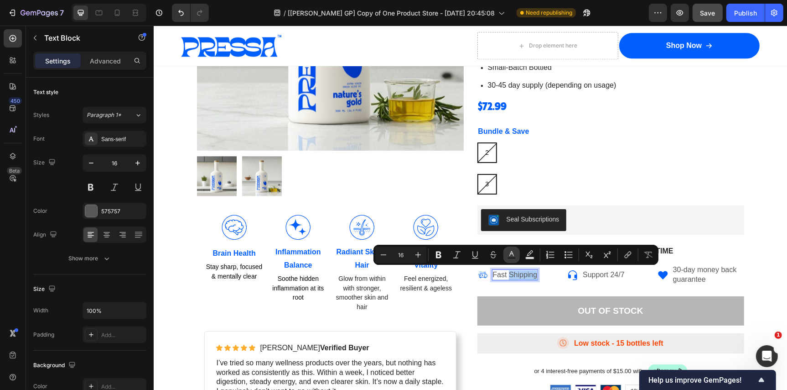
click at [513, 255] on icon "Editor contextual toolbar" at bounding box center [511, 254] width 9 height 9
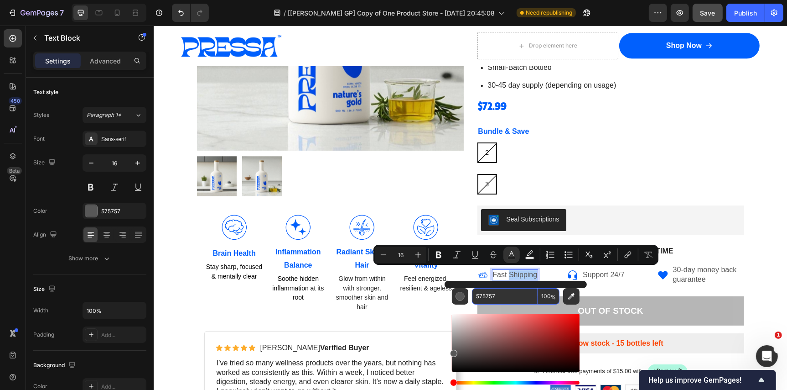
click at [505, 291] on input "575757" at bounding box center [505, 296] width 66 height 16
paste input "242424"
type input "242424"
click at [591, 273] on p "Support 24/7" at bounding box center [604, 275] width 42 height 10
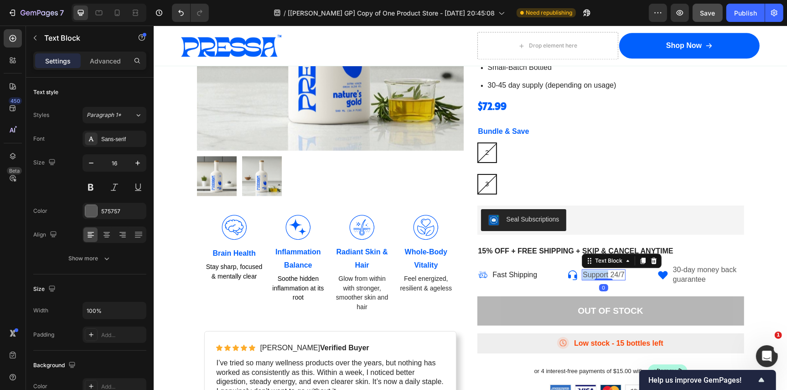
click at [591, 273] on p "Support 24/7" at bounding box center [604, 275] width 42 height 10
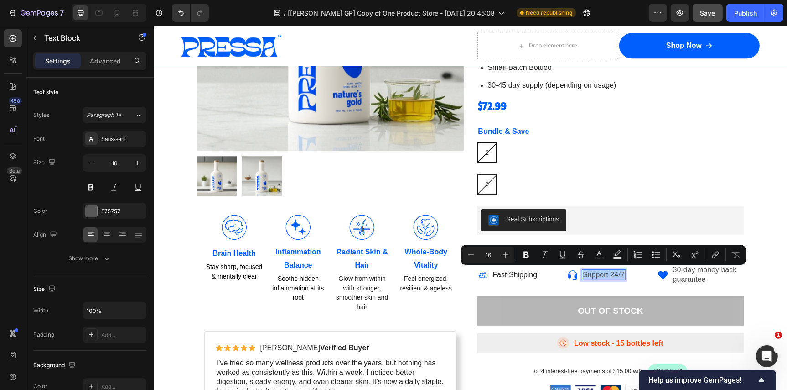
click at [590, 254] on div "Minus 16 Plus Bold Italic Underline Strikethrough Text Color Text Background Co…" at bounding box center [603, 254] width 281 height 16
click at [595, 254] on icon "Editor contextual toolbar" at bounding box center [599, 254] width 9 height 9
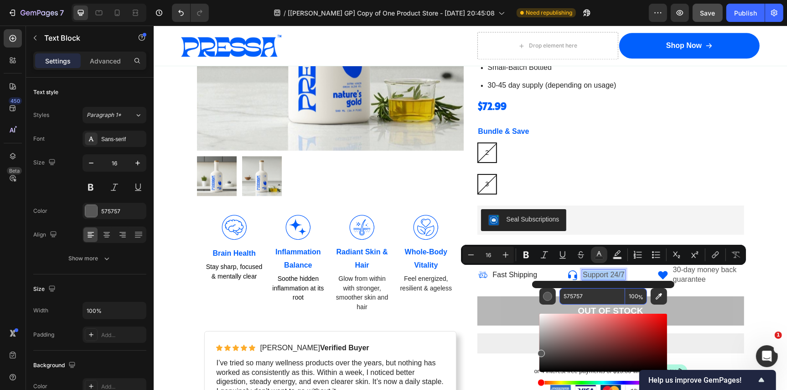
click at [588, 291] on input "575757" at bounding box center [593, 296] width 66 height 16
paste input "242424"
type input "242424"
click at [703, 274] on p "30-day money back guarantee" at bounding box center [708, 274] width 70 height 19
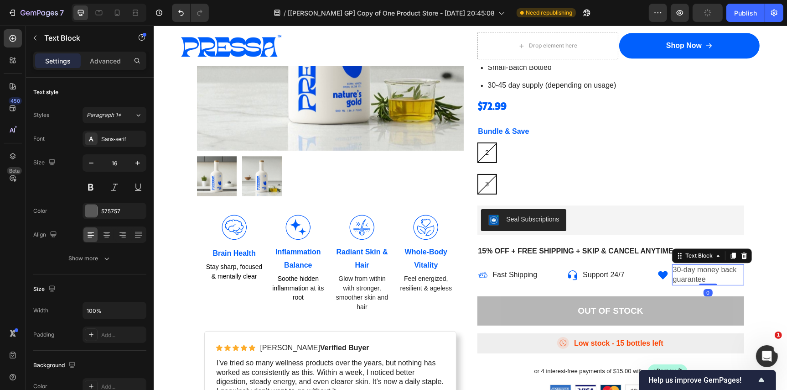
click at [703, 274] on p "30-day money back guarantee" at bounding box center [708, 274] width 70 height 19
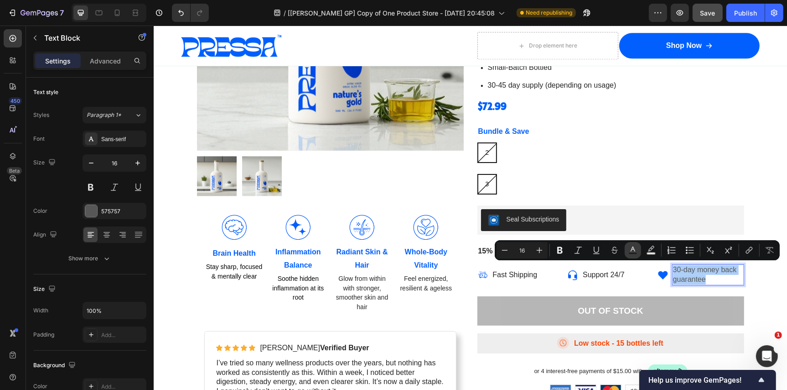
click at [634, 248] on icon "Editor contextual toolbar" at bounding box center [633, 248] width 5 height 5
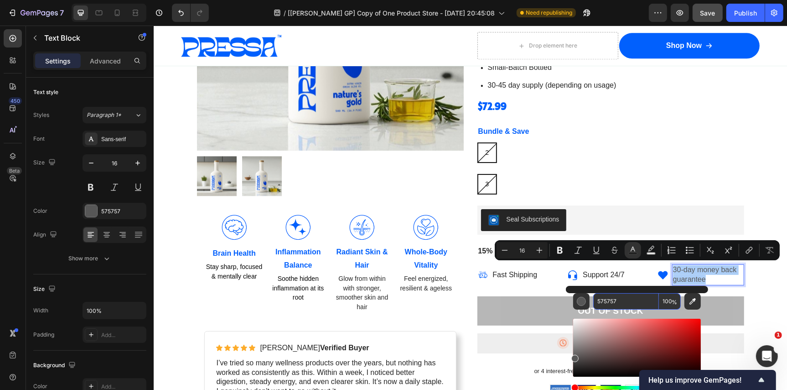
click at [620, 301] on input "575757" at bounding box center [627, 301] width 66 height 16
paste input "242424"
type input "242424"
click at [546, 286] on div "Best Seller Text Block Icon Icon Icon Icon Icon Icon List 200+ Verified Reviews…" at bounding box center [610, 266] width 267 height 766
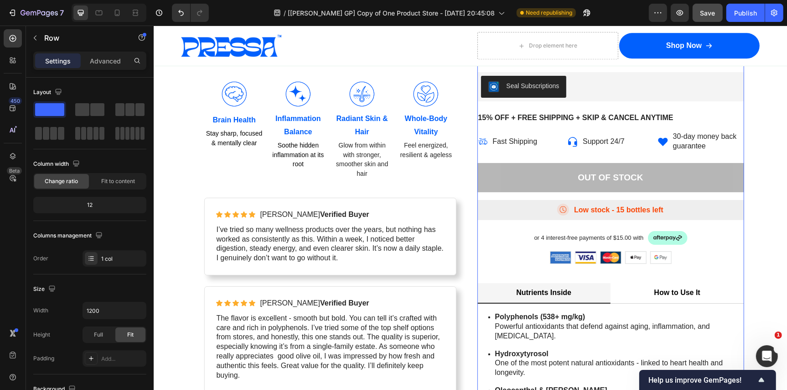
scroll to position [2359, 0]
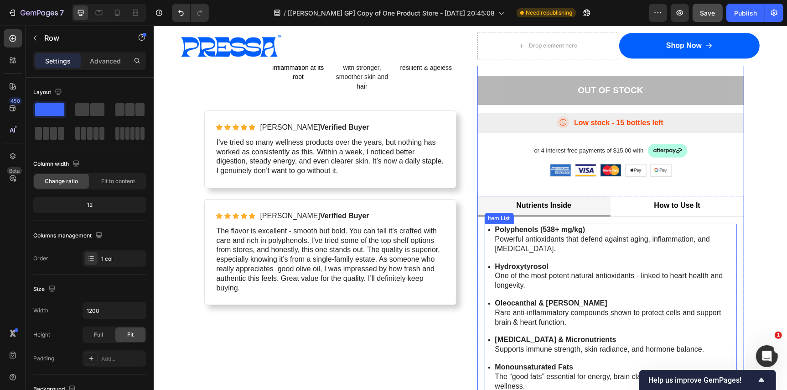
click at [558, 244] on p "Powerful antioxidants that defend against aging, inflammation, and [MEDICAL_DAT…" at bounding box center [615, 243] width 240 height 19
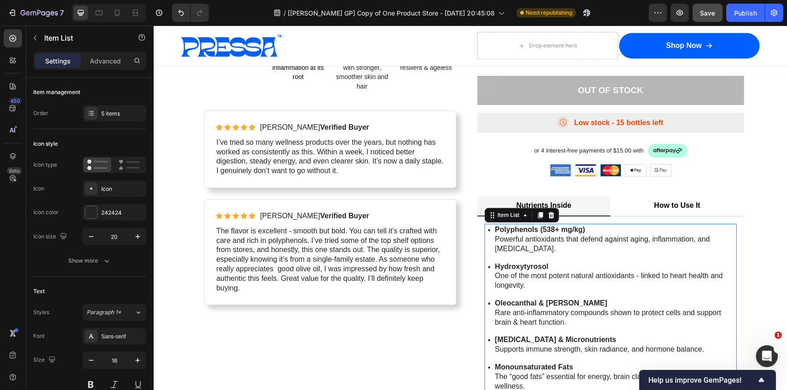
click at [558, 244] on p "Powerful antioxidants that defend against aging, inflammation, and [MEDICAL_DAT…" at bounding box center [615, 243] width 240 height 19
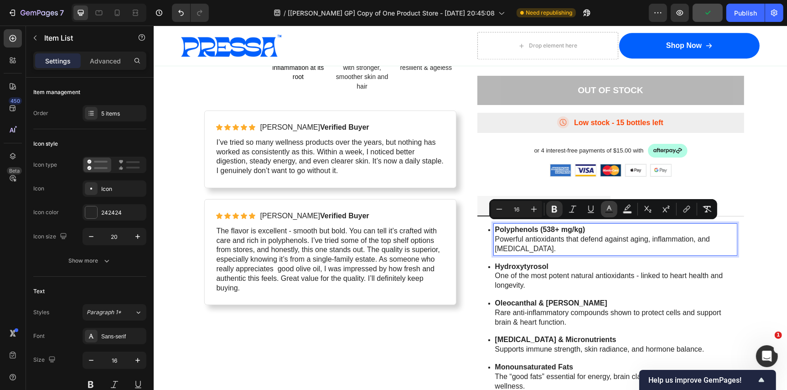
click at [604, 205] on button "Text Color" at bounding box center [609, 209] width 16 height 16
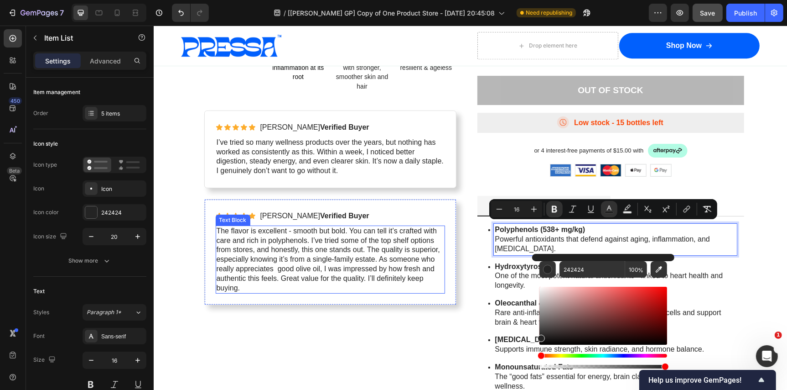
click at [341, 241] on p "The flavor is excellent - smooth but bold. You can tell it’s crafted with care …" at bounding box center [330, 259] width 228 height 67
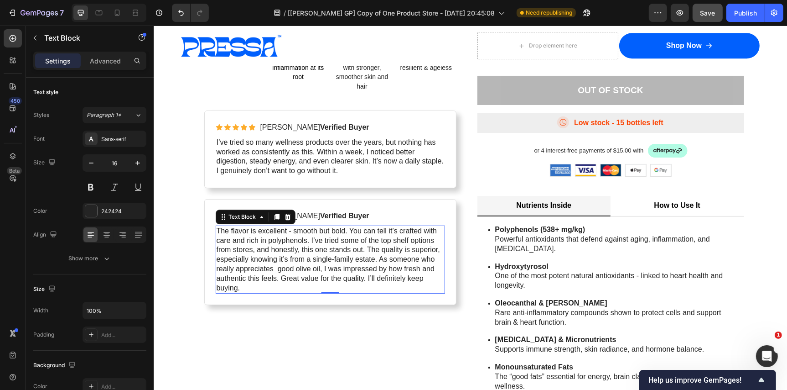
click at [341, 241] on p "The flavor is excellent - smooth but bold. You can tell it’s crafted with care …" at bounding box center [330, 259] width 228 height 67
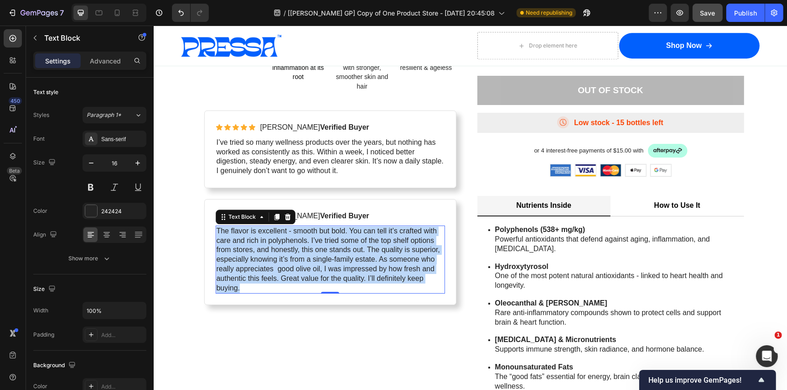
click at [341, 241] on p "The flavor is excellent - smooth but bold. You can tell it’s crafted with care …" at bounding box center [330, 259] width 228 height 67
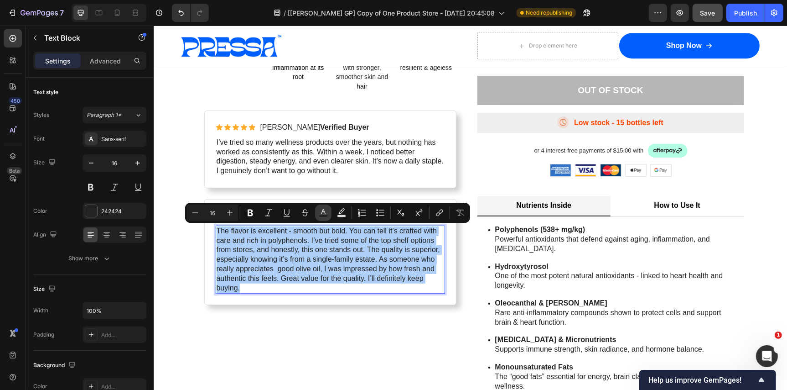
click at [319, 215] on icon "Editor contextual toolbar" at bounding box center [323, 212] width 9 height 9
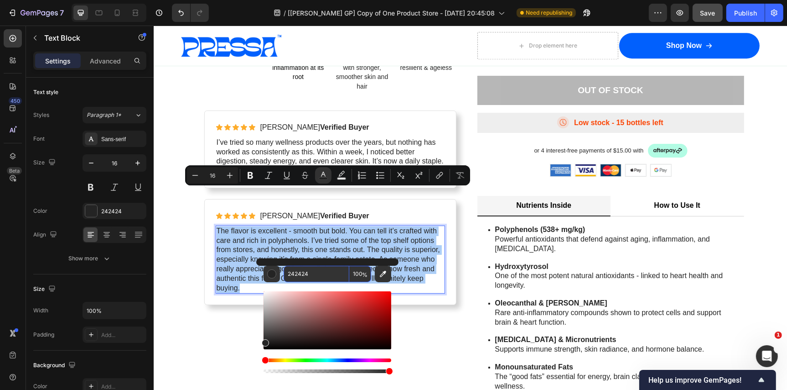
scroll to position [2398, 0]
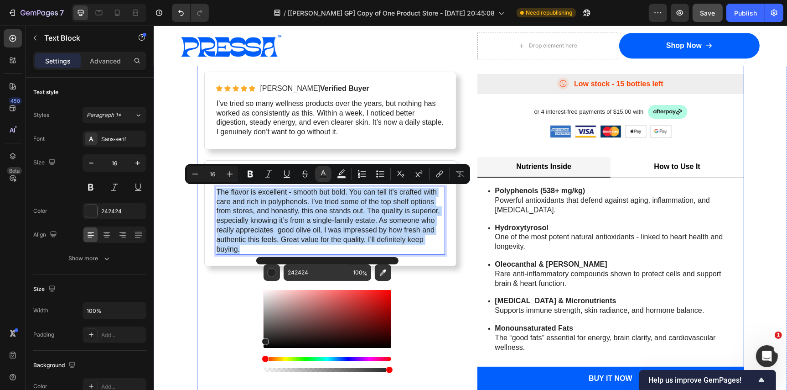
click at [451, 293] on div "Product Images Image Brain Health Text Block Stay sharp, focused & mentally cle…" at bounding box center [330, 7] width 267 height 766
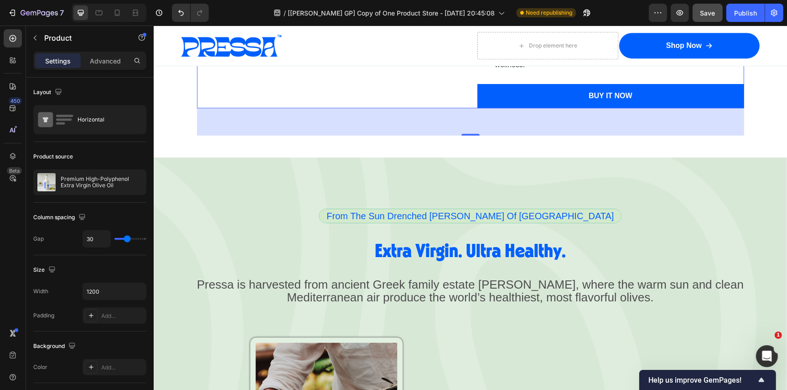
scroll to position [2711, 0]
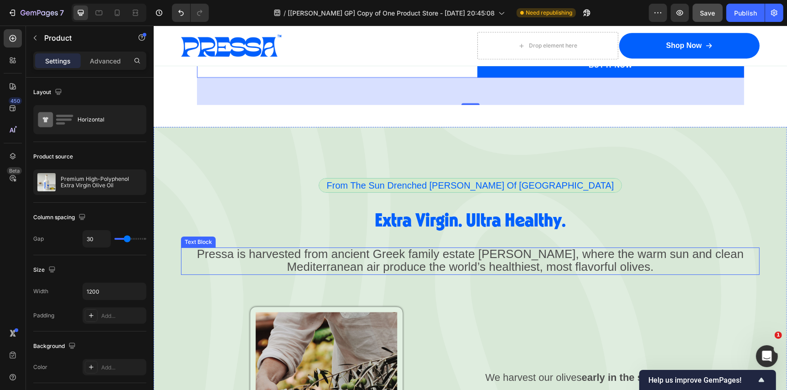
click at [453, 251] on span "Pressa is harvested from ancient Greek family estate [PERSON_NAME], where the w…" at bounding box center [470, 259] width 547 height 26
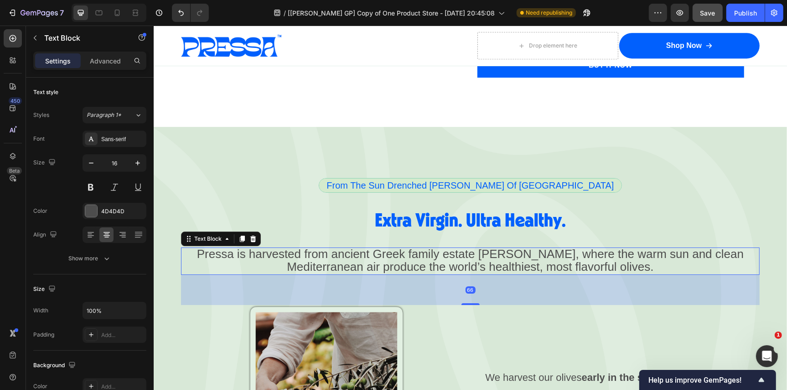
click at [453, 251] on span "Pressa is harvested from ancient Greek family estate [PERSON_NAME], where the w…" at bounding box center [470, 259] width 547 height 26
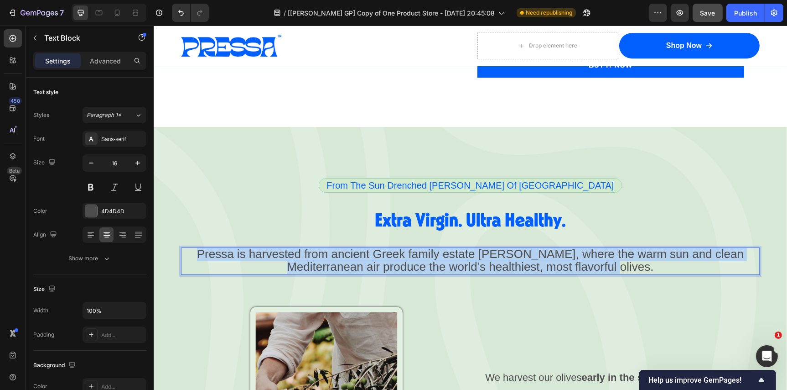
click at [453, 251] on span "Pressa is harvested from ancient Greek family estate [PERSON_NAME], where the w…" at bounding box center [470, 259] width 547 height 26
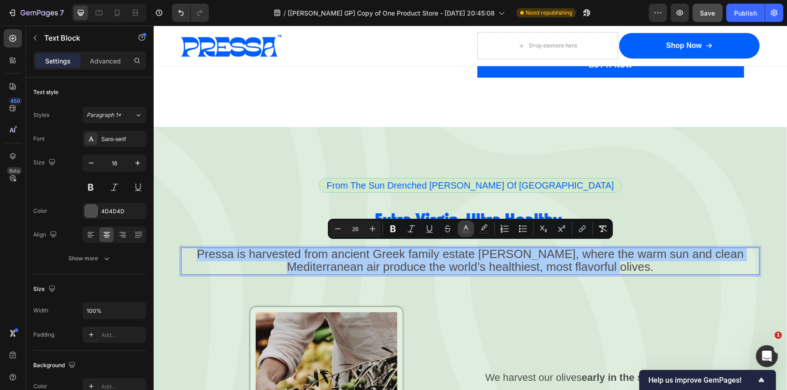
click at [469, 225] on icon "Editor contextual toolbar" at bounding box center [466, 228] width 9 height 9
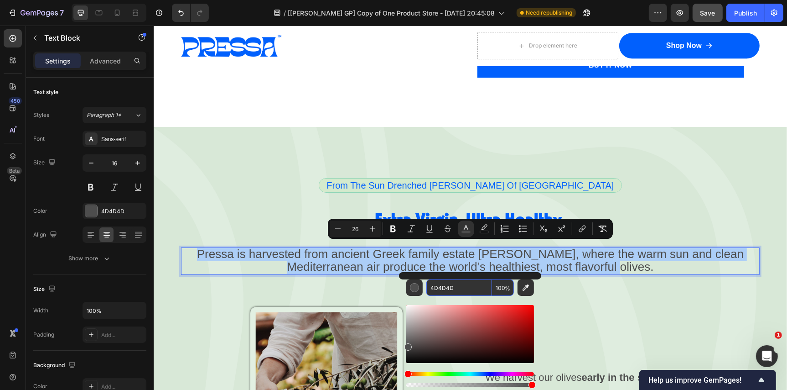
click at [464, 286] on input "4D4D4D" at bounding box center [460, 287] width 66 height 16
paste input "242424"
type input "242424"
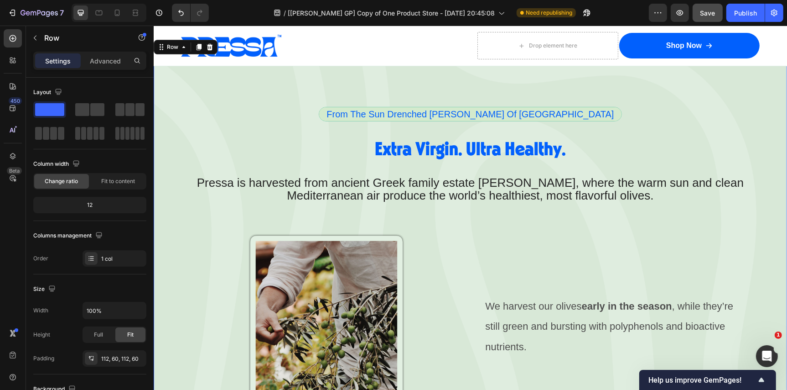
scroll to position [2783, 0]
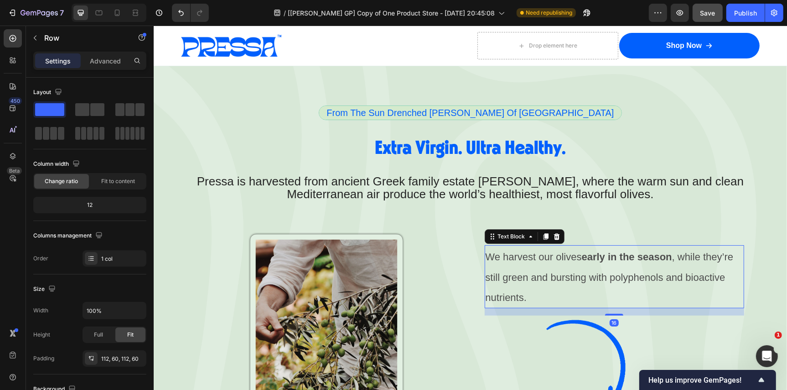
click at [552, 268] on span "We harvest our olives early in the season , while they’re still green and burst…" at bounding box center [609, 276] width 248 height 52
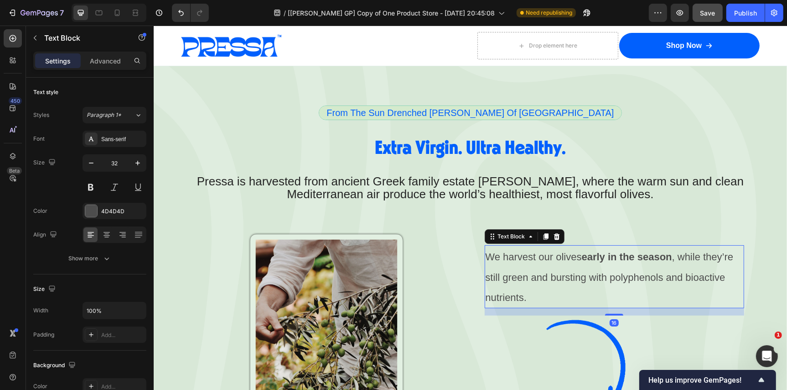
click at [552, 268] on span "We harvest our olives early in the season , while they’re still green and burst…" at bounding box center [609, 276] width 248 height 52
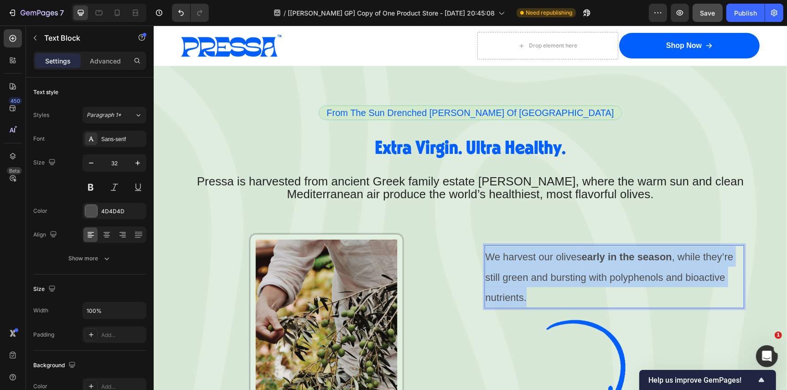
click at [552, 268] on span "We harvest our olives early in the season , while they’re still green and burst…" at bounding box center [609, 276] width 248 height 52
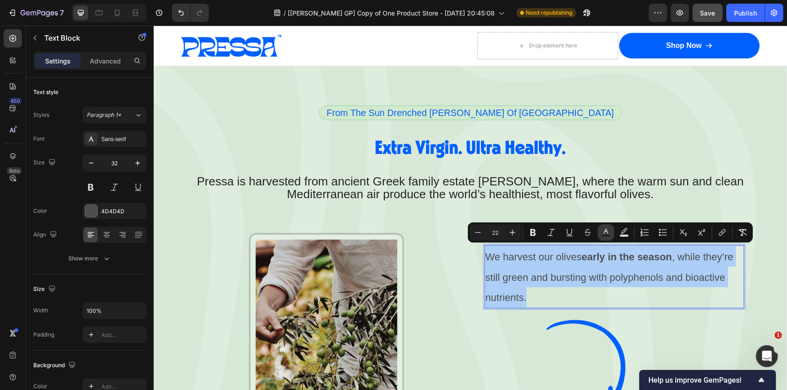
click at [607, 232] on icon "Editor contextual toolbar" at bounding box center [606, 231] width 5 height 5
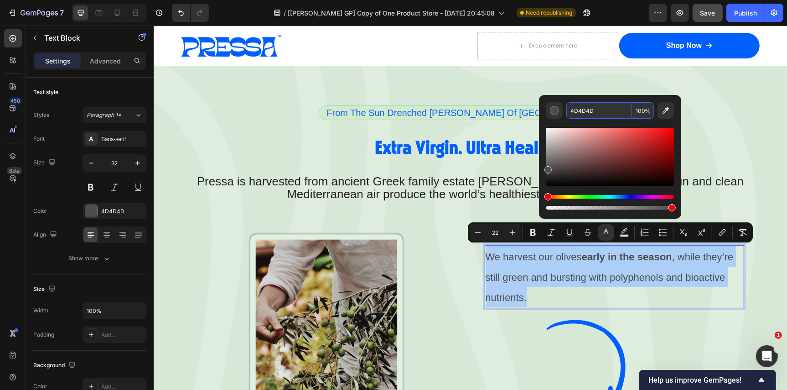
click at [604, 109] on input "4D4D4D" at bounding box center [600, 110] width 66 height 16
paste input "242424"
type input "242424"
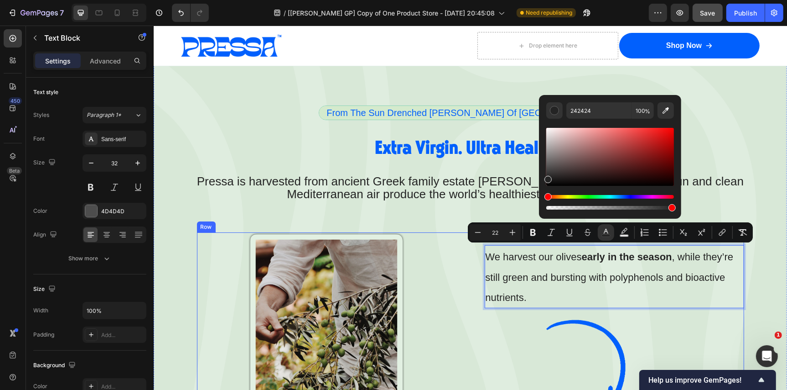
click at [458, 254] on div "Image We harvest our olives early in the season , while they’re still green and…" at bounding box center [470, 340] width 547 height 217
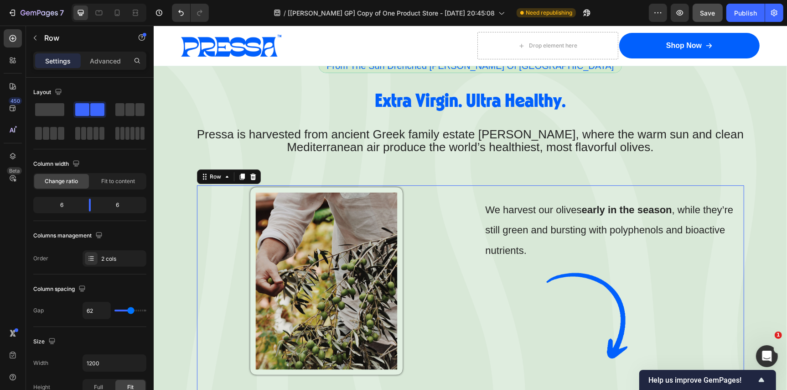
scroll to position [2844, 0]
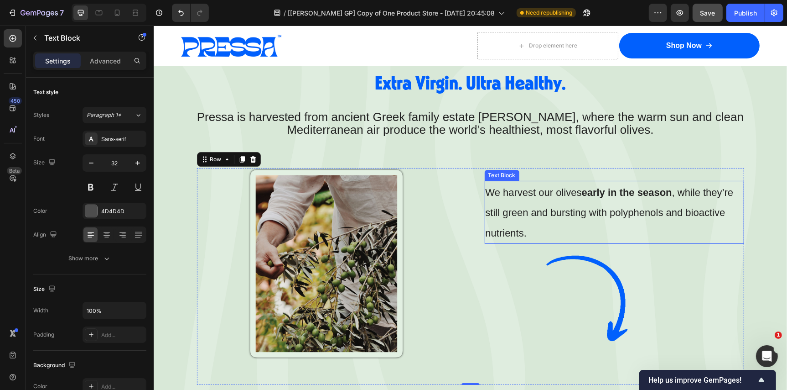
click at [525, 232] on span "We harvest our olives early in the season , while they’re still green and burst…" at bounding box center [609, 212] width 248 height 52
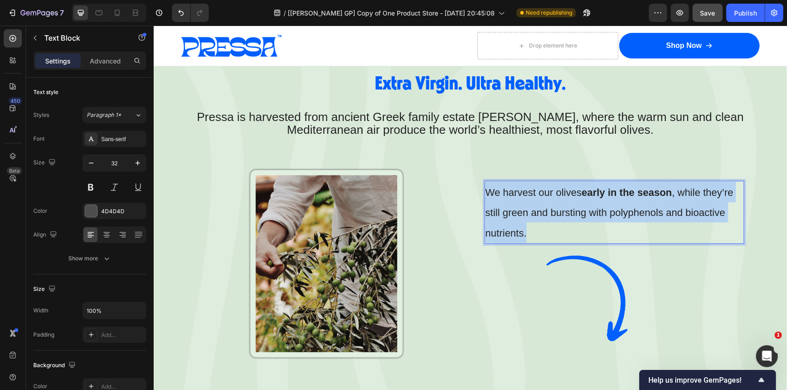
click at [525, 232] on span "We harvest our olives early in the season , while they’re still green and burst…" at bounding box center [609, 212] width 248 height 52
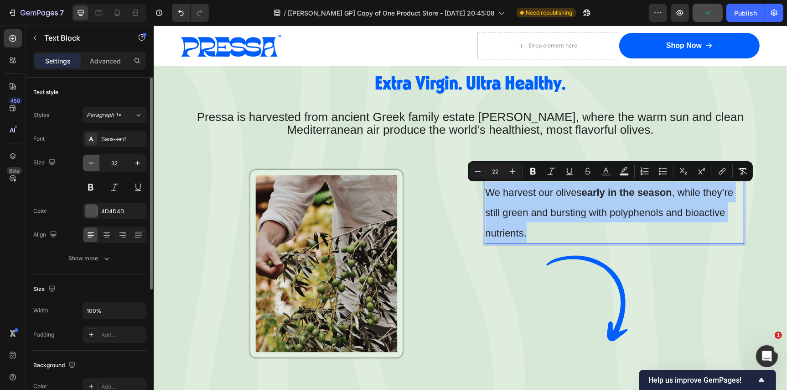
click at [94, 161] on icon "button" at bounding box center [91, 162] width 9 height 9
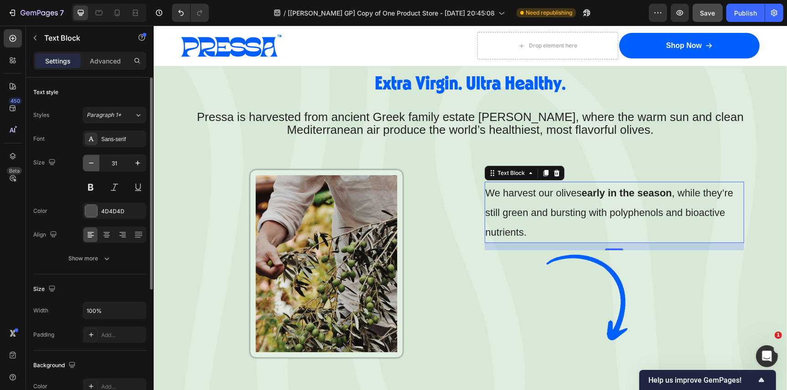
click at [94, 161] on icon "button" at bounding box center [91, 162] width 9 height 9
click at [135, 159] on icon "button" at bounding box center [137, 162] width 9 height 9
type input "32"
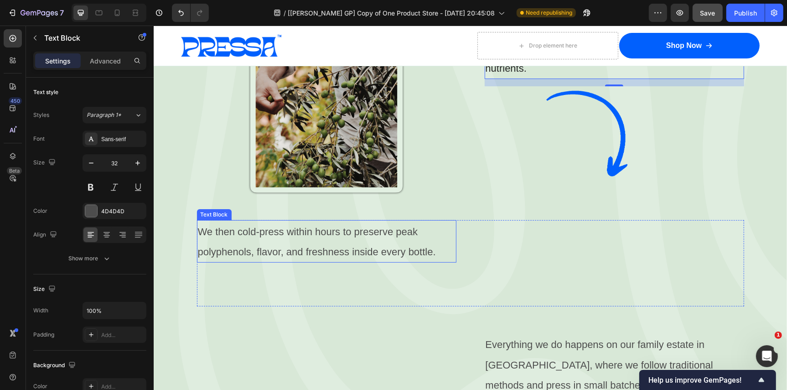
scroll to position [3010, 0]
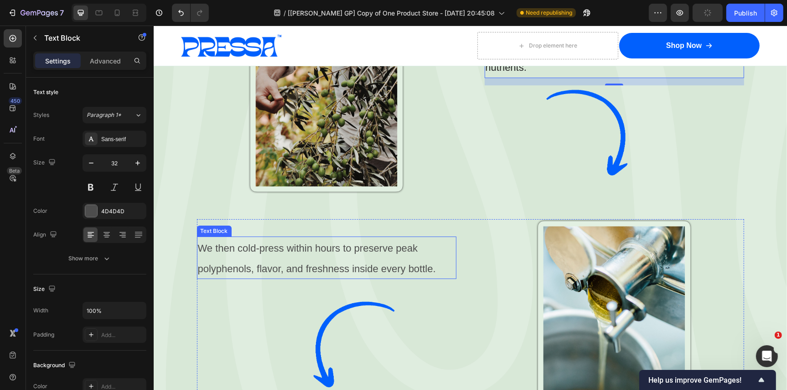
click at [334, 248] on span "We then cold-press within hours to preserve peak polyphenols, flavor, and fresh…" at bounding box center [317, 258] width 238 height 32
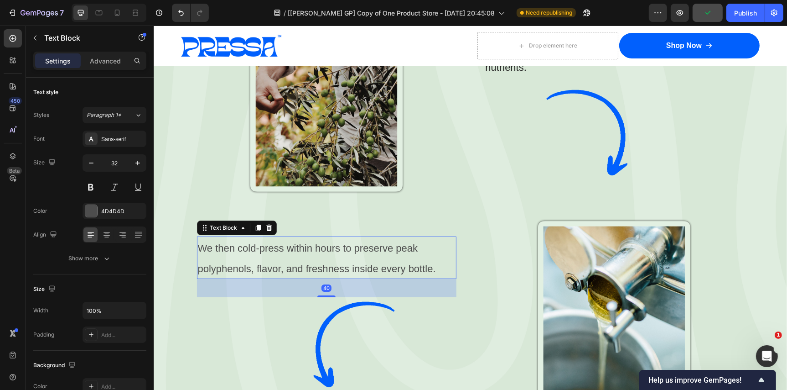
click at [334, 248] on span "We then cold-press within hours to preserve peak polyphenols, flavor, and fresh…" at bounding box center [317, 258] width 238 height 32
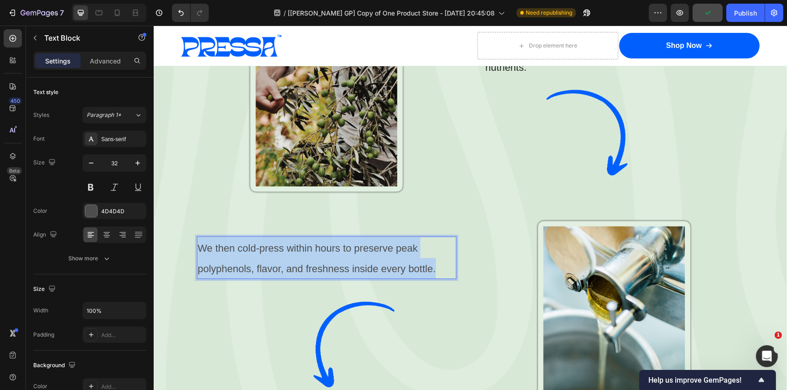
click at [334, 248] on span "We then cold-press within hours to preserve peak polyphenols, flavor, and fresh…" at bounding box center [317, 258] width 238 height 32
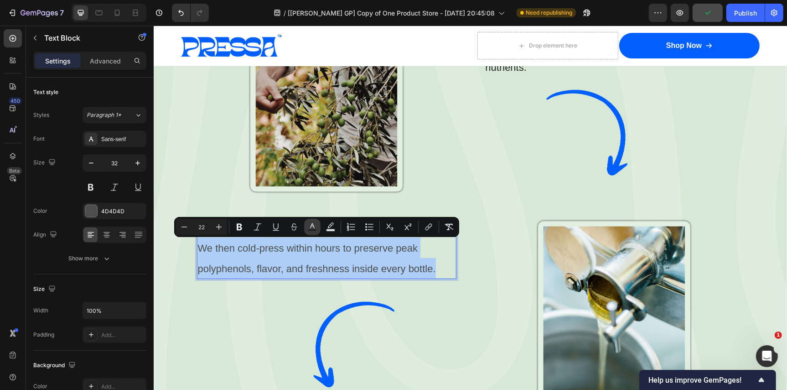
click at [311, 228] on icon "Editor contextual toolbar" at bounding box center [312, 226] width 9 height 9
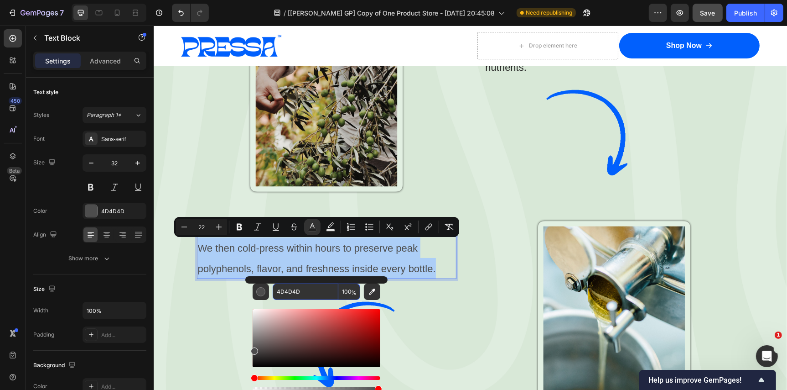
click at [316, 292] on input "4D4D4D" at bounding box center [306, 291] width 66 height 16
paste input "242424"
type input "242424"
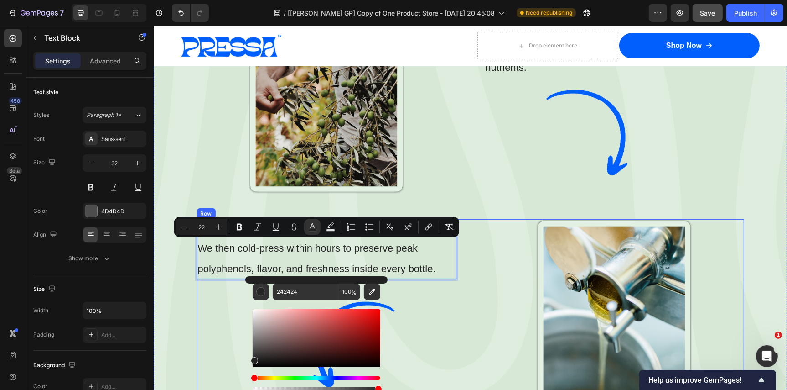
click at [467, 302] on div "We then cold-press within hours to preserve peak polyphenols, flavor, and fresh…" at bounding box center [470, 327] width 547 height 217
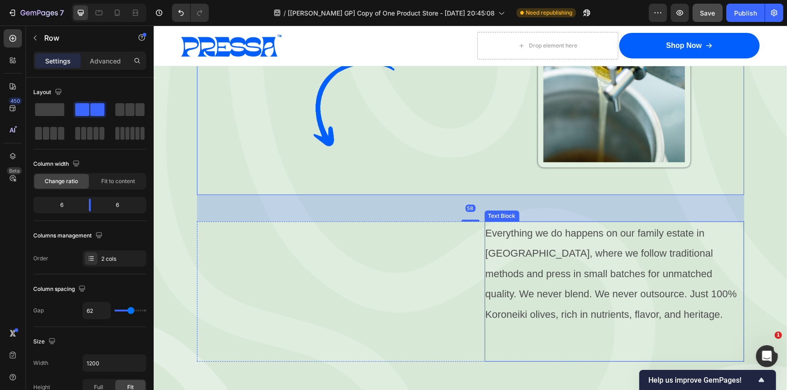
scroll to position [3254, 0]
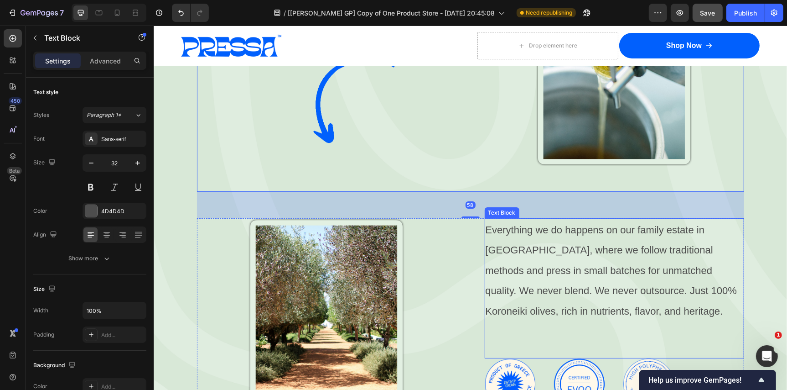
click at [524, 290] on span "Everything we do happens on our family estate in [GEOGRAPHIC_DATA], where we fo…" at bounding box center [611, 270] width 252 height 93
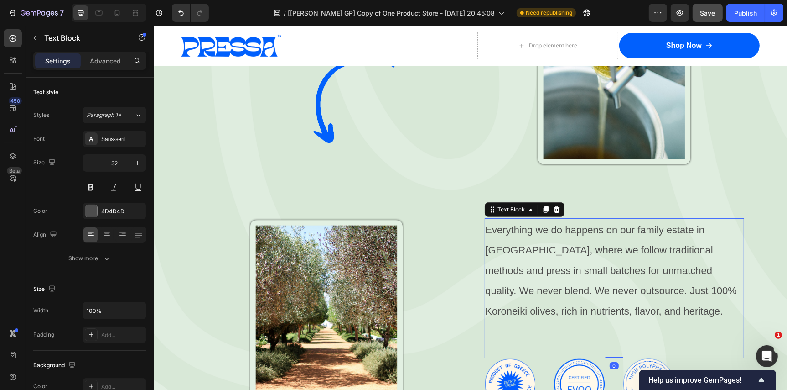
click at [525, 290] on span "Everything we do happens on our family estate in [GEOGRAPHIC_DATA], where we fo…" at bounding box center [611, 270] width 252 height 93
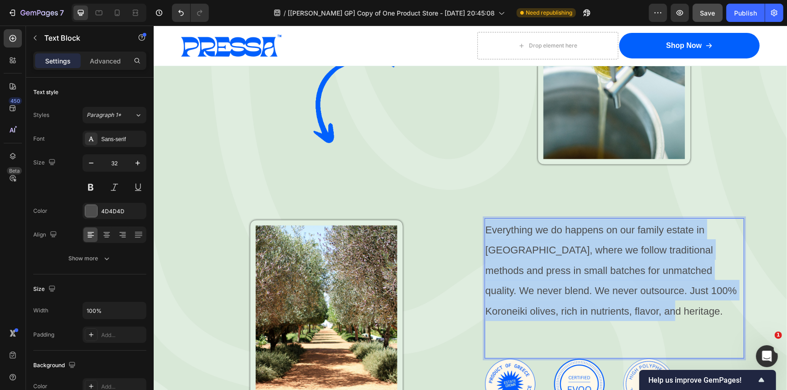
click at [525, 290] on span "Everything we do happens on our family estate in [GEOGRAPHIC_DATA], where we fo…" at bounding box center [611, 270] width 252 height 93
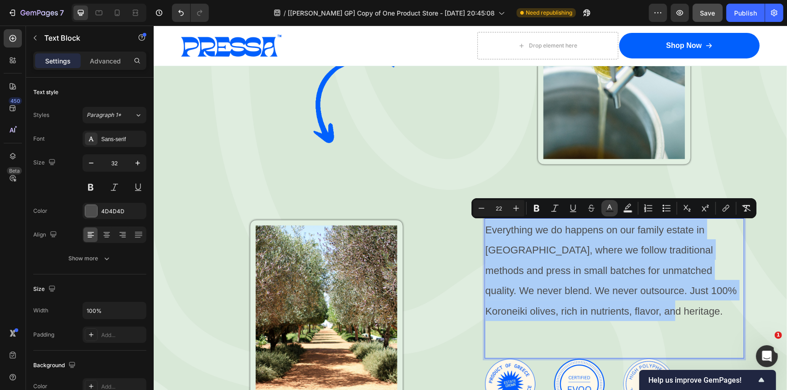
click at [607, 205] on icon "Editor contextual toolbar" at bounding box center [609, 207] width 9 height 9
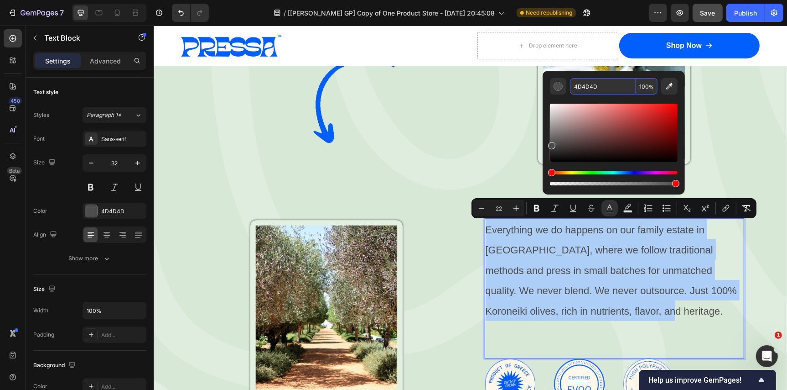
click at [604, 88] on input "4D4D4D" at bounding box center [603, 86] width 66 height 16
paste input "242424"
type input "242424"
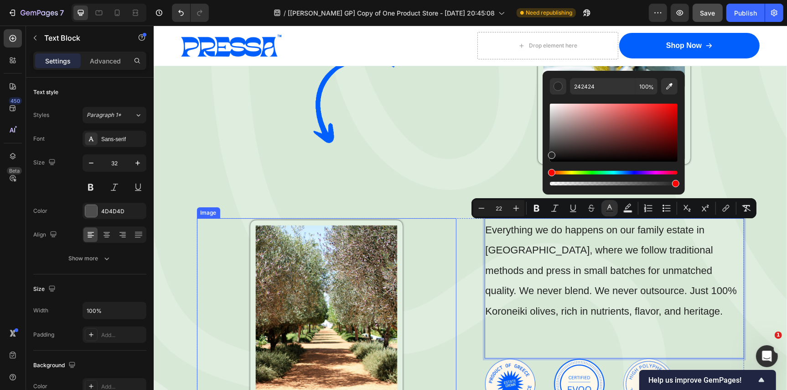
click at [455, 261] on div at bounding box center [327, 313] width 260 height 191
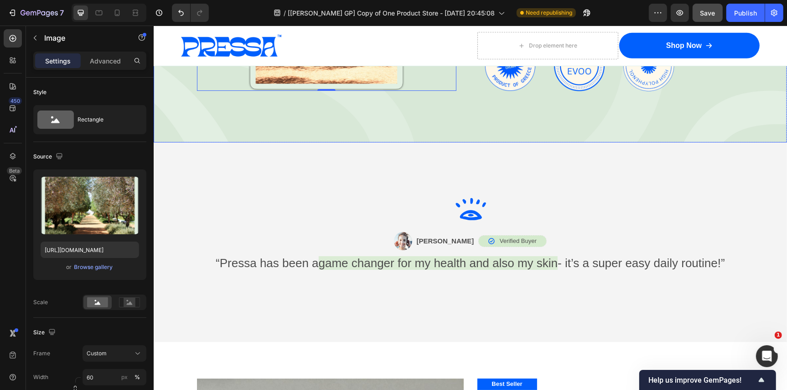
scroll to position [3575, 0]
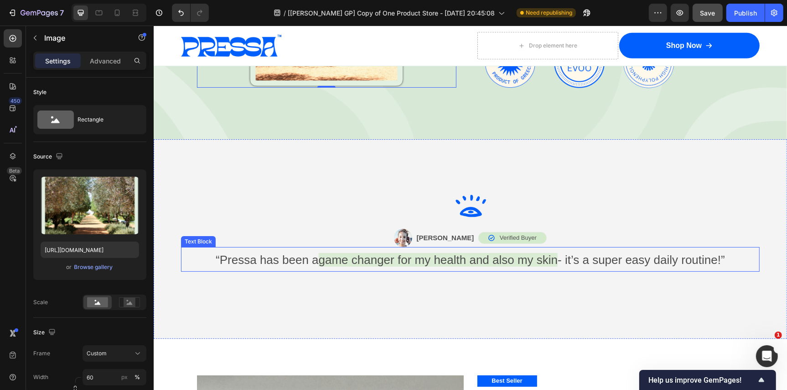
click at [301, 256] on span "“Pressa has been a" at bounding box center [266, 259] width 103 height 14
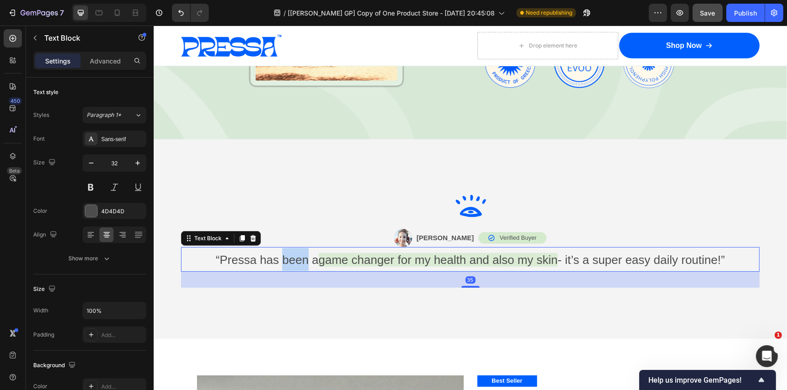
click at [301, 256] on span "“Pressa has been a" at bounding box center [266, 259] width 103 height 14
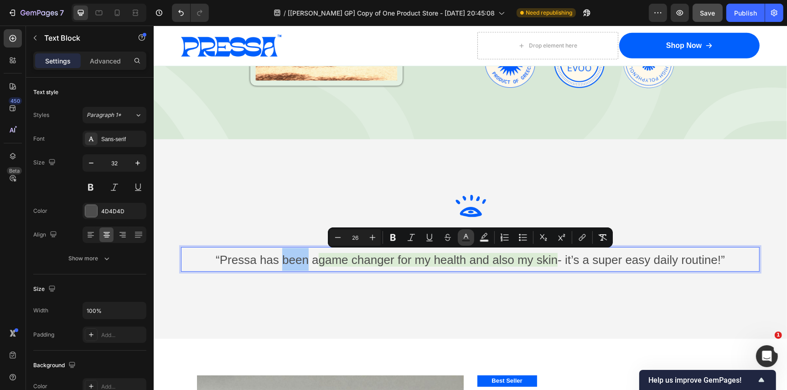
click at [469, 240] on rect "Editor contextual toolbar" at bounding box center [466, 241] width 9 height 2
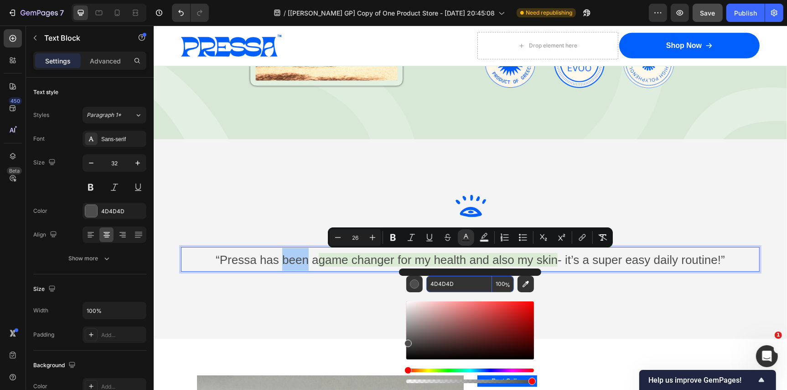
click at [466, 285] on input "4D4D4D" at bounding box center [460, 284] width 66 height 16
paste input "242424"
type input "242424"
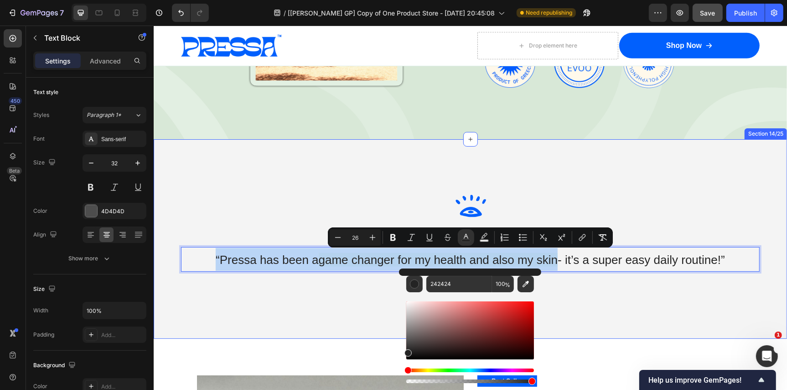
click at [608, 302] on div "Image Image [PERSON_NAME] Text Block Icon Verified Buyer Text Block Row Row Row…" at bounding box center [470, 239] width 634 height 200
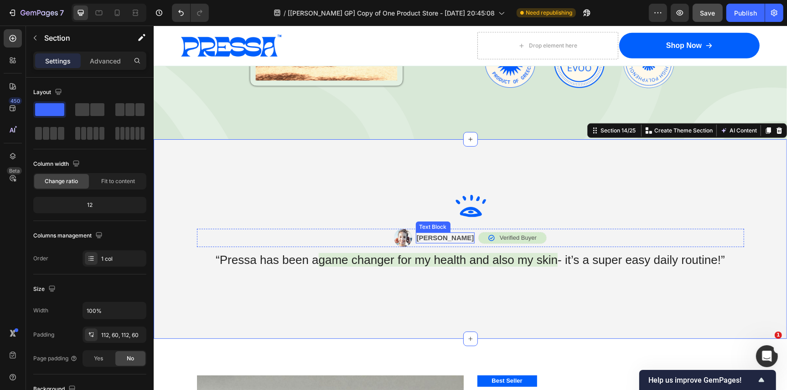
click at [445, 237] on p "[PERSON_NAME]" at bounding box center [445, 237] width 57 height 9
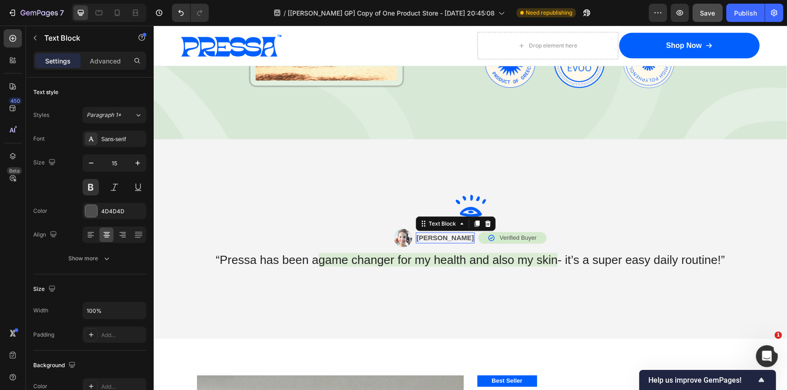
click at [445, 237] on p "[PERSON_NAME]" at bounding box center [445, 237] width 57 height 9
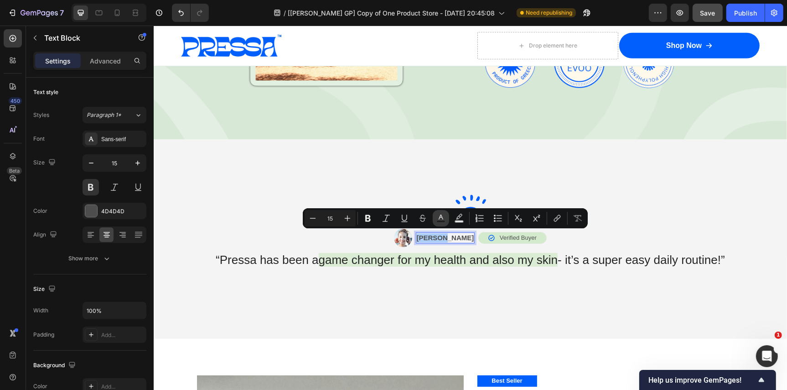
click at [444, 220] on rect "Editor contextual toolbar" at bounding box center [441, 221] width 9 height 2
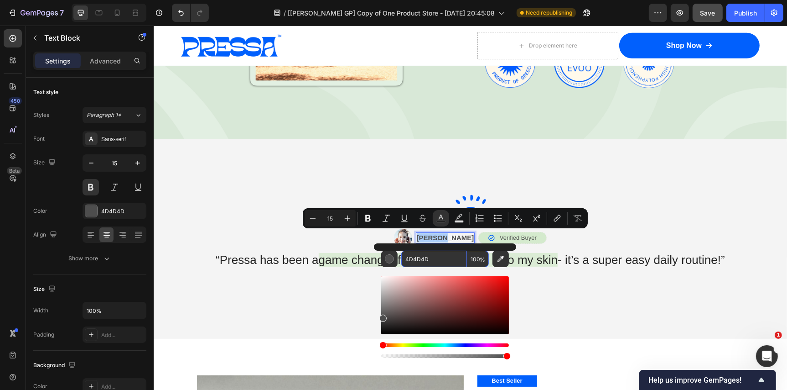
click at [443, 262] on input "4D4D4D" at bounding box center [434, 258] width 66 height 16
paste input "242424"
type input "242424"
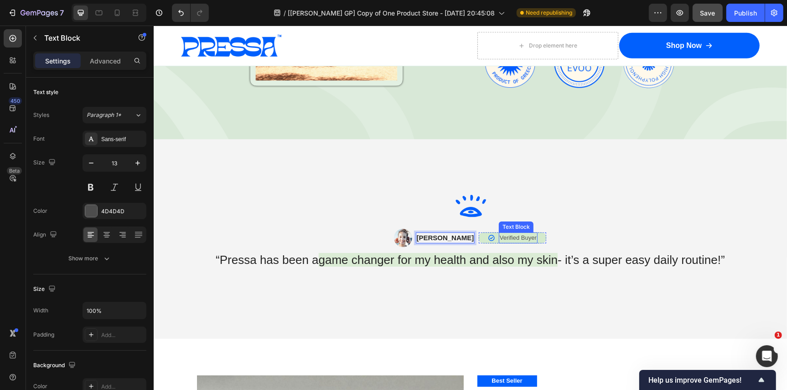
click at [511, 236] on p "Verified Buyer" at bounding box center [518, 237] width 37 height 9
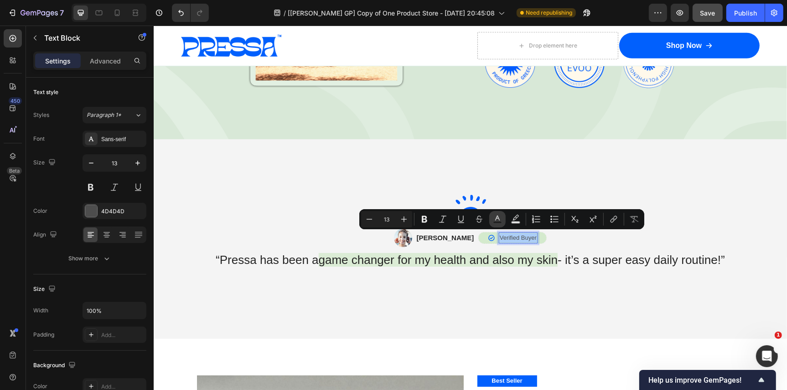
click at [497, 215] on icon "Editor contextual toolbar" at bounding box center [497, 217] width 5 height 5
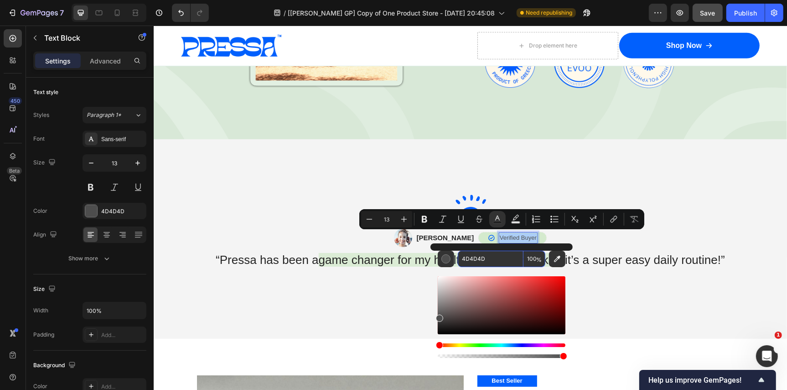
click at [487, 259] on input "4D4D4D" at bounding box center [491, 258] width 66 height 16
paste input "242424"
type input "242424"
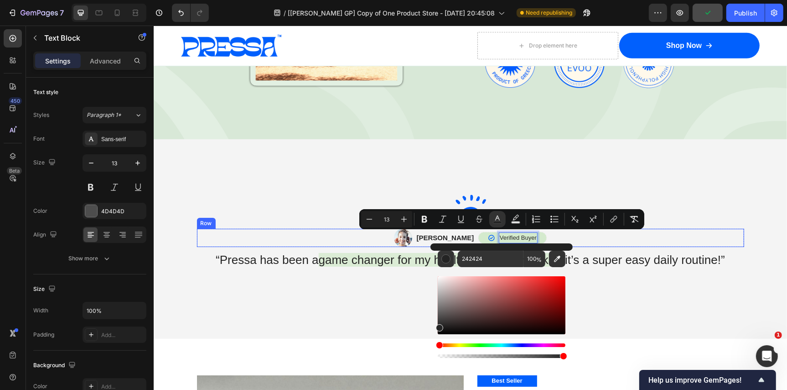
click at [585, 244] on div "Image [PERSON_NAME] Text Block Icon Verified Buyer Text Block 0 Row Row" at bounding box center [470, 237] width 547 height 18
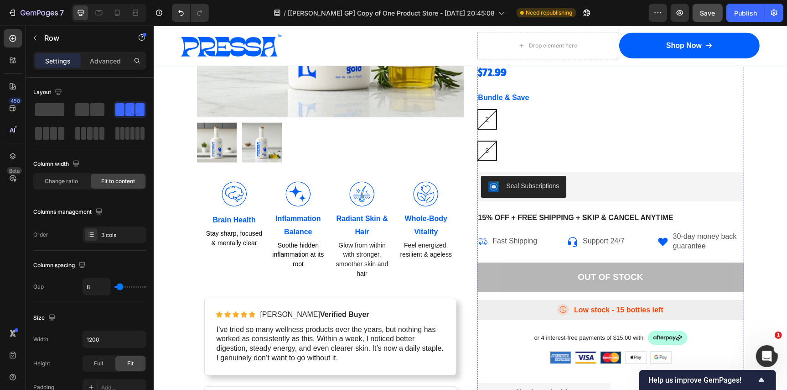
scroll to position [4110, 0]
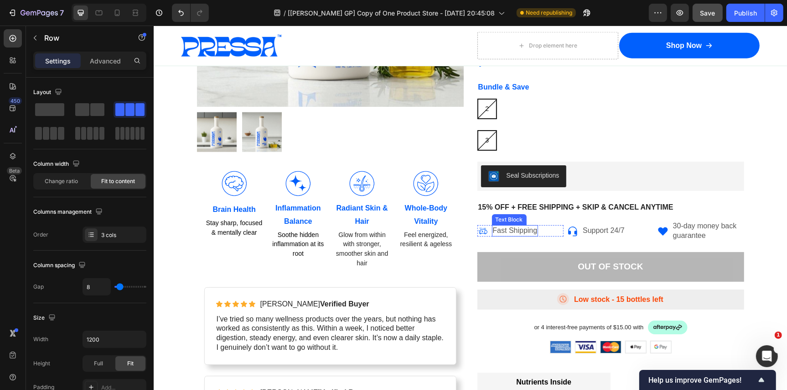
click at [518, 228] on p "Fast Shipping" at bounding box center [515, 230] width 45 height 10
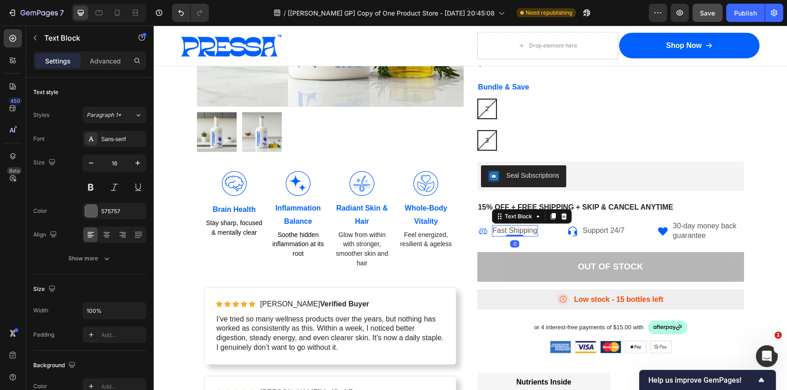
click at [518, 228] on p "Fast Shipping" at bounding box center [515, 230] width 45 height 10
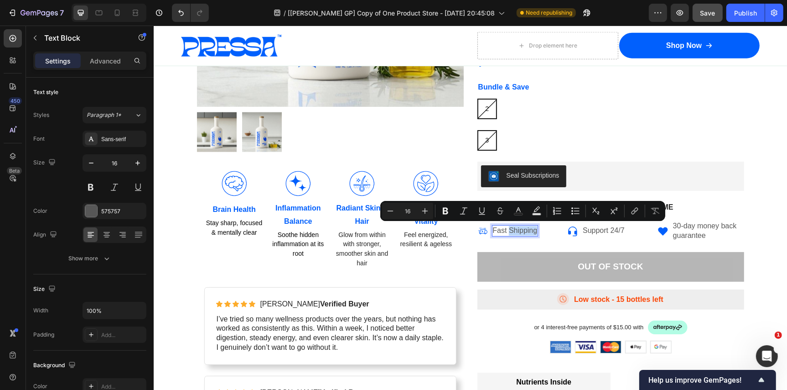
click at [518, 228] on p "Fast Shipping" at bounding box center [515, 230] width 45 height 10
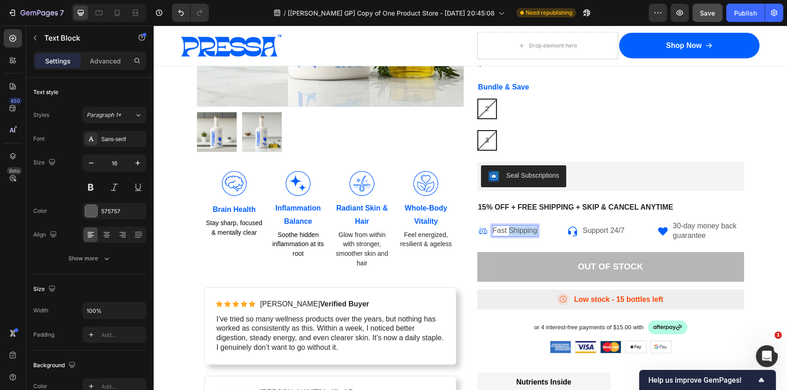
click at [518, 228] on p "Fast Shipping" at bounding box center [515, 230] width 45 height 10
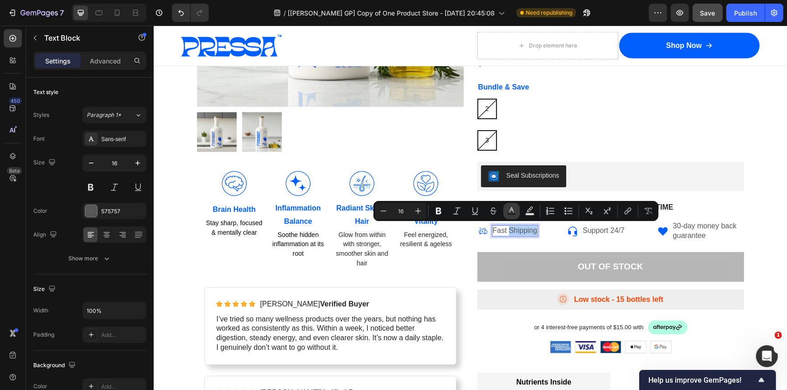
click at [515, 212] on icon "Editor contextual toolbar" at bounding box center [511, 210] width 9 height 9
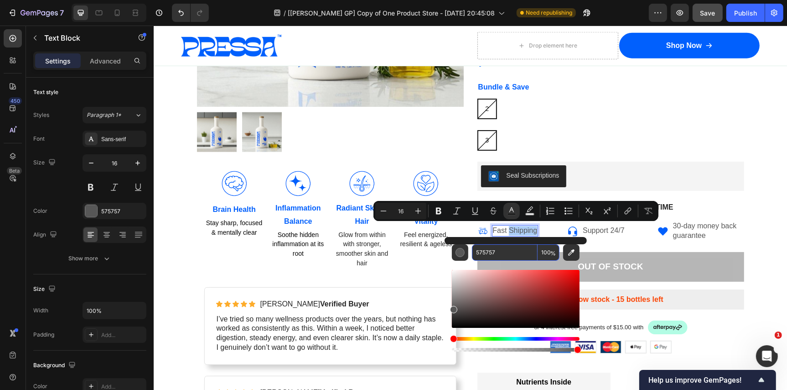
click at [505, 255] on input "575757" at bounding box center [505, 252] width 66 height 16
paste input "242424"
type input "242424"
click at [613, 230] on p "Support 24/7" at bounding box center [604, 230] width 42 height 10
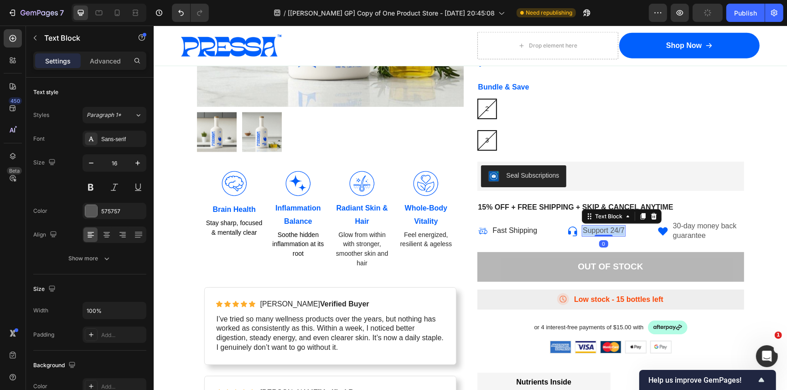
click at [613, 230] on p "Support 24/7" at bounding box center [604, 230] width 42 height 10
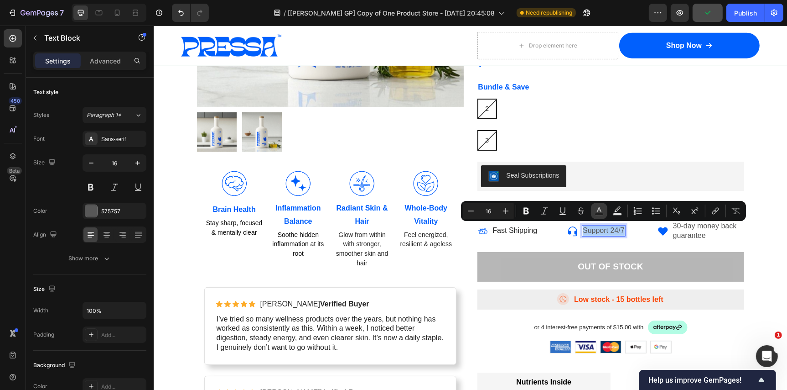
click at [599, 208] on icon "Editor contextual toolbar" at bounding box center [599, 209] width 5 height 5
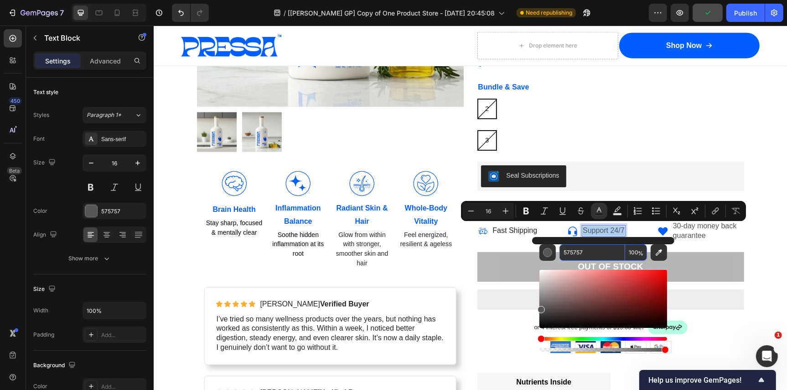
click at [594, 252] on input "575757" at bounding box center [593, 252] width 66 height 16
paste input "242424"
type input "242424"
click at [703, 231] on p "30-day money back guarantee" at bounding box center [708, 230] width 70 height 19
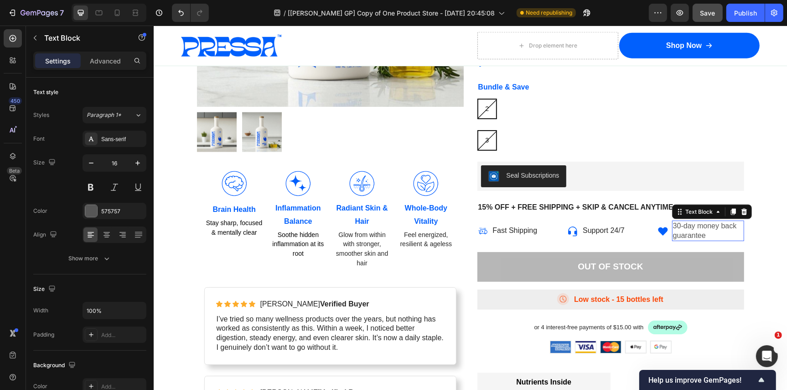
click at [703, 231] on p "30-day money back guarantee" at bounding box center [708, 230] width 70 height 19
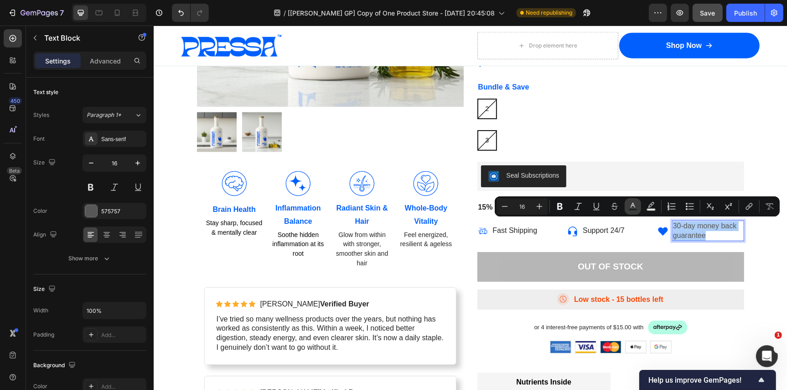
click at [633, 208] on icon "Editor contextual toolbar" at bounding box center [633, 206] width 9 height 9
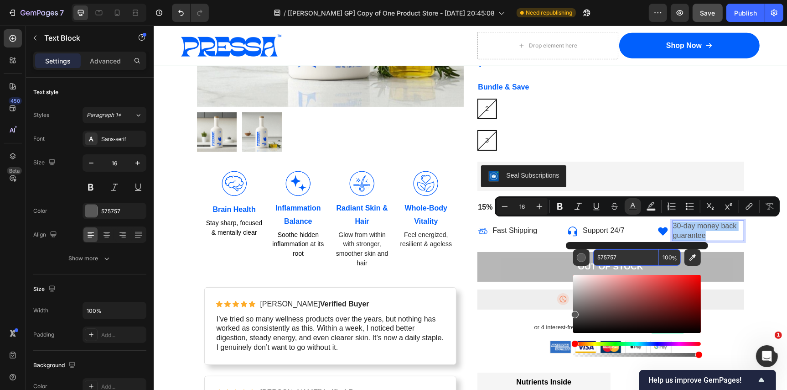
click at [621, 253] on input "575757" at bounding box center [627, 257] width 66 height 16
paste input "242424"
type input "242424"
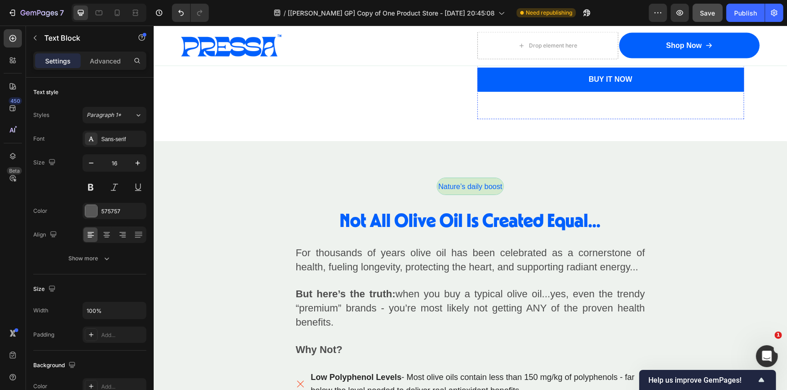
scroll to position [4666, 0]
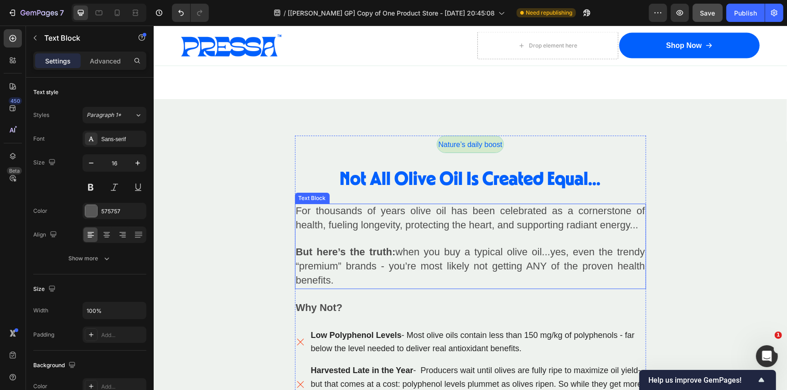
click at [456, 214] on span "For thousands of years olive oil has been celebrated as a cornerstone of health…" at bounding box center [470, 217] width 349 height 26
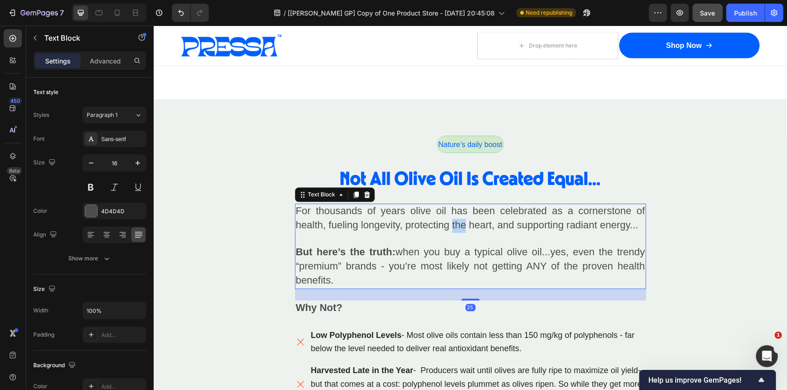
click at [456, 214] on span "For thousands of years olive oil has been celebrated as a cornerstone of health…" at bounding box center [470, 217] width 349 height 26
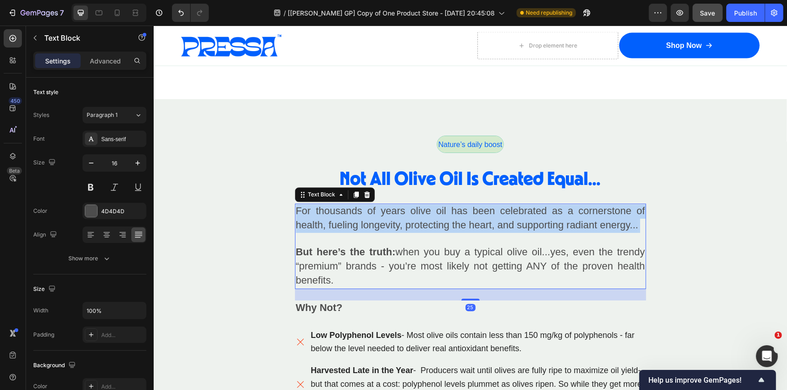
click at [456, 214] on span "For thousands of years olive oil has been celebrated as a cornerstone of health…" at bounding box center [470, 217] width 349 height 26
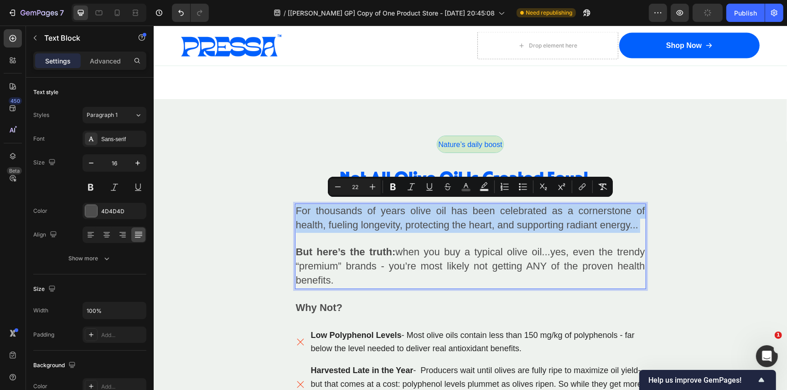
click at [456, 214] on span "For thousands of years olive oil has been celebrated as a cornerstone of health…" at bounding box center [470, 217] width 349 height 26
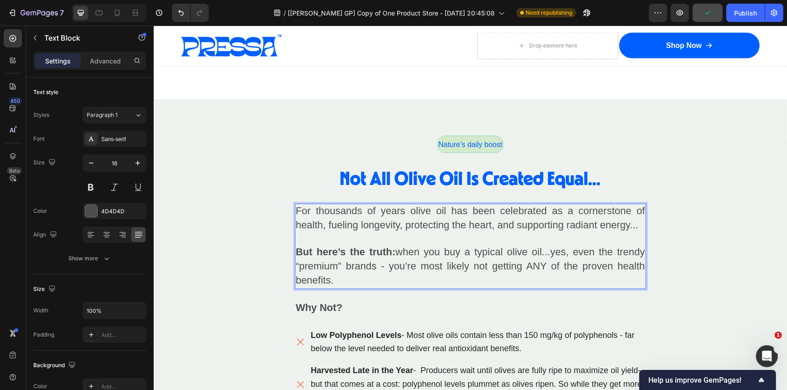
click at [380, 207] on span "For thousands of years olive oil has been celebrated as a cornerstone of health…" at bounding box center [470, 217] width 349 height 26
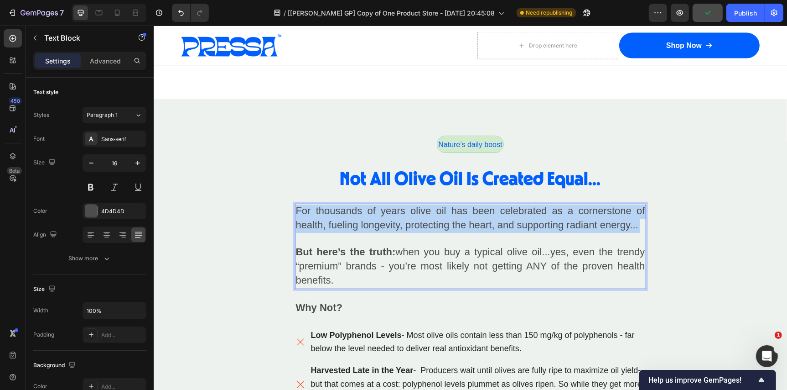
click at [380, 207] on span "For thousands of years olive oil has been celebrated as a cornerstone of health…" at bounding box center [470, 217] width 349 height 26
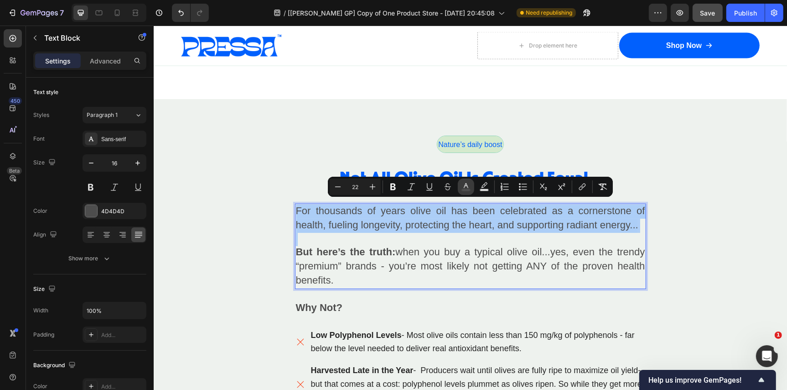
click at [469, 189] on rect "Editor contextual toolbar" at bounding box center [466, 190] width 9 height 2
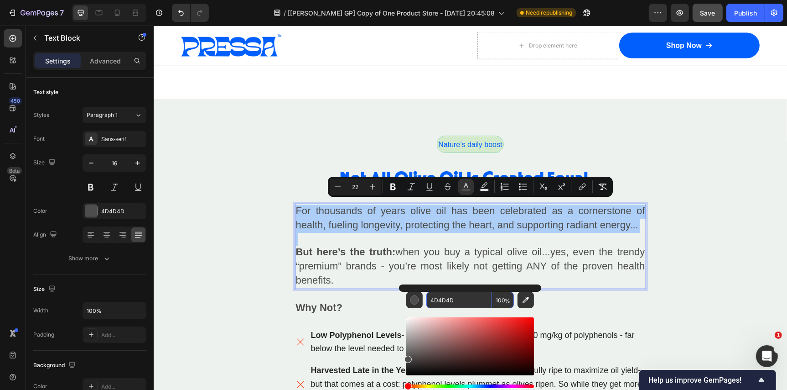
click at [463, 301] on input "4D4D4D" at bounding box center [460, 300] width 66 height 16
paste input "242424"
type input "242424"
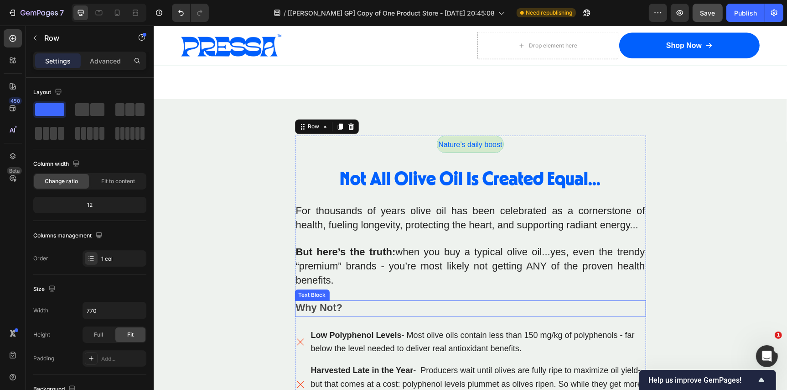
click at [330, 302] on strong "Why Not?" at bounding box center [319, 306] width 47 height 11
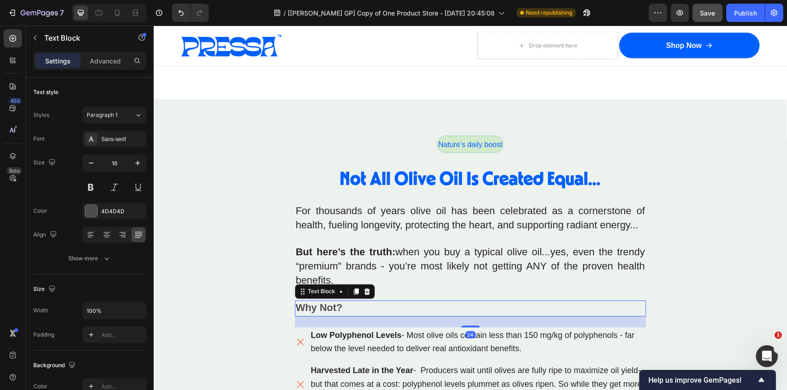
click at [330, 302] on strong "Why Not?" at bounding box center [319, 306] width 47 height 11
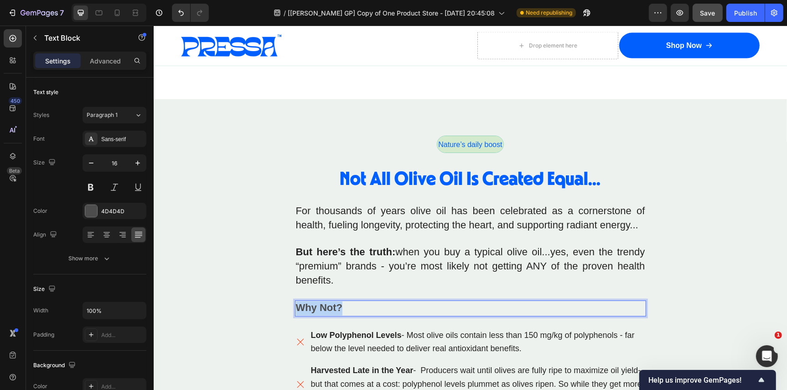
click at [330, 302] on strong "Why Not?" at bounding box center [319, 306] width 47 height 11
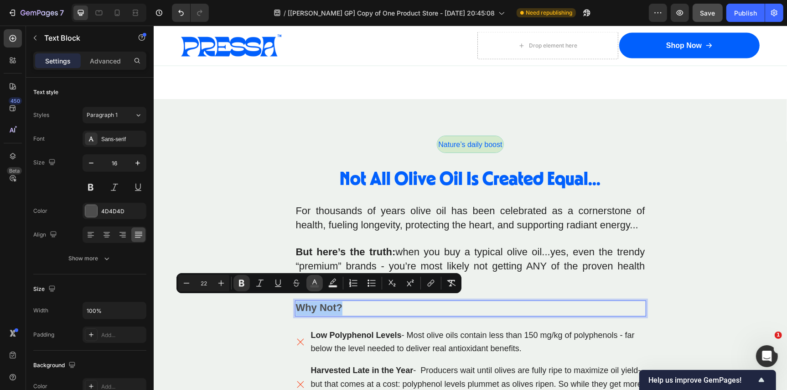
click at [313, 283] on icon "Editor contextual toolbar" at bounding box center [315, 281] width 5 height 5
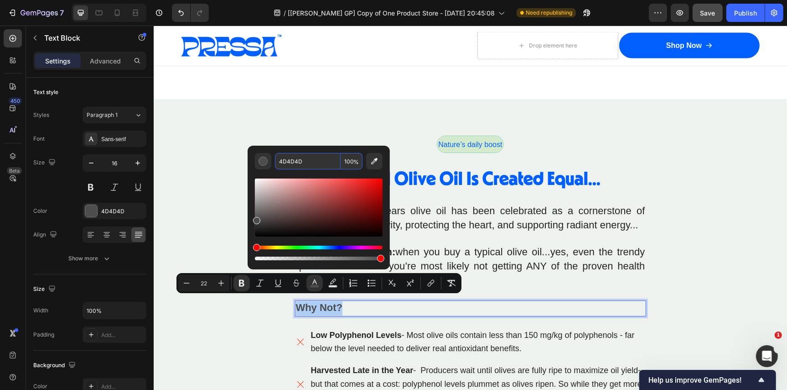
click at [305, 162] on input "4D4D4D" at bounding box center [308, 161] width 66 height 16
paste input "242424"
type input "242424"
click at [413, 330] on span "Low Polyphenol Levels - Most olive oils contain less than 150 mg/kg of polyphen…" at bounding box center [473, 341] width 324 height 23
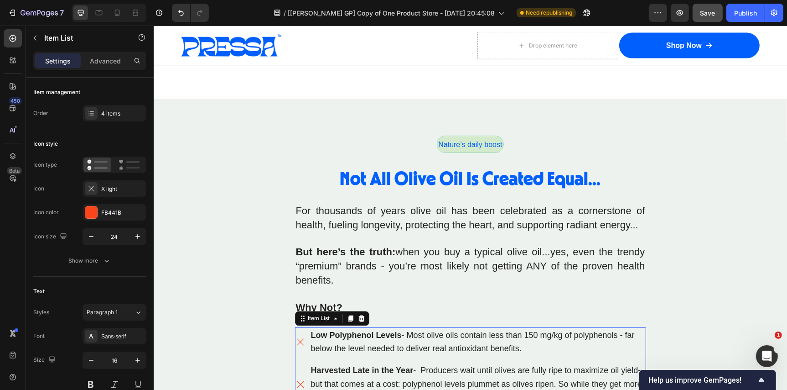
click at [413, 330] on span "Low Polyphenol Levels - Most olive oils contain less than 150 mg/kg of polyphen…" at bounding box center [473, 341] width 324 height 23
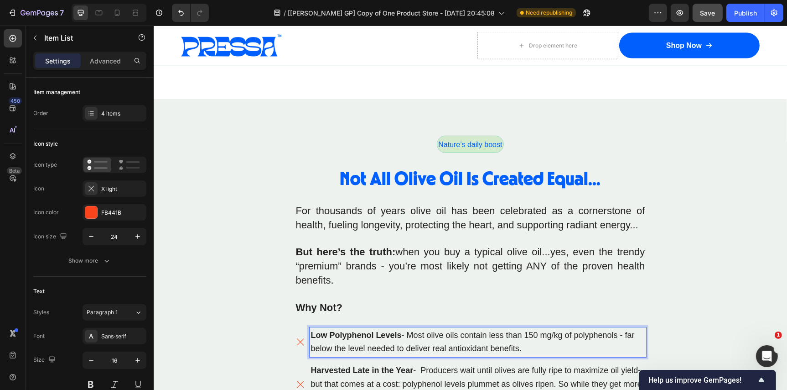
click at [413, 330] on span "Low Polyphenol Levels - Most olive oils contain less than 150 mg/kg of polyphen…" at bounding box center [473, 341] width 324 height 23
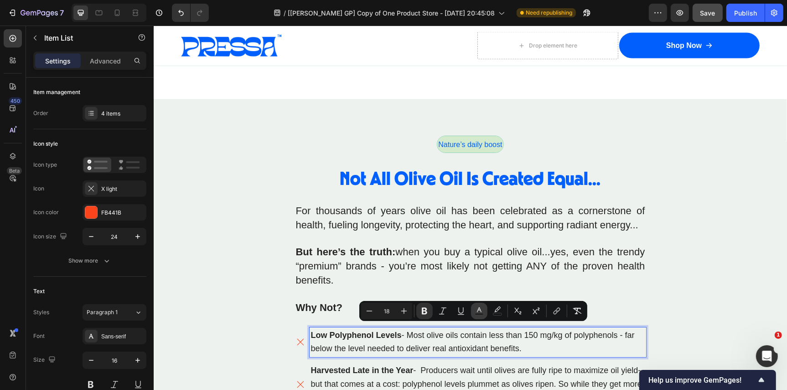
click at [475, 307] on icon "Editor contextual toolbar" at bounding box center [479, 310] width 9 height 9
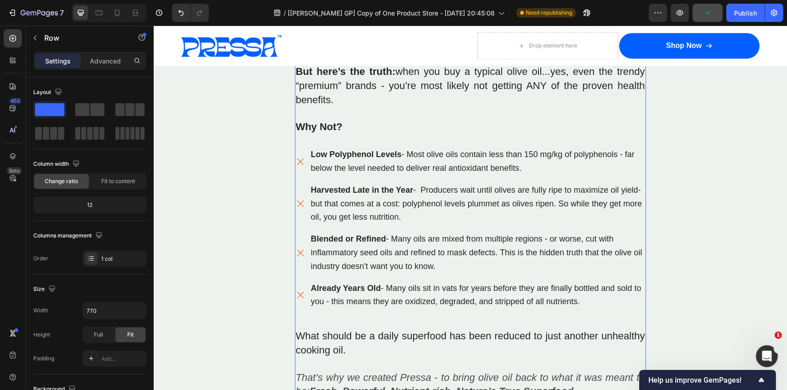
scroll to position [4925, 0]
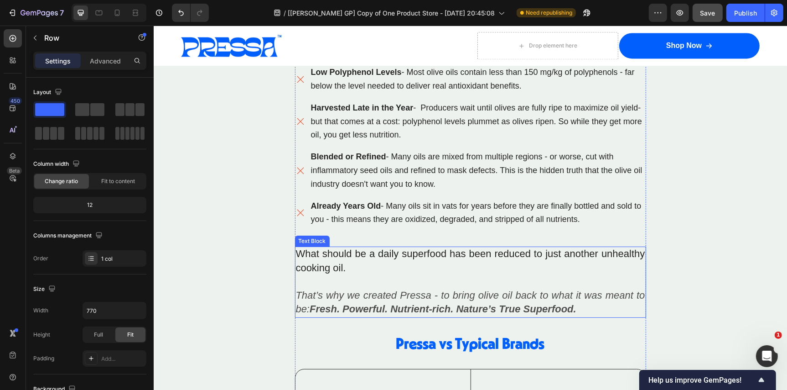
click at [353, 252] on p "What should be a daily superfood has been reduced to just another unhealthy coo…" at bounding box center [470, 281] width 349 height 69
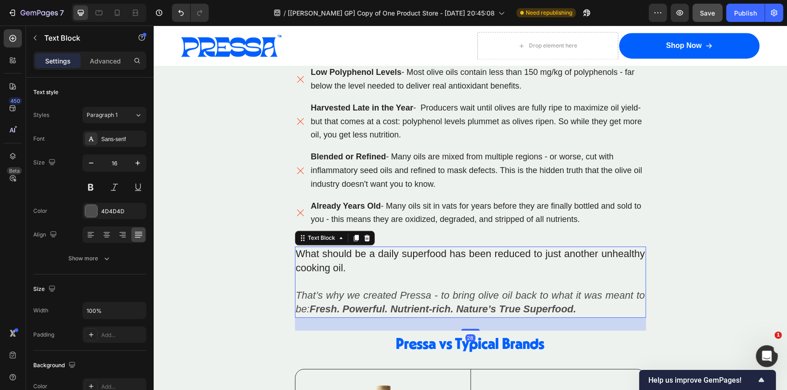
click at [353, 252] on p "What should be a daily superfood has been reduced to just another unhealthy coo…" at bounding box center [470, 281] width 349 height 69
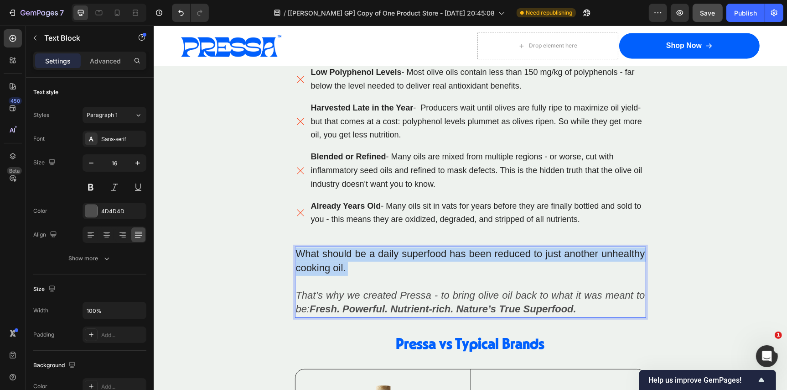
click at [353, 252] on p "What should be a daily superfood has been reduced to just another unhealthy coo…" at bounding box center [470, 281] width 349 height 69
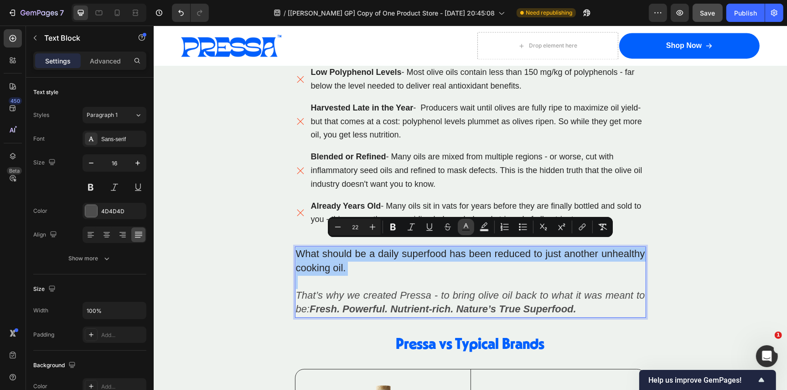
click at [465, 227] on icon "Editor contextual toolbar" at bounding box center [466, 226] width 9 height 9
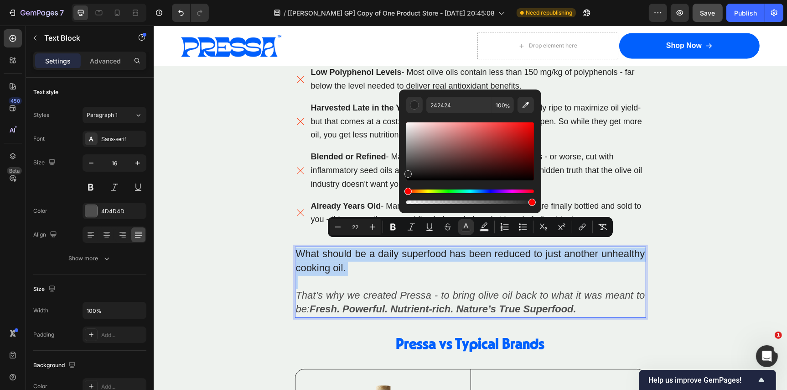
click at [437, 268] on p "What should be a daily superfood has been reduced to just another unhealthy coo…" at bounding box center [470, 281] width 349 height 69
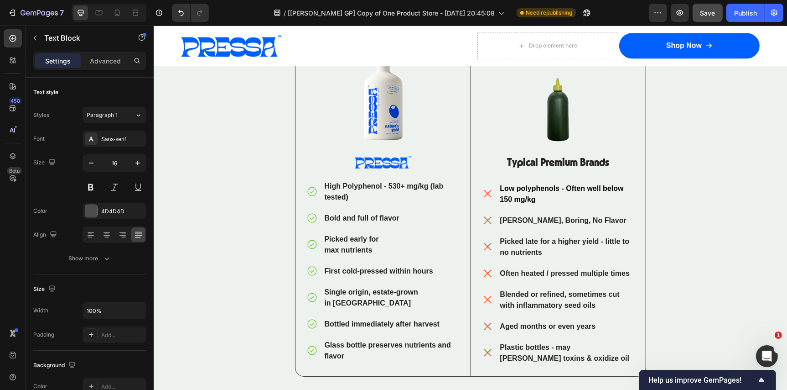
scroll to position [5445, 0]
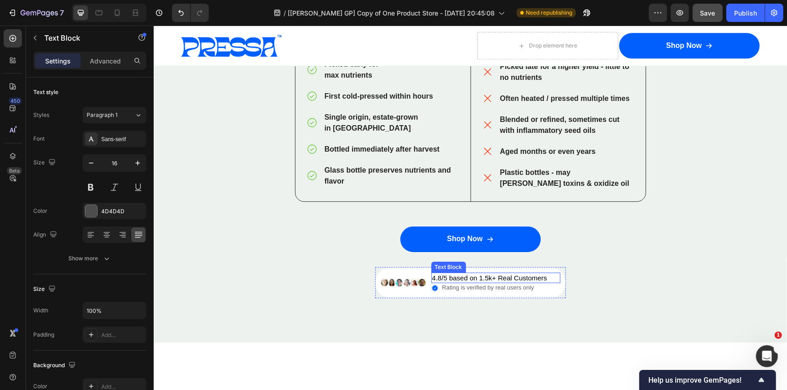
click at [459, 273] on p "4.8/5 based on 1.5k+ Real Customers" at bounding box center [489, 277] width 115 height 9
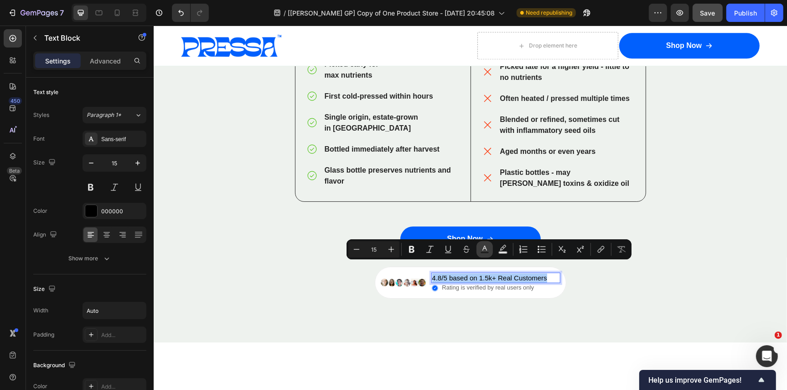
click at [486, 246] on icon "Editor contextual toolbar" at bounding box center [484, 249] width 9 height 9
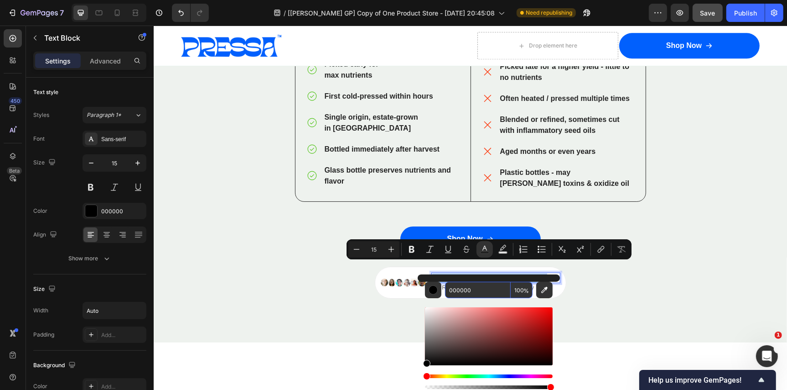
click at [475, 289] on input "000000" at bounding box center [478, 289] width 66 height 16
paste input "242424"
type input "242424"
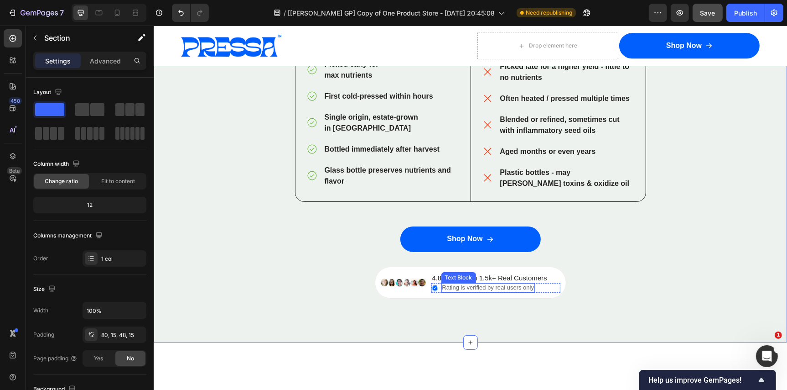
click at [479, 283] on p "Rating is verified by real users only" at bounding box center [488, 287] width 92 height 8
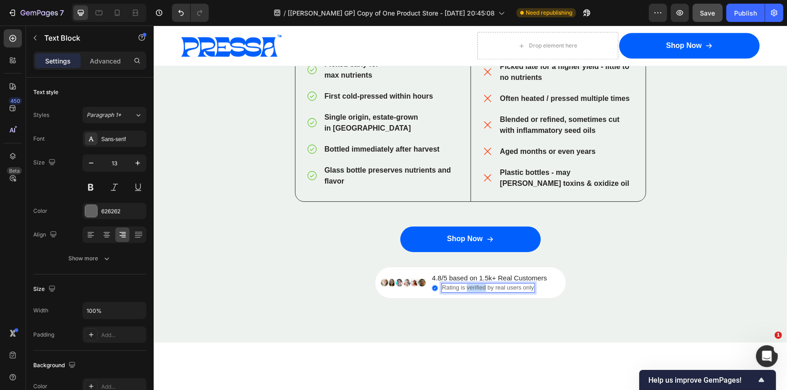
click at [479, 283] on p "Rating is verified by real users only" at bounding box center [488, 287] width 92 height 8
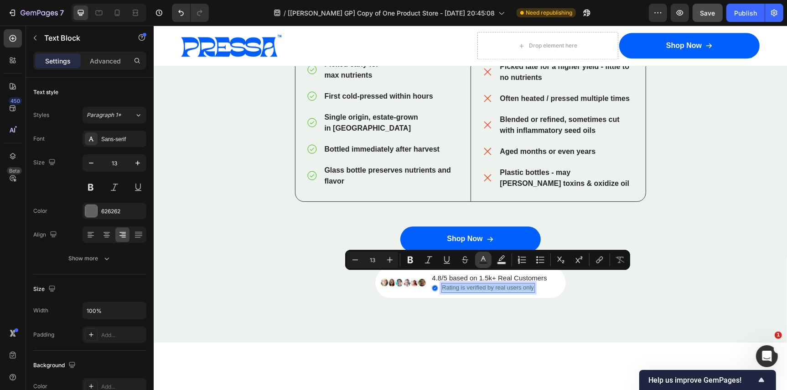
click at [479, 258] on icon "Editor contextual toolbar" at bounding box center [483, 259] width 9 height 9
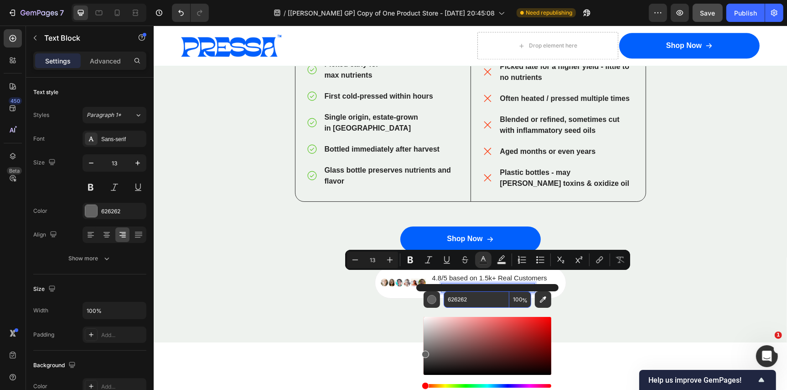
click at [474, 300] on input "626262" at bounding box center [477, 299] width 66 height 16
paste input "242424"
type input "242424"
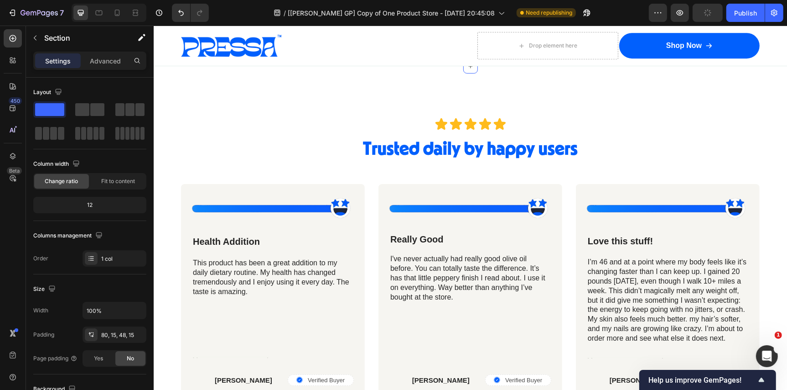
scroll to position [5904, 0]
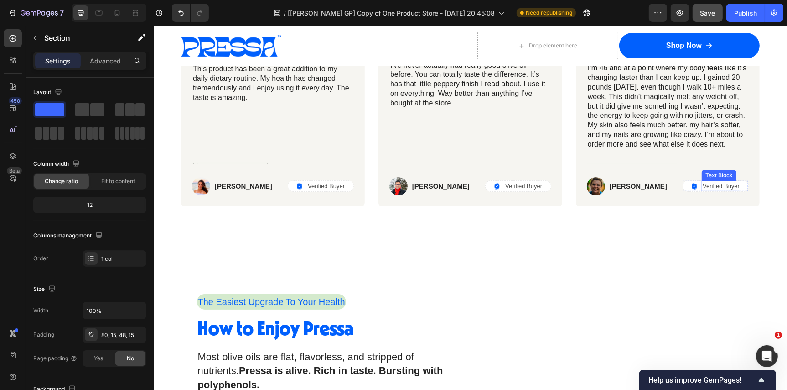
click at [717, 188] on p "Verified Buyer" at bounding box center [721, 185] width 37 height 9
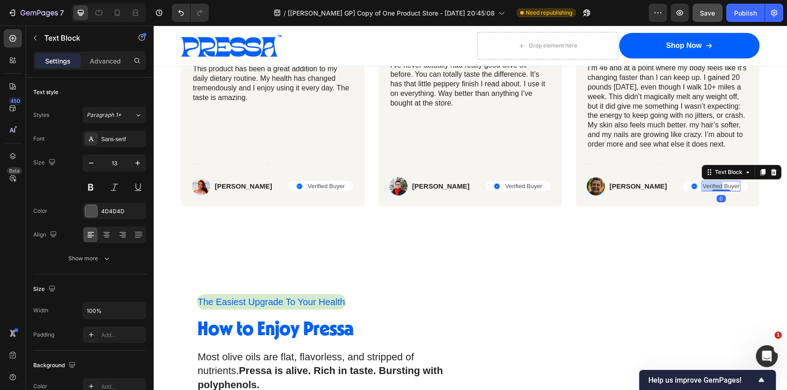
click at [717, 188] on p "Verified Buyer" at bounding box center [721, 185] width 37 height 9
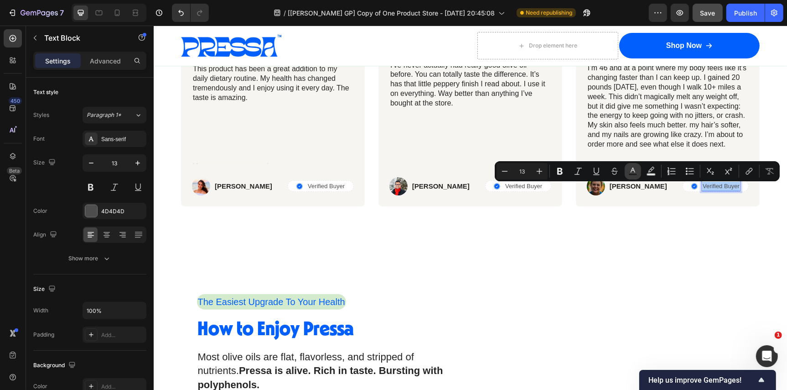
click at [635, 171] on icon "Editor contextual toolbar" at bounding box center [633, 171] width 9 height 9
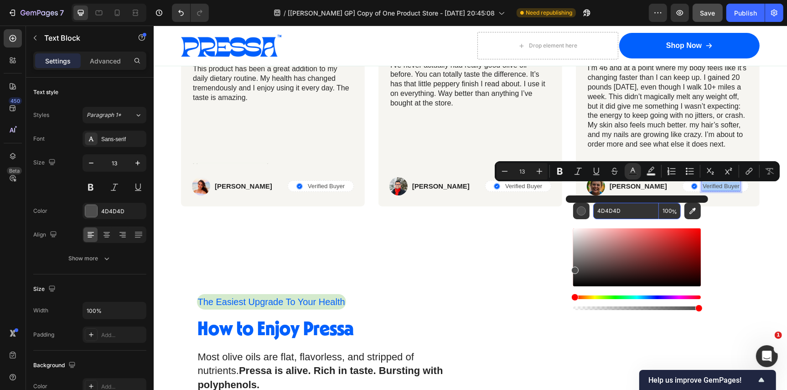
click at [622, 208] on input "4D4D4D" at bounding box center [627, 211] width 66 height 16
paste input "242424"
type input "242424"
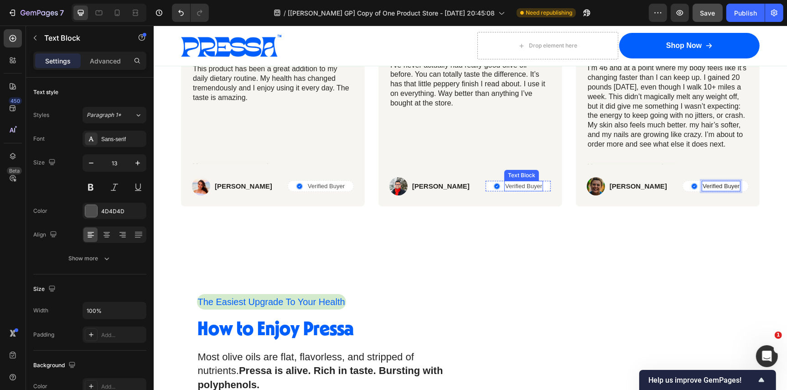
click at [526, 189] on p "Verified Buyer" at bounding box center [523, 185] width 37 height 9
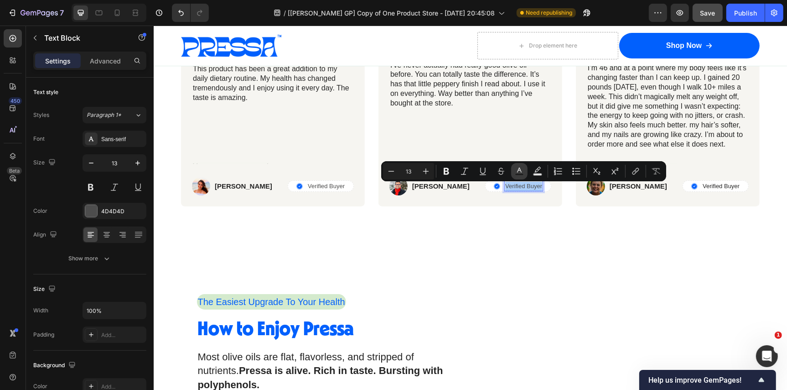
click at [517, 170] on icon "Editor contextual toolbar" at bounding box center [519, 171] width 9 height 9
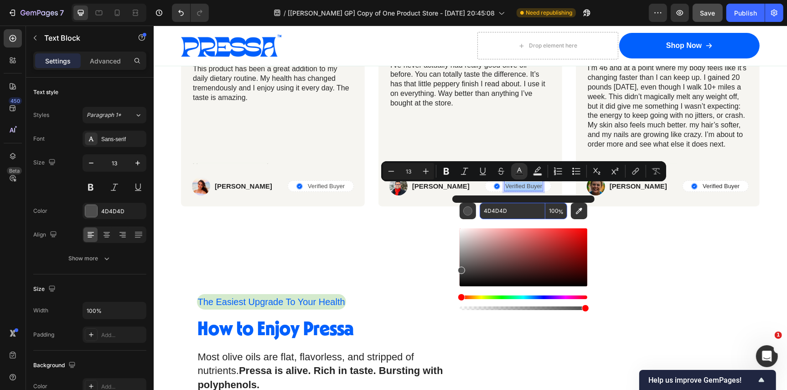
click at [516, 212] on input "4D4D4D" at bounding box center [513, 211] width 66 height 16
paste input "242424"
type input "242424"
click at [319, 186] on p "Verified Buyer" at bounding box center [325, 185] width 37 height 9
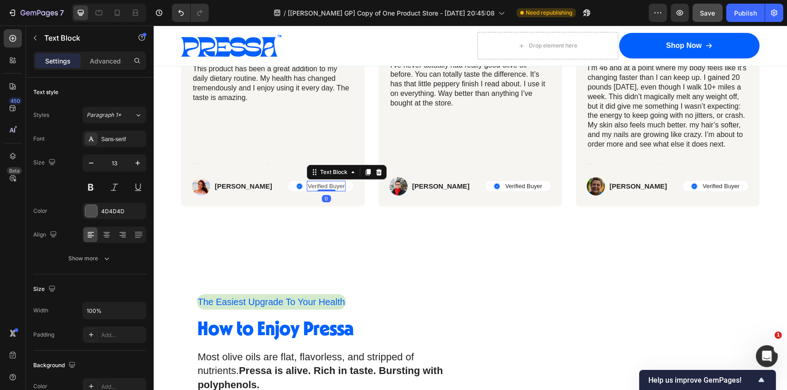
click at [319, 186] on p "Verified Buyer" at bounding box center [325, 185] width 37 height 9
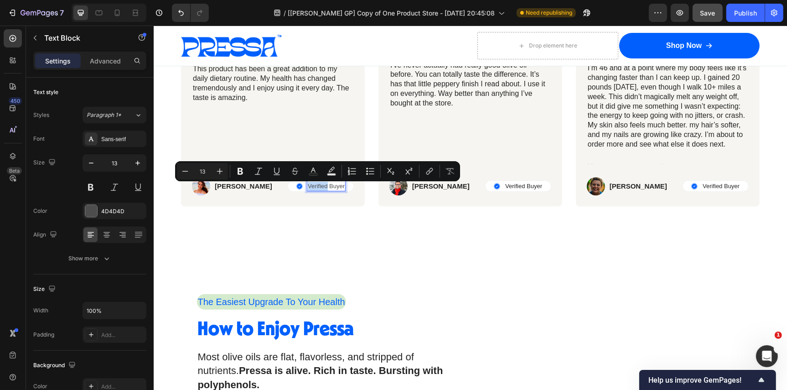
click at [319, 186] on p "Verified Buyer" at bounding box center [325, 185] width 37 height 9
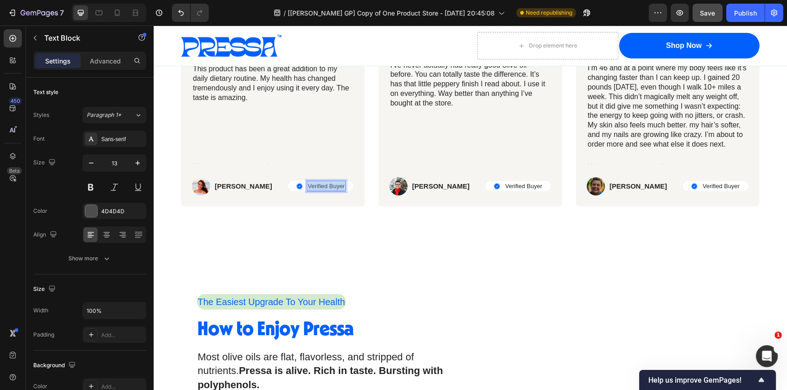
click at [319, 186] on p "Verified Buyer" at bounding box center [325, 185] width 37 height 9
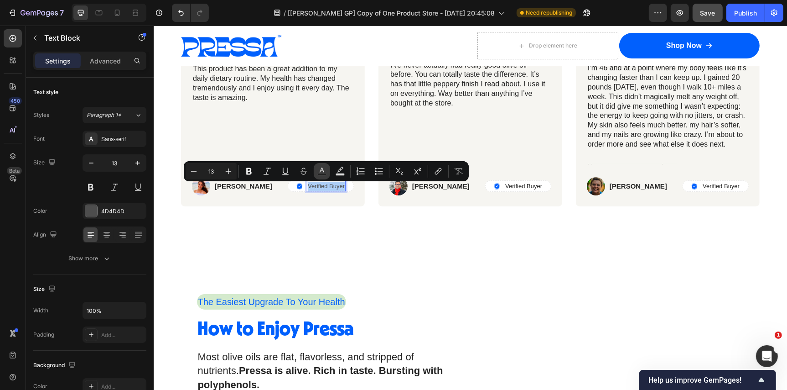
click at [324, 174] on rect "Editor contextual toolbar" at bounding box center [322, 174] width 9 height 2
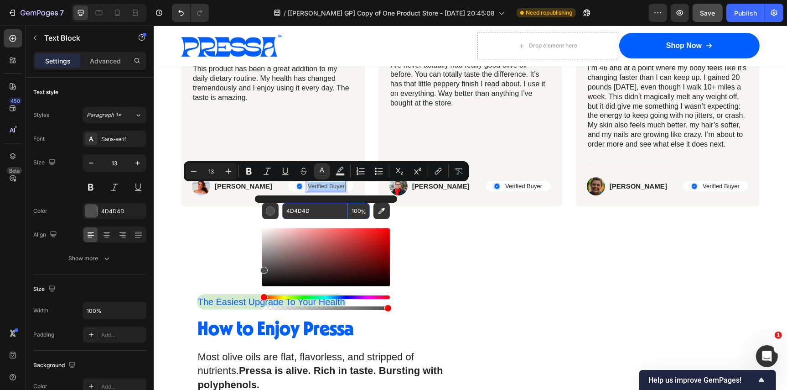
click at [328, 208] on input "4D4D4D" at bounding box center [315, 211] width 66 height 16
paste input "242424"
type input "242424"
click at [433, 245] on div "Icon Icon Icon Icon Icon Icon List Row Trusted daily by happy users Heading Ima…" at bounding box center [470, 64] width 634 height 385
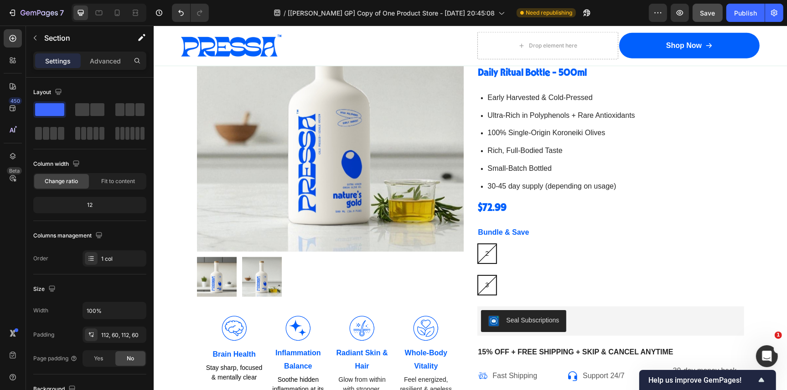
scroll to position [7241, 0]
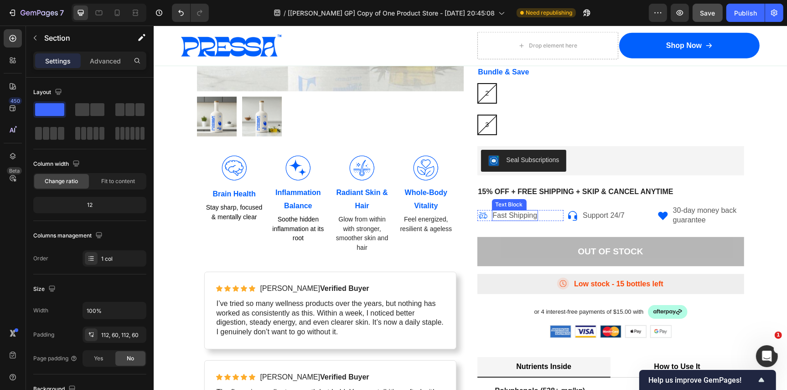
click at [505, 212] on p "Fast Shipping" at bounding box center [515, 215] width 45 height 10
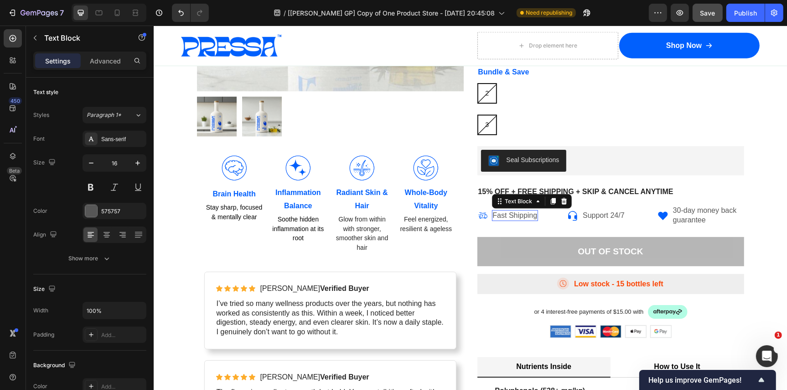
click at [505, 212] on p "Fast Shipping" at bounding box center [515, 215] width 45 height 10
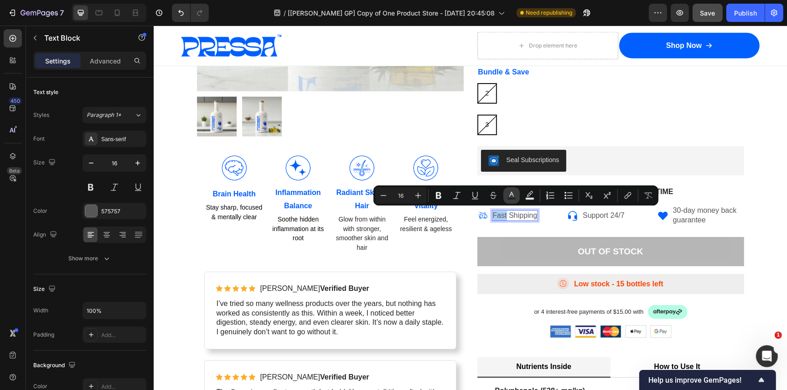
click at [513, 195] on icon "Editor contextual toolbar" at bounding box center [512, 194] width 5 height 5
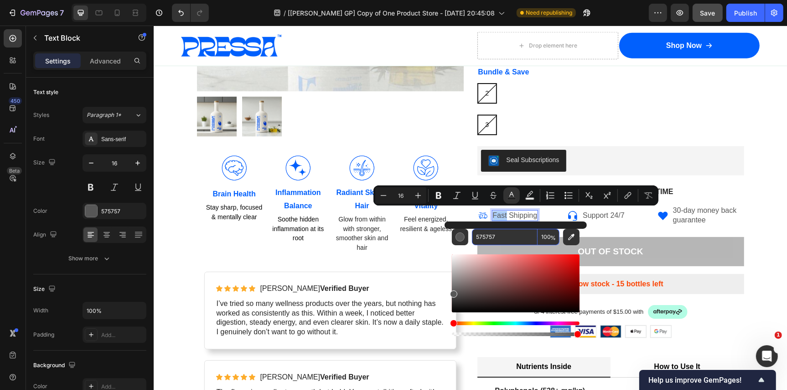
click at [508, 236] on input "575757" at bounding box center [505, 237] width 66 height 16
paste input "242424"
type input "242424"
click at [614, 210] on p "Support 24/7" at bounding box center [604, 215] width 42 height 10
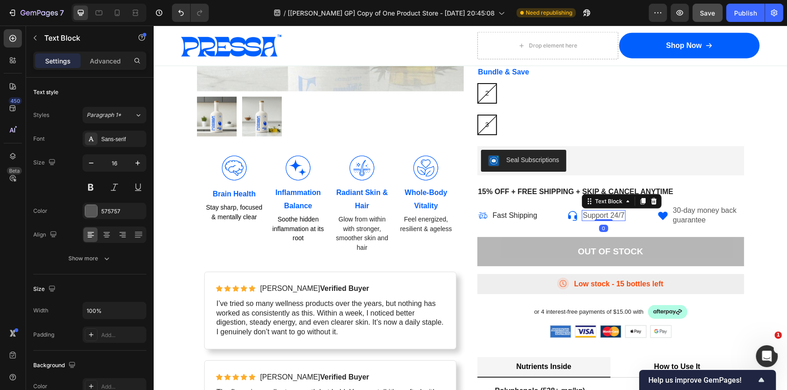
click at [614, 210] on p "Support 24/7" at bounding box center [604, 215] width 42 height 10
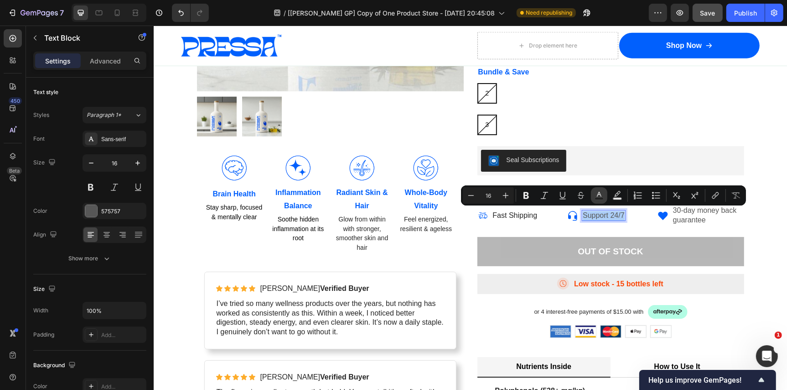
click at [603, 197] on icon "Editor contextual toolbar" at bounding box center [599, 195] width 9 height 9
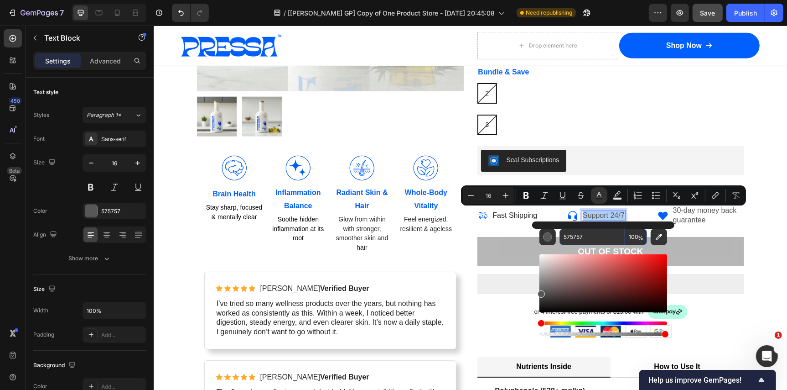
click at [599, 233] on input "575757" at bounding box center [593, 237] width 66 height 16
paste input "242424"
type input "242424"
click at [700, 217] on p "30-day money back guarantee" at bounding box center [708, 214] width 70 height 19
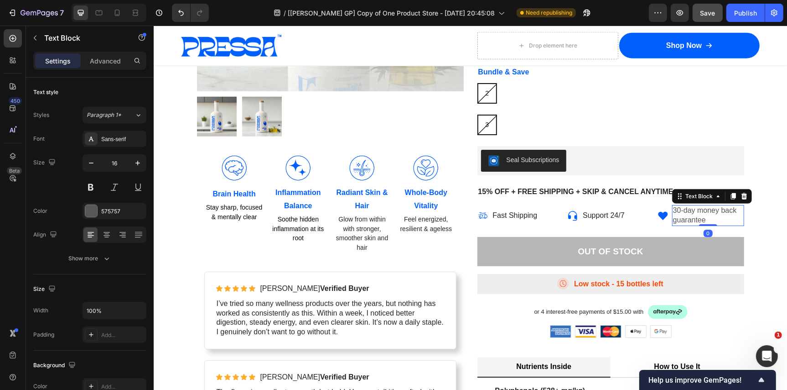
click at [700, 217] on p "30-day money back guarantee" at bounding box center [708, 214] width 70 height 19
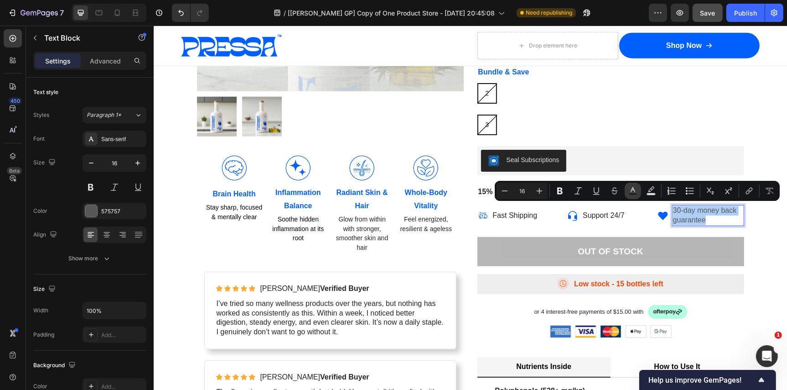
click at [635, 190] on icon "Editor contextual toolbar" at bounding box center [633, 190] width 9 height 9
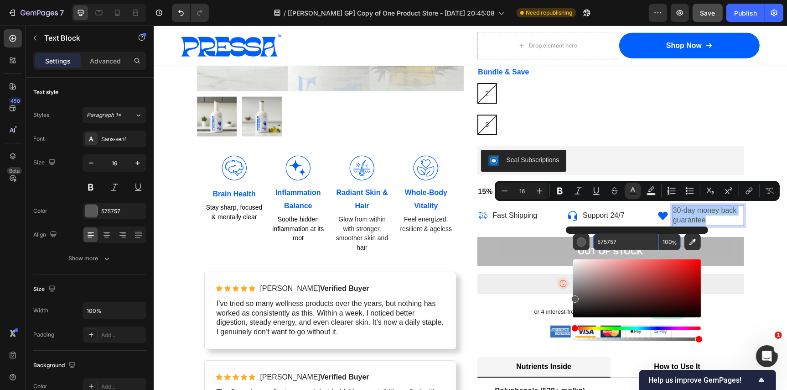
click at [626, 243] on input "575757" at bounding box center [627, 242] width 66 height 16
paste input "242424"
type input "242424"
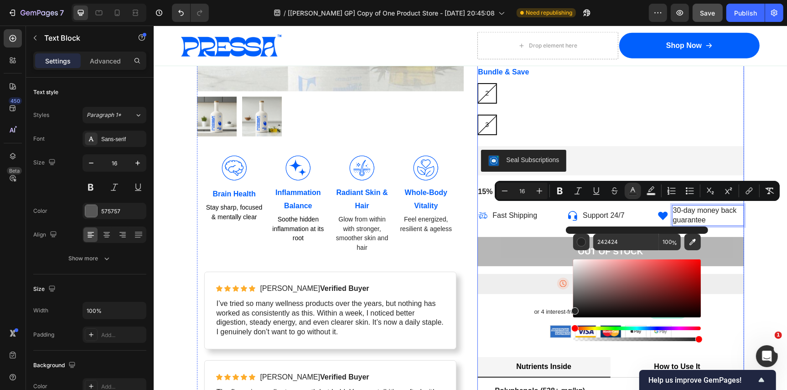
click at [548, 224] on div "Best Seller Text Block Icon Icon Icon Icon Icon Icon List 200+ Verified Reviews…" at bounding box center [610, 220] width 267 height 793
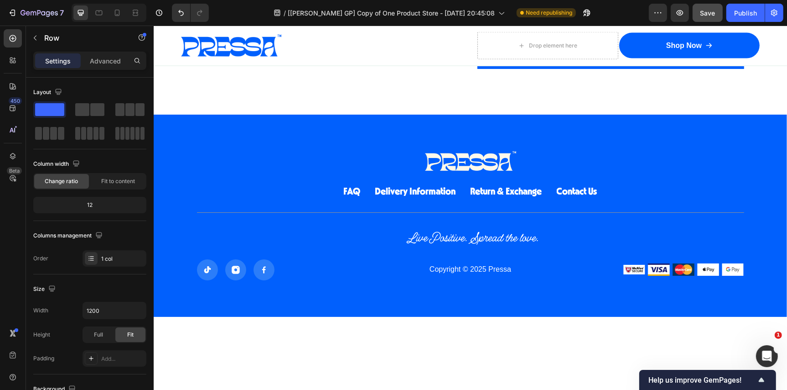
scroll to position [7631, 0]
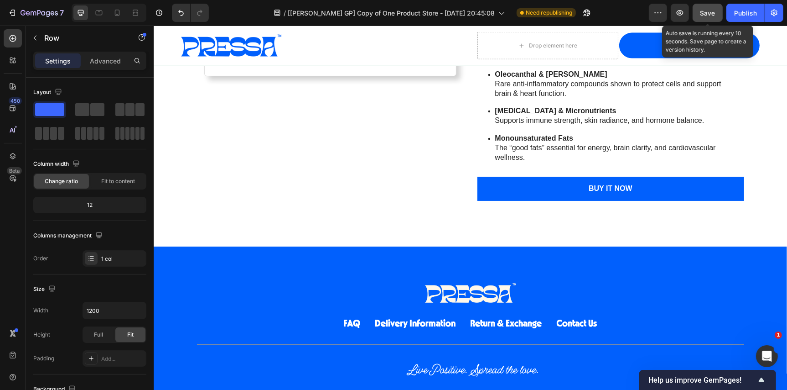
click at [710, 9] on span "Save" at bounding box center [708, 13] width 15 height 8
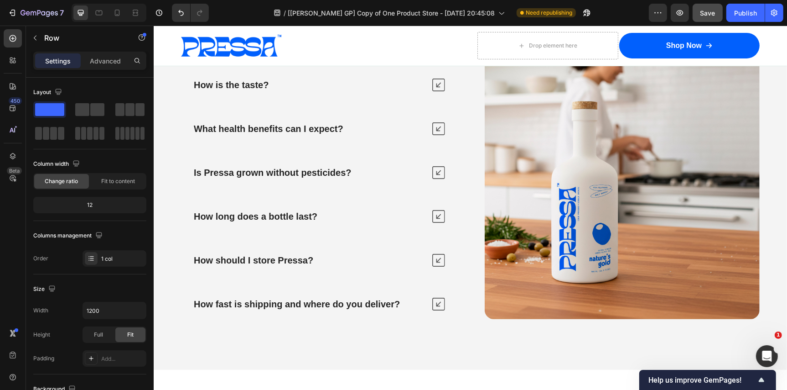
scroll to position [6657, 0]
